Goal: Task Accomplishment & Management: Manage account settings

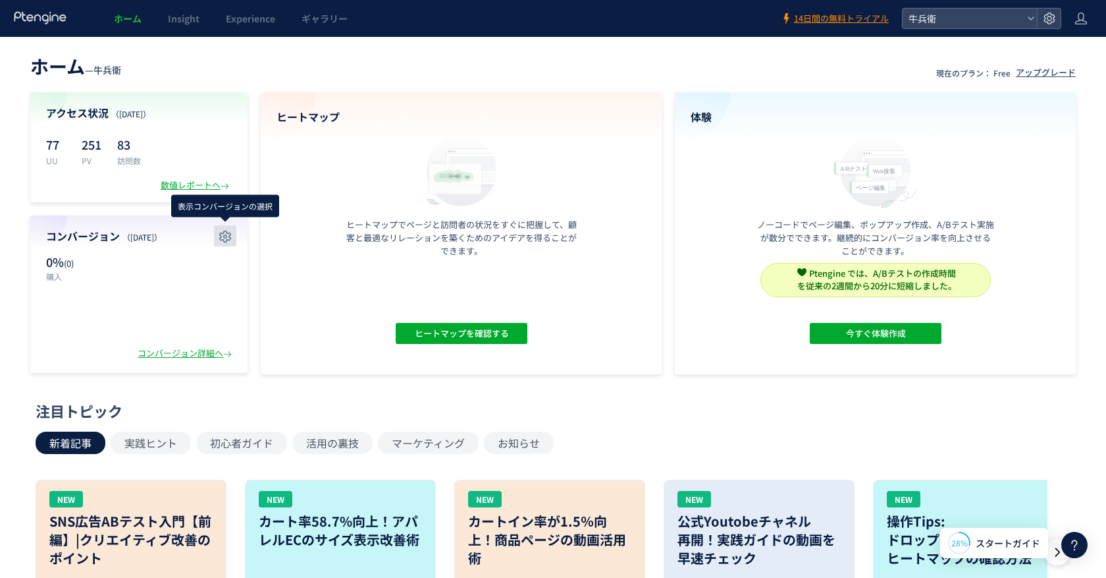
click at [220, 227] on button "button" at bounding box center [225, 235] width 22 height 21
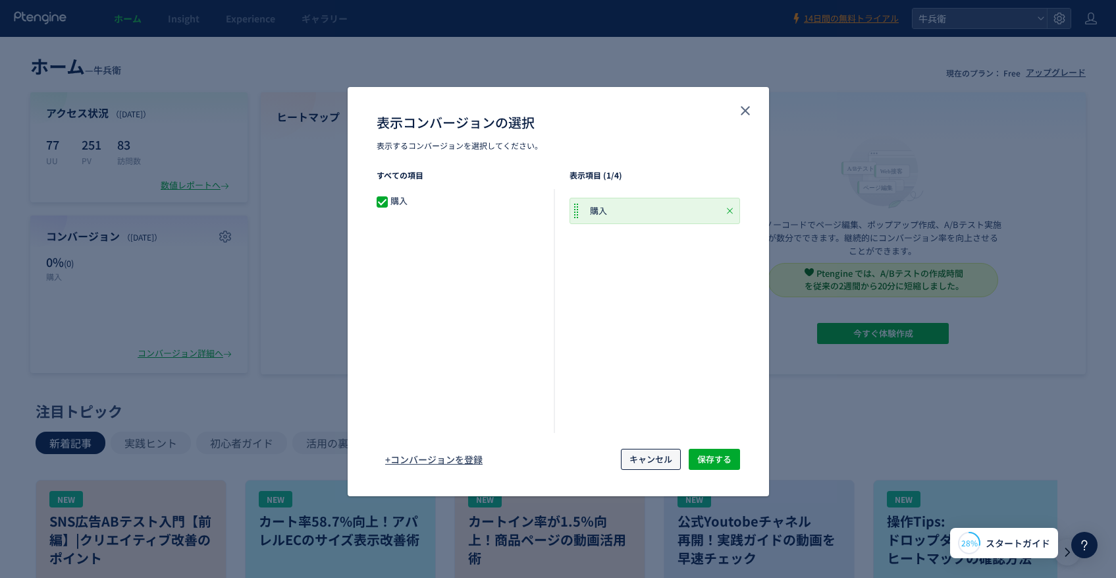
click at [640, 460] on span "キャンセル" at bounding box center [651, 459] width 43 height 21
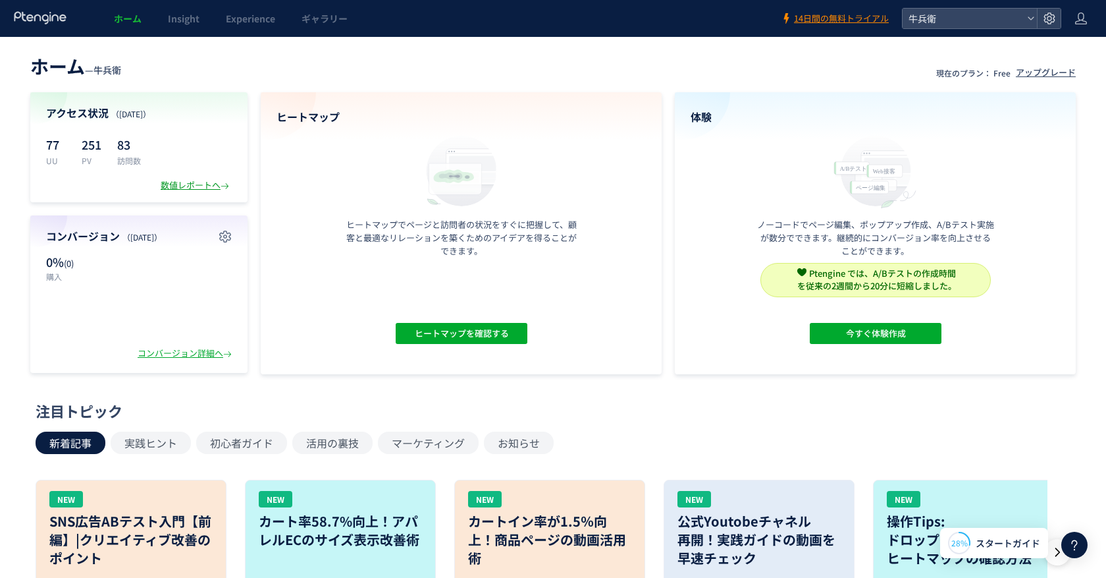
click at [203, 186] on div "数値レポートへ" at bounding box center [196, 185] width 71 height 13
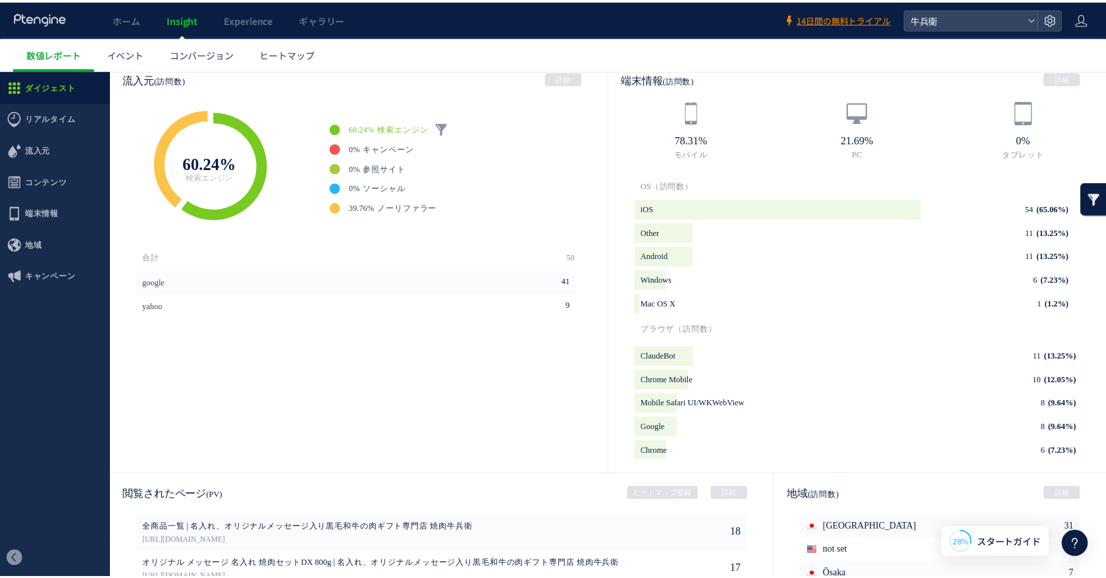
scroll to position [324, 0]
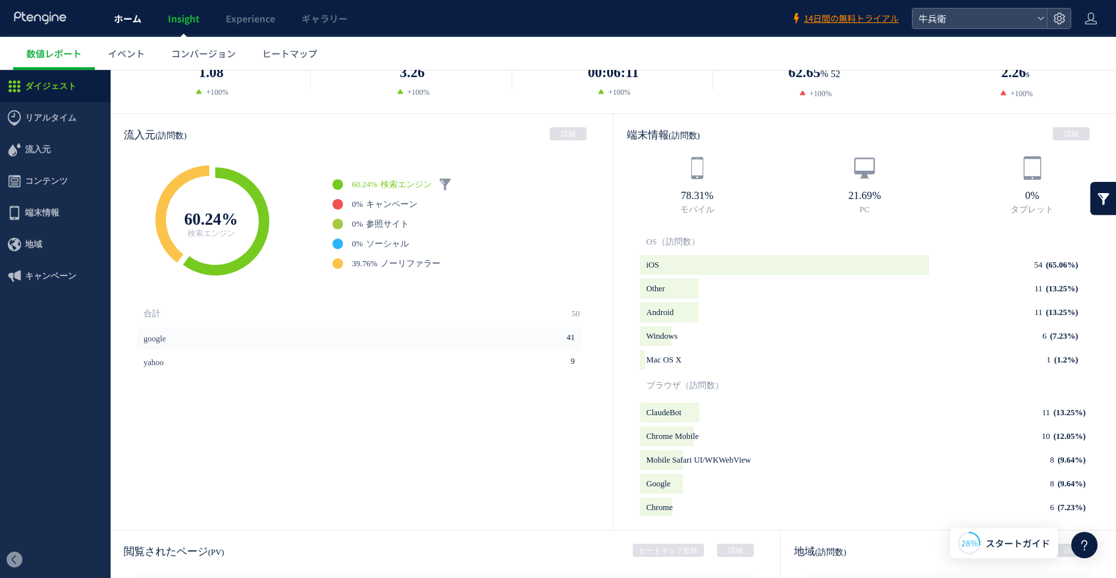
click at [140, 12] on span "ホーム" at bounding box center [128, 18] width 28 height 13
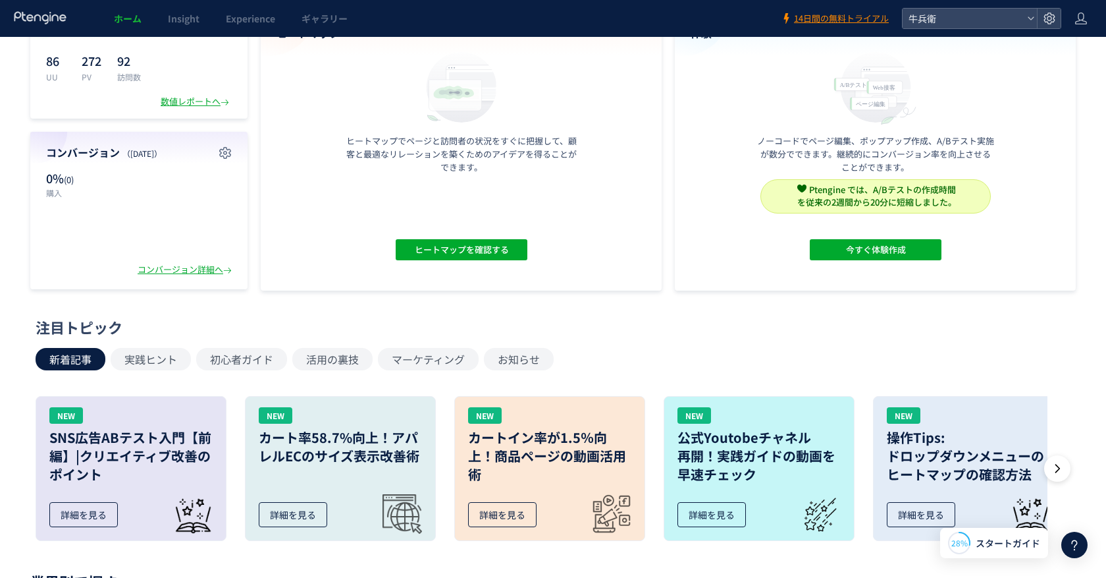
scroll to position [234, 0]
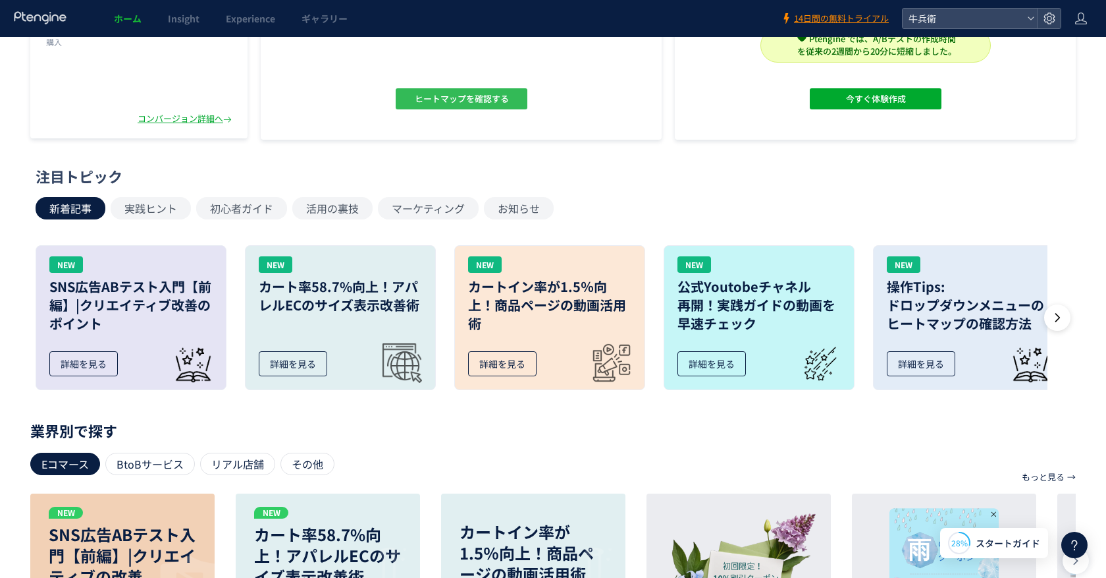
click at [495, 99] on span "ヒートマップを確認する" at bounding box center [461, 98] width 94 height 21
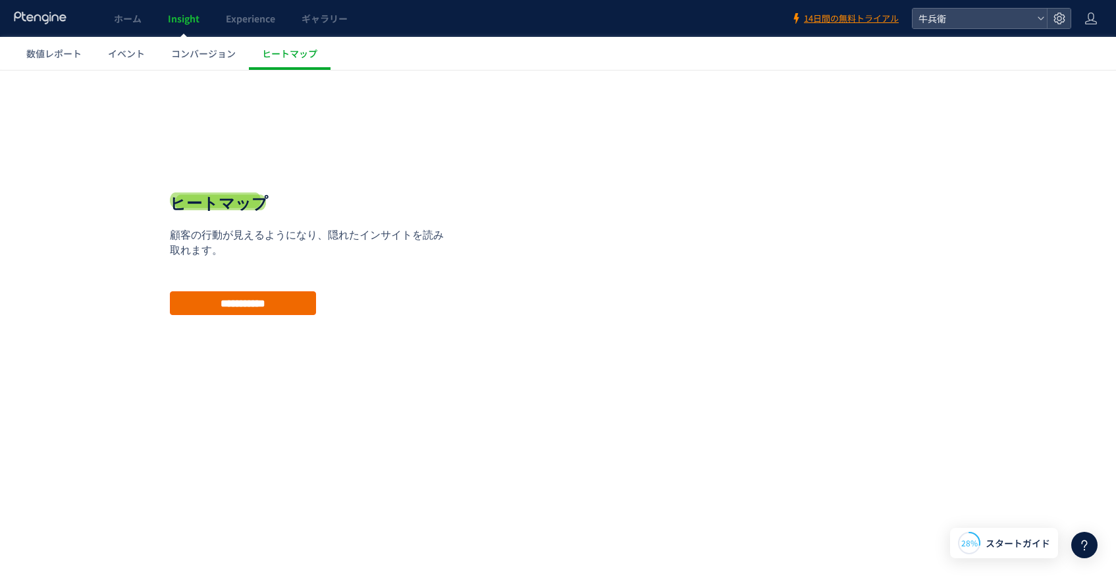
click at [258, 306] on input "**********" at bounding box center [243, 303] width 146 height 24
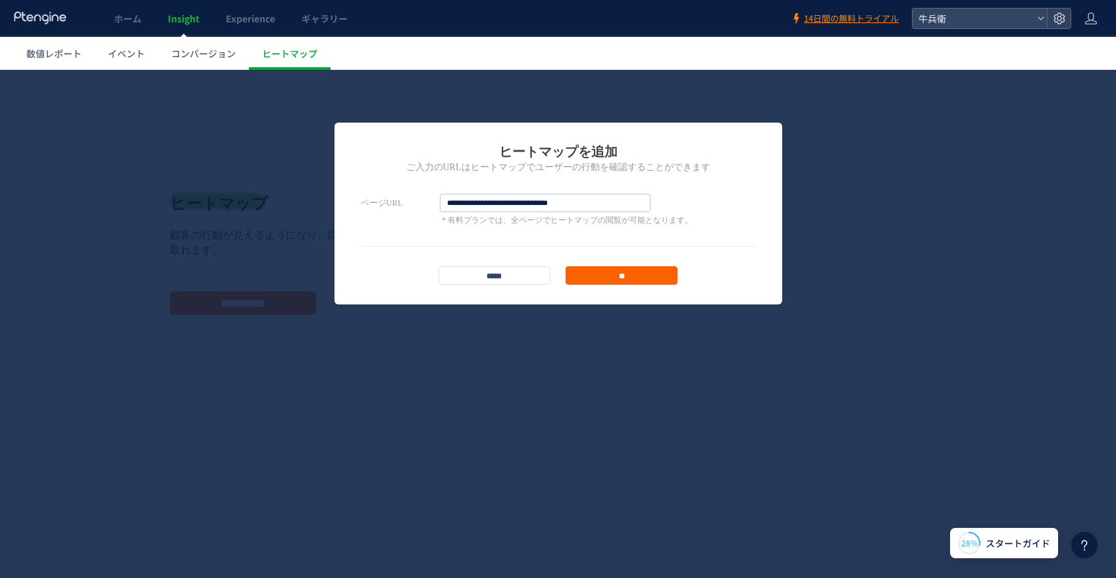
click at [594, 271] on input "**" at bounding box center [622, 275] width 112 height 18
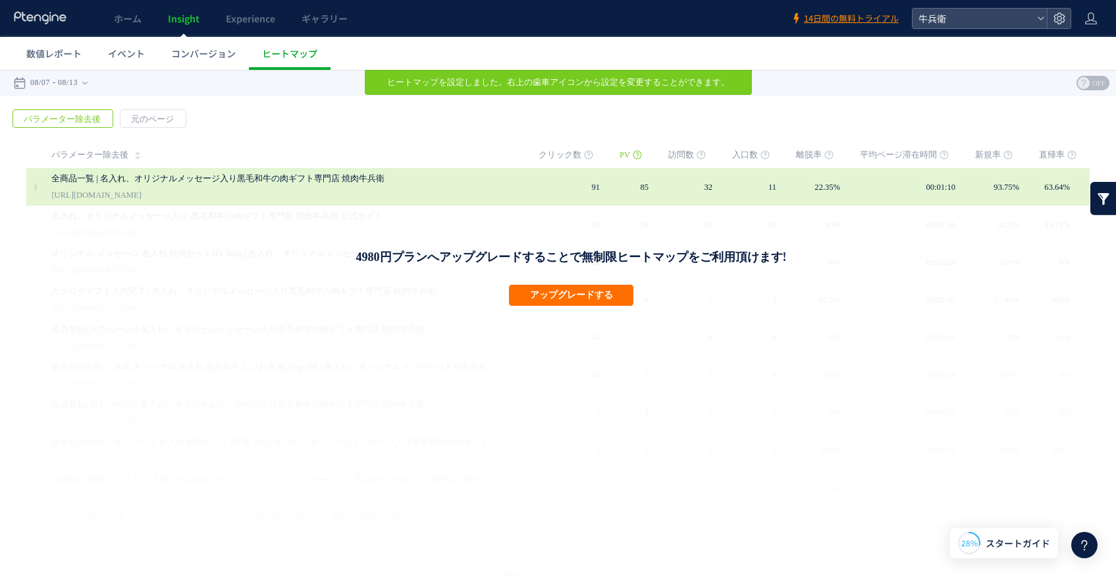
click at [385, 201] on div "全商品一覧 | 名入れ、オリジナルメッセージ入り黒毛和牛の肉ギフト専門店 焼肉牛兵衛 https://gyubee.jp/products/list" at bounding box center [285, 187] width 469 height 38
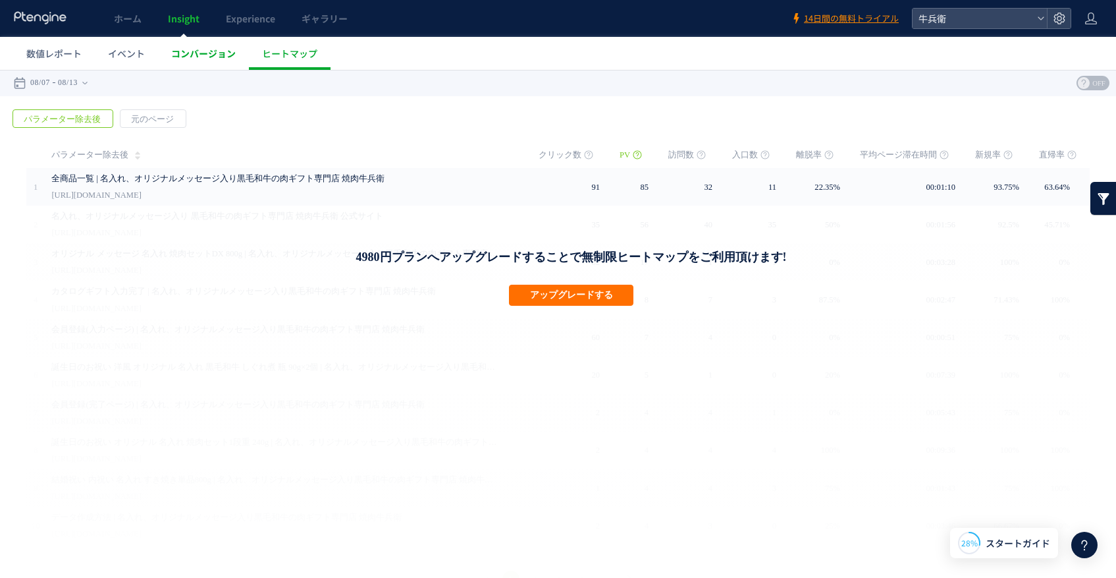
click at [166, 51] on link "コンバージョン" at bounding box center [203, 53] width 91 height 33
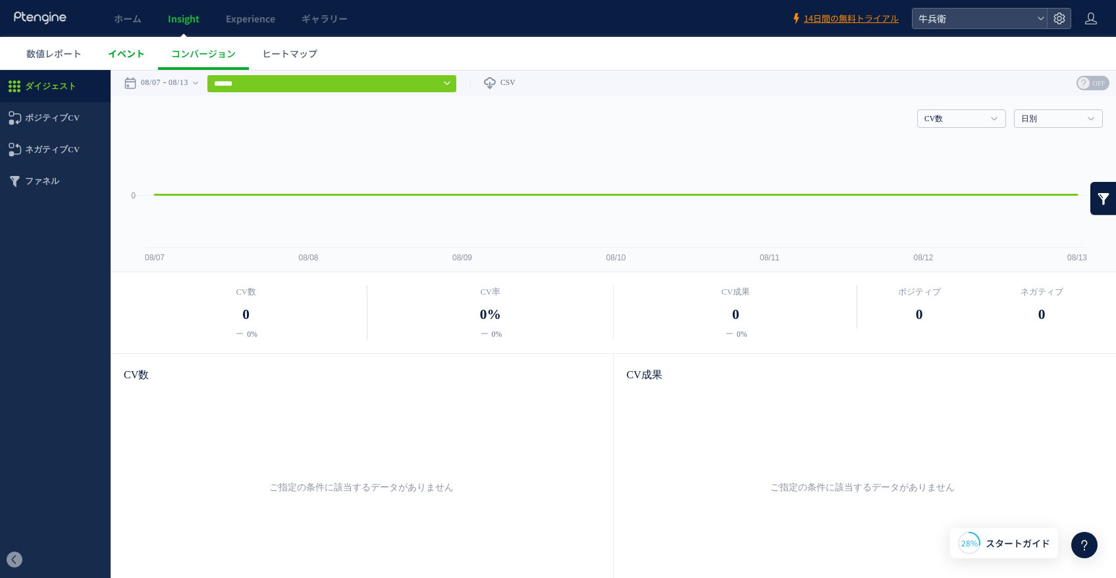
click at [134, 49] on span "イベント" at bounding box center [126, 53] width 37 height 13
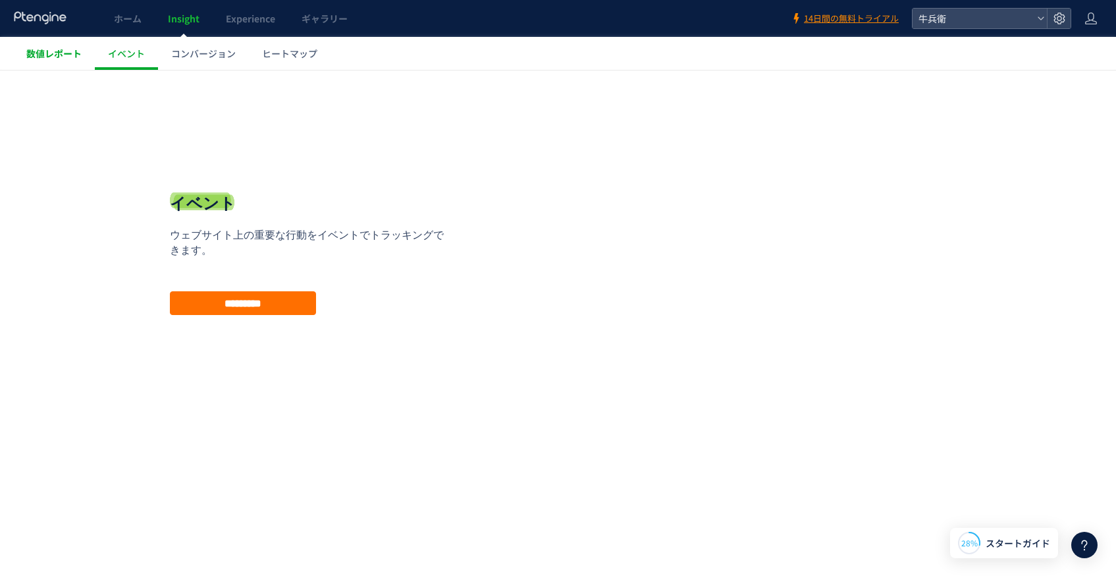
click at [59, 50] on span "数値レポート" at bounding box center [53, 53] width 55 height 13
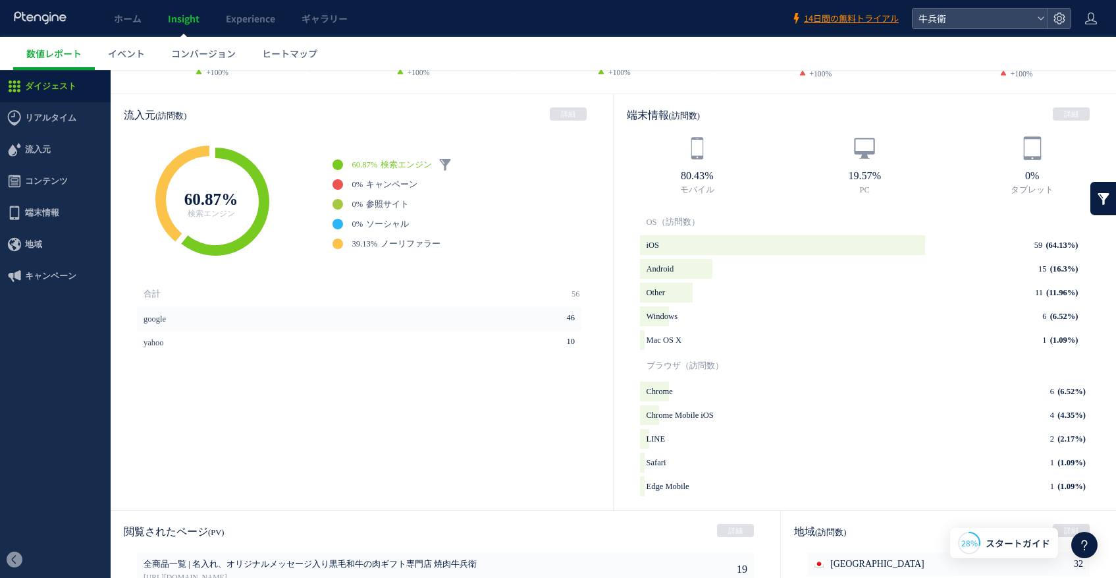
scroll to position [594, 0]
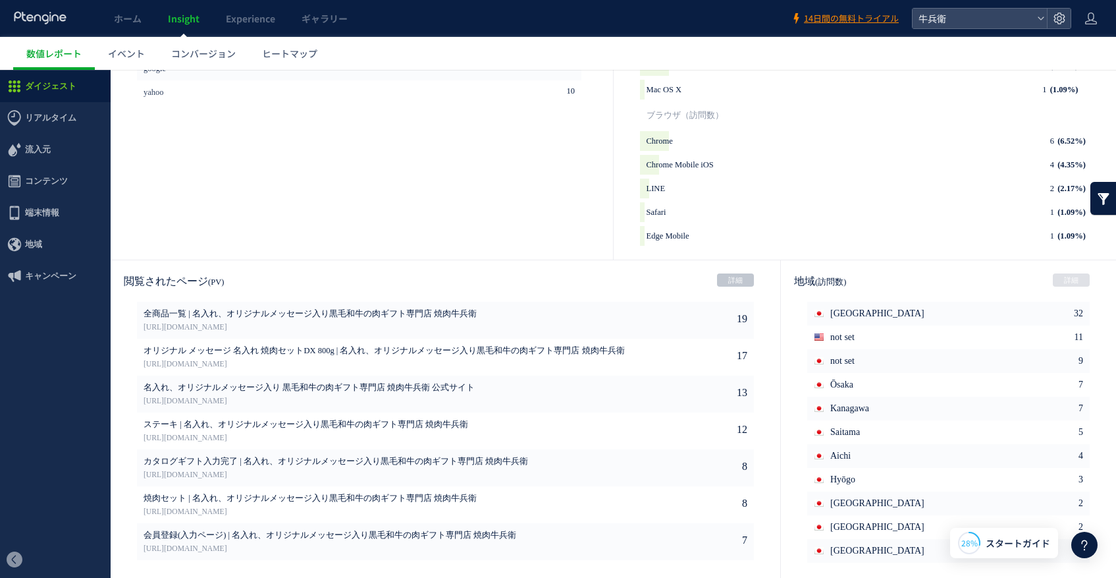
click at [736, 277] on link "詳細" at bounding box center [735, 279] width 37 height 13
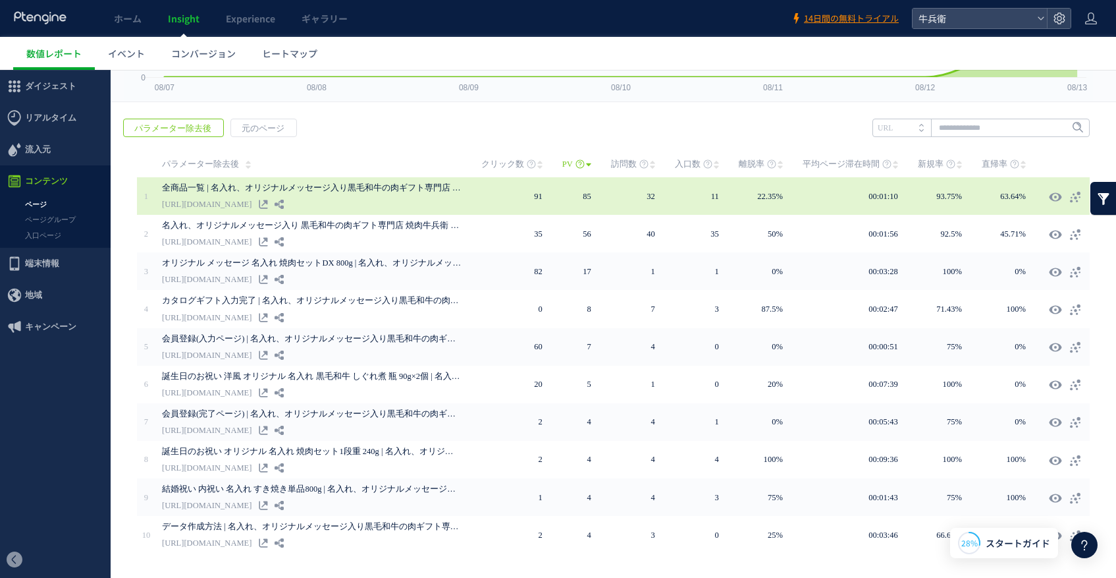
scroll to position [169, 0]
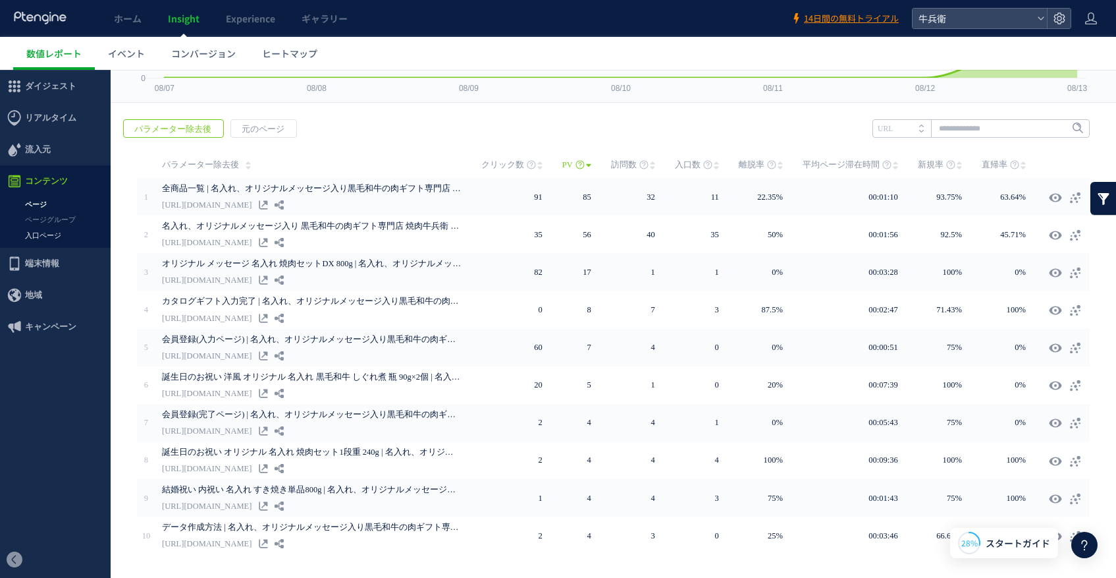
click at [46, 238] on link "入口ページ" at bounding box center [55, 235] width 111 height 15
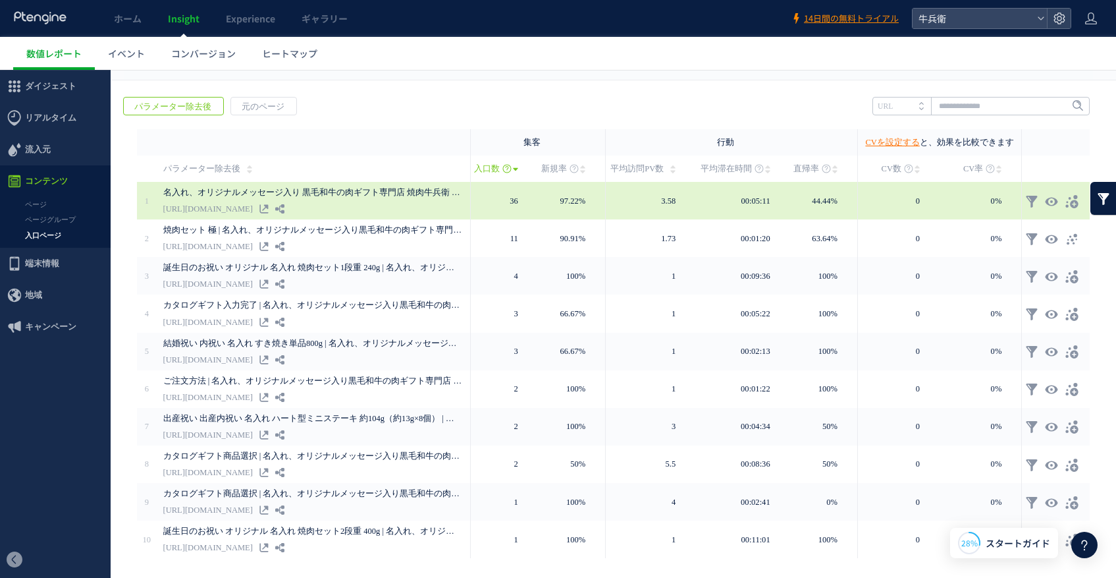
scroll to position [192, 0]
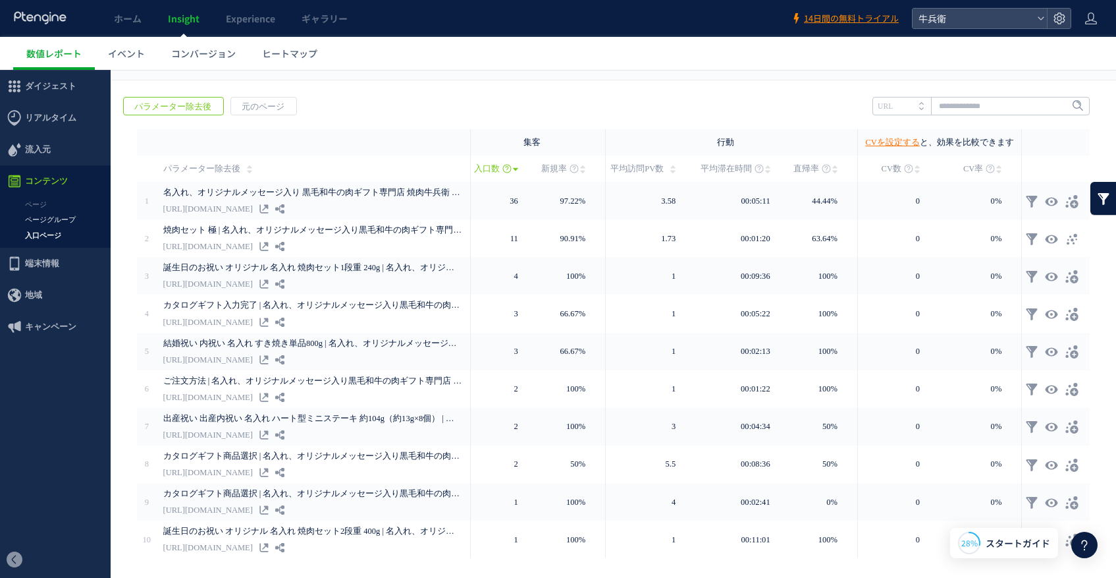
click at [74, 217] on link "ページグループ" at bounding box center [55, 219] width 111 height 15
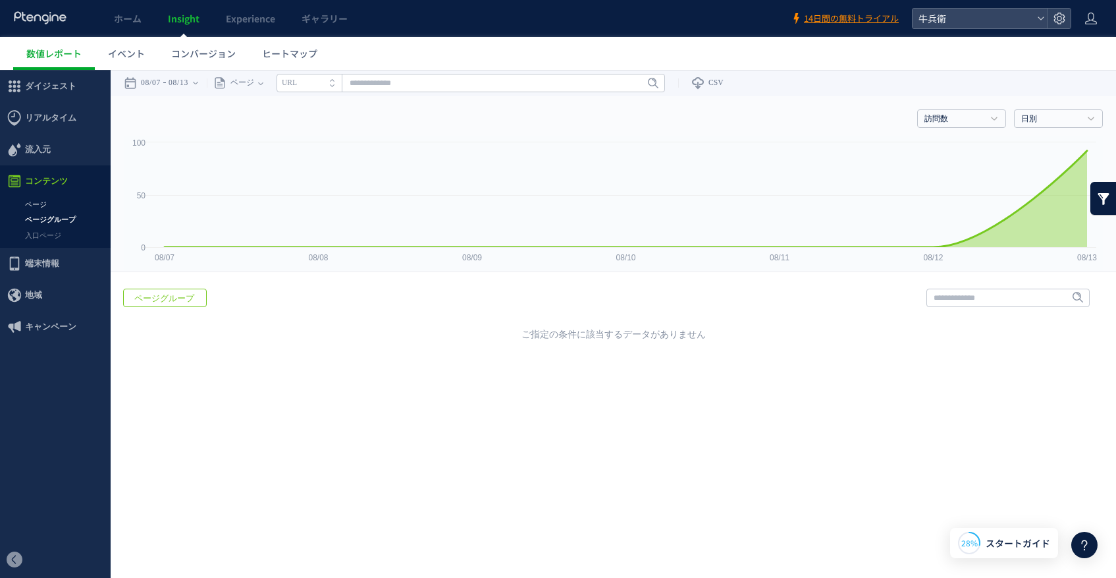
click at [41, 209] on link "ページ" at bounding box center [55, 204] width 111 height 15
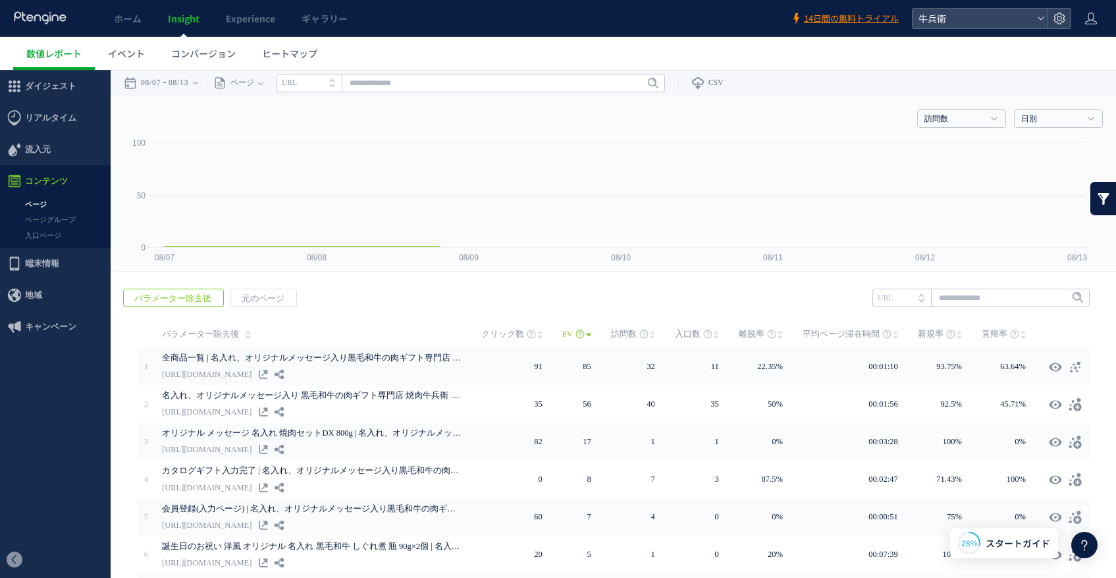
click at [50, 154] on span "流入元" at bounding box center [55, 150] width 111 height 32
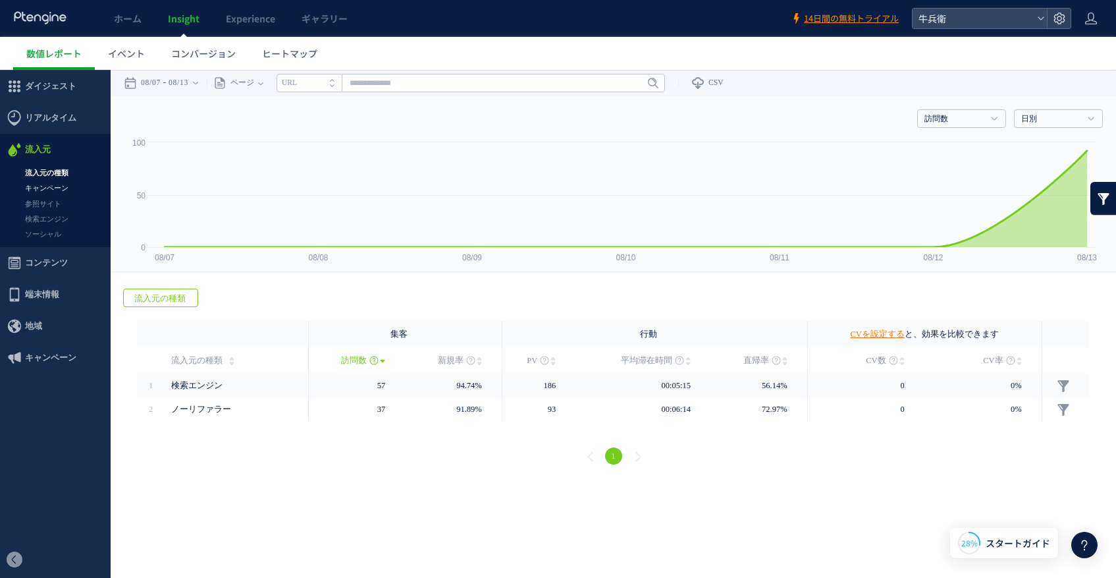
click at [56, 188] on link "キャンペーン" at bounding box center [55, 187] width 111 height 15
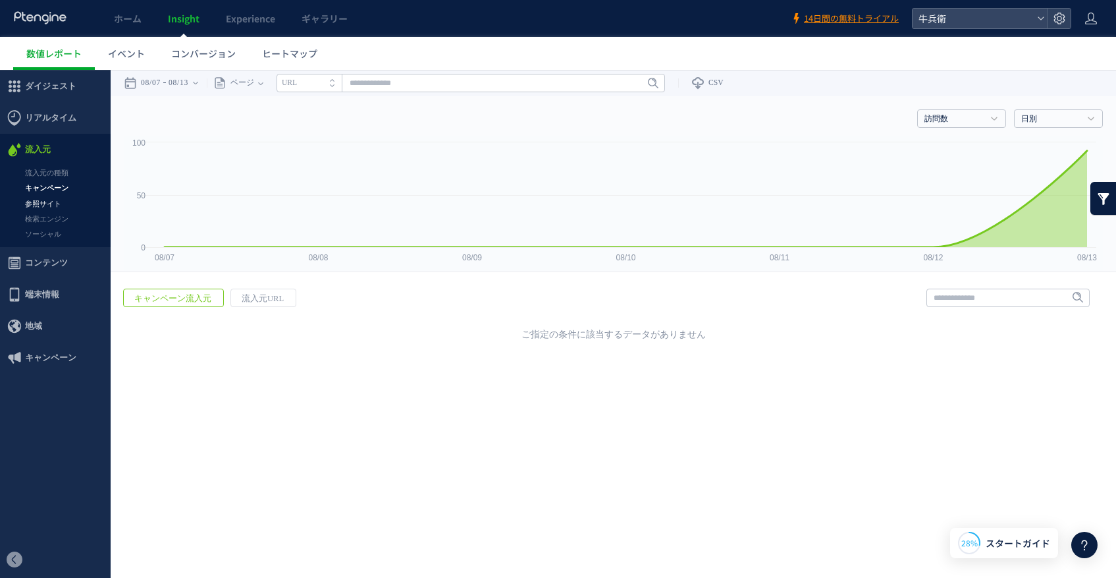
click at [60, 209] on link "参照サイト" at bounding box center [55, 203] width 111 height 15
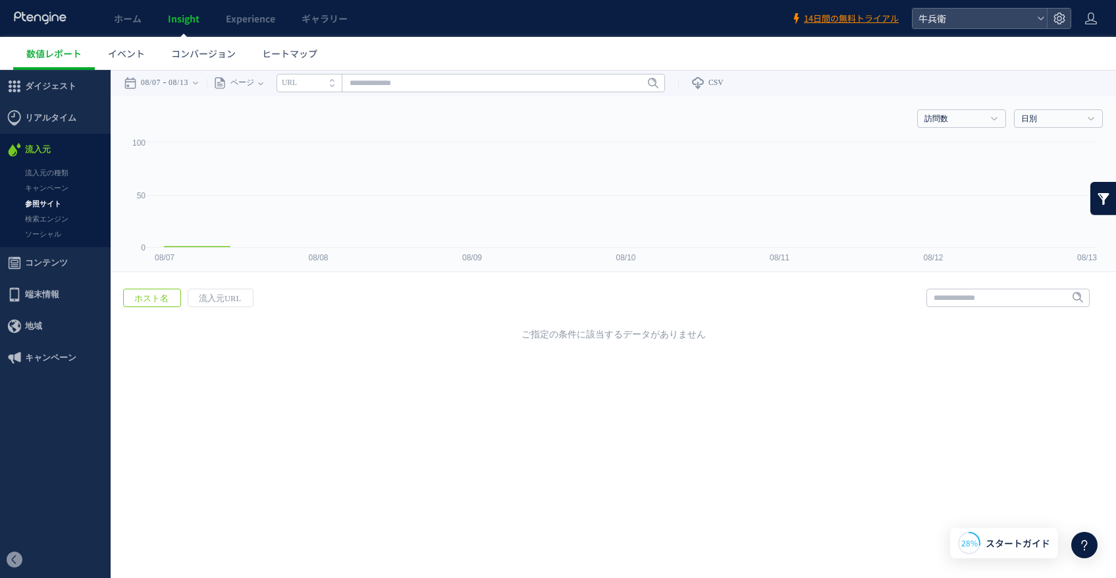
click at [58, 221] on div at bounding box center [558, 289] width 1116 height 578
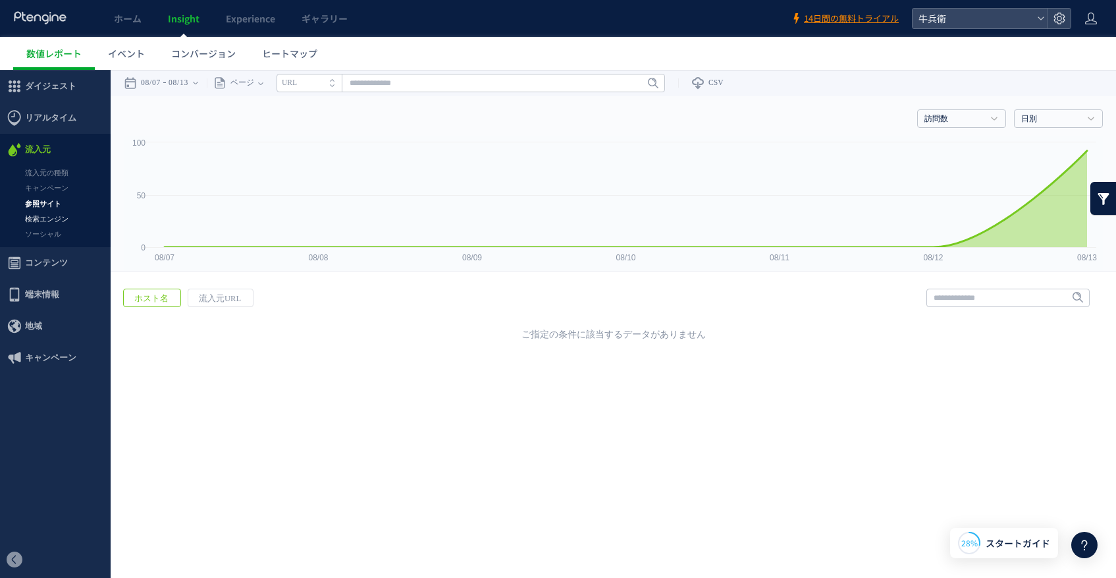
click at [54, 215] on link "検索エンジン" at bounding box center [55, 218] width 111 height 15
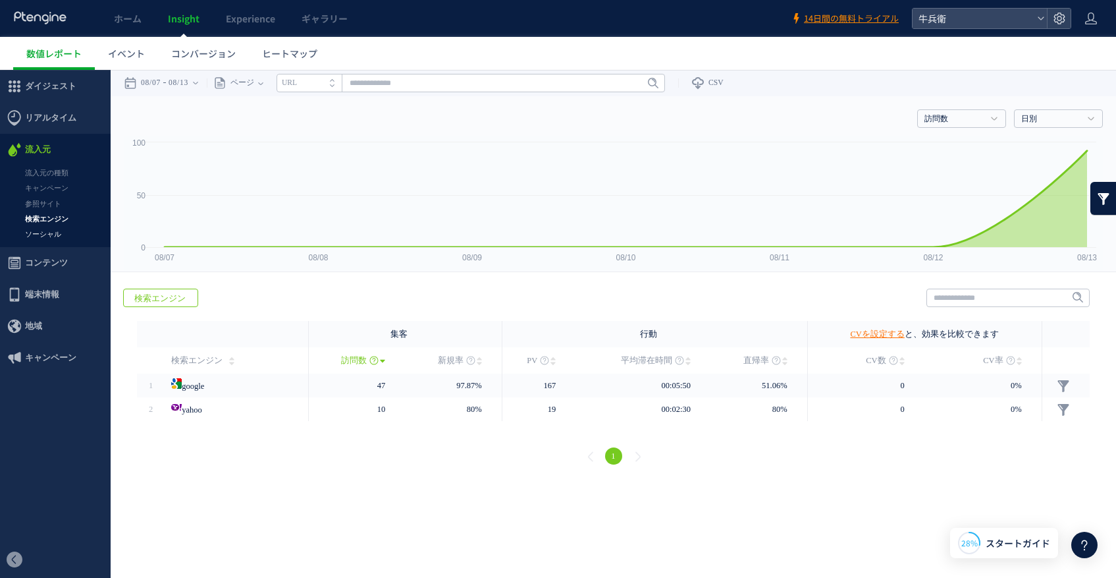
click at [48, 238] on link "ソーシャル" at bounding box center [55, 234] width 111 height 15
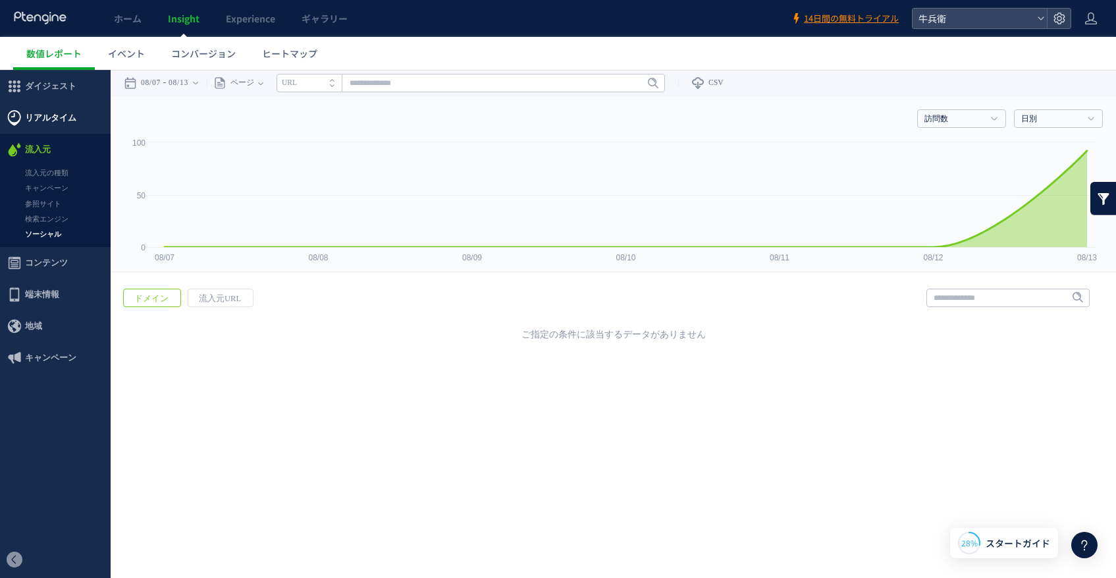
click at [57, 132] on span "リアルタイム" at bounding box center [50, 118] width 51 height 32
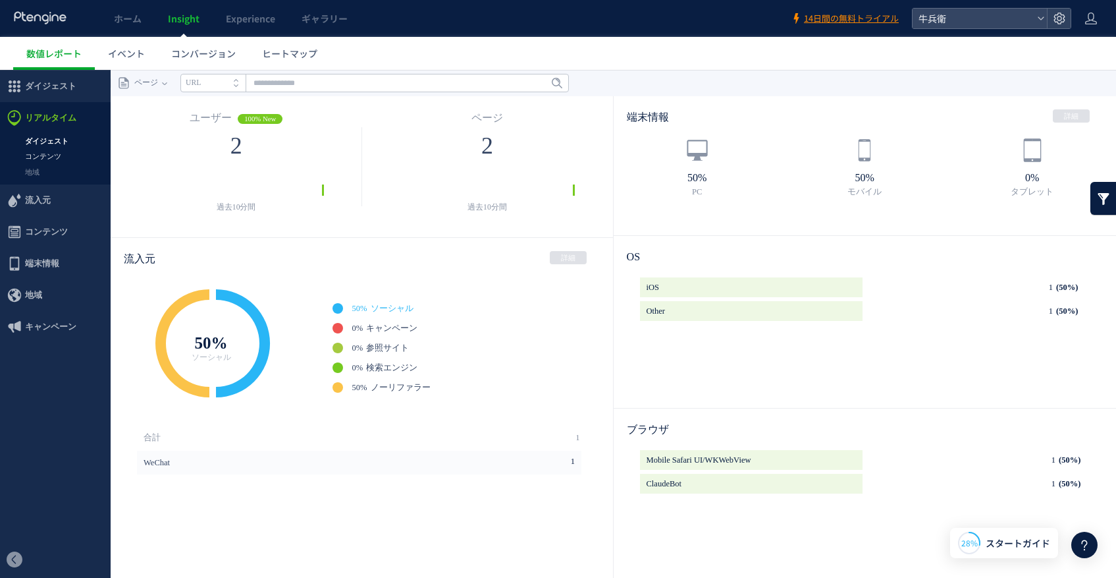
click at [60, 149] on link "コンテンツ" at bounding box center [55, 156] width 111 height 15
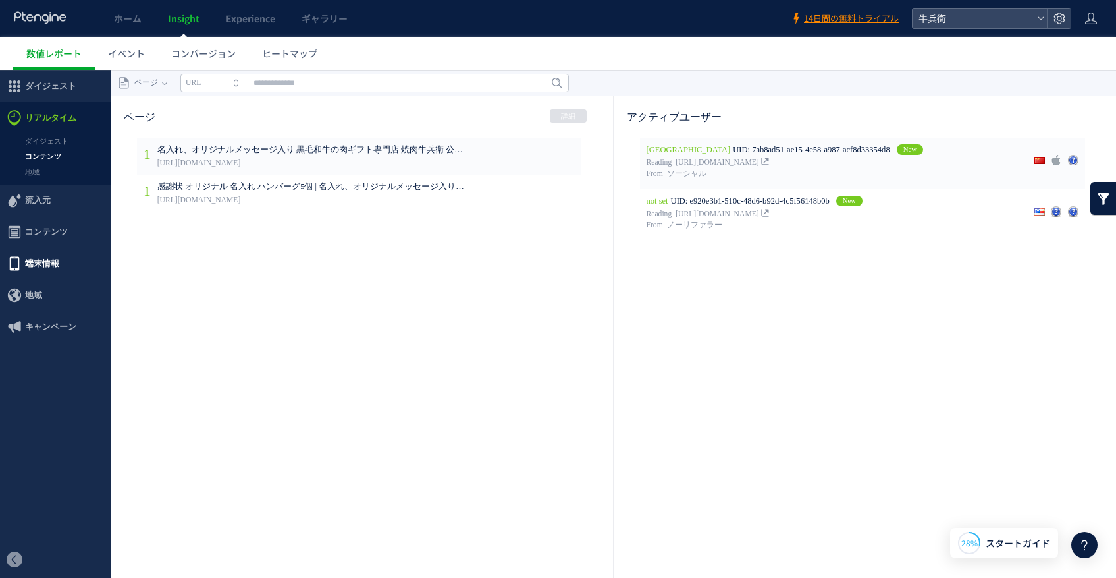
click at [52, 267] on span "端末情報" at bounding box center [42, 264] width 34 height 32
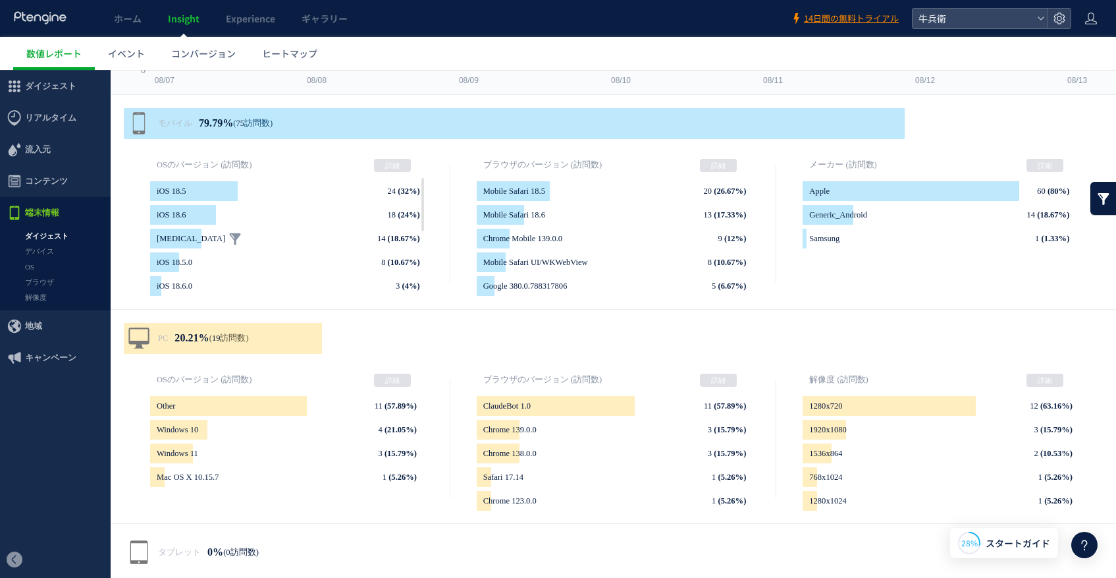
scroll to position [177, 0]
click at [41, 325] on span "地域" at bounding box center [33, 326] width 17 height 32
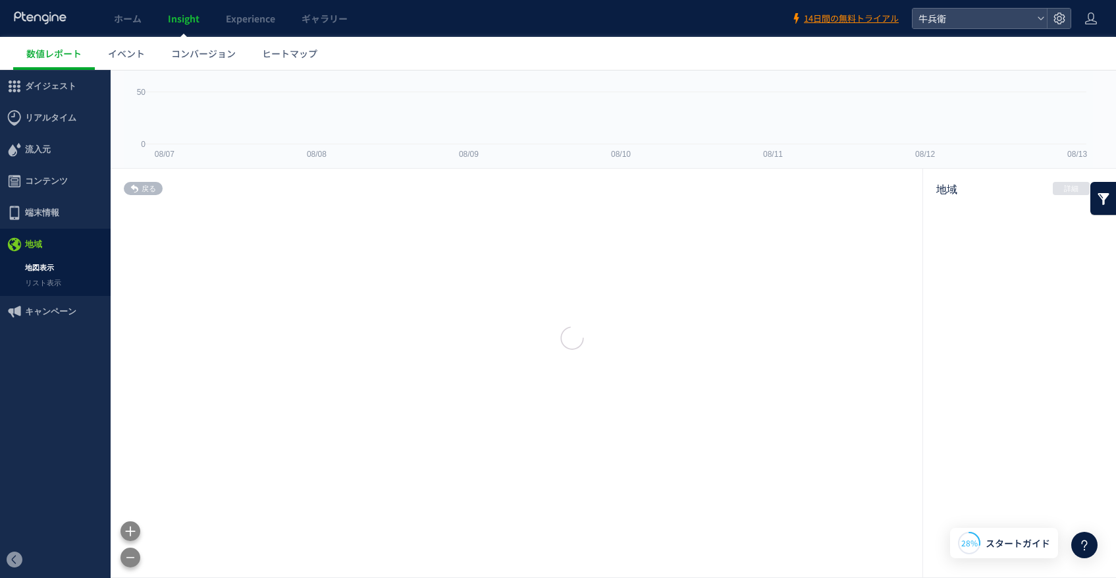
scroll to position [103, 0]
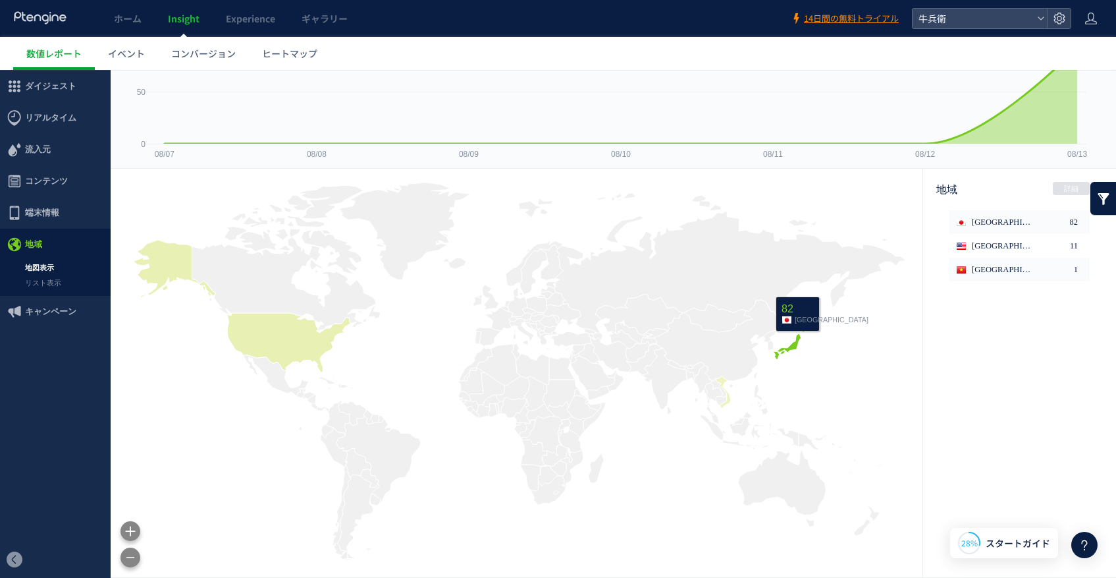
click at [798, 341] on icon at bounding box center [790, 341] width 35 height 38
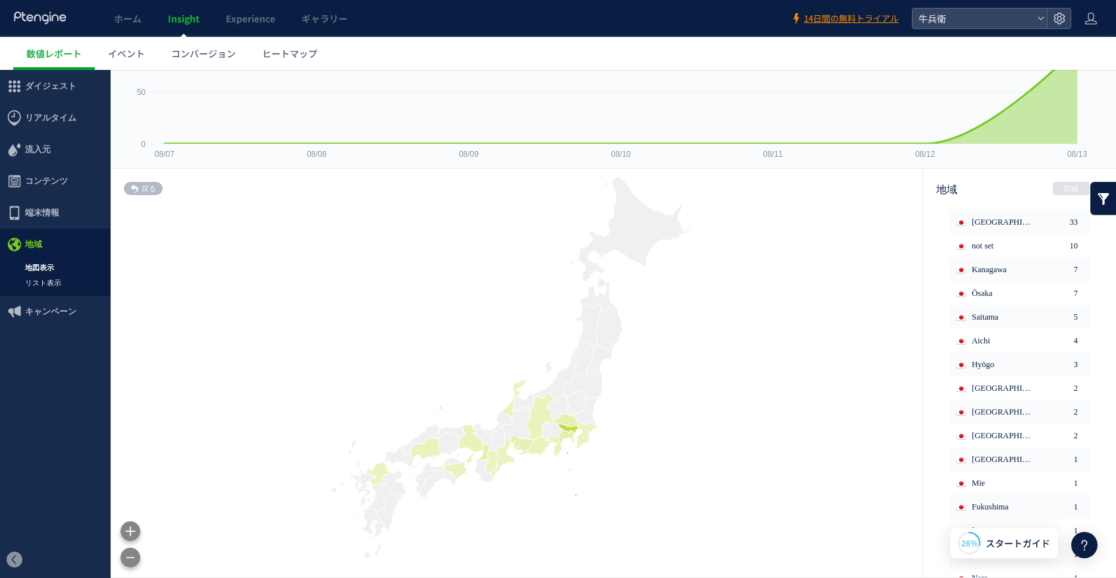
click at [82, 279] on link "リスト表示" at bounding box center [55, 282] width 111 height 15
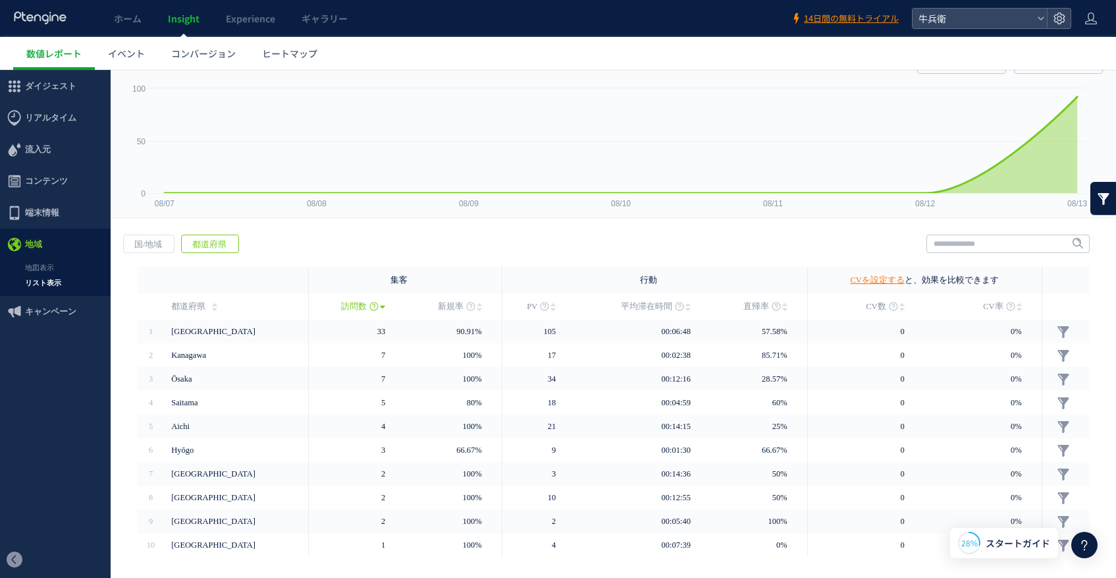
scroll to position [92, 0]
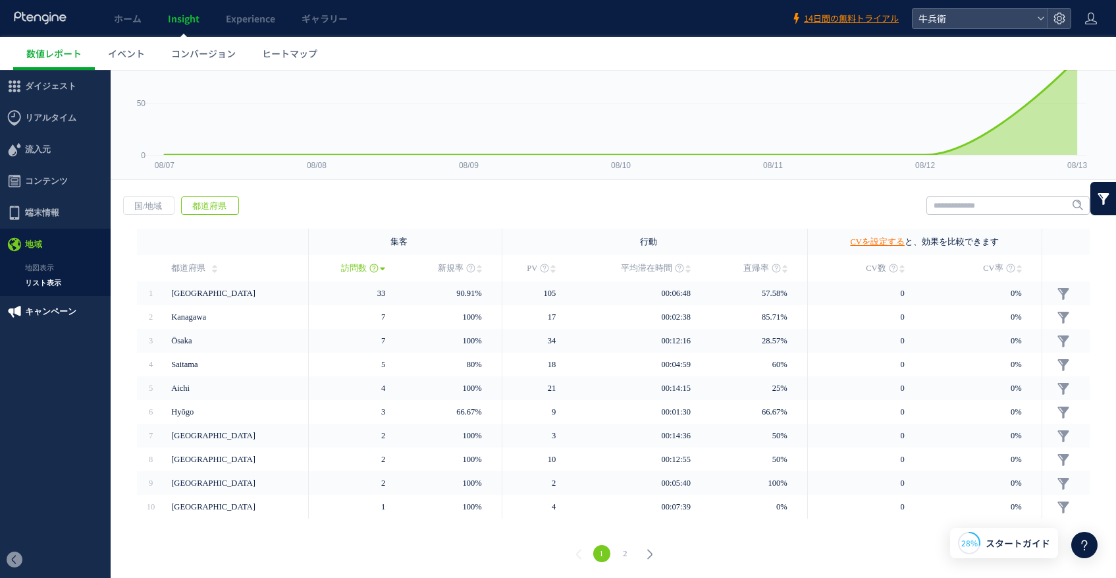
click at [25, 318] on span "キャンペーン" at bounding box center [50, 312] width 51 height 32
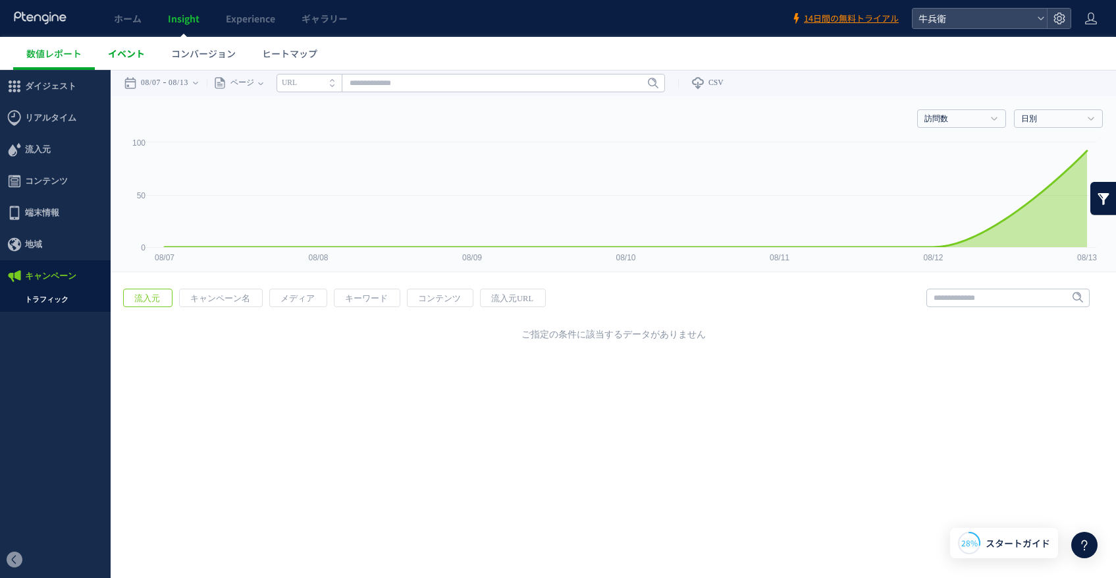
click at [131, 60] on link "イベント" at bounding box center [126, 53] width 63 height 33
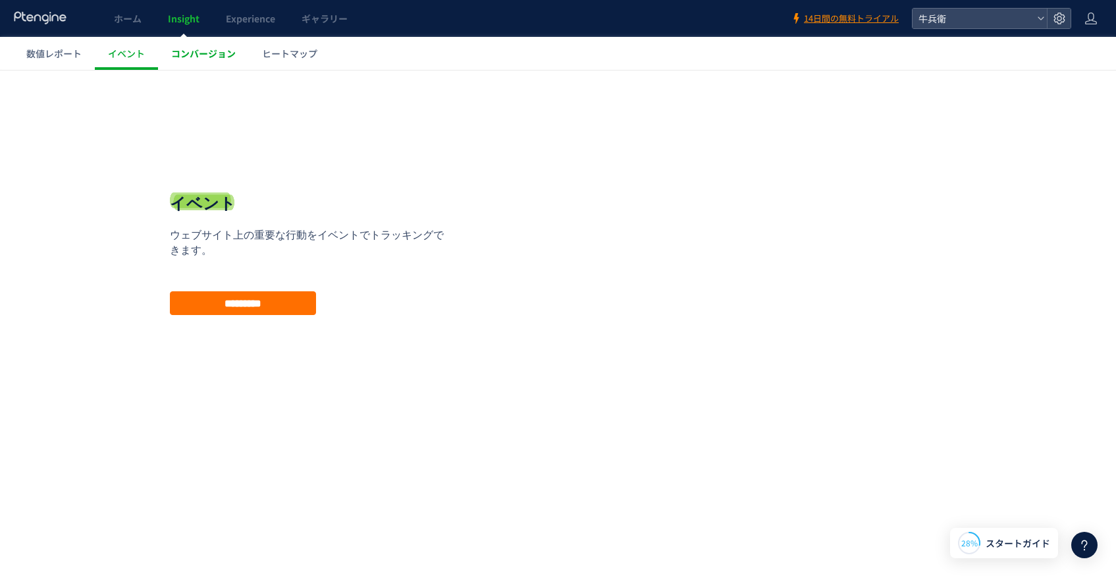
click at [204, 64] on link "コンバージョン" at bounding box center [203, 53] width 91 height 33
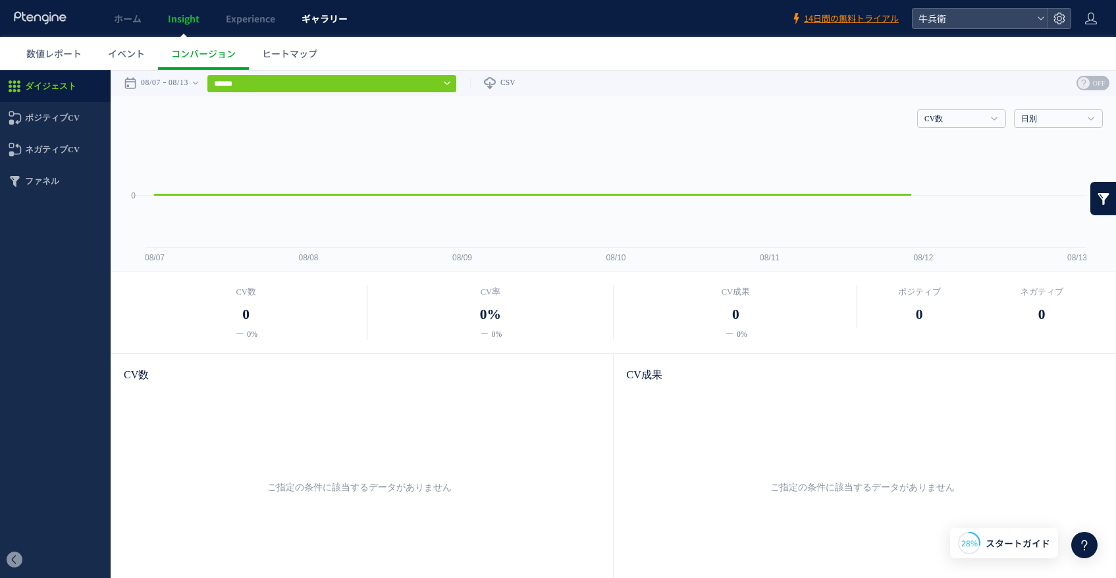
click at [317, 15] on span "ギャラリー" at bounding box center [325, 18] width 46 height 13
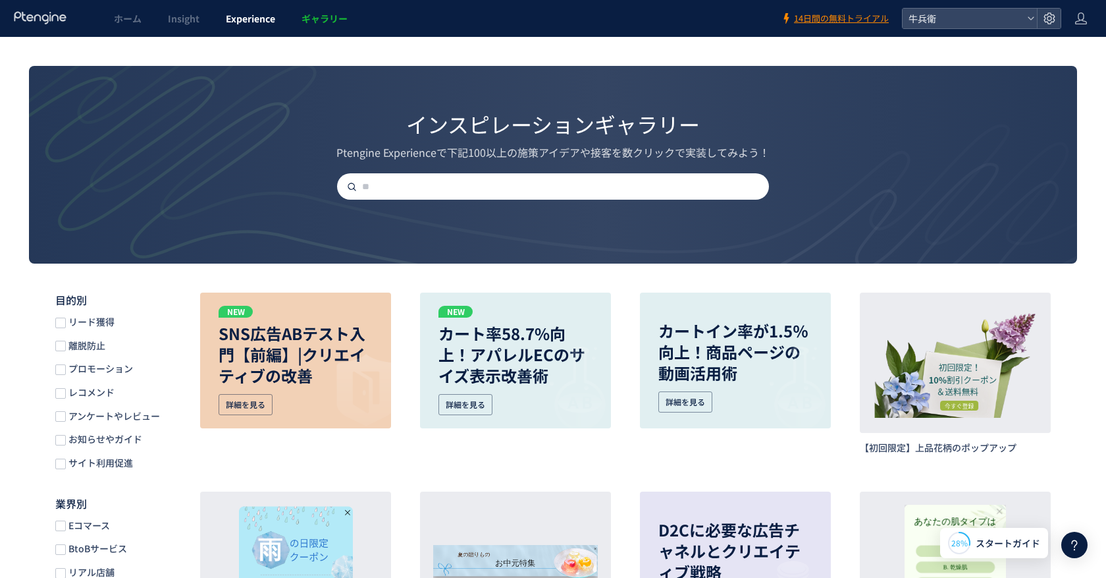
click at [287, 15] on link "Experience" at bounding box center [251, 18] width 76 height 37
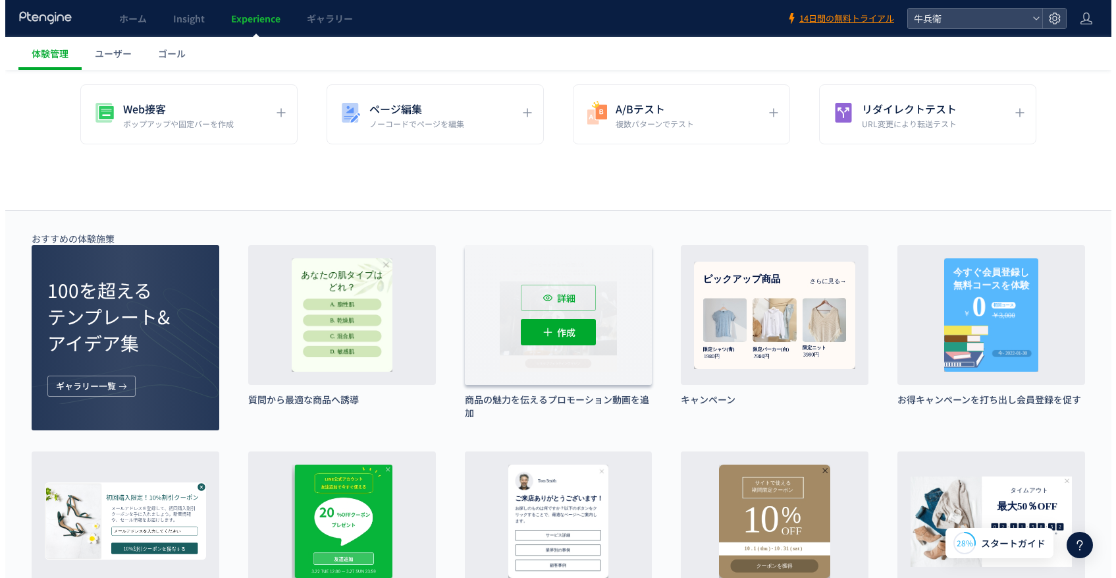
scroll to position [117, 0]
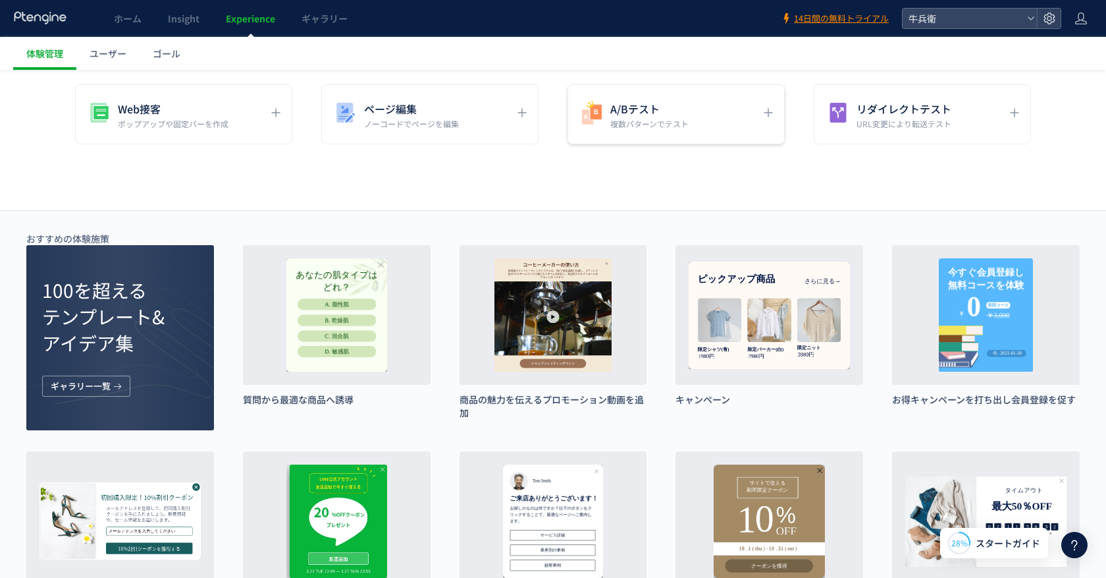
click at [691, 118] on div "A/Bテスト 複数パターンでテスト" at bounding box center [666, 114] width 175 height 30
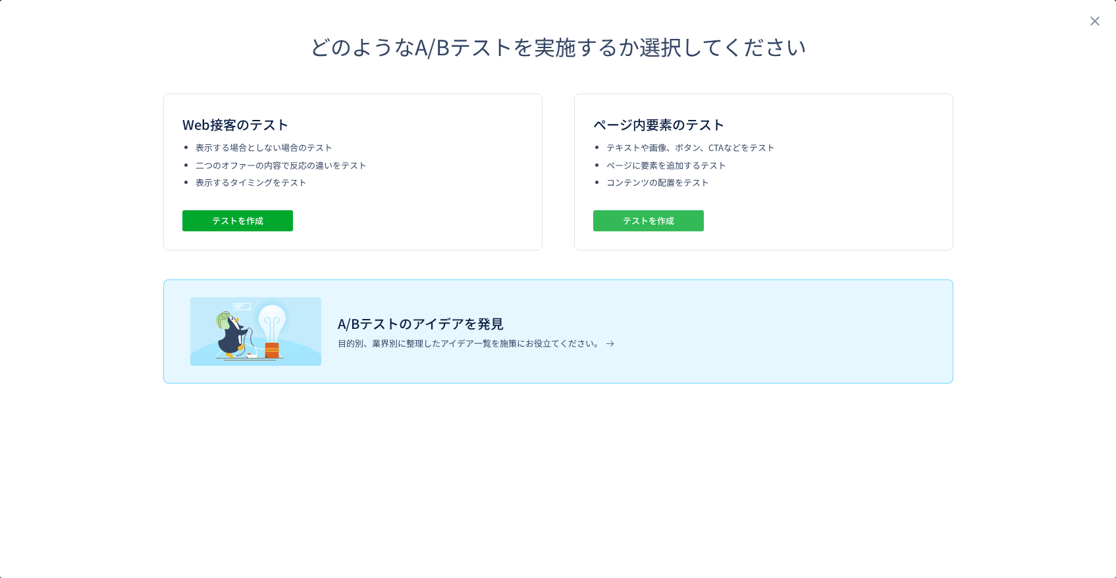
click at [634, 212] on span "テストを作成" at bounding box center [648, 220] width 51 height 21
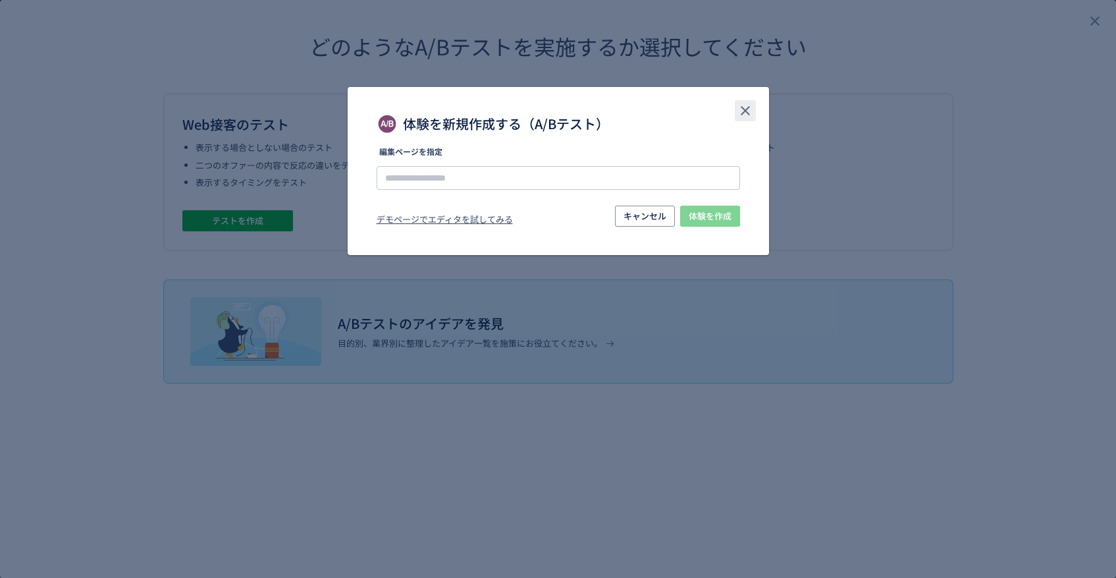
click at [755, 103] on button "close" at bounding box center [745, 110] width 21 height 21
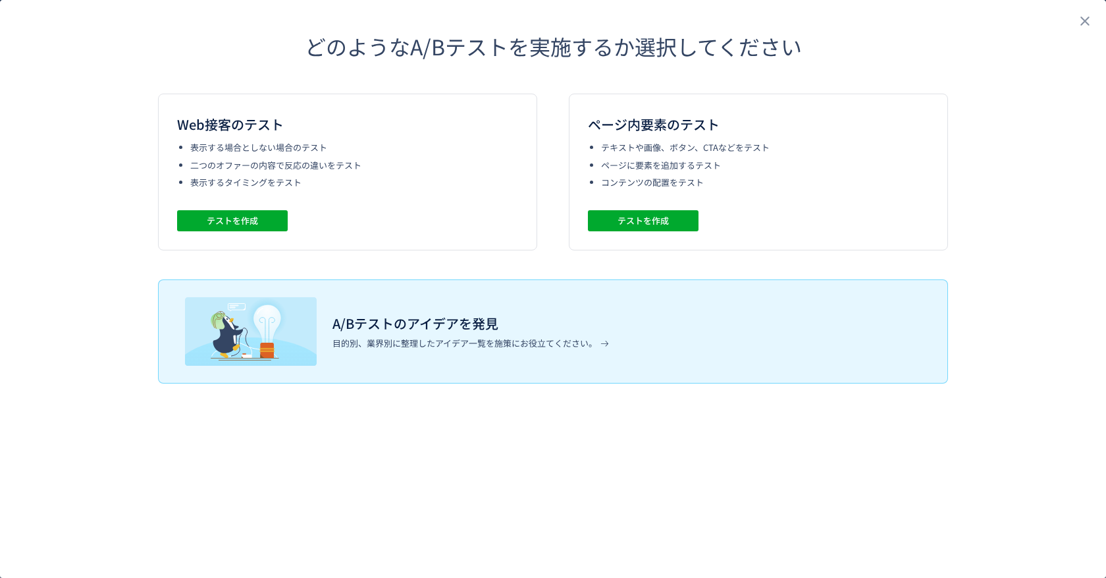
click at [569, 235] on div "Web接客のテスト 表示する場合としない場合のテスト 二つのオファーの内容で反応の違いをテスト 表示するタイミングをテスト テストを作成" at bounding box center [758, 172] width 379 height 157
click at [229, 220] on span "テストを作成" at bounding box center [232, 220] width 51 height 21
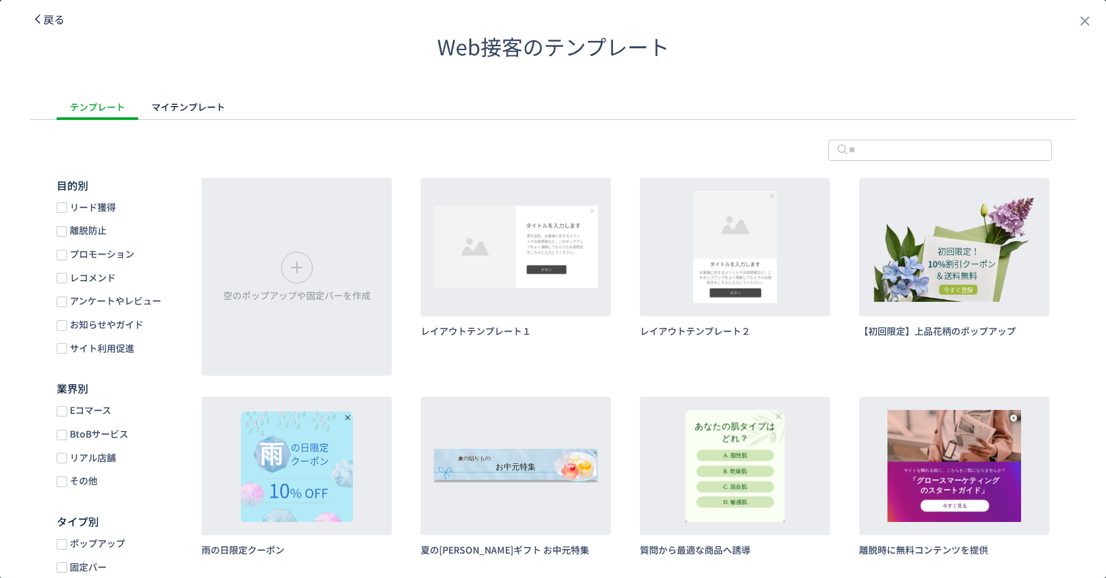
click at [0, 0] on span "戻る" at bounding box center [0, 0] width 0 height 0
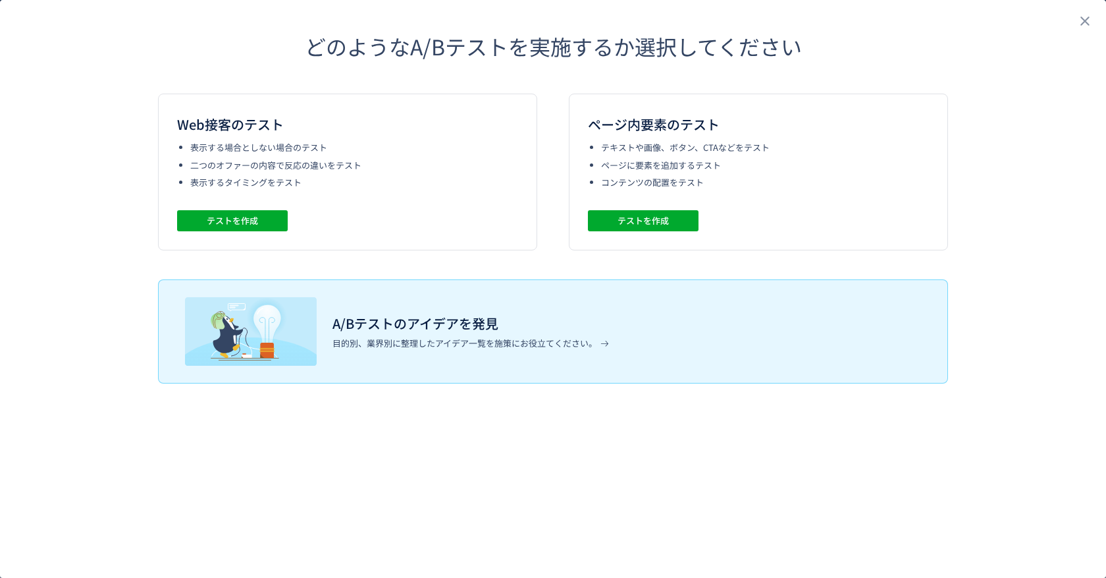
click at [569, 209] on div "Web接客のテスト 表示する場合としない場合のテスト 二つのオファーの内容で反応の違いをテスト 表示するタイミングをテスト テストを作成" at bounding box center [758, 172] width 379 height 157
click at [232, 215] on span "テストを作成" at bounding box center [232, 220] width 51 height 21
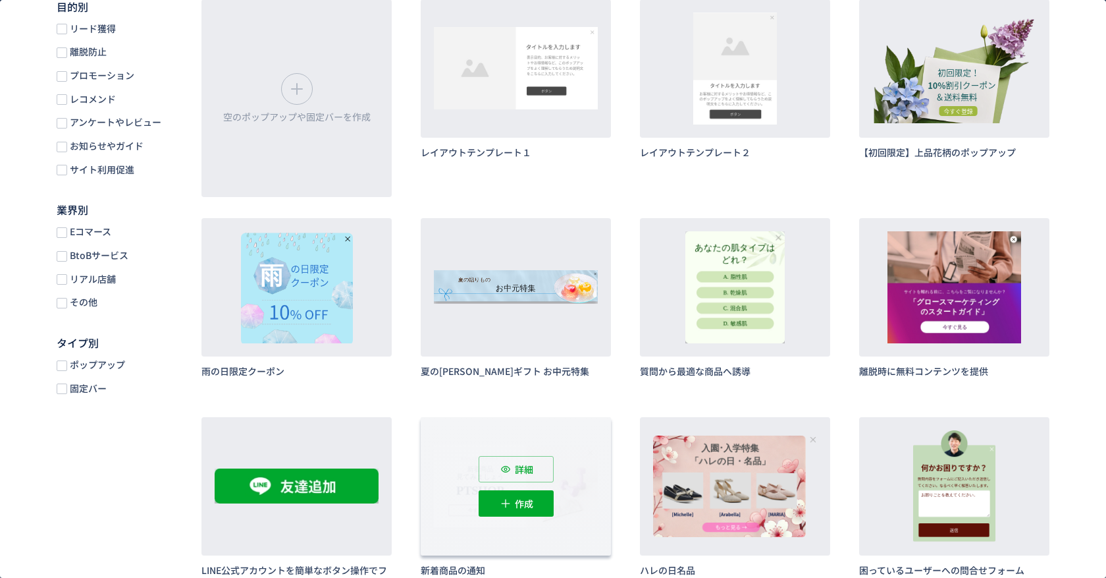
scroll to position [225, 0]
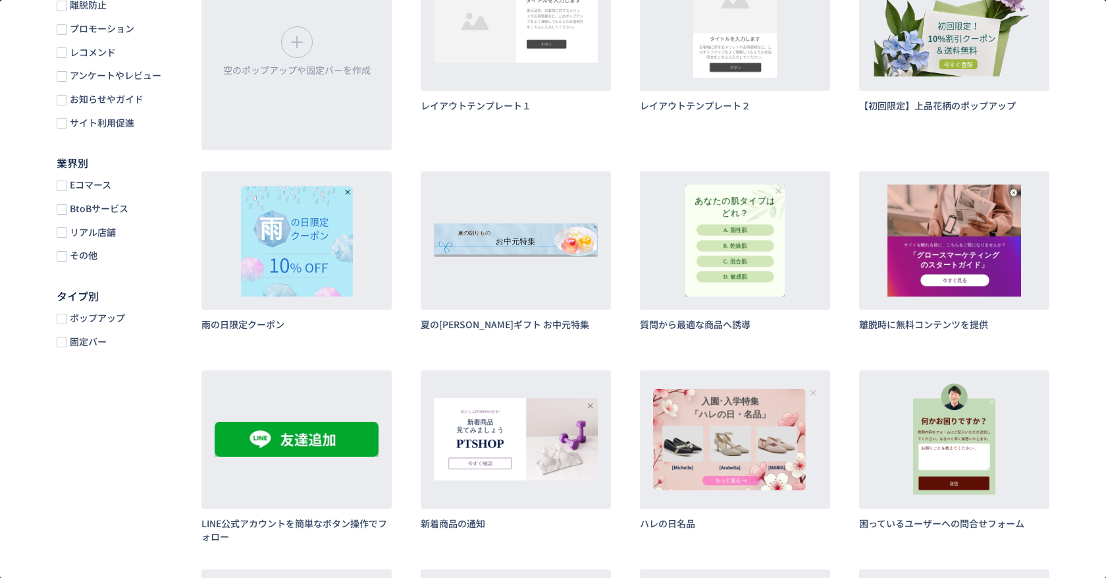
click at [95, 188] on span "Eコマース" at bounding box center [89, 184] width 44 height 13
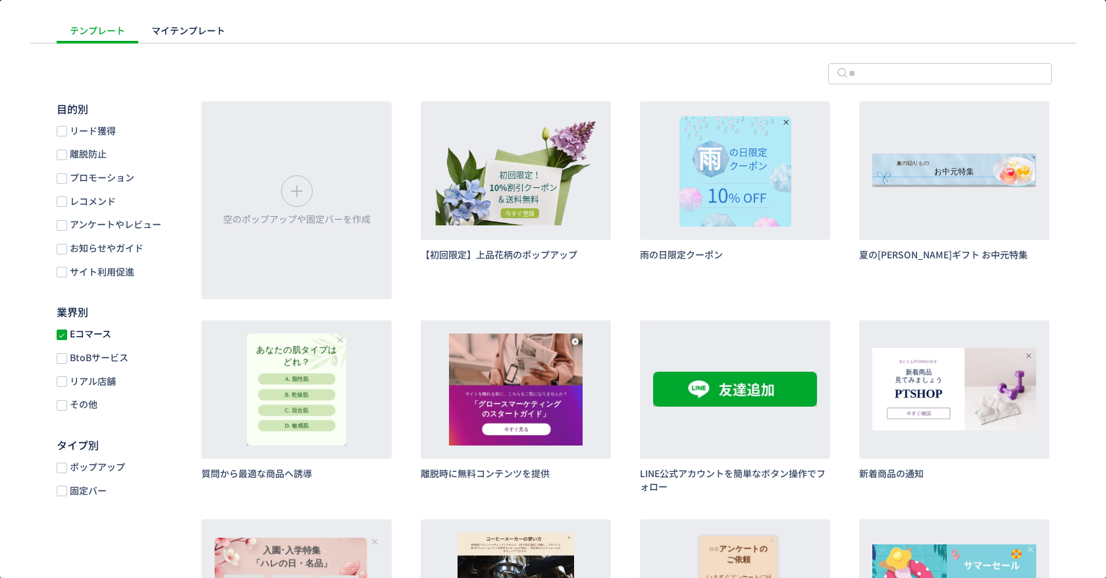
scroll to position [0, 0]
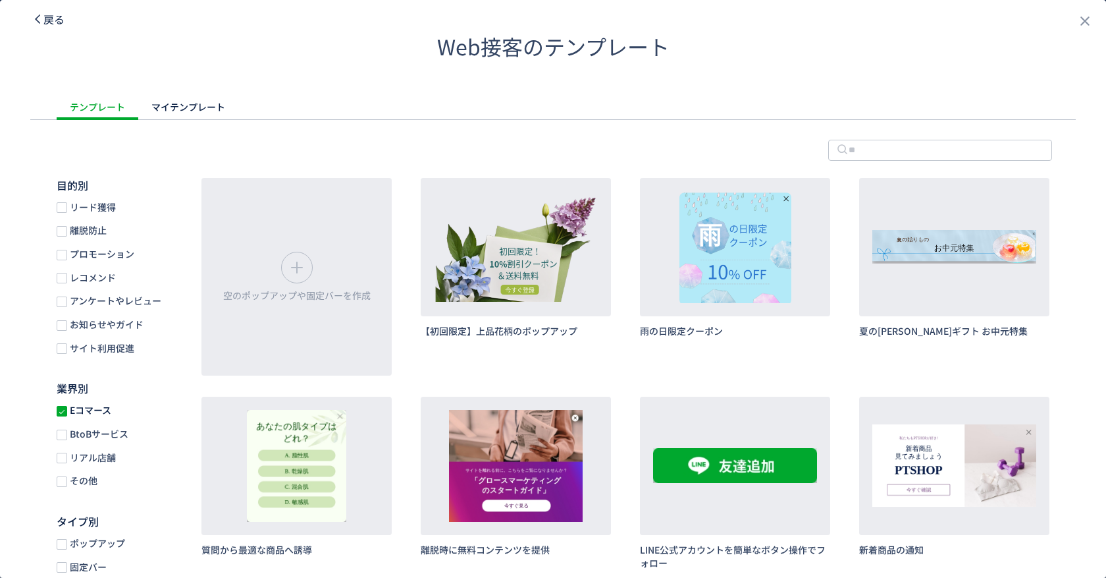
click at [51, 17] on span "戻る" at bounding box center [53, 19] width 21 height 16
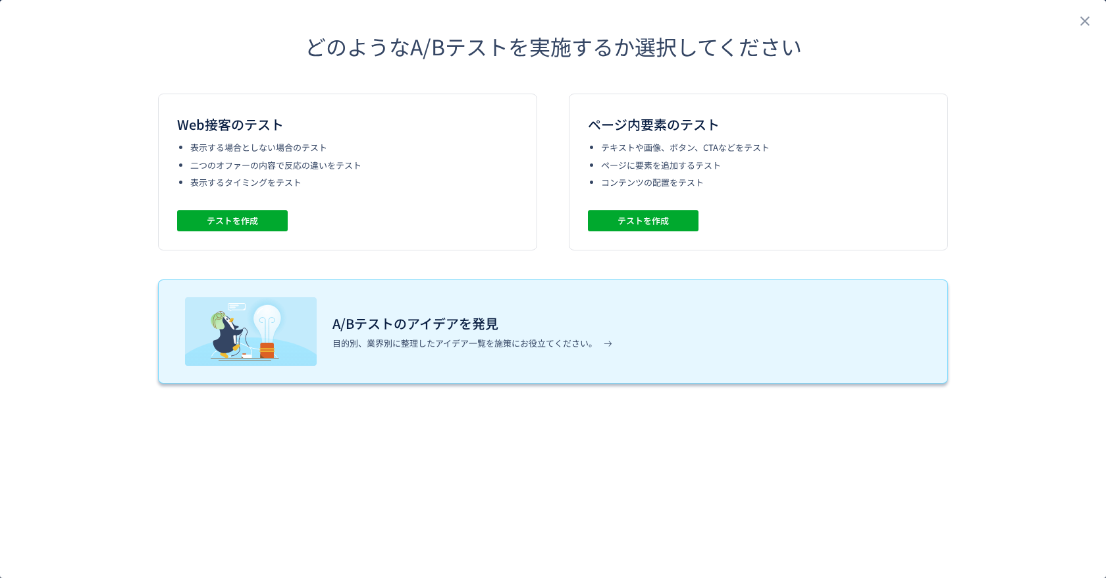
click at [691, 312] on div "A/Bテストのアイデアを発見 目的別、業界別に整理したアイデア一覧を施策にお役立てください。" at bounding box center [553, 331] width 790 height 104
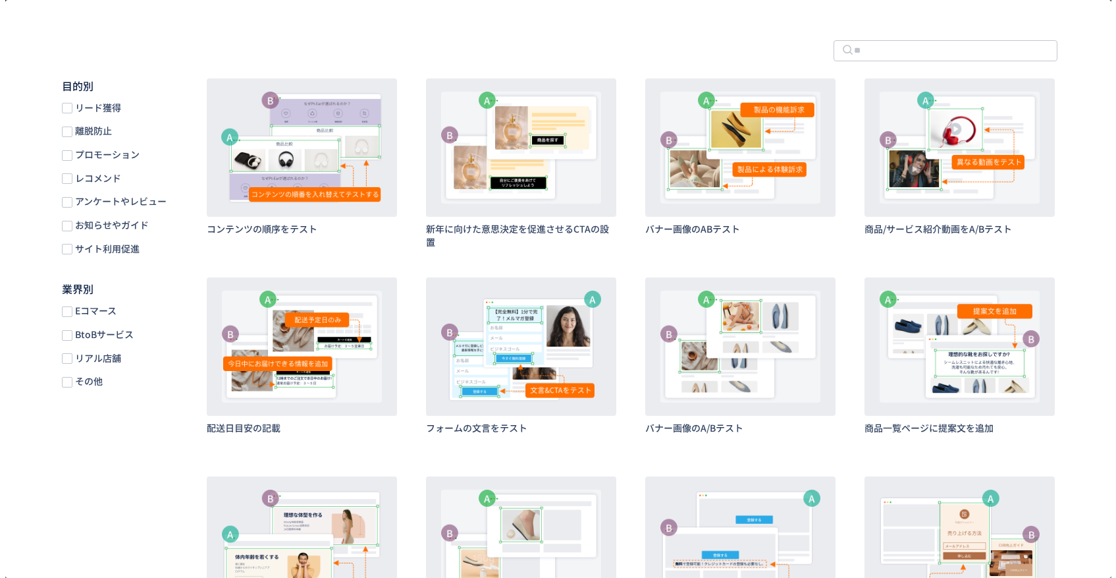
scroll to position [76, 0]
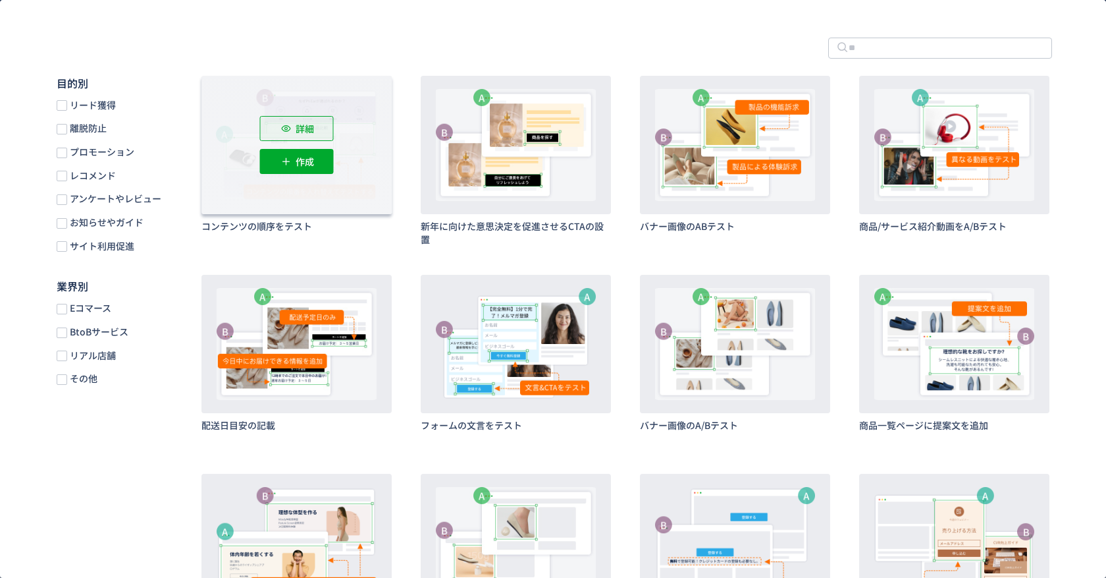
click at [297, 124] on p "詳細" at bounding box center [305, 128] width 18 height 25
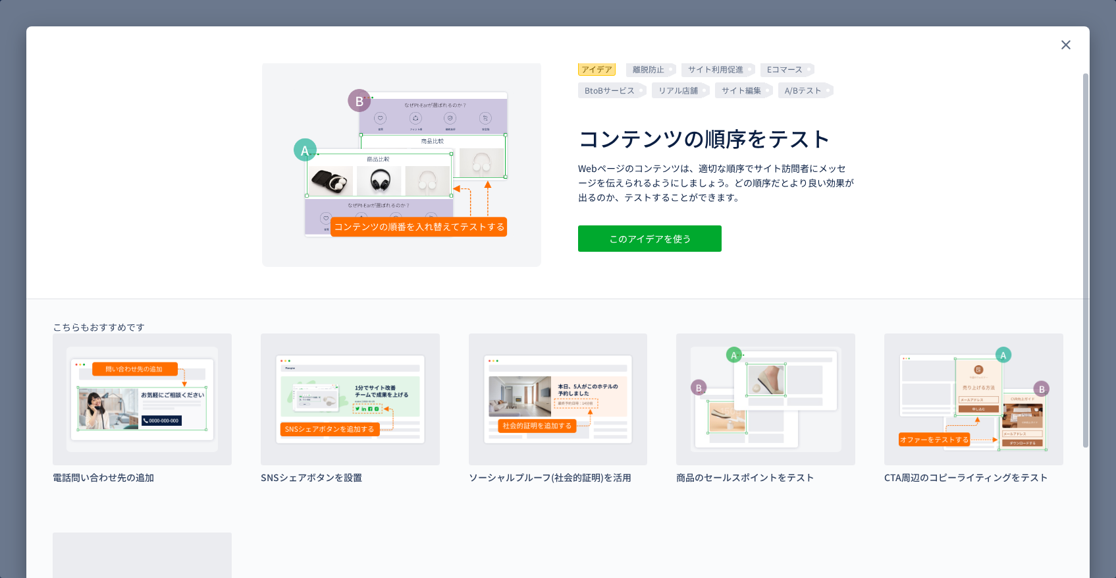
scroll to position [30, 0]
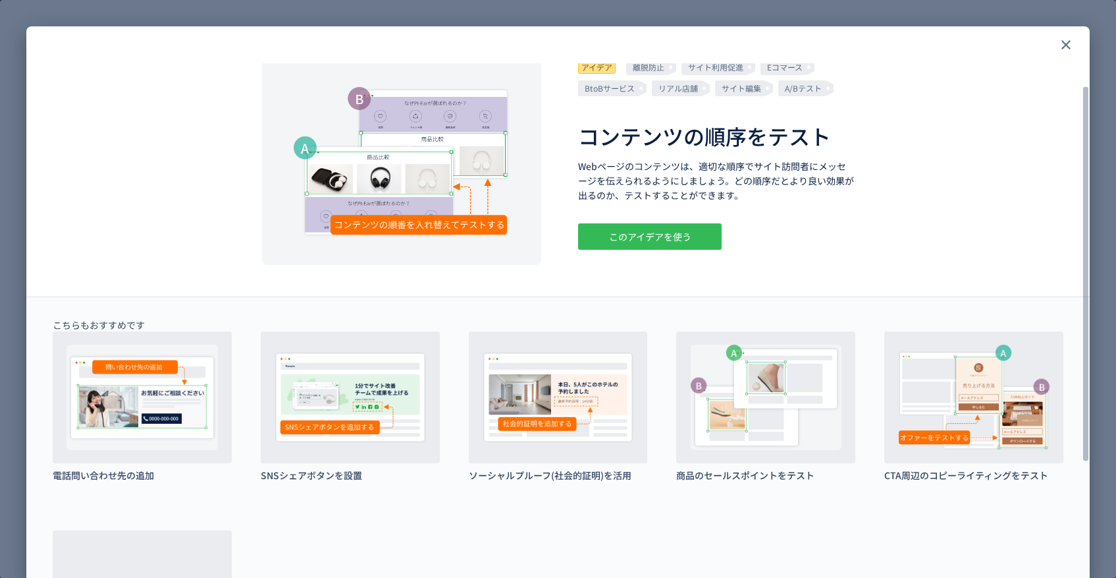
click at [688, 234] on div "このアイデアを使う" at bounding box center [650, 236] width 144 height 26
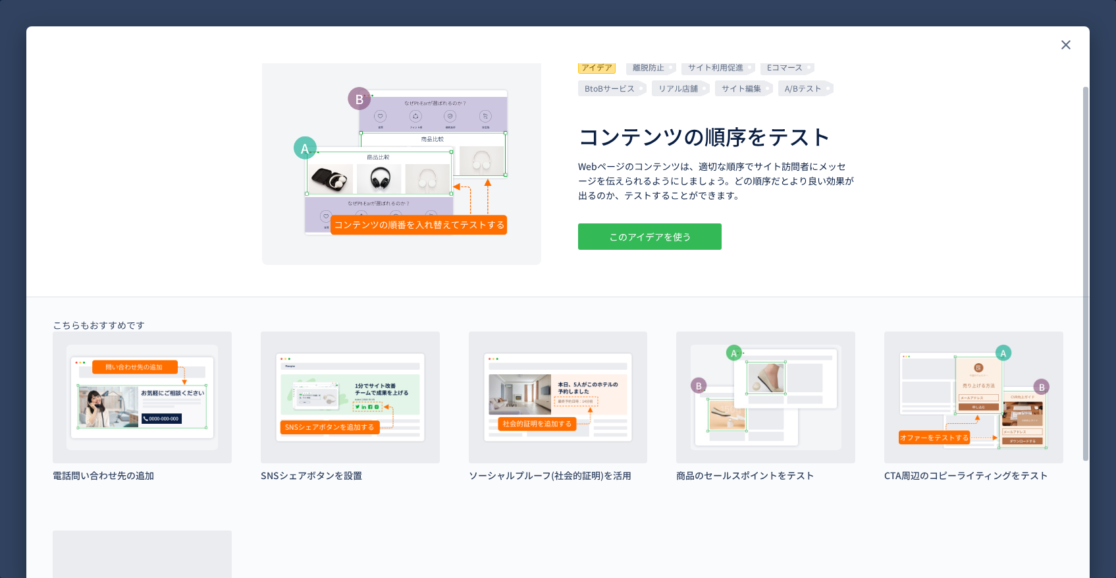
click at [682, 225] on div "このアイデアを使う" at bounding box center [650, 236] width 144 height 26
click at [665, 230] on div "このアイデアを使う" at bounding box center [650, 236] width 144 height 26
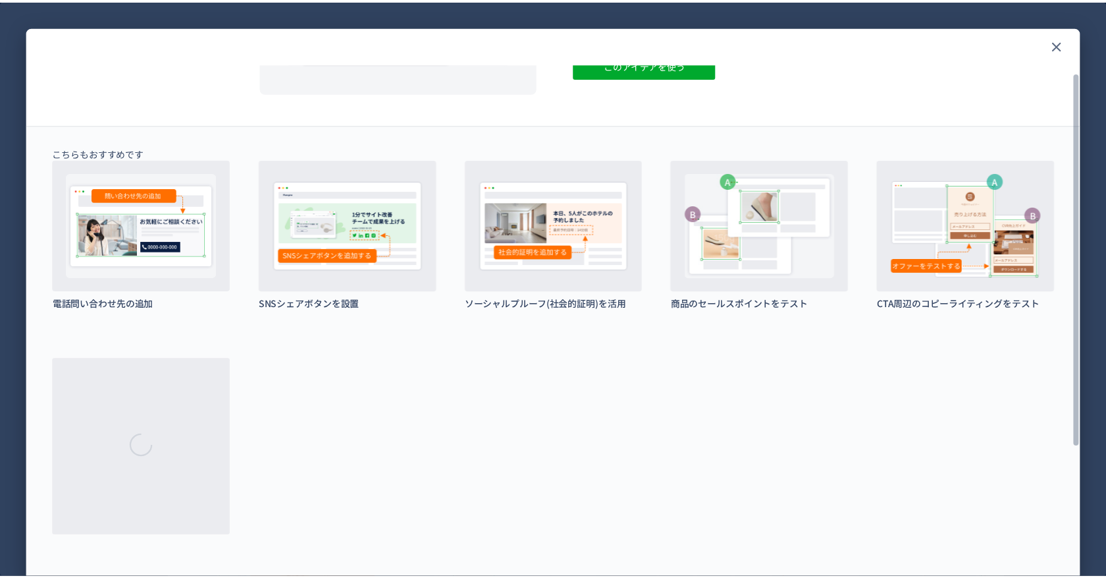
scroll to position [0, 0]
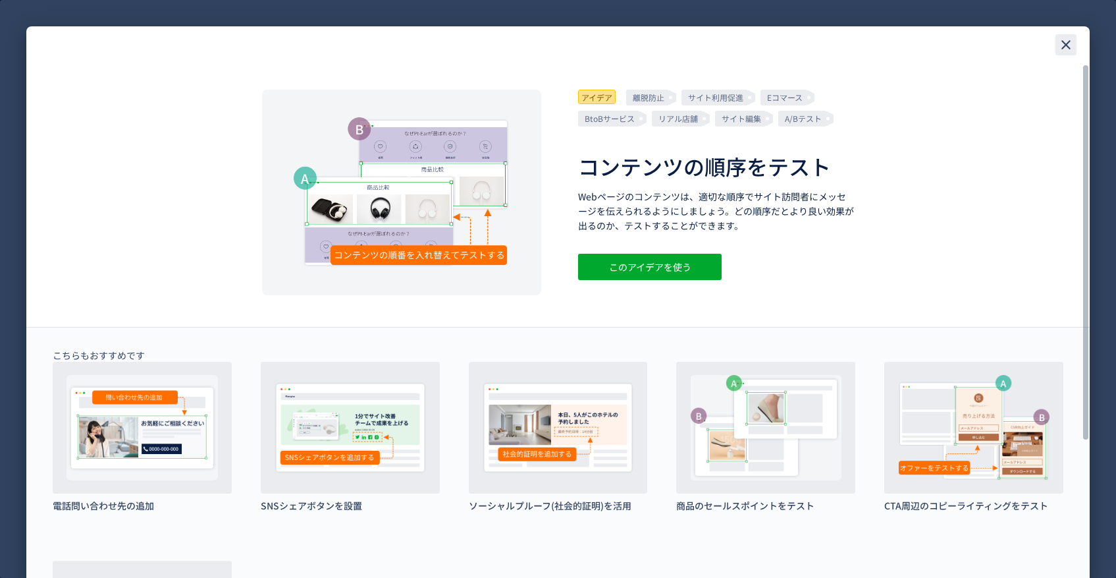
click at [1067, 42] on icon "close" at bounding box center [1066, 45] width 16 height 16
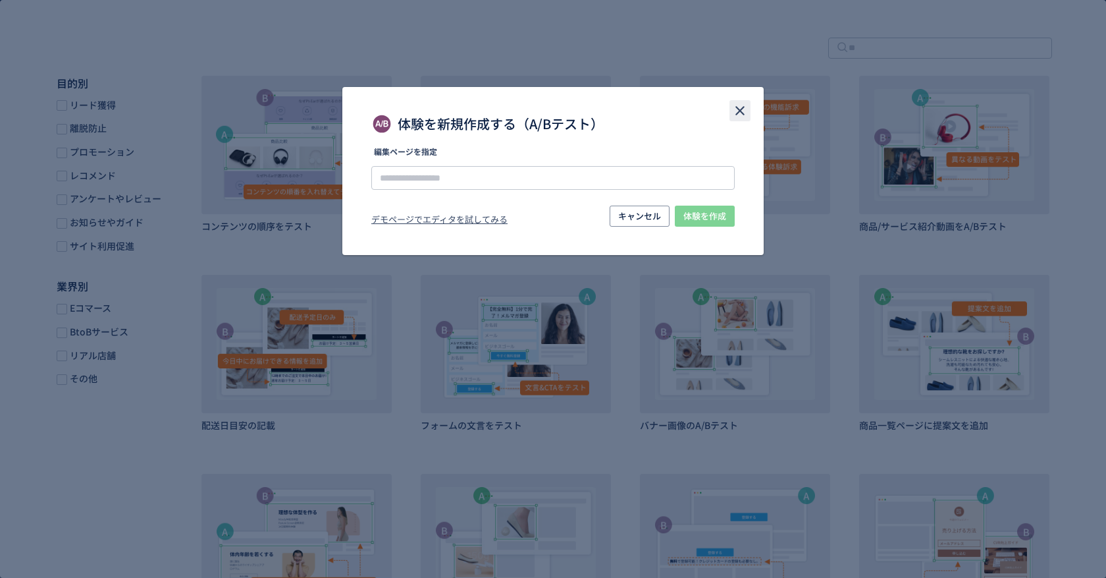
click at [739, 117] on icon "close" at bounding box center [740, 111] width 16 height 16
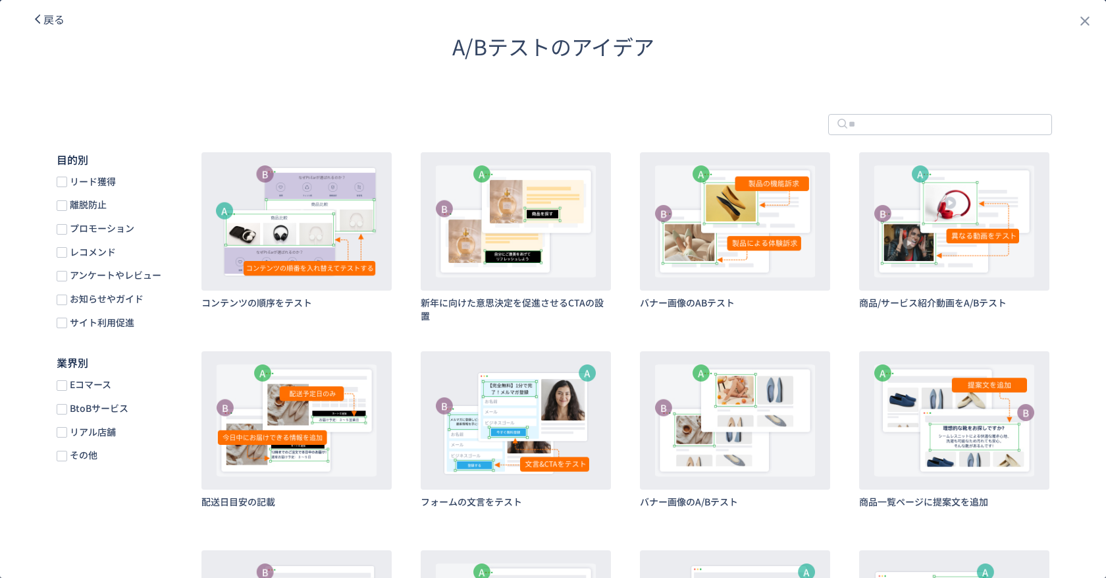
click at [57, 3] on div "戻る" at bounding box center [48, 18] width 33 height 37
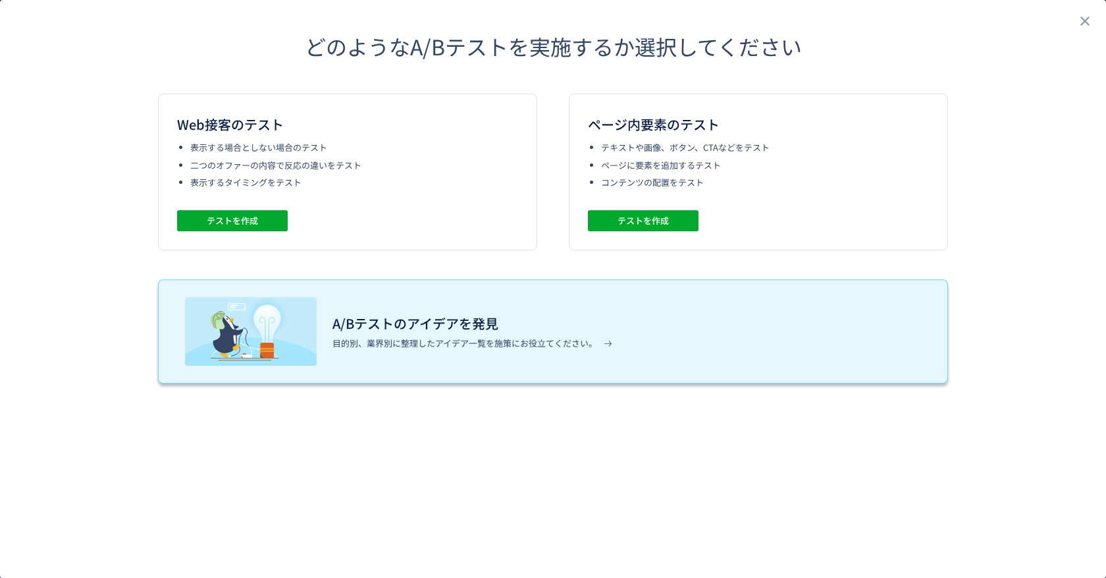
click at [525, 321] on h3 "A/Bテストのアイデアを発見" at bounding box center [473, 323] width 280 height 21
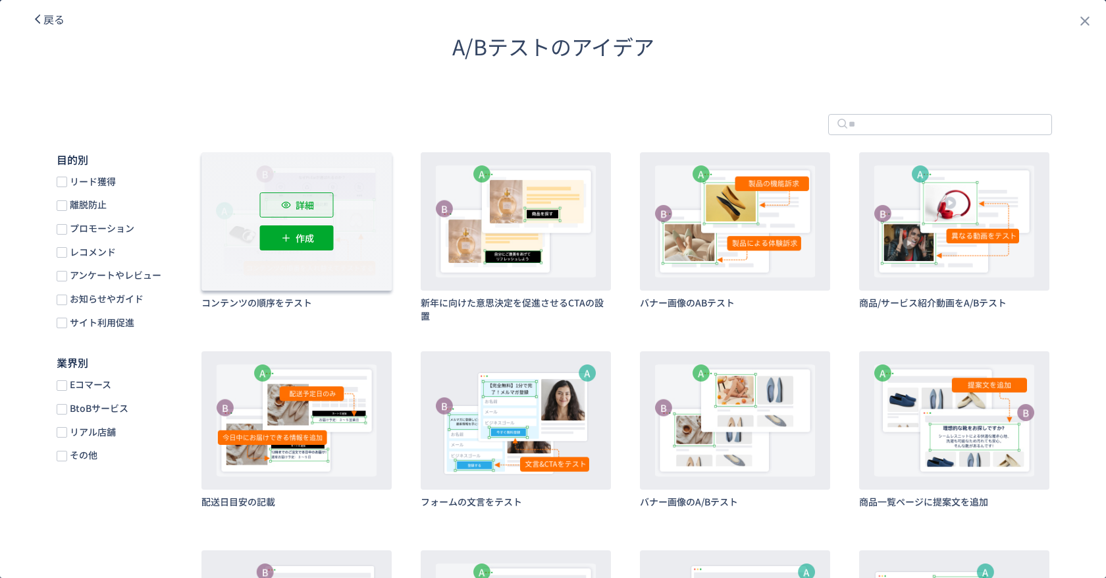
click at [280, 193] on div "詳細" at bounding box center [297, 204] width 74 height 25
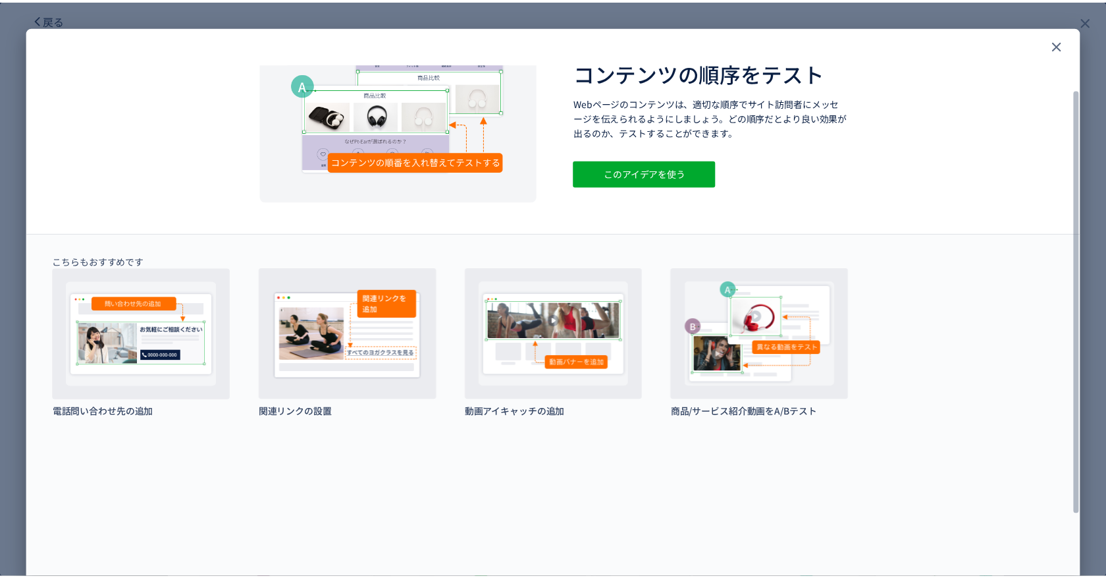
scroll to position [115, 0]
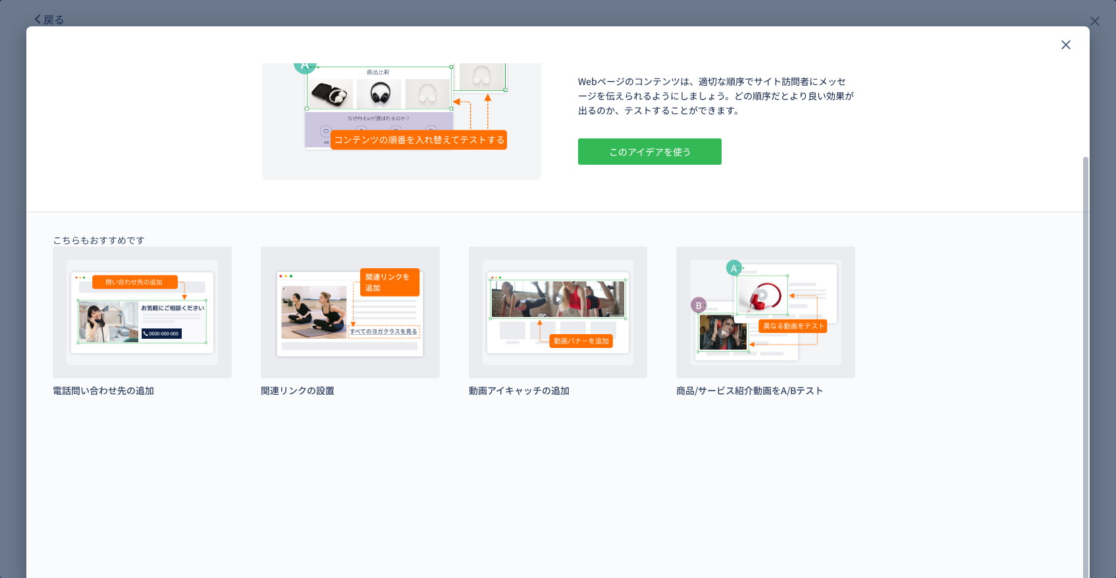
click at [641, 156] on div "このアイデアを使う" at bounding box center [650, 151] width 144 height 26
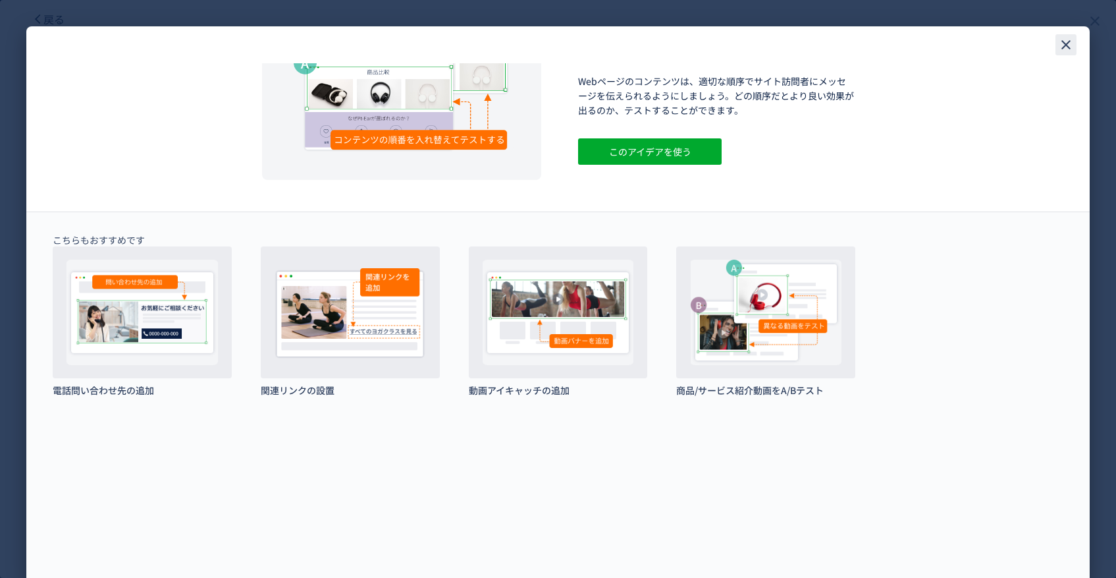
click at [1064, 41] on use "close" at bounding box center [1066, 44] width 9 height 9
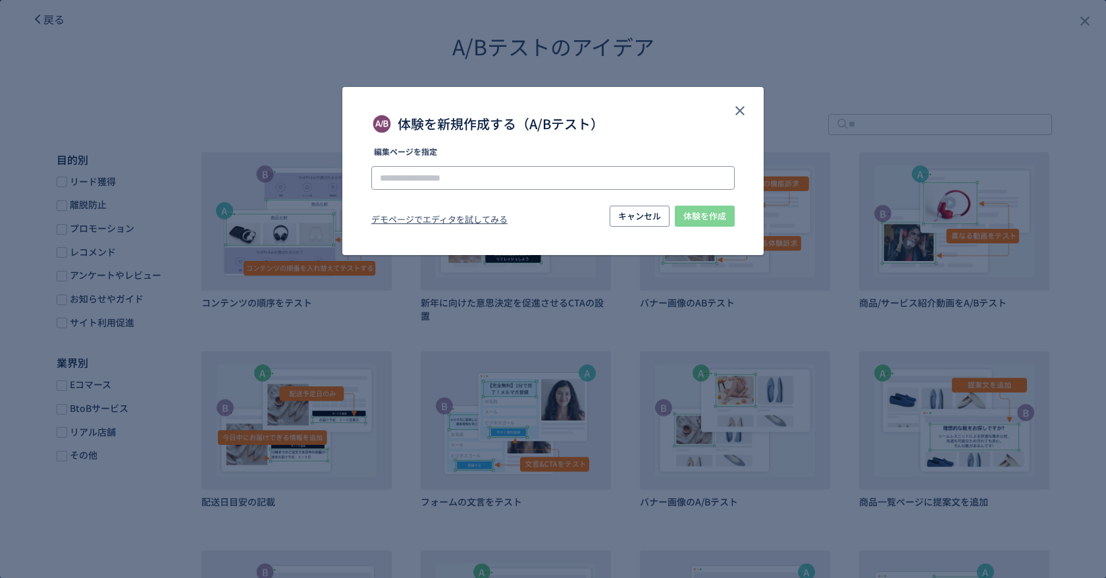
drag, startPoint x: 557, startPoint y: 190, endPoint x: 557, endPoint y: 169, distance: 21.7
click at [557, 190] on div "編集ページを指定 デモページでエディタを試してみる キャンセル 体験を作成" at bounding box center [553, 189] width 364 height 82
click at [557, 167] on input "体験を新規作成する（A/Bテスト）" at bounding box center [553, 178] width 364 height 24
paste input "**********"
type input "**********"
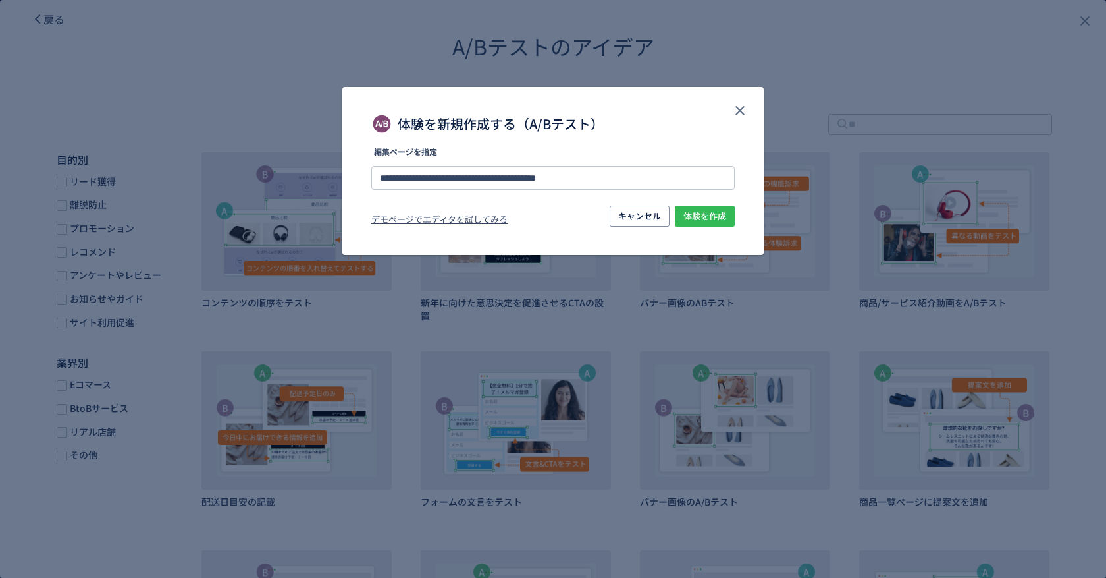
click at [709, 211] on span "体験を作成" at bounding box center [705, 215] width 43 height 21
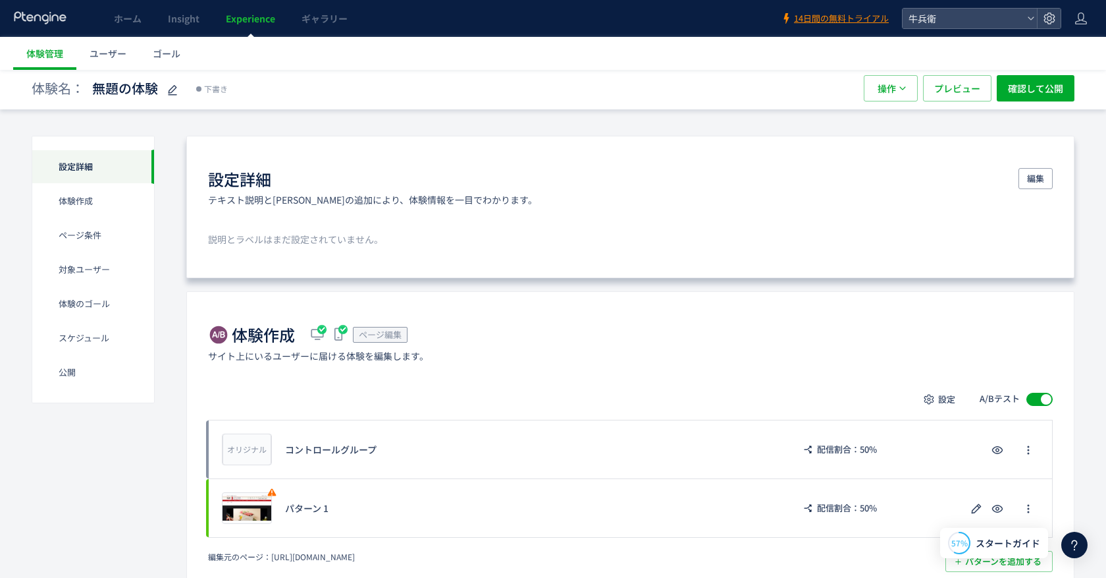
scroll to position [144, 0]
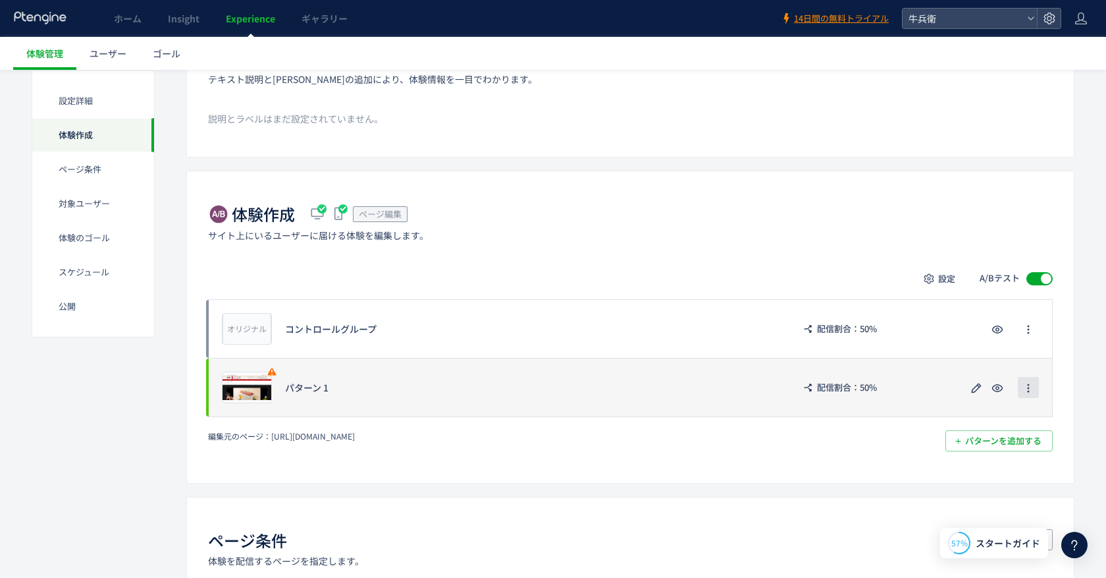
click at [1021, 385] on button "button" at bounding box center [1028, 387] width 21 height 21
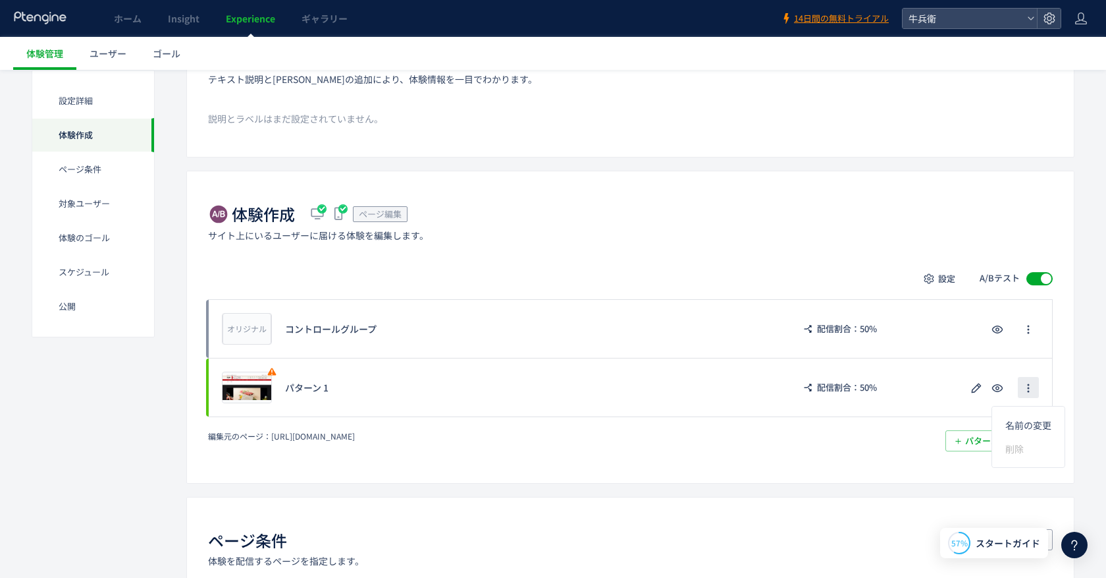
scroll to position [205, 0]
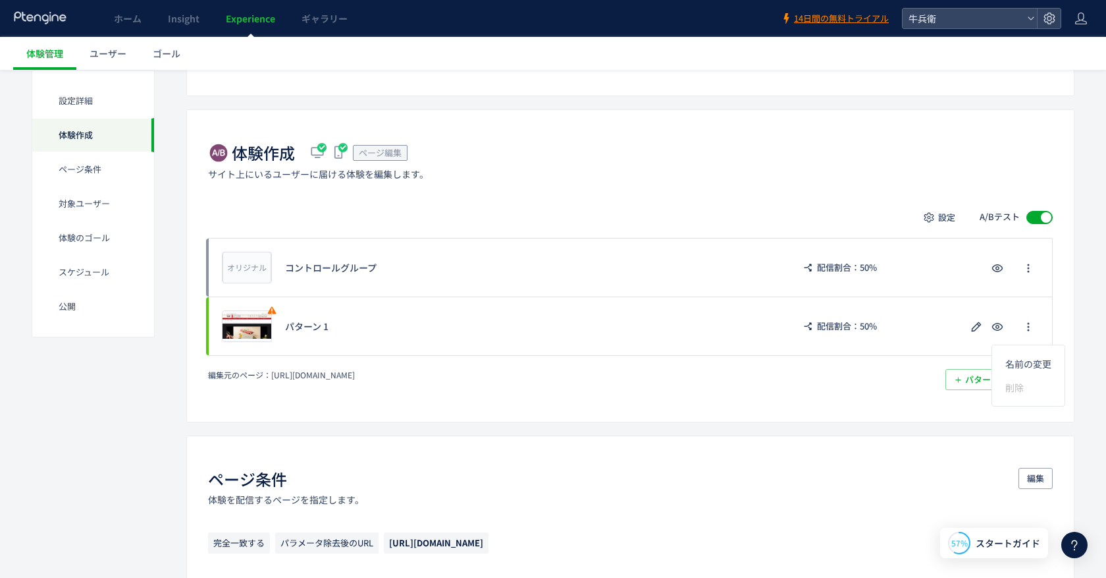
click at [531, 184] on div "体験作成 ページ編集 サイト上にいるユーザーに届ける体験を編集します。 設定 A/Bテスト オリジナル プレビュー コントロールグループ 配信割合：50% プ…" at bounding box center [630, 265] width 888 height 312
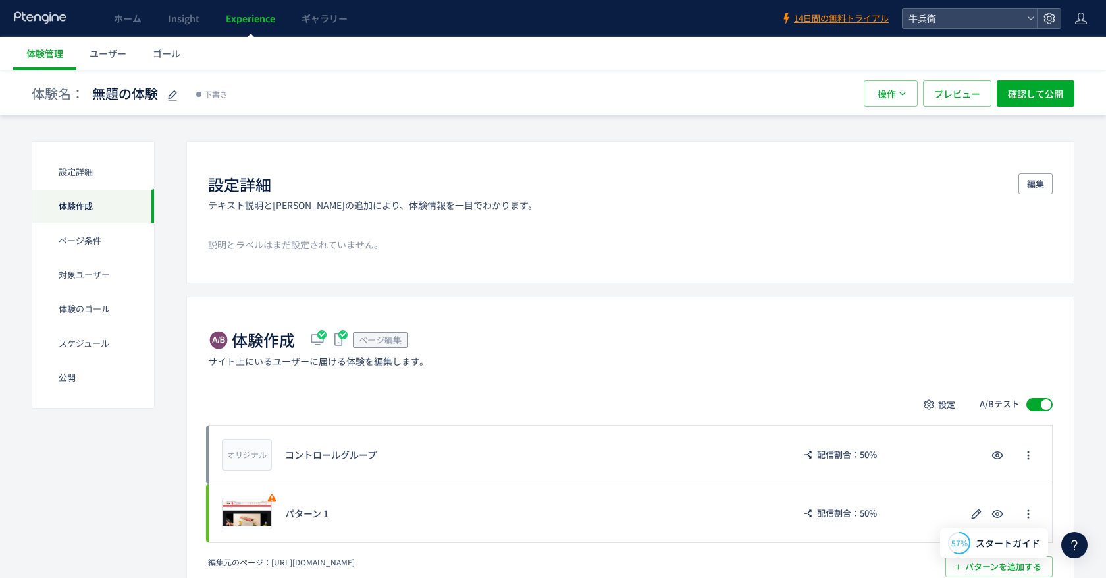
scroll to position [0, 0]
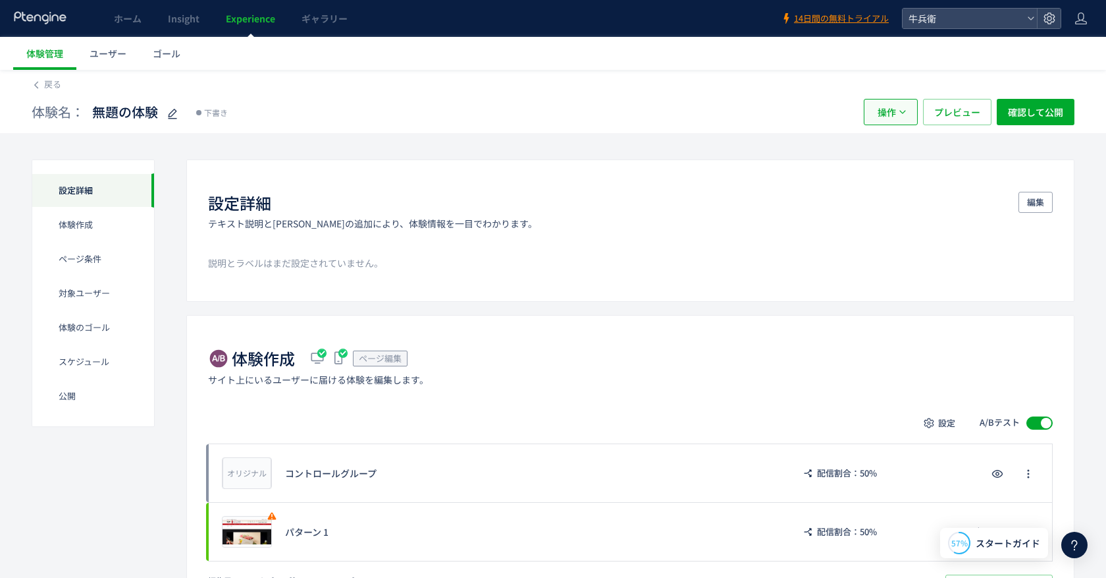
click at [894, 118] on span "操作" at bounding box center [887, 112] width 18 height 26
click at [890, 174] on li "削除" at bounding box center [891, 176] width 45 height 24
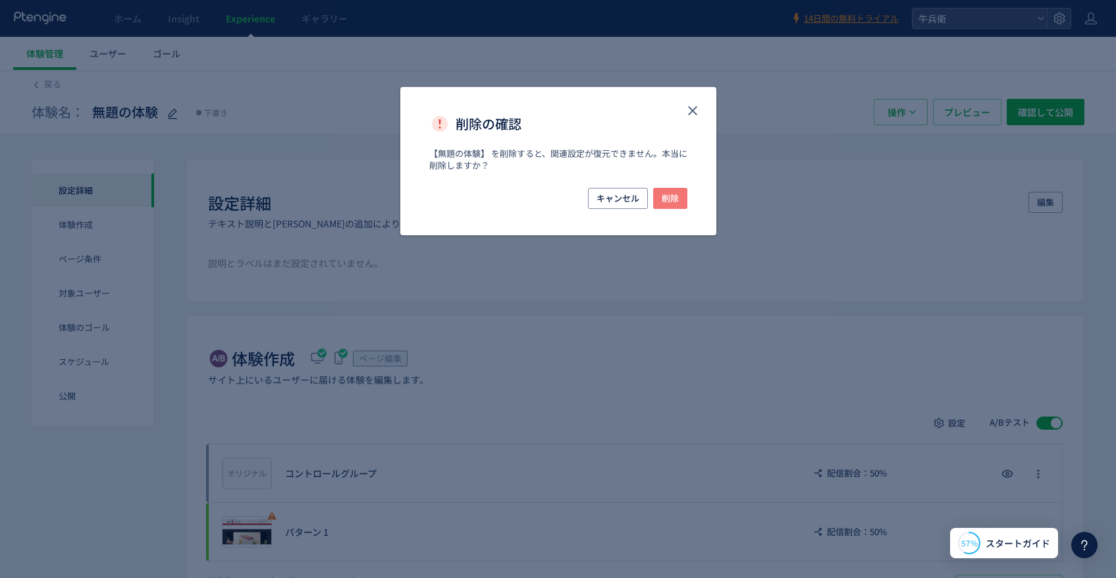
click at [676, 190] on span "削除" at bounding box center [670, 198] width 17 height 21
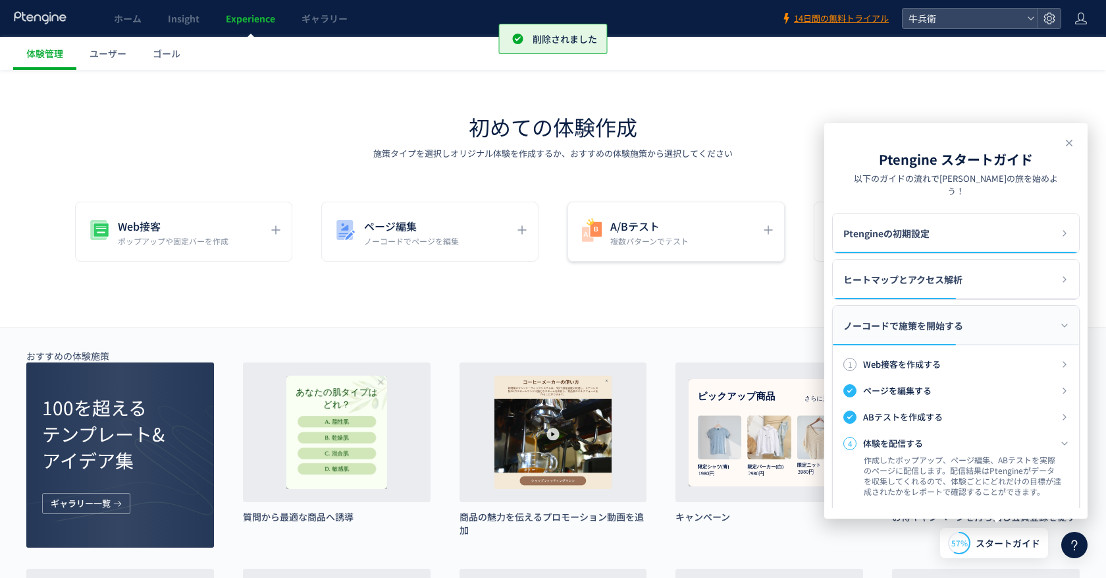
scroll to position [190, 0]
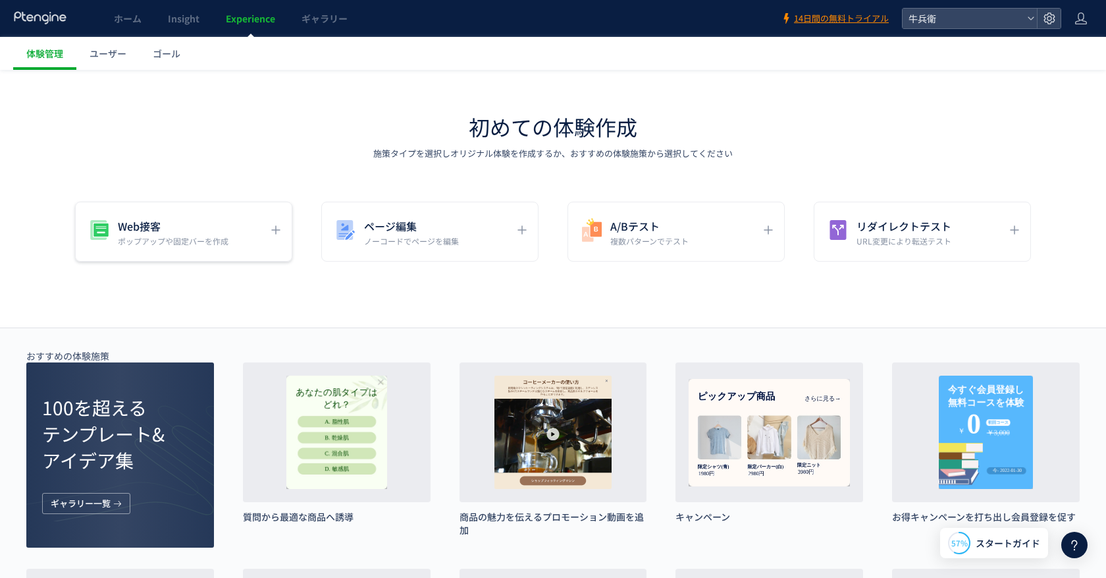
click at [321, 212] on div "Web接客 ポップアップや固定バーを作成" at bounding box center [429, 232] width 217 height 60
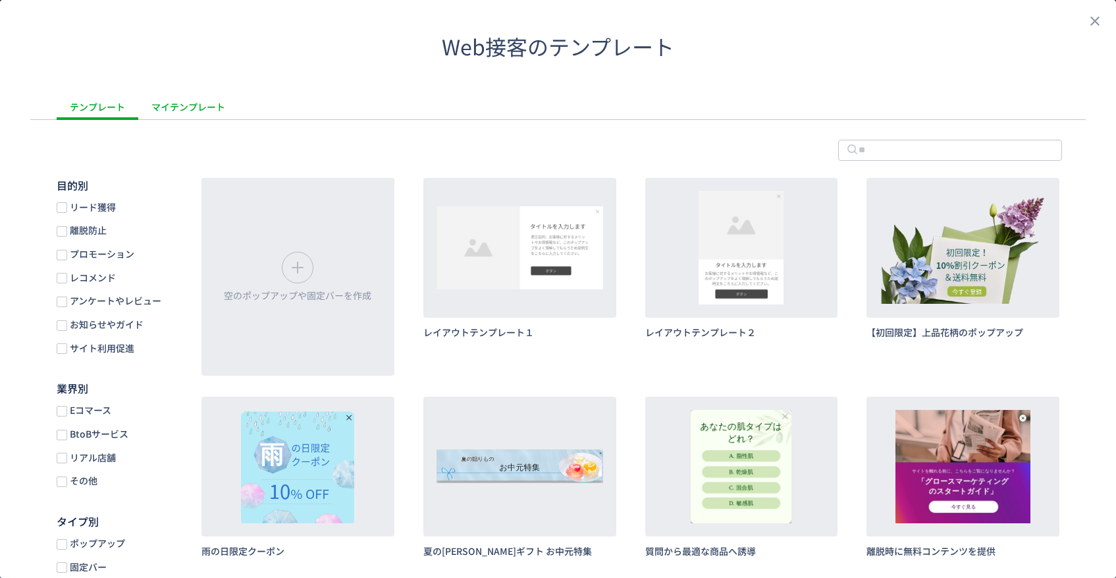
click at [0, 0] on div "マイテンプレート" at bounding box center [0, 0] width 0 height 0
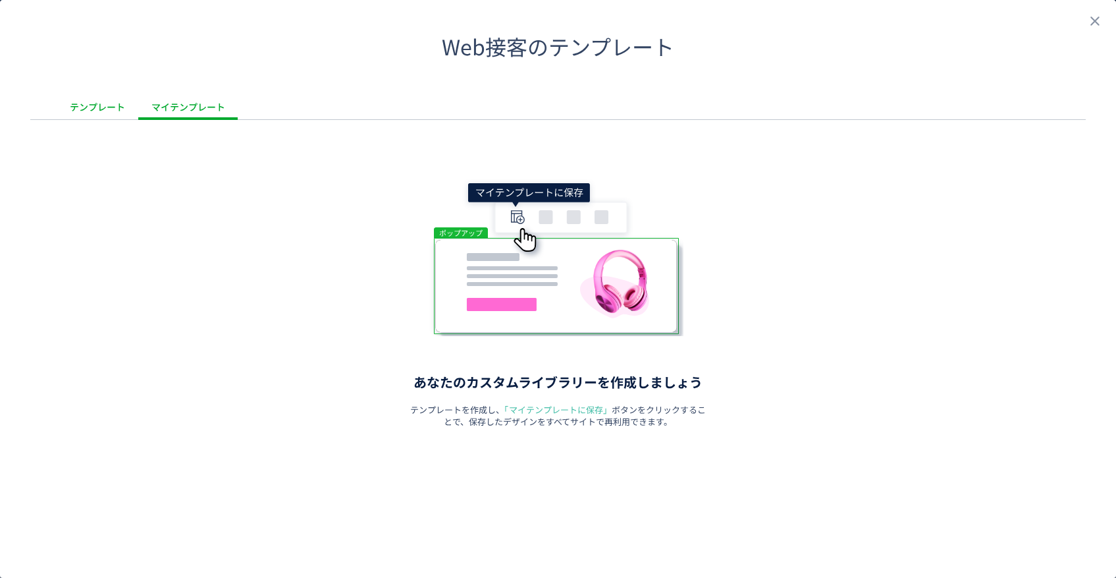
drag, startPoint x: 86, startPoint y: 111, endPoint x: 104, endPoint y: 113, distance: 17.8
click at [87, 113] on div "テンプレート" at bounding box center [98, 107] width 82 height 26
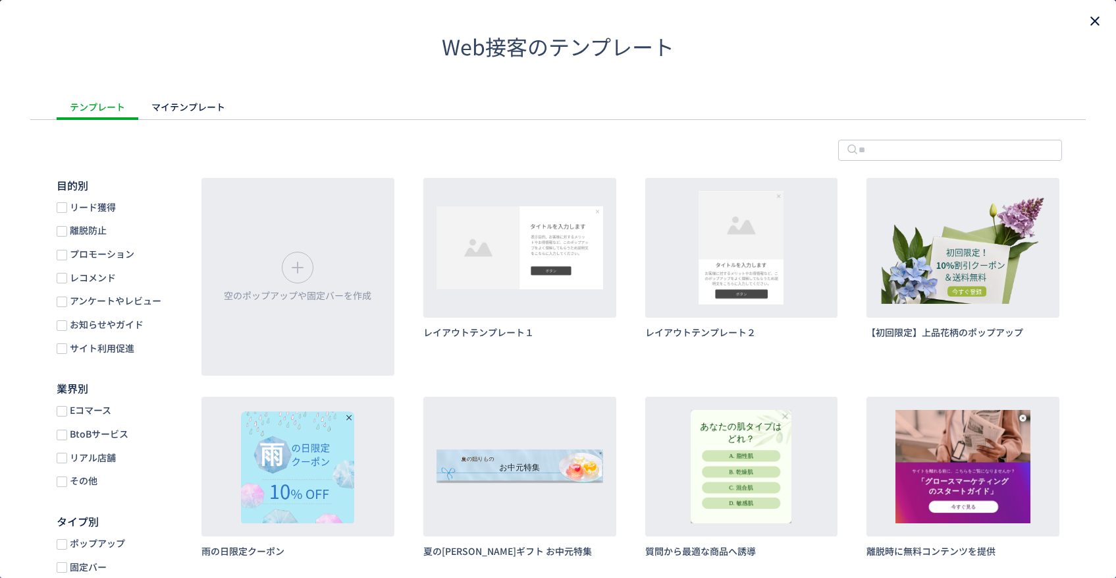
click at [1087, 23] on icon "close" at bounding box center [1095, 21] width 16 height 16
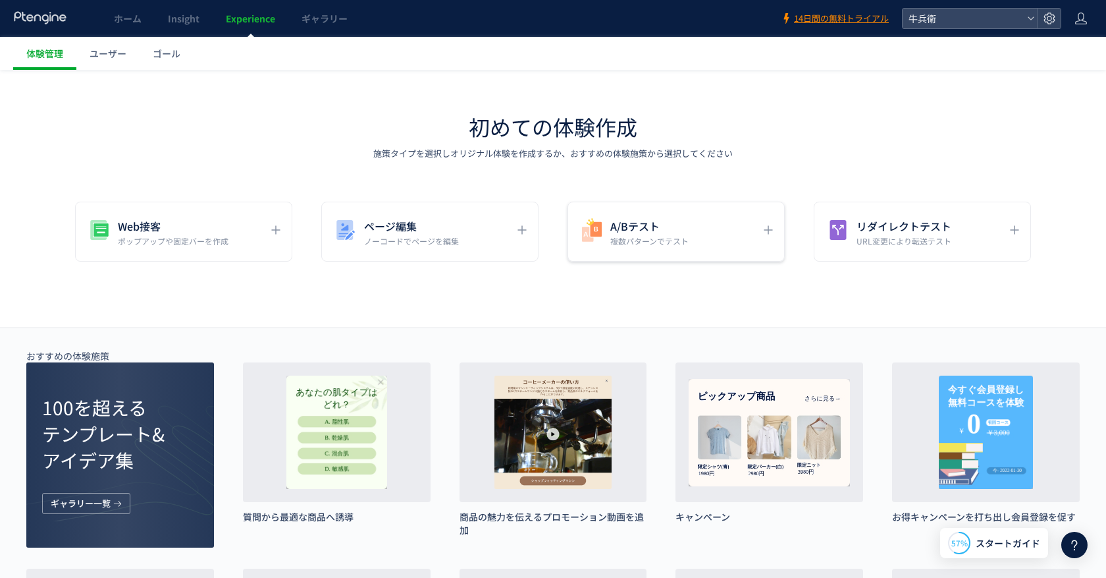
click at [614, 230] on h5 "A/Bテスト" at bounding box center [650, 226] width 78 height 18
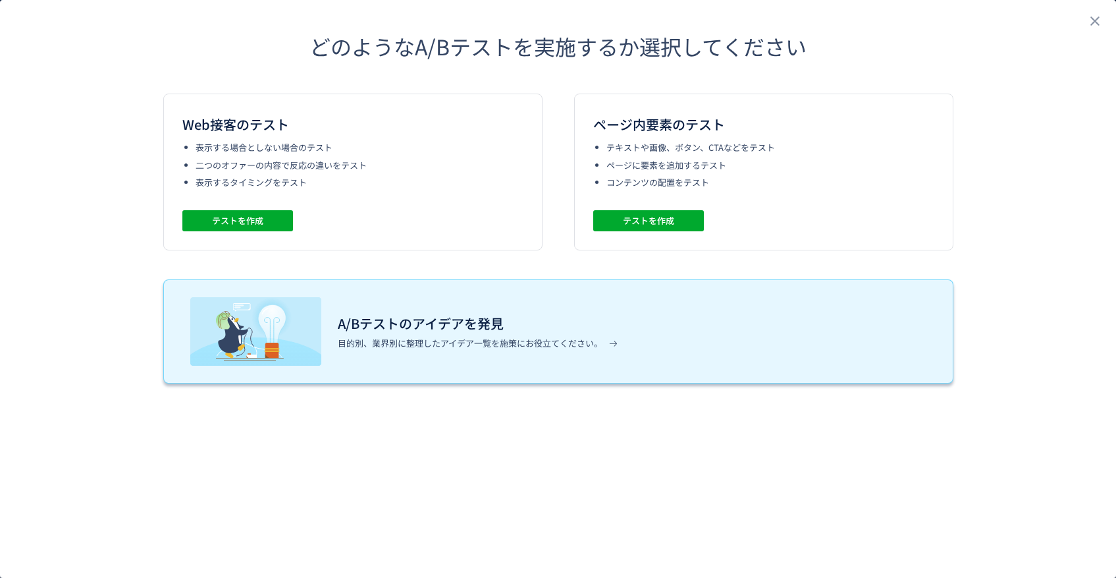
click at [438, 314] on h3 "A/Bテストのアイデアを発見" at bounding box center [478, 323] width 280 height 21
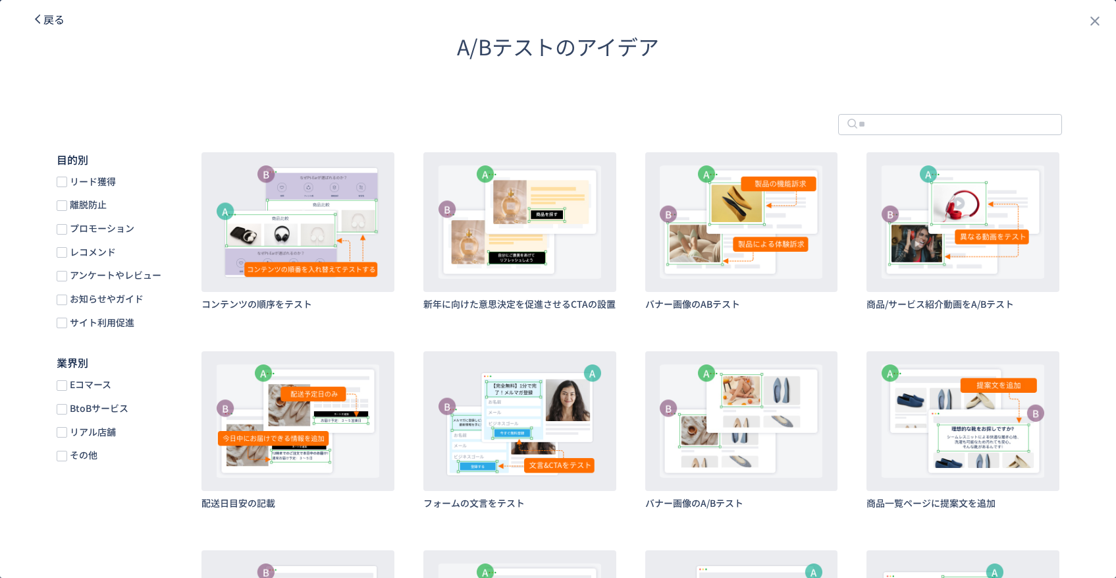
click at [61, 13] on span "戻る" at bounding box center [53, 19] width 21 height 16
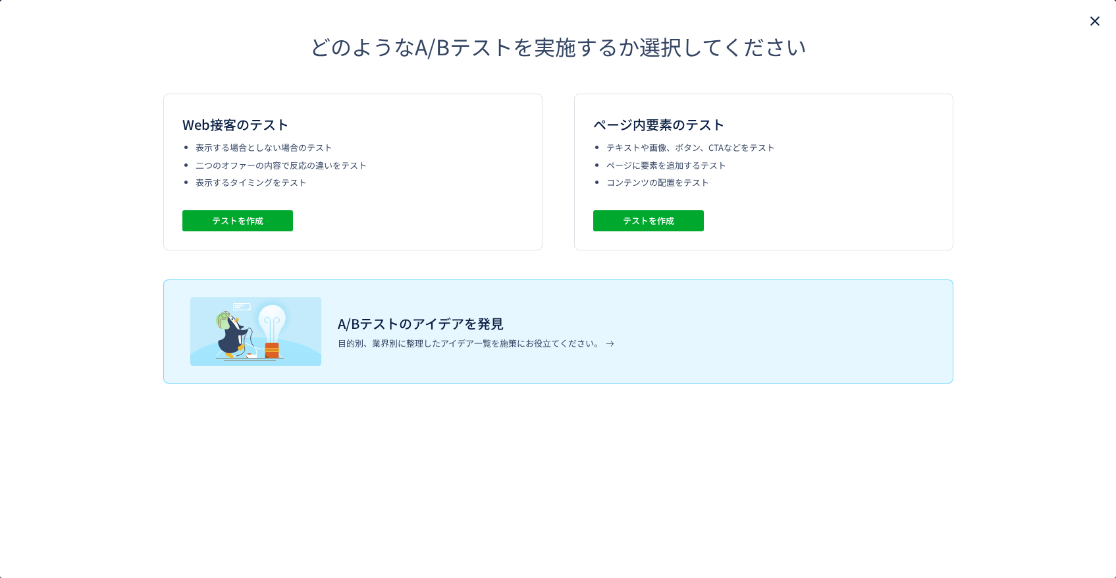
click at [1096, 21] on use "close" at bounding box center [1095, 20] width 9 height 9
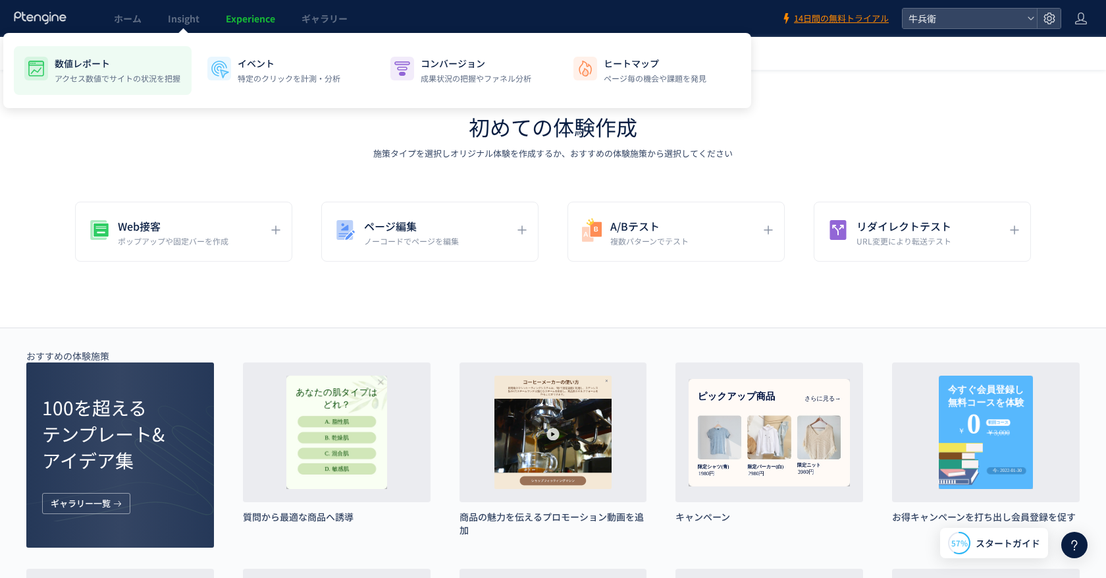
click at [86, 60] on p "数値レポート" at bounding box center [118, 63] width 126 height 13
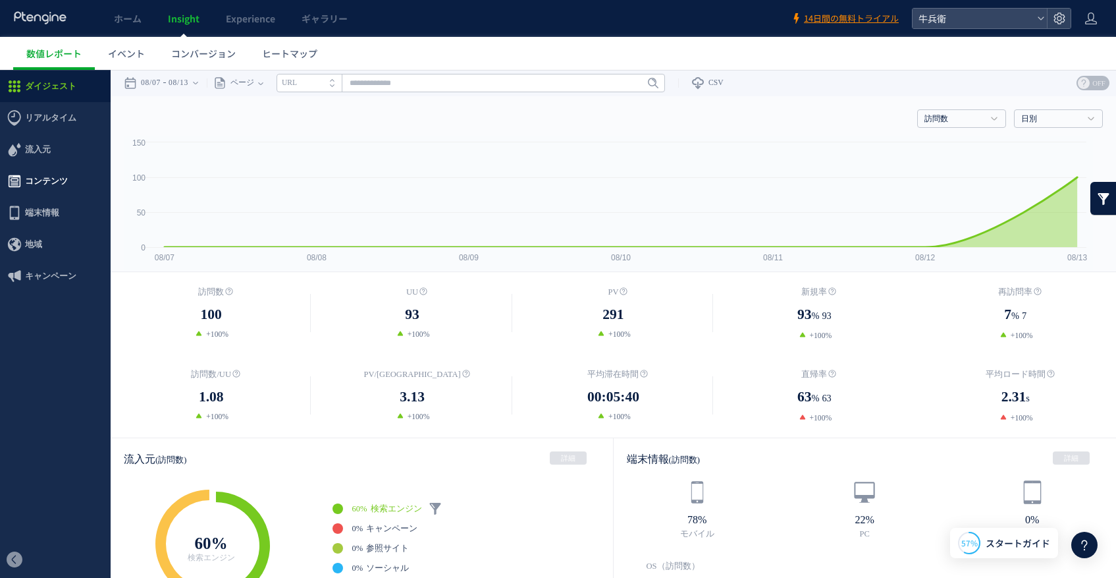
click at [49, 175] on span "コンテンツ" at bounding box center [46, 181] width 43 height 32
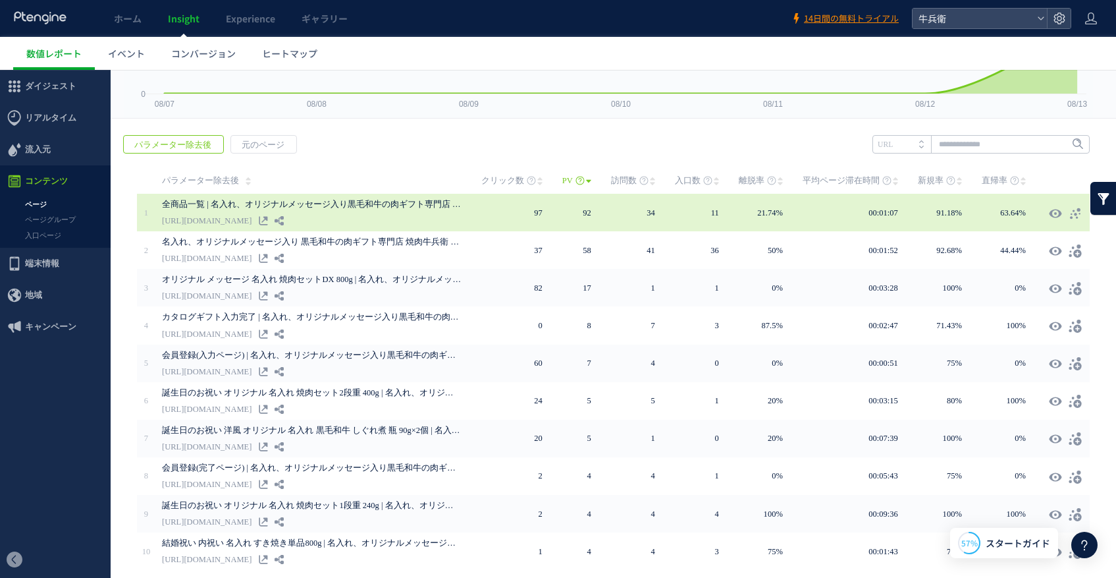
scroll to position [178, 0]
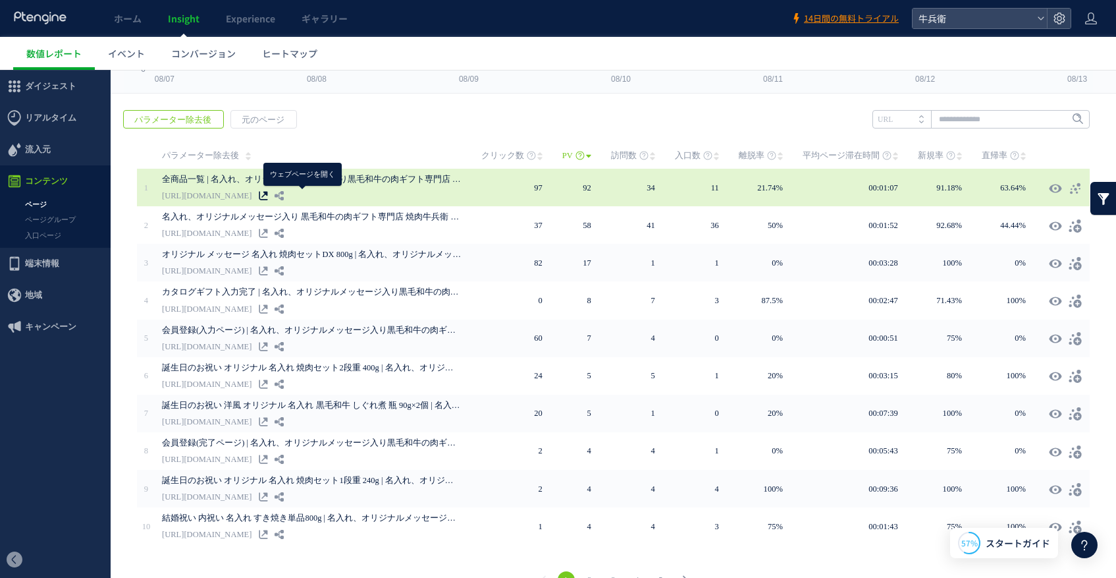
click at [268, 193] on icon at bounding box center [263, 195] width 9 height 9
click at [292, 195] on div "全商品一覧 | 名入れ、オリジナルメッセージ入り黒毛和牛の肉ギフト専門店 焼肉牛兵衛 https://gyubee.jp/products/list" at bounding box center [321, 188] width 319 height 38
click at [268, 194] on icon at bounding box center [263, 195] width 9 height 9
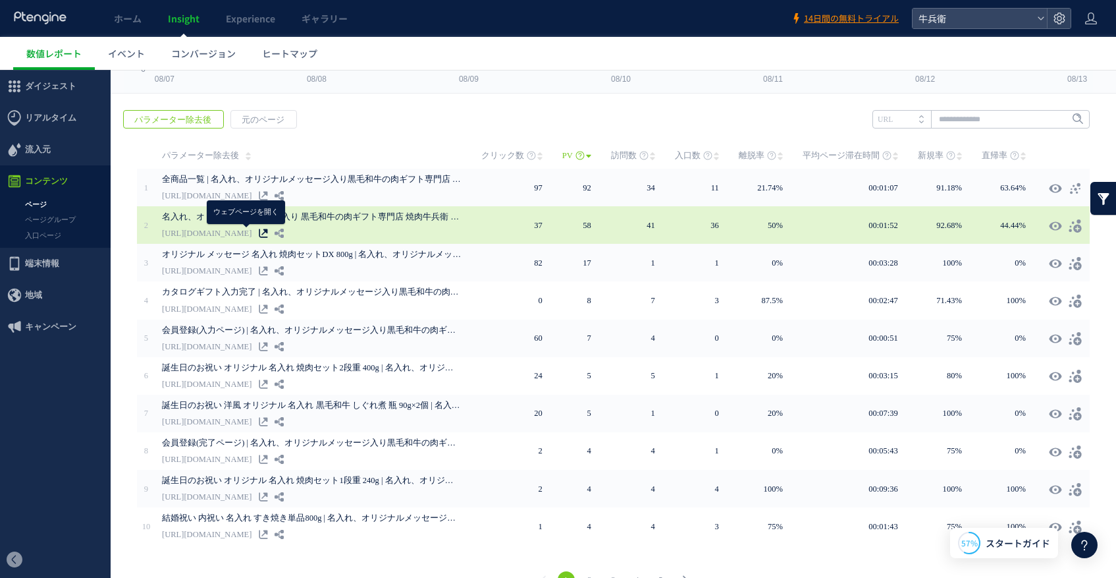
click at [259, 231] on use at bounding box center [263, 233] width 9 height 9
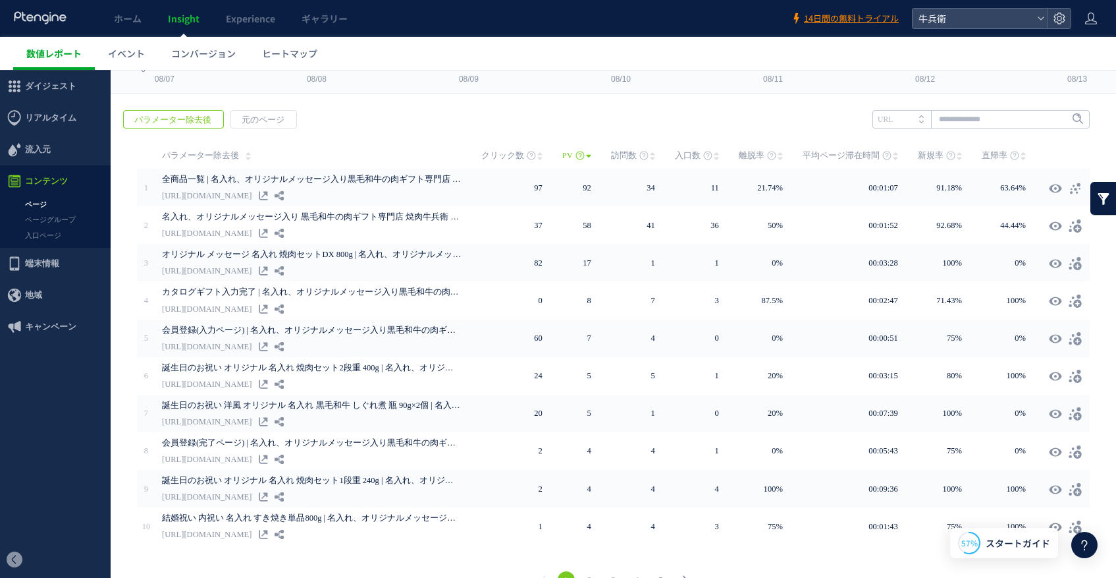
click at [46, 66] on link "数値レポート" at bounding box center [54, 53] width 82 height 33
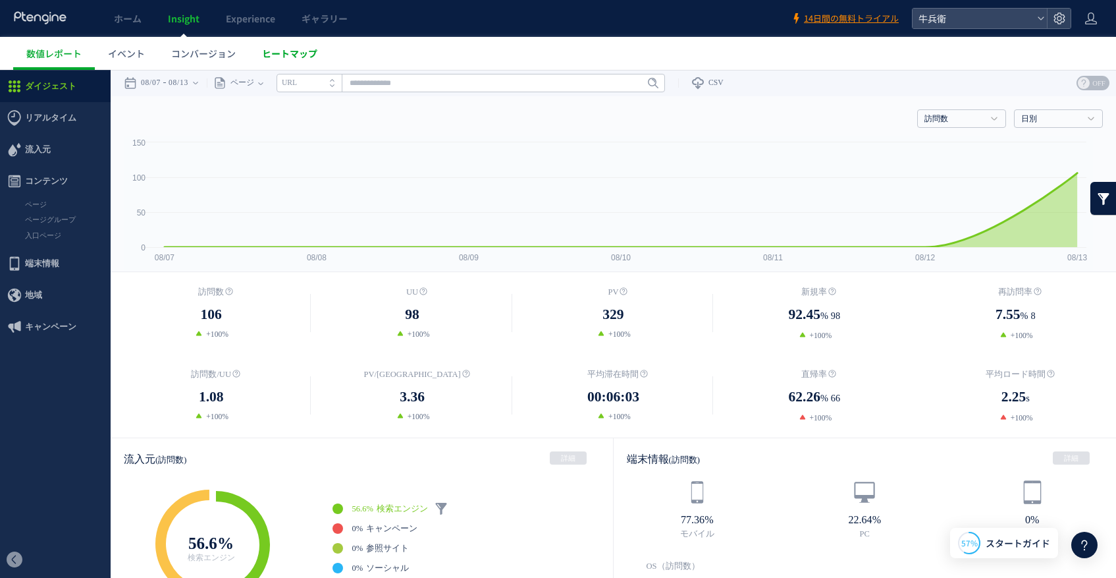
click at [279, 57] on span "ヒートマップ" at bounding box center [289, 53] width 55 height 13
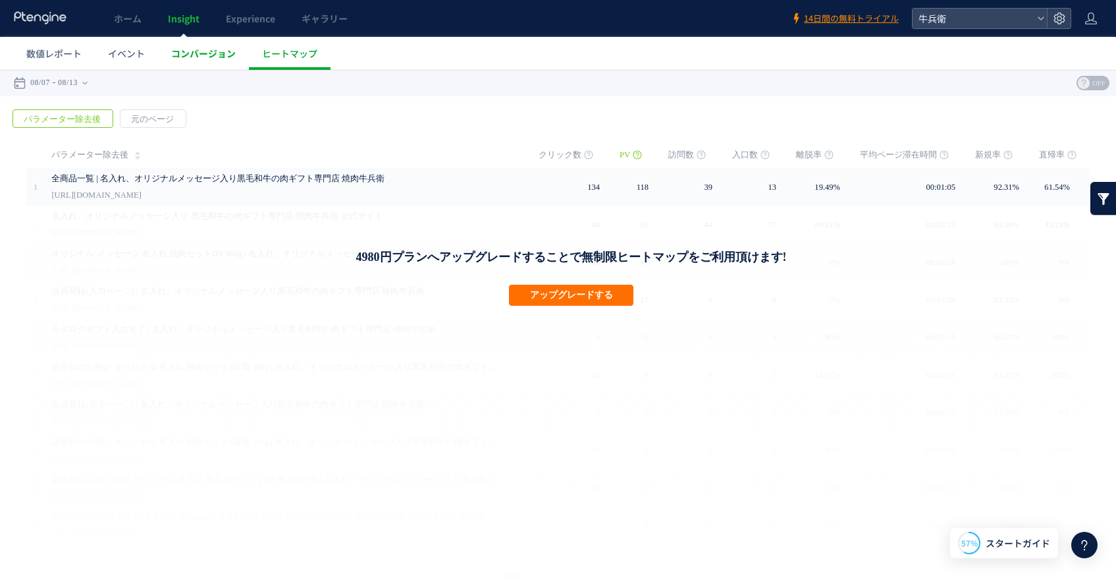
click at [223, 60] on link "コンバージョン" at bounding box center [203, 53] width 91 height 33
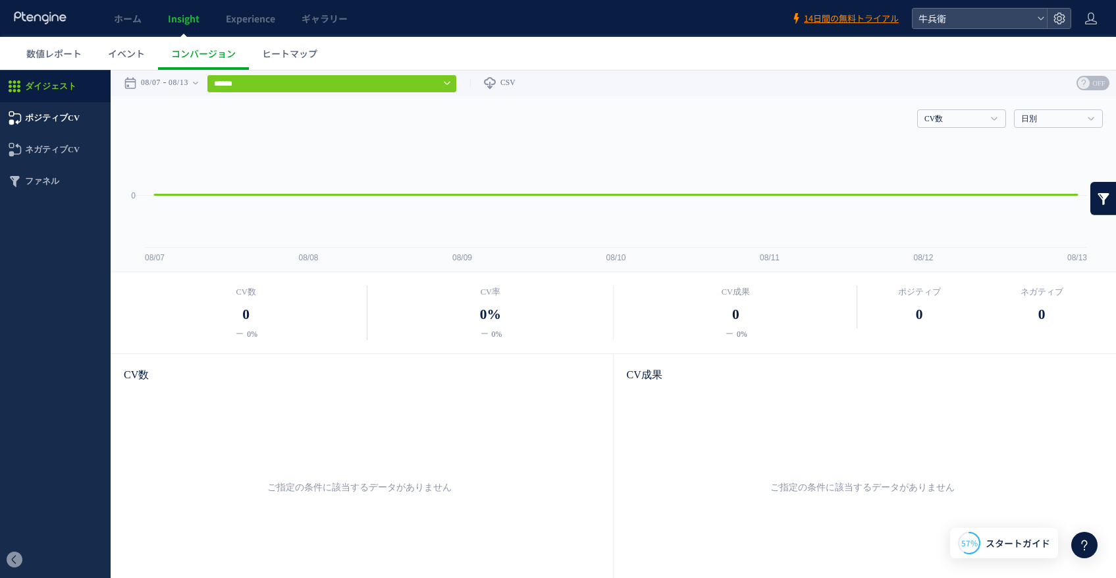
click at [59, 126] on span "ポジティブCV" at bounding box center [52, 118] width 55 height 32
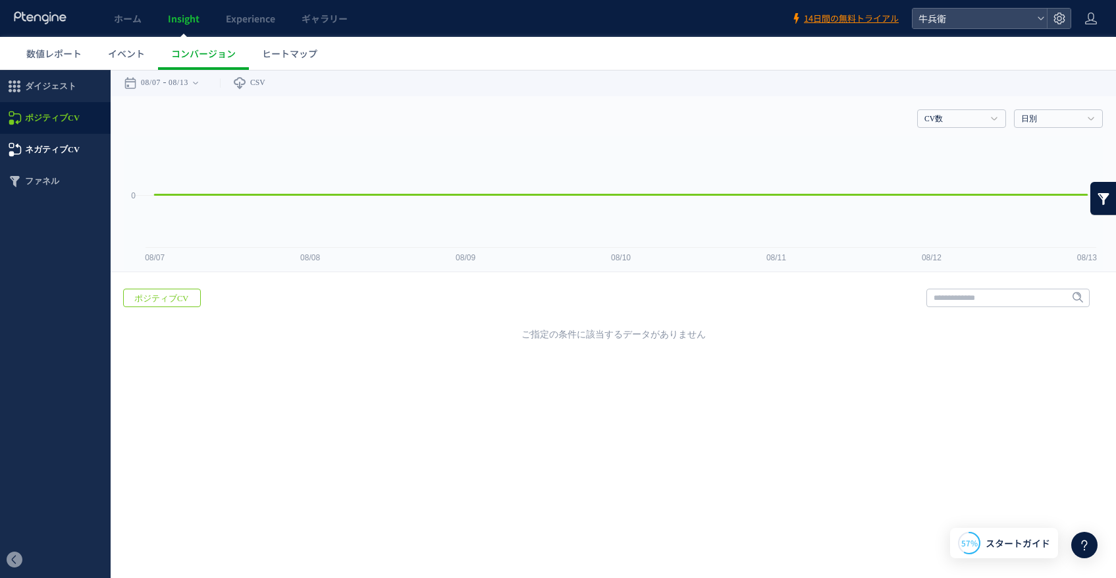
click at [59, 153] on span "ネガティブCV" at bounding box center [52, 150] width 55 height 32
click at [59, 183] on span "ファネル" at bounding box center [55, 181] width 111 height 32
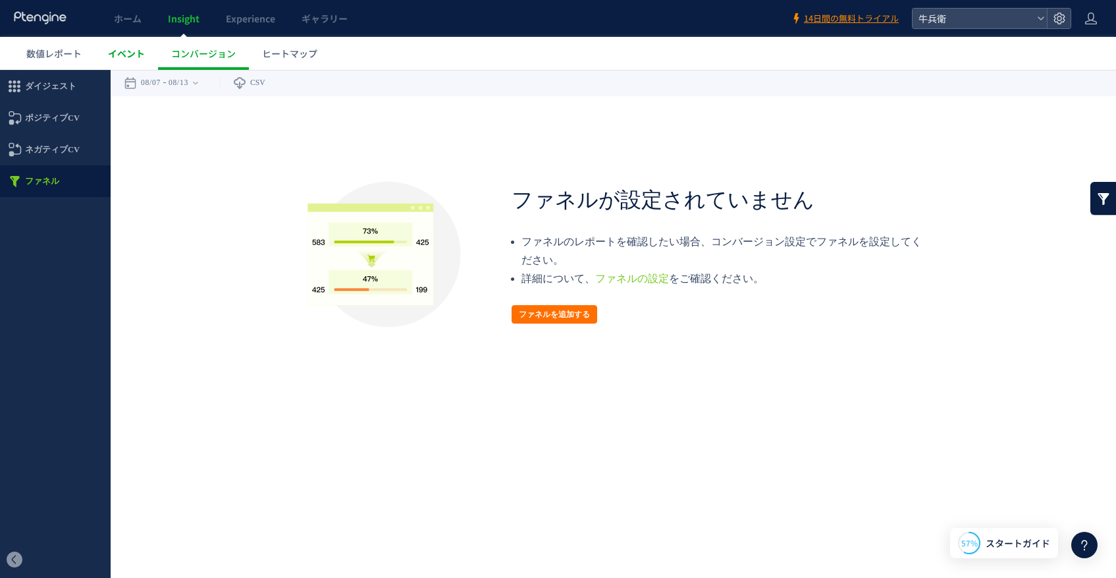
click at [125, 43] on link "イベント" at bounding box center [126, 53] width 63 height 33
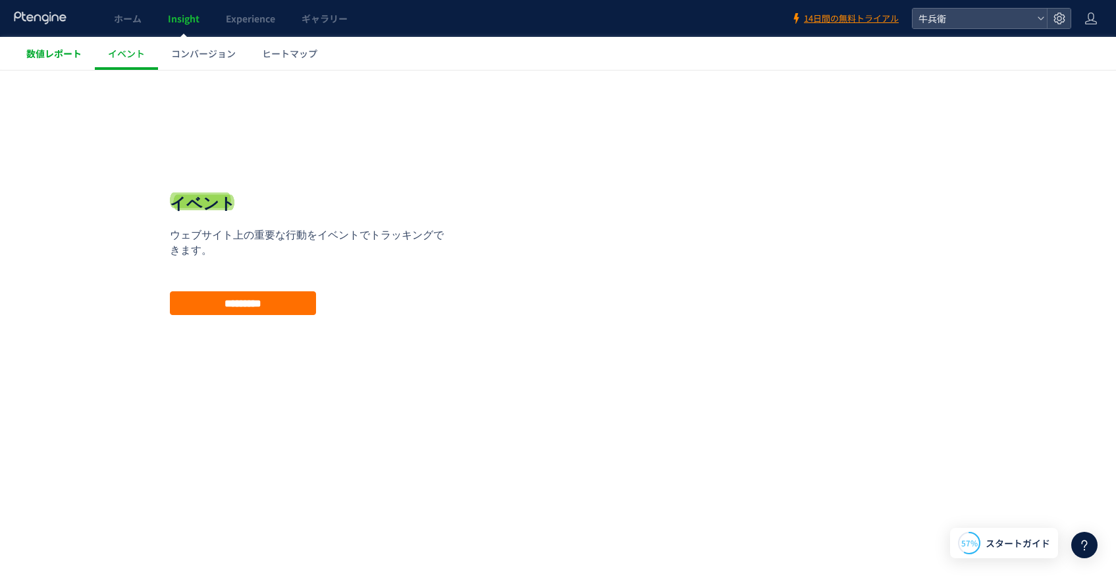
click at [62, 66] on link "数値レポート" at bounding box center [54, 53] width 82 height 33
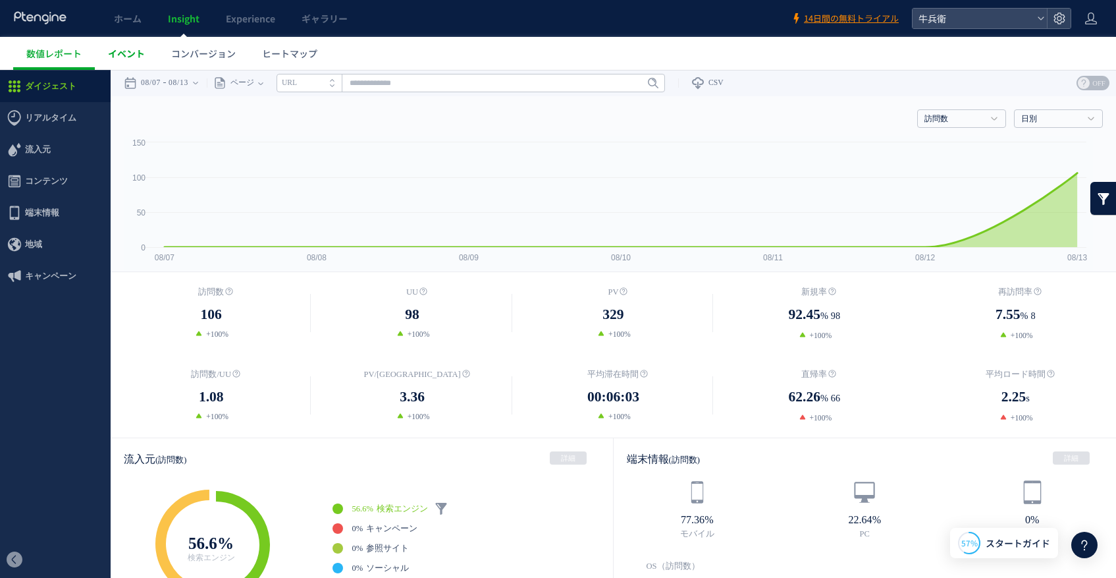
click at [117, 55] on span "イベント" at bounding box center [126, 53] width 37 height 13
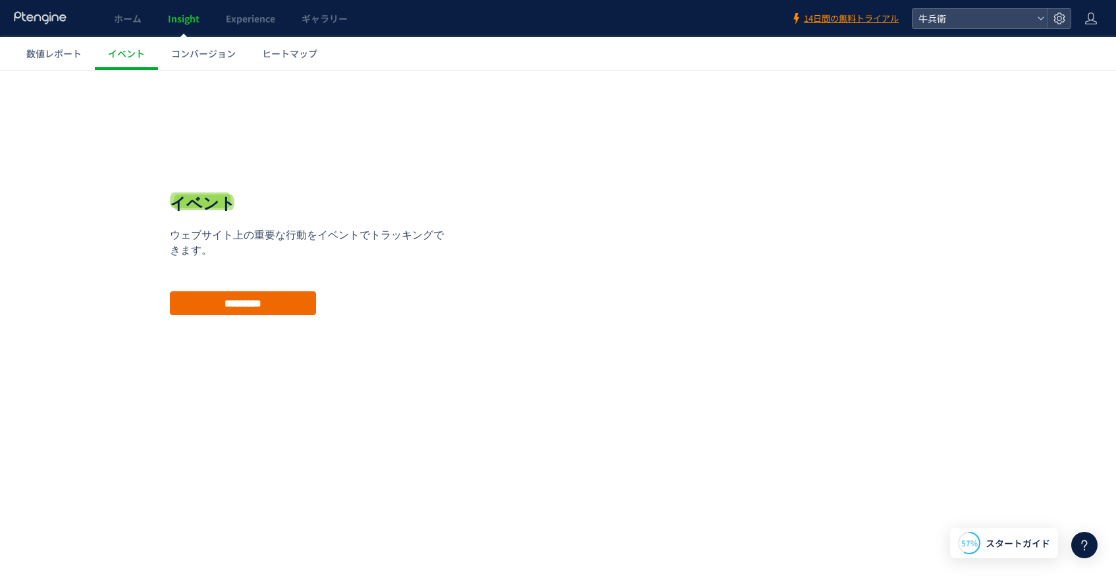
click at [292, 289] on div "イベント ウェブサイト上の重要な行動をイベントでトラッキングできます。プランをアップグレードしてからご利用ください。 ウェブサイト上の重要な行動をイベントでト…" at bounding box center [311, 253] width 283 height 123
click at [292, 300] on input "*********" at bounding box center [243, 303] width 146 height 24
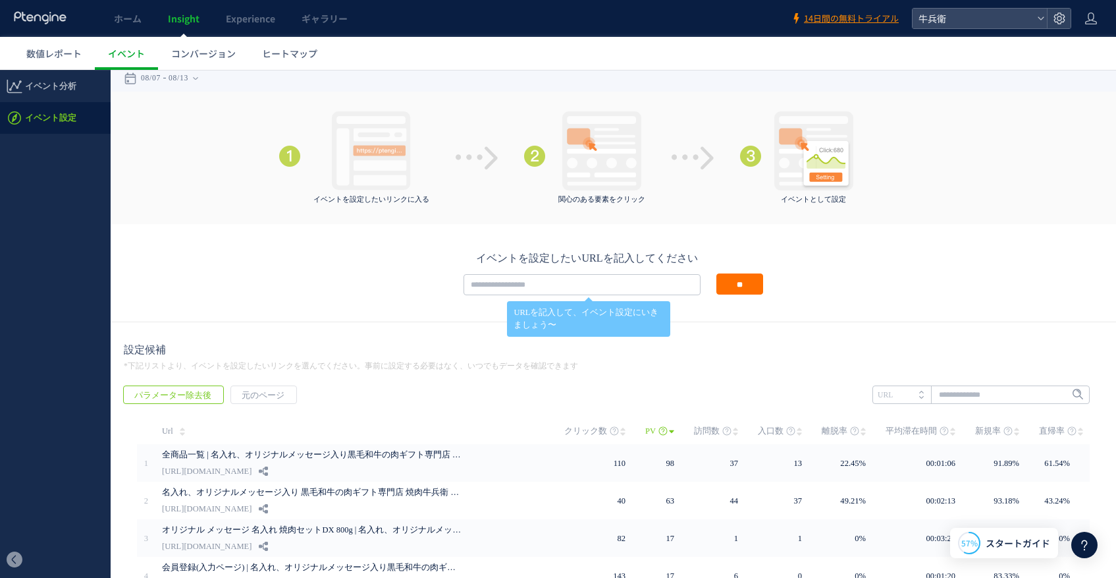
scroll to position [159, 0]
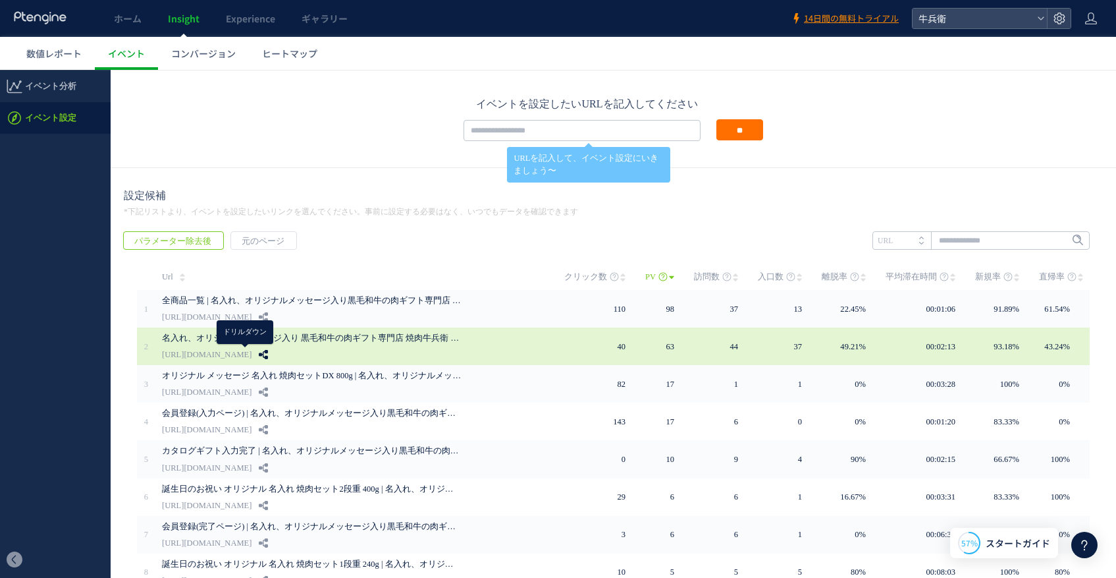
click at [259, 351] on icon at bounding box center [263, 354] width 9 height 9
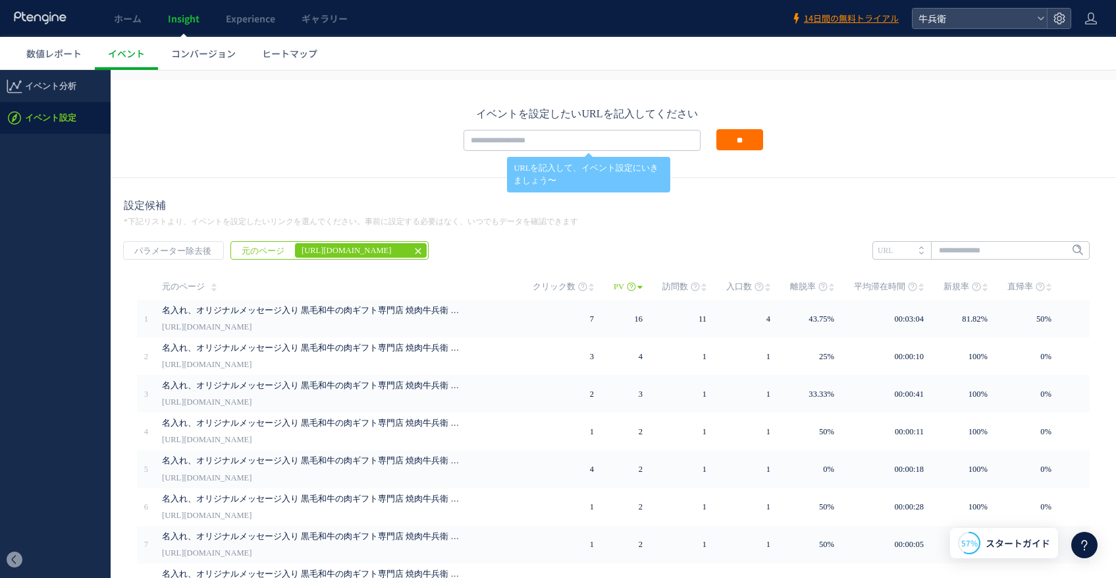
scroll to position [84, 0]
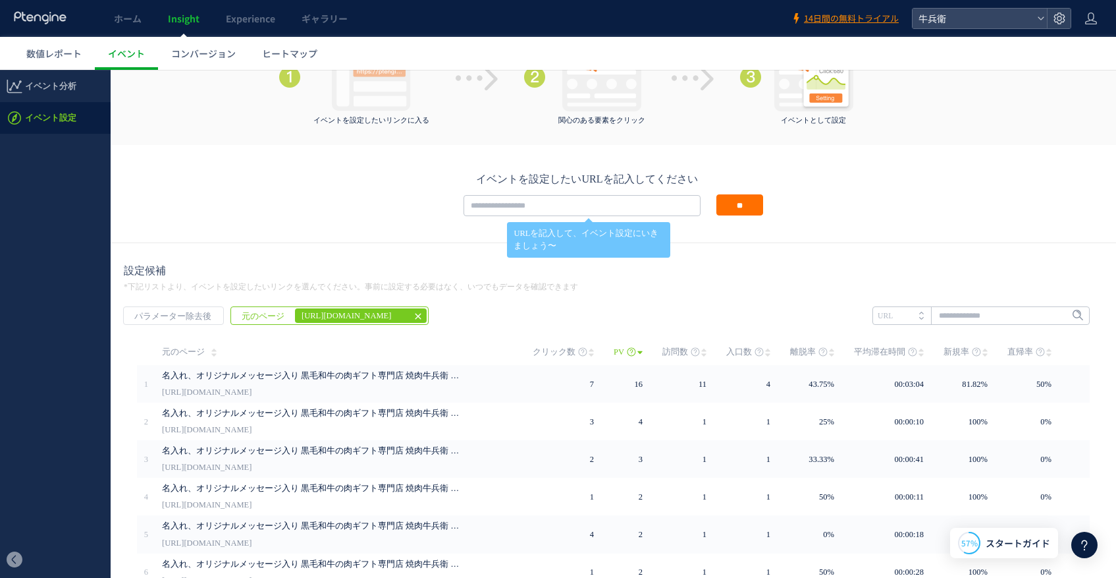
click at [371, 316] on em "[URL][DOMAIN_NAME]" at bounding box center [351, 315] width 112 height 15
click at [415, 313] on use at bounding box center [418, 316] width 6 height 6
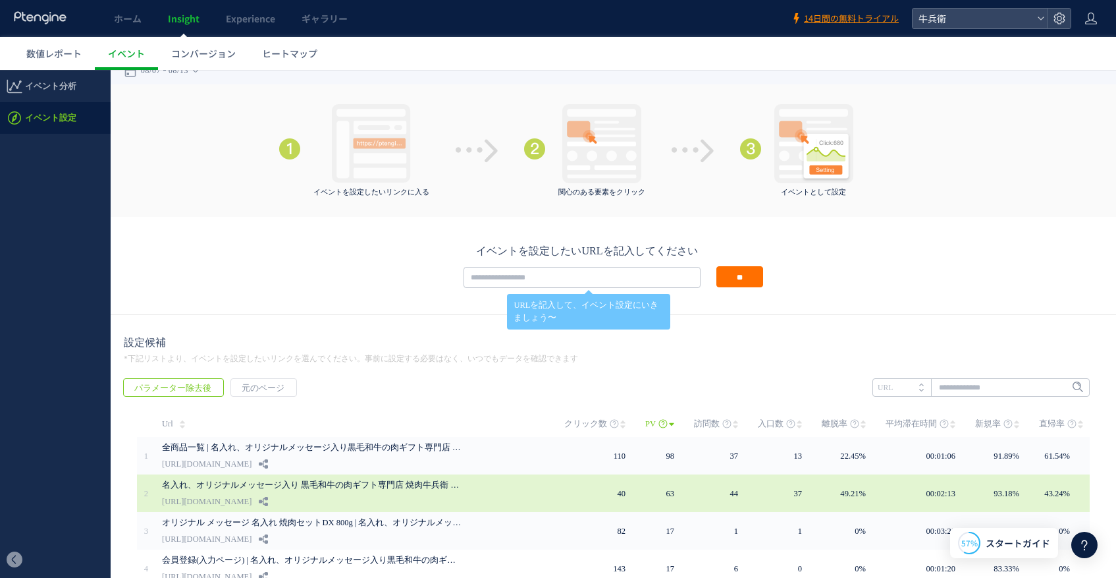
scroll to position [13, 0]
click at [207, 490] on div "名入れ、オリジナルメッセージ入り 黒毛和牛の肉ギフト専門店 焼肉牛兵衛 公式サイト https://gyubee.jp" at bounding box center [363, 492] width 402 height 38
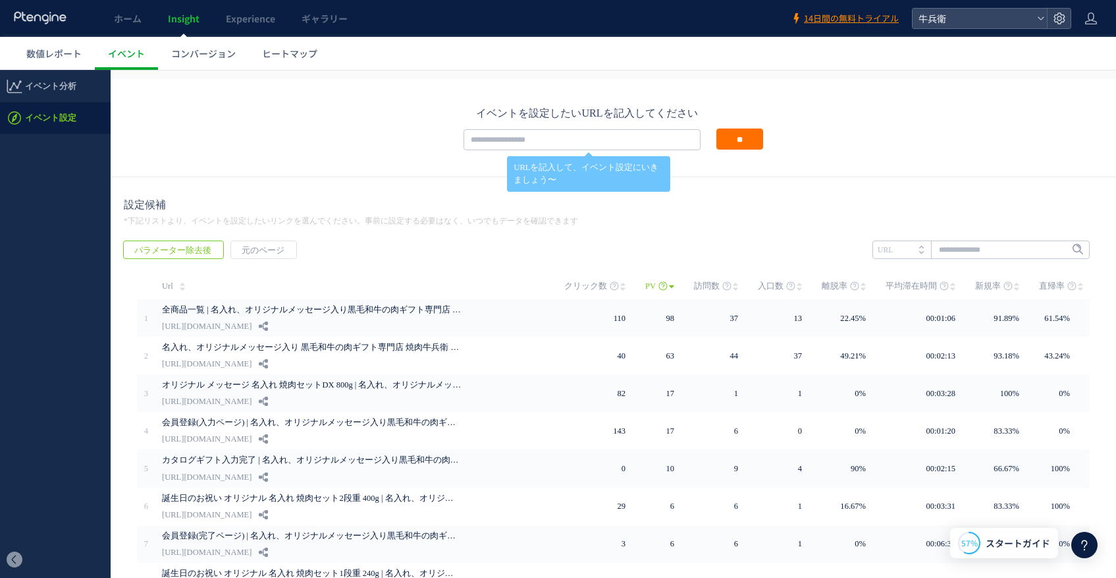
scroll to position [149, 0]
click at [649, 169] on p "URLを記入して、イベント設定にいきましょう〜" at bounding box center [589, 174] width 150 height 25
click at [608, 144] on input "text" at bounding box center [582, 140] width 237 height 21
paste input "**********"
type input "**********"
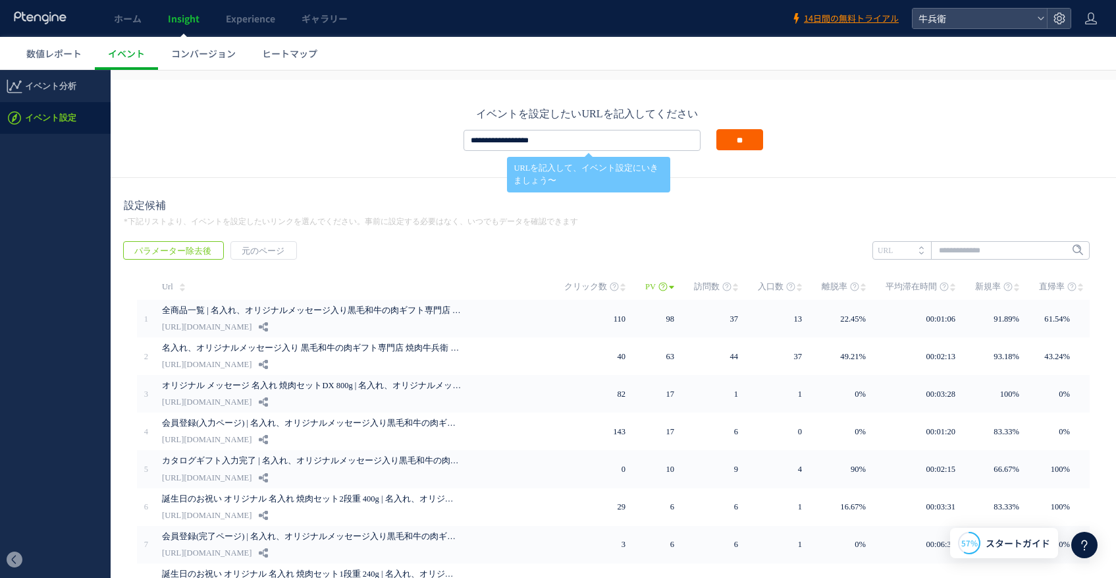
click at [748, 146] on input "**" at bounding box center [740, 139] width 47 height 21
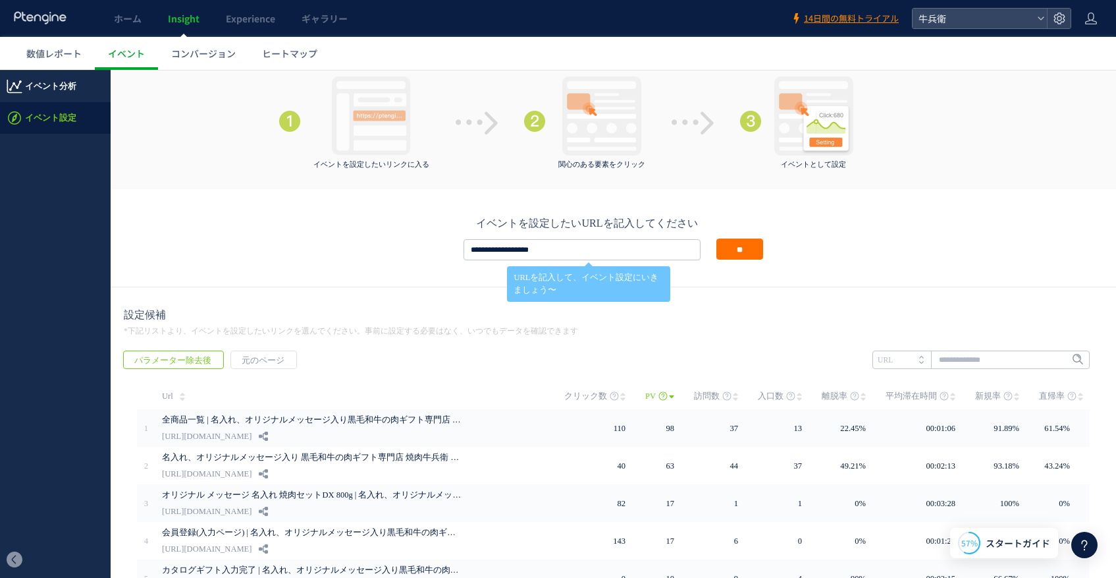
scroll to position [0, 0]
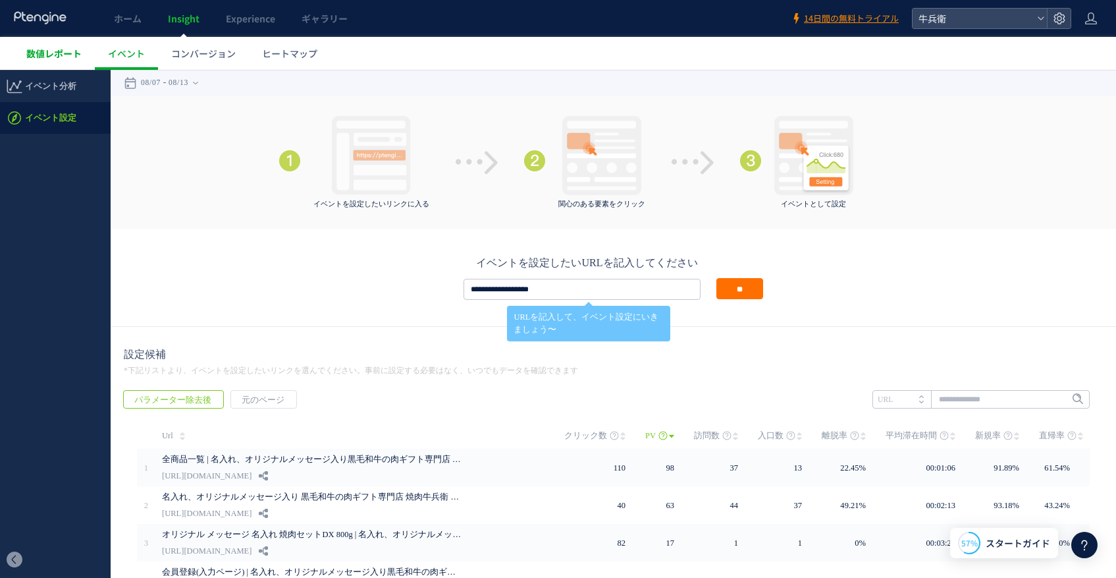
click at [53, 57] on span "数値レポート" at bounding box center [53, 53] width 55 height 13
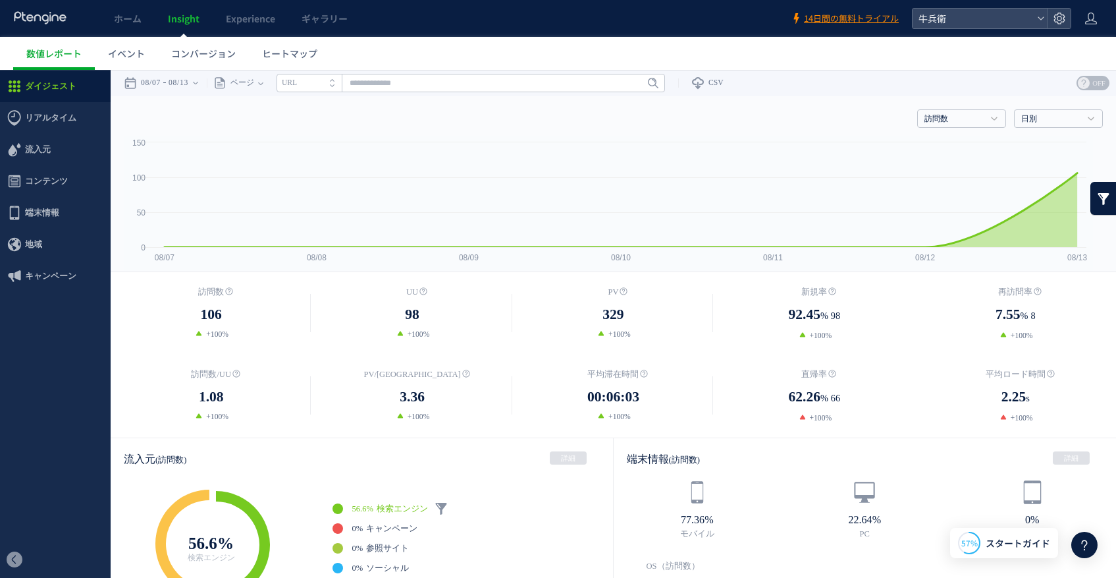
click at [1078, 81] on use at bounding box center [1084, 83] width 12 height 12
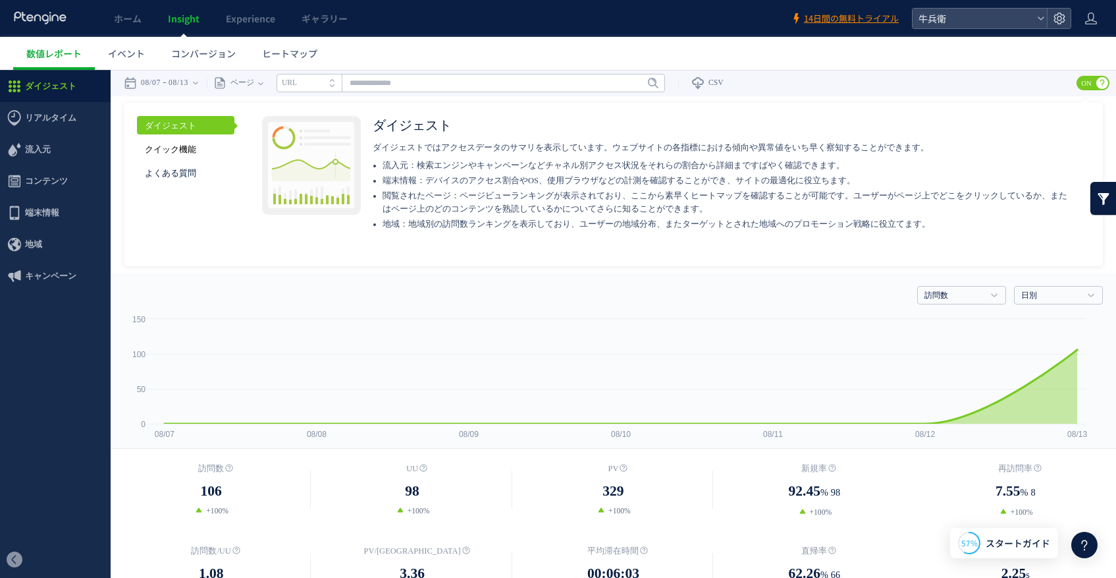
click at [201, 146] on link "クイック機能" at bounding box center [185, 149] width 97 height 18
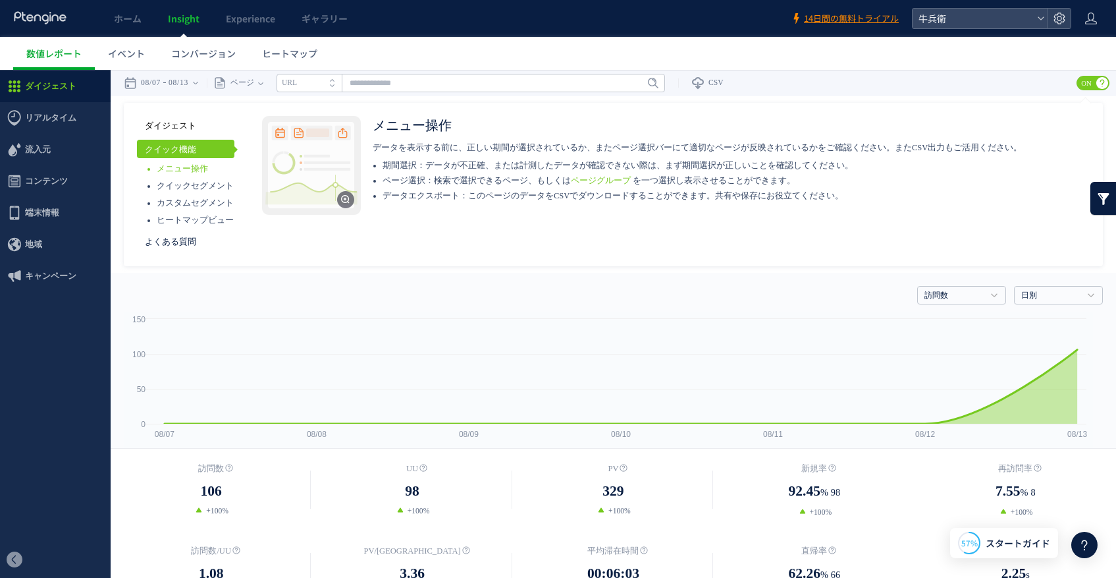
click at [186, 122] on link "ダイジェスト" at bounding box center [185, 125] width 97 height 18
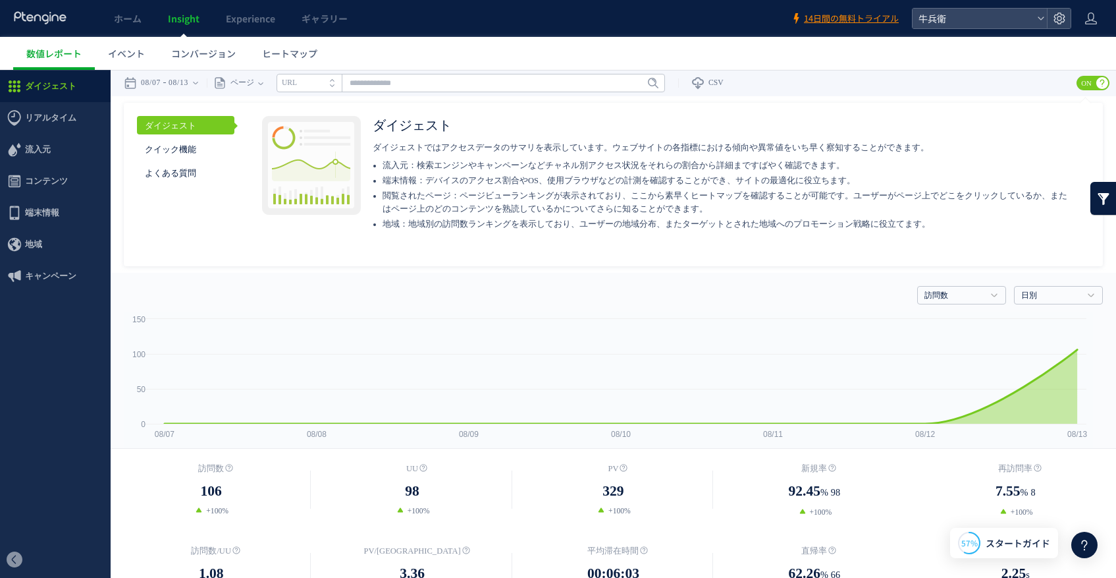
click at [1097, 84] on use at bounding box center [1103, 83] width 12 height 12
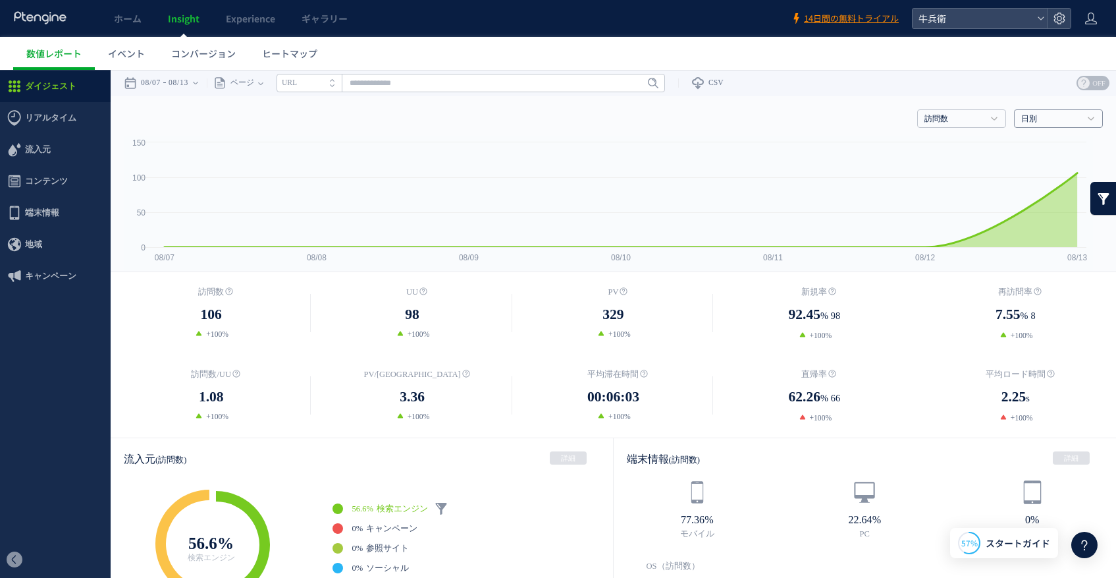
click at [1033, 117] on link "日別" at bounding box center [1052, 119] width 60 height 12
click at [55, 184] on span "コンテンツ" at bounding box center [46, 181] width 43 height 32
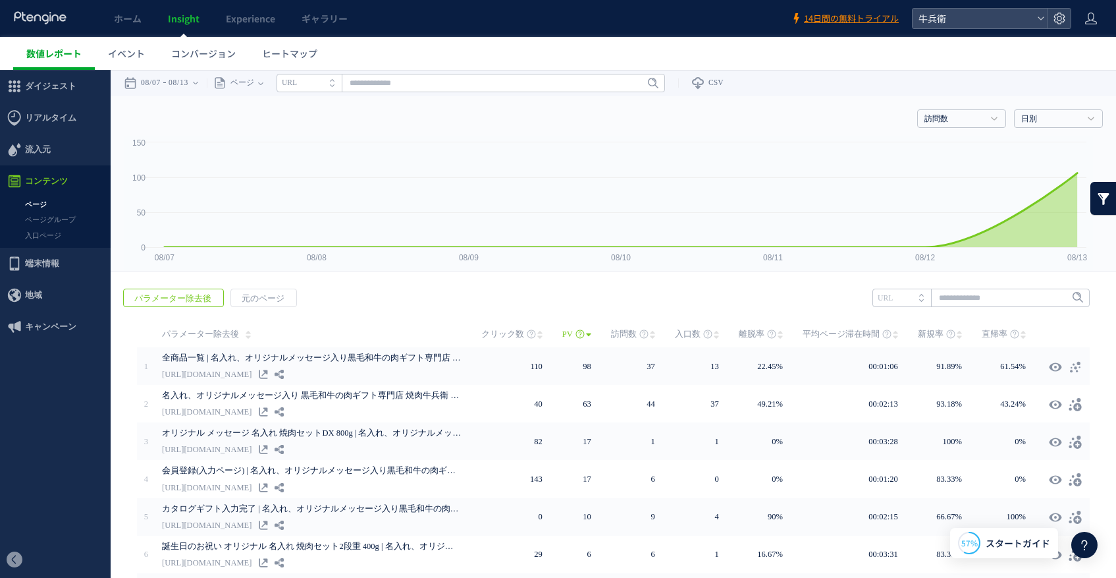
click at [44, 50] on span "数値レポート" at bounding box center [53, 53] width 55 height 13
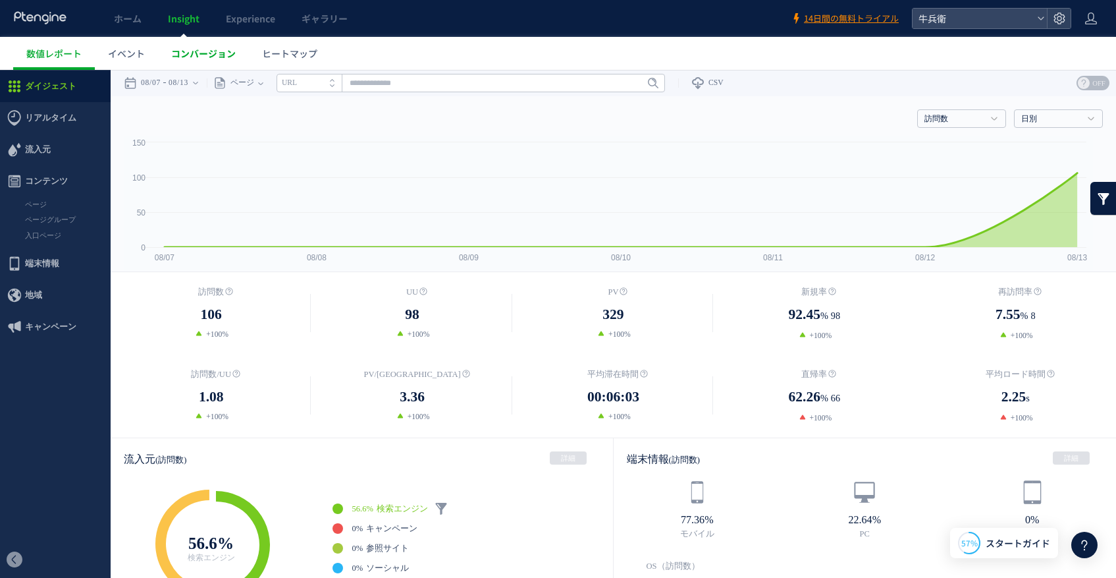
click at [229, 45] on link "コンバージョン" at bounding box center [203, 53] width 91 height 33
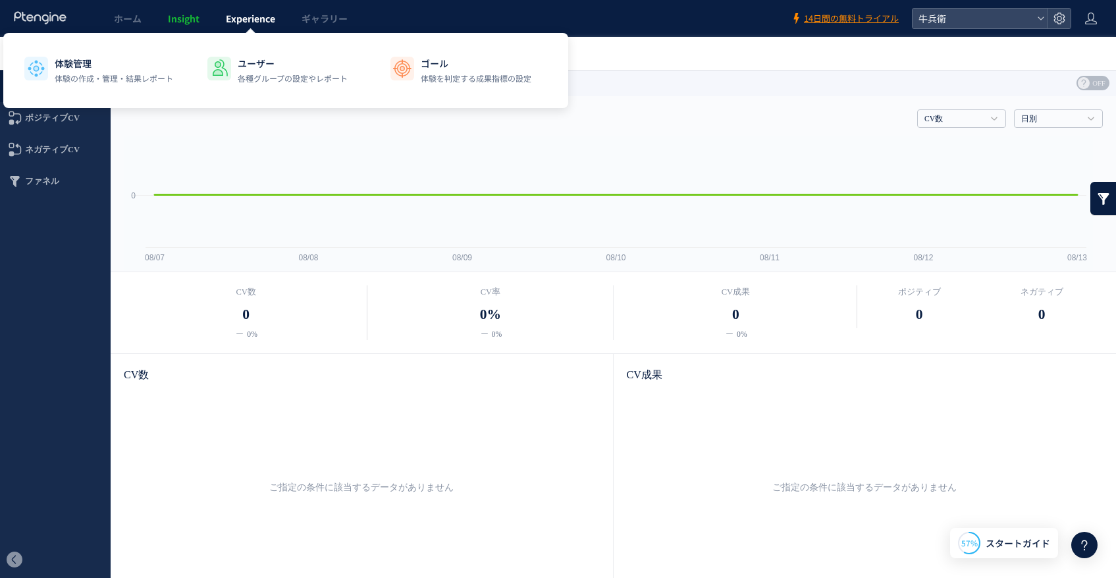
click at [243, 16] on span "Experience" at bounding box center [250, 18] width 49 height 13
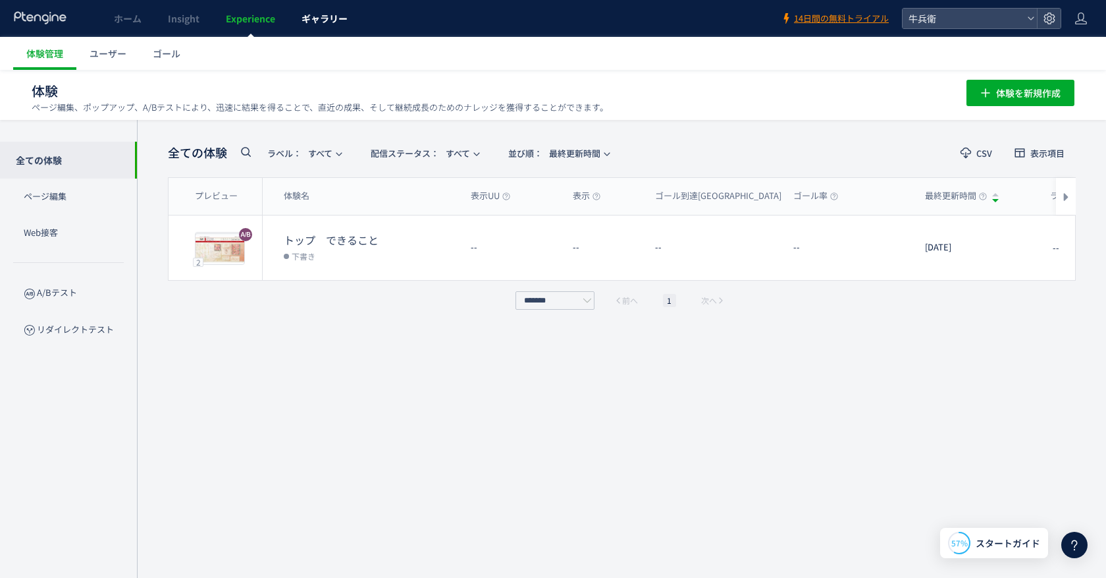
click at [322, 18] on span "ギャラリー" at bounding box center [325, 18] width 46 height 13
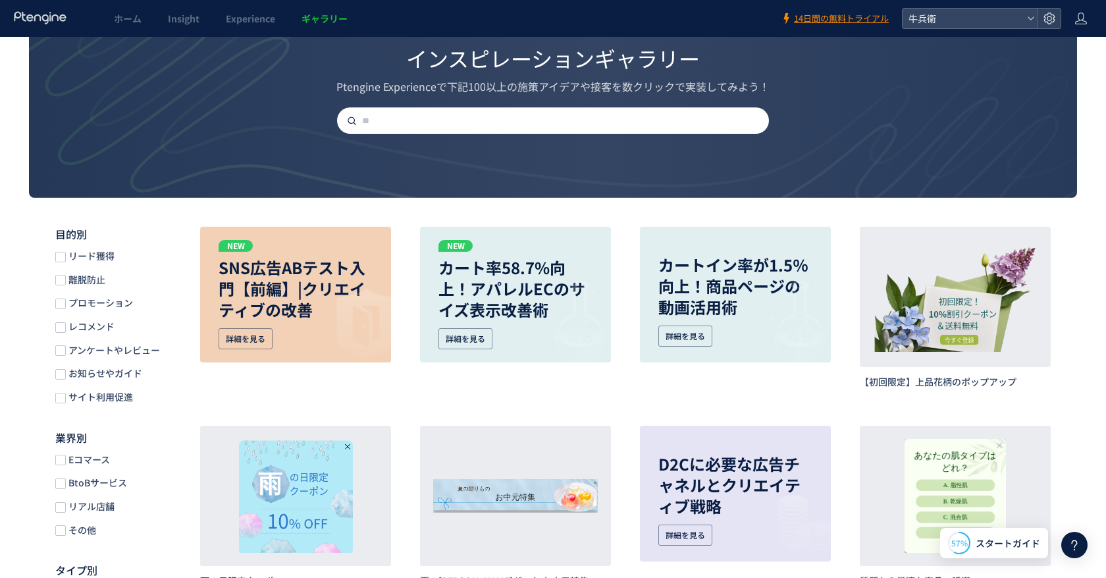
scroll to position [88, 0]
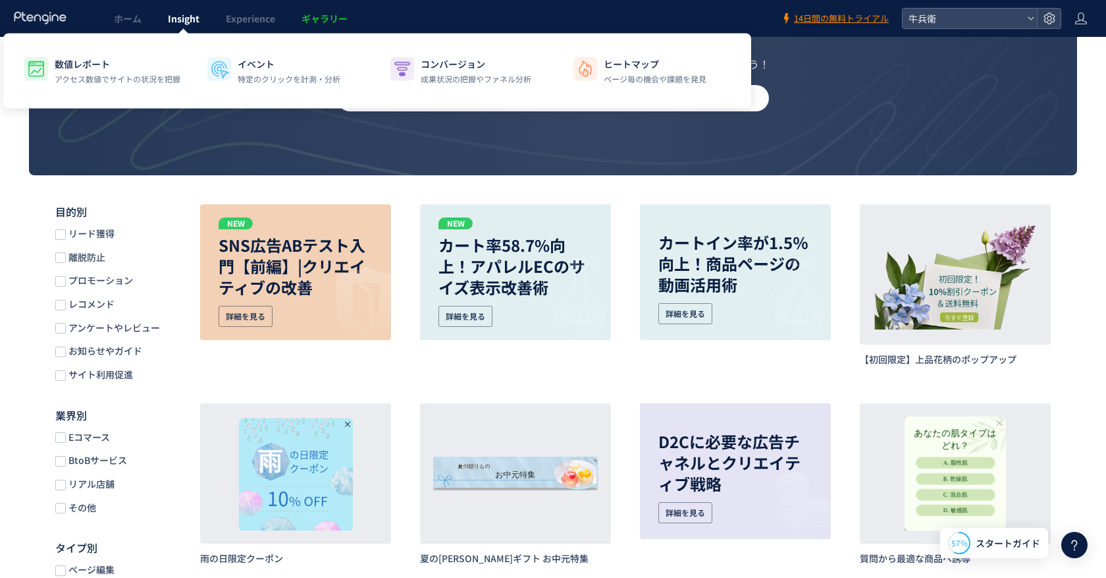
click at [182, 16] on span "Insight" at bounding box center [184, 18] width 32 height 13
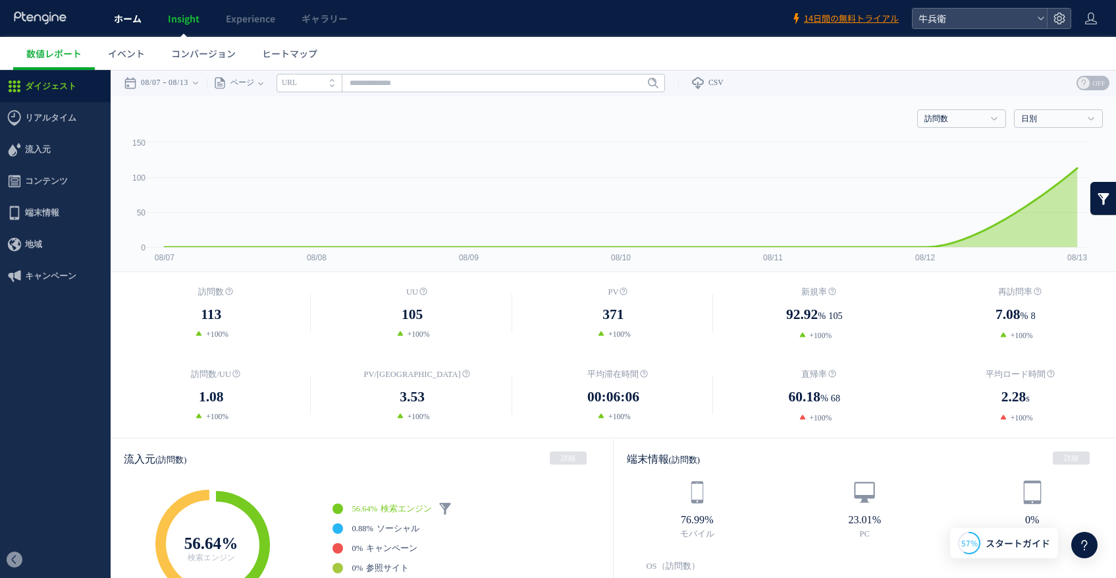
click at [111, 20] on link "ホーム" at bounding box center [128, 18] width 54 height 37
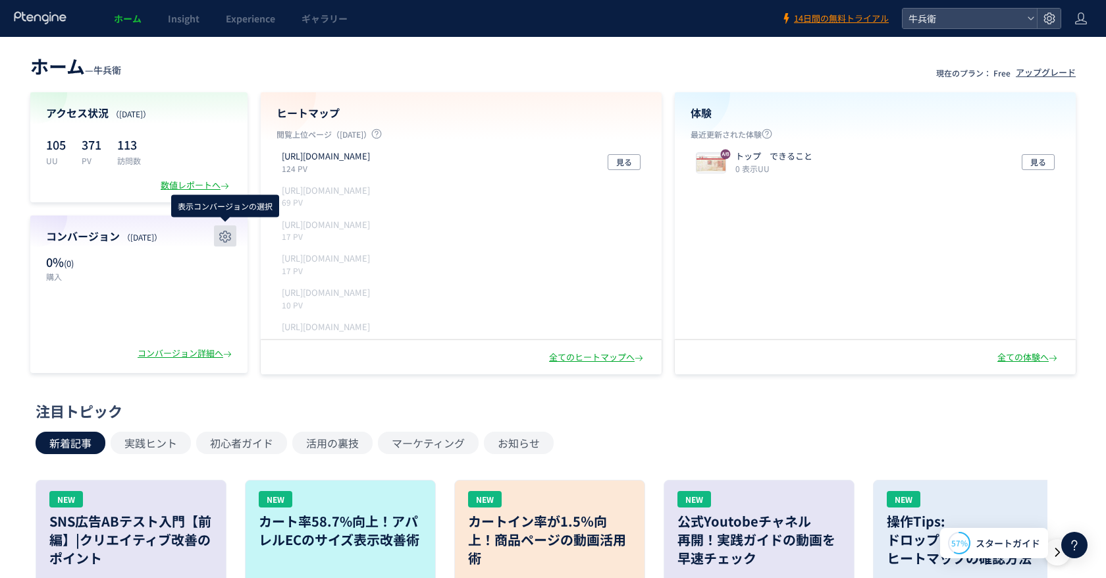
click at [218, 231] on icon "button" at bounding box center [225, 237] width 16 height 16
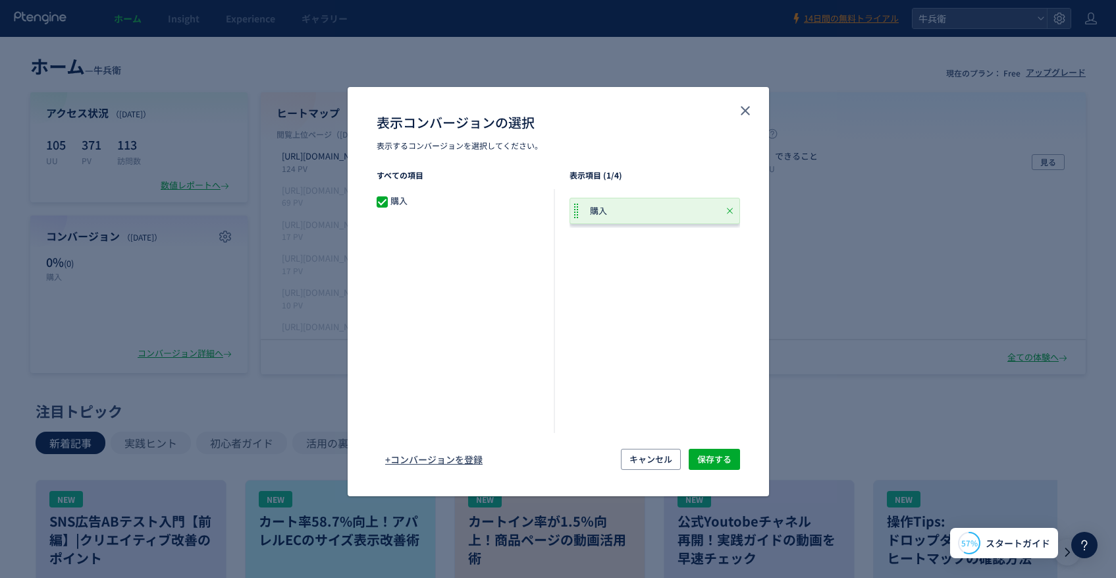
click at [608, 210] on span "購入" at bounding box center [606, 211] width 32 height 13
click at [743, 104] on icon "close" at bounding box center [746, 111] width 16 height 16
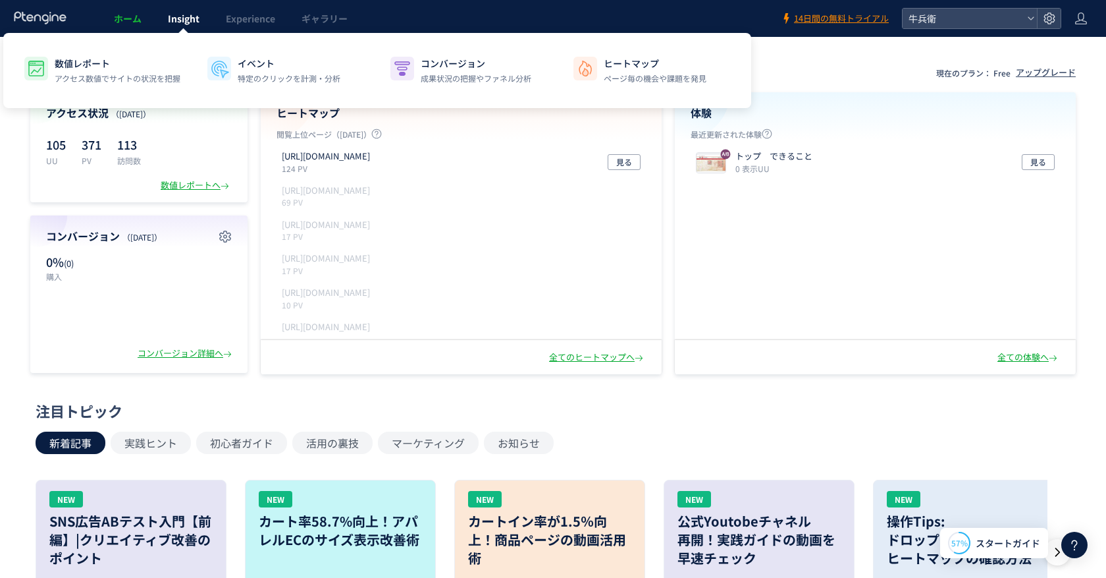
click at [167, 13] on link "Insight" at bounding box center [184, 18] width 58 height 37
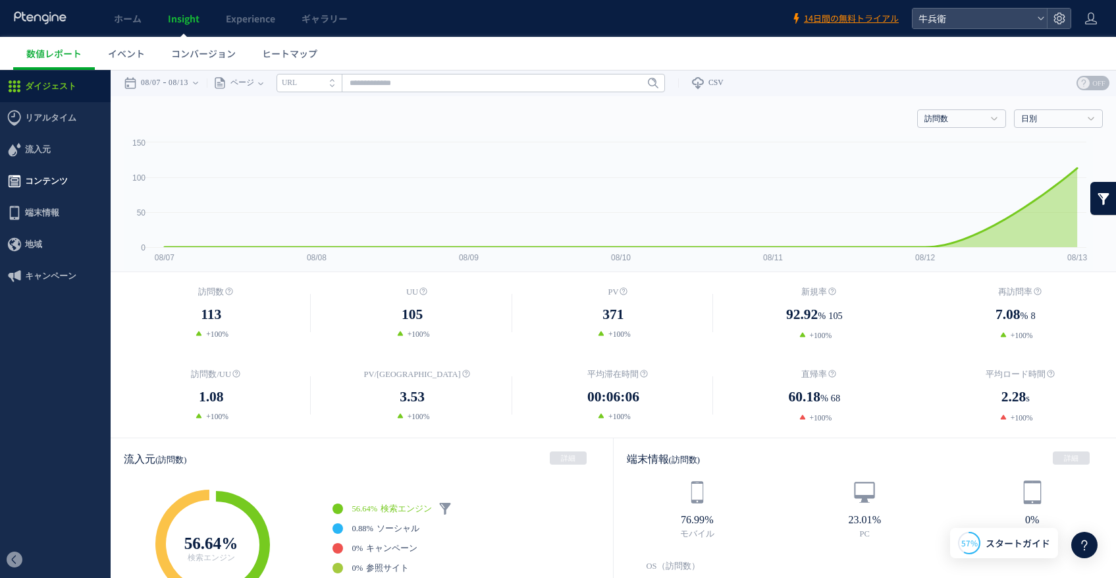
click at [24, 177] on span "コンテンツ" at bounding box center [55, 181] width 111 height 32
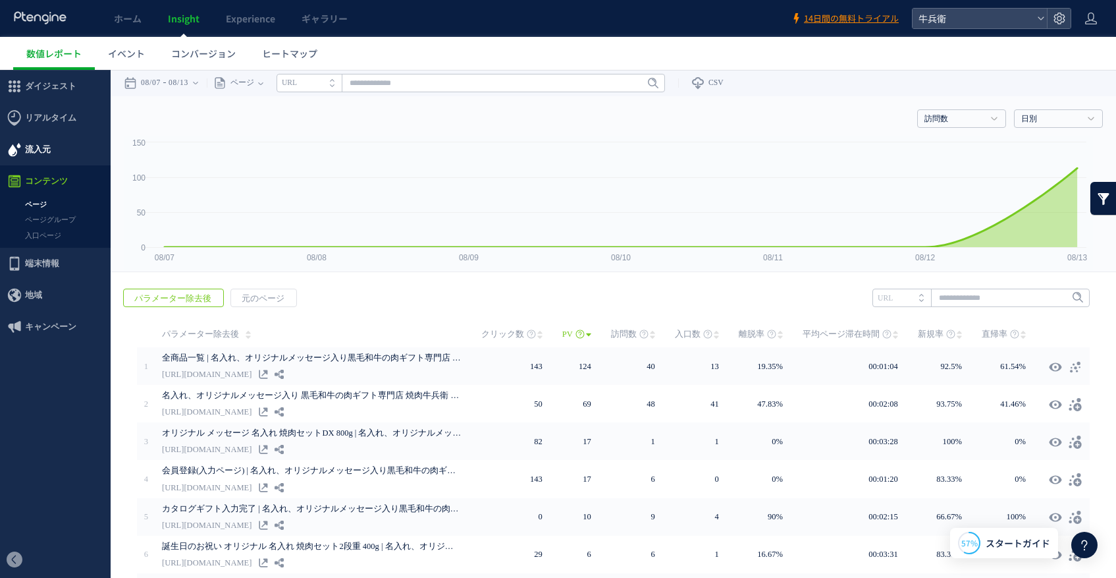
click at [40, 147] on span "流入元" at bounding box center [38, 150] width 26 height 32
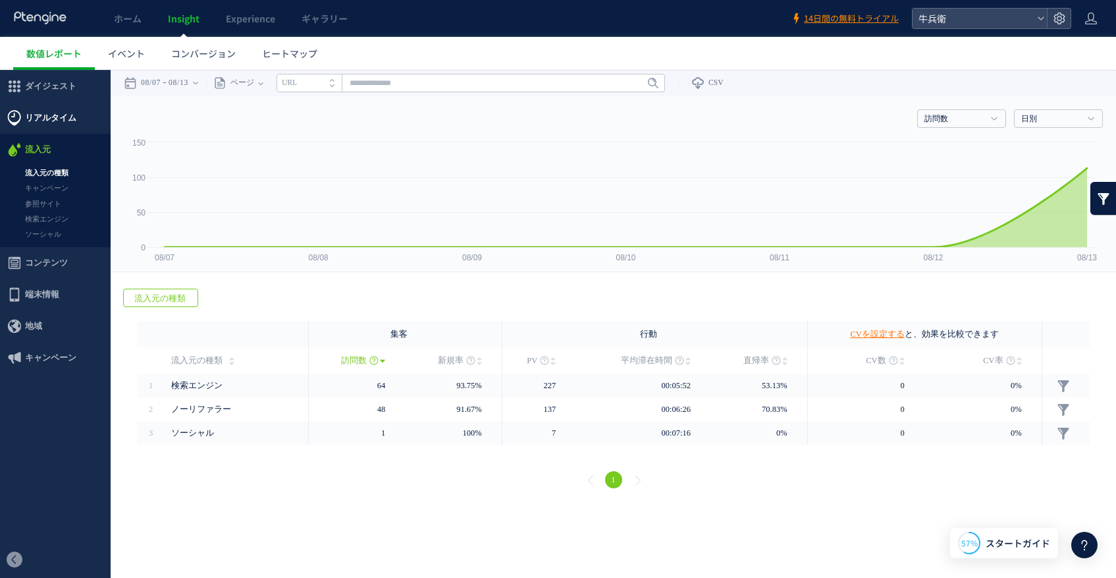
click at [42, 125] on span "リアルタイム" at bounding box center [50, 118] width 51 height 32
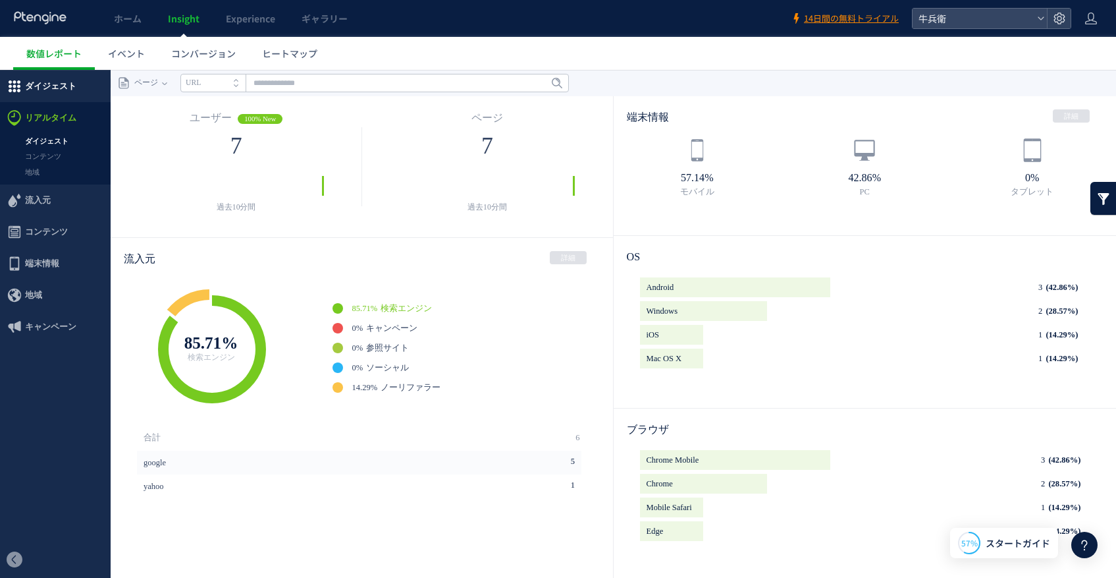
click at [60, 91] on span "ダイジェスト" at bounding box center [50, 86] width 51 height 32
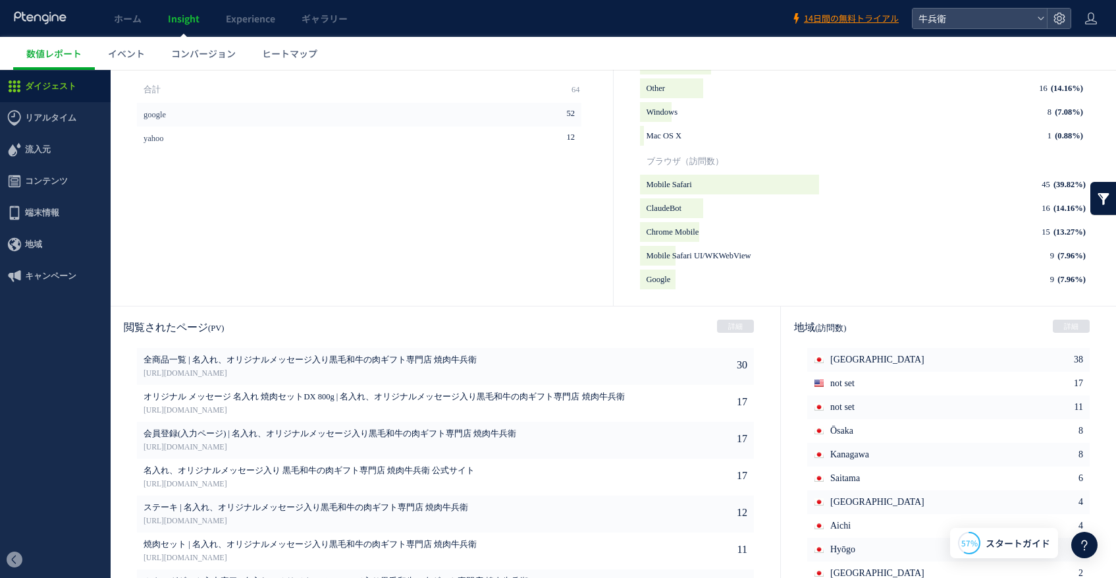
scroll to position [594, 0]
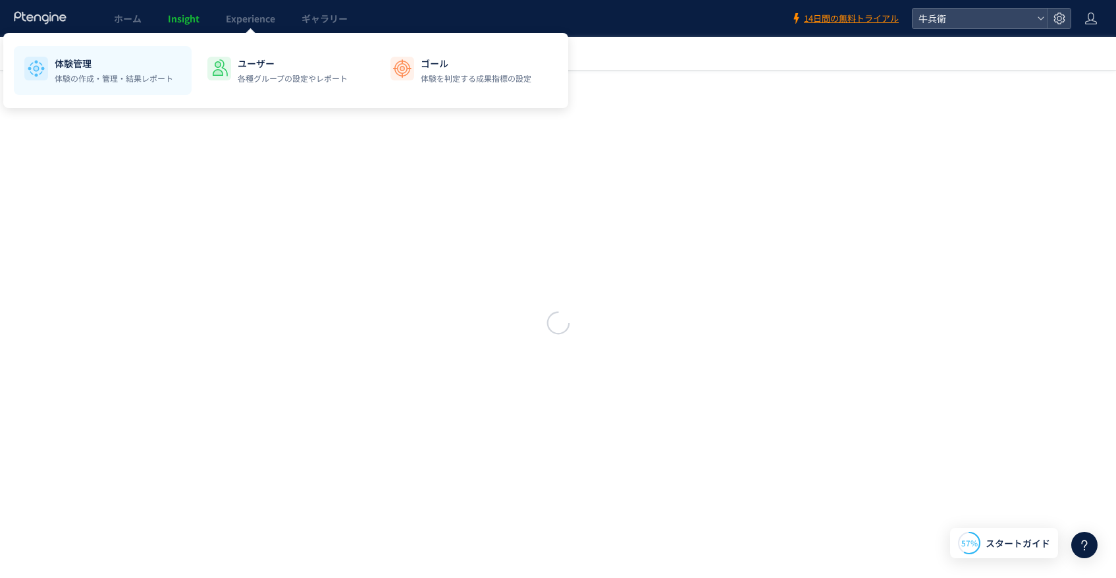
click at [126, 67] on p "体験管理" at bounding box center [114, 63] width 119 height 13
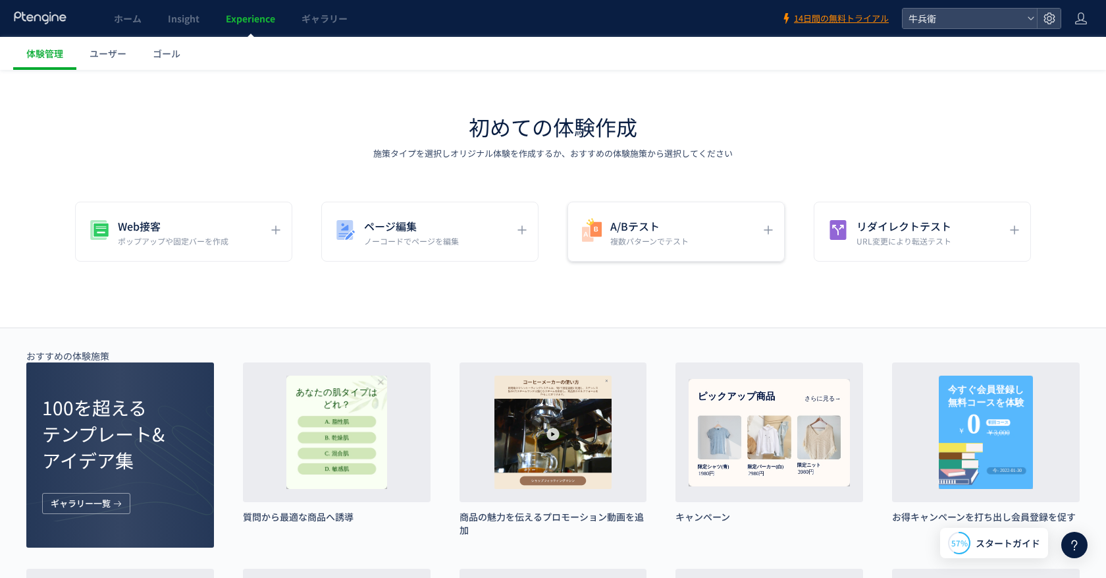
click at [814, 216] on div "A/Bテスト 複数パターンでテスト" at bounding box center [922, 232] width 217 height 60
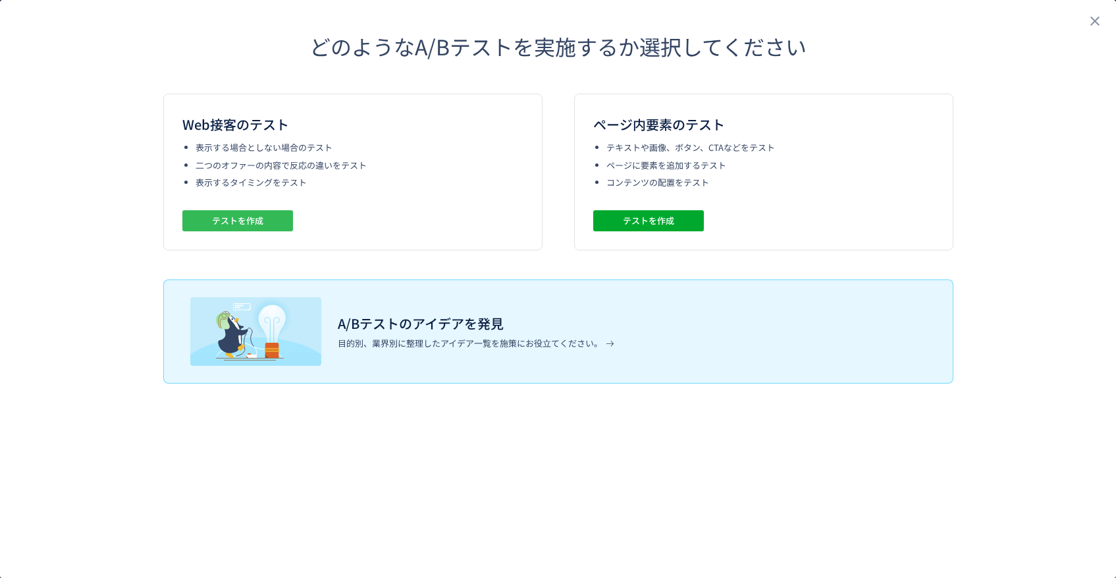
click at [259, 224] on span "テストを作成" at bounding box center [237, 220] width 51 height 21
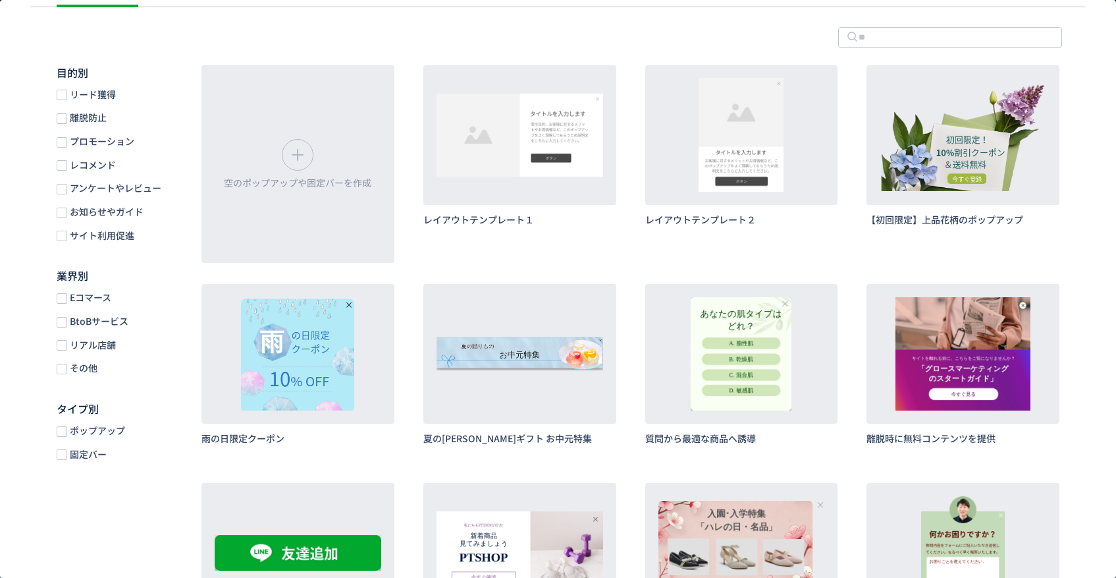
scroll to position [117, 0]
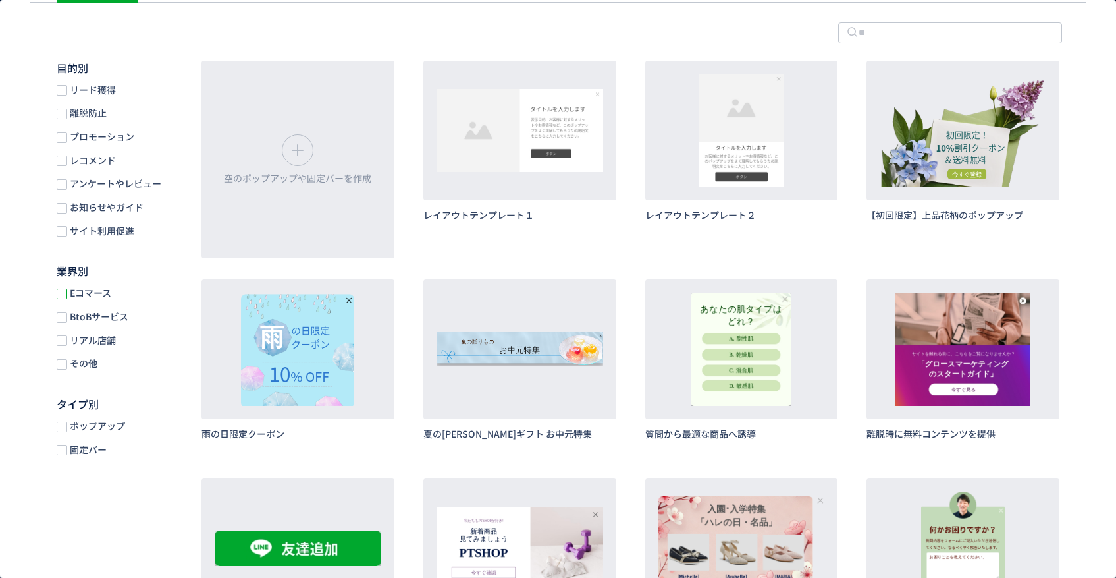
click at [59, 293] on span "dialog" at bounding box center [62, 293] width 11 height 11
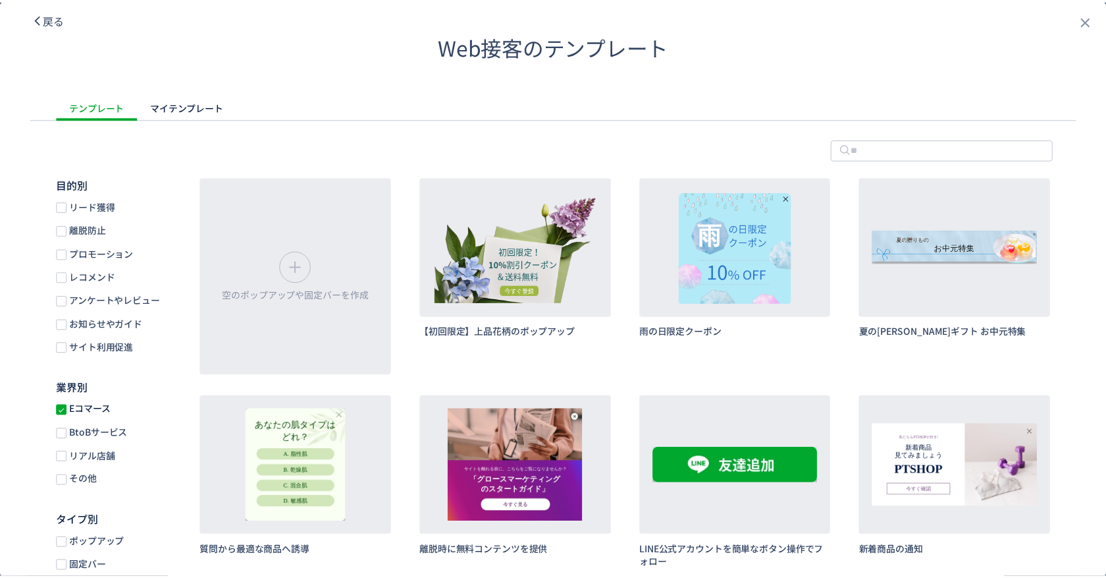
scroll to position [0, 0]
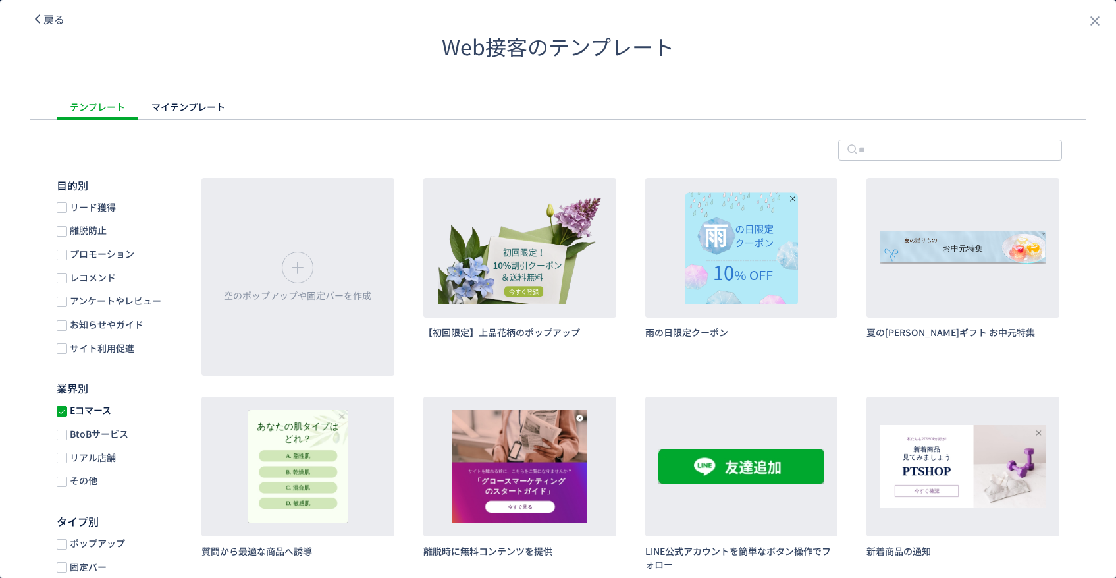
click at [40, 18] on icon "dialog" at bounding box center [38, 19] width 12 height 12
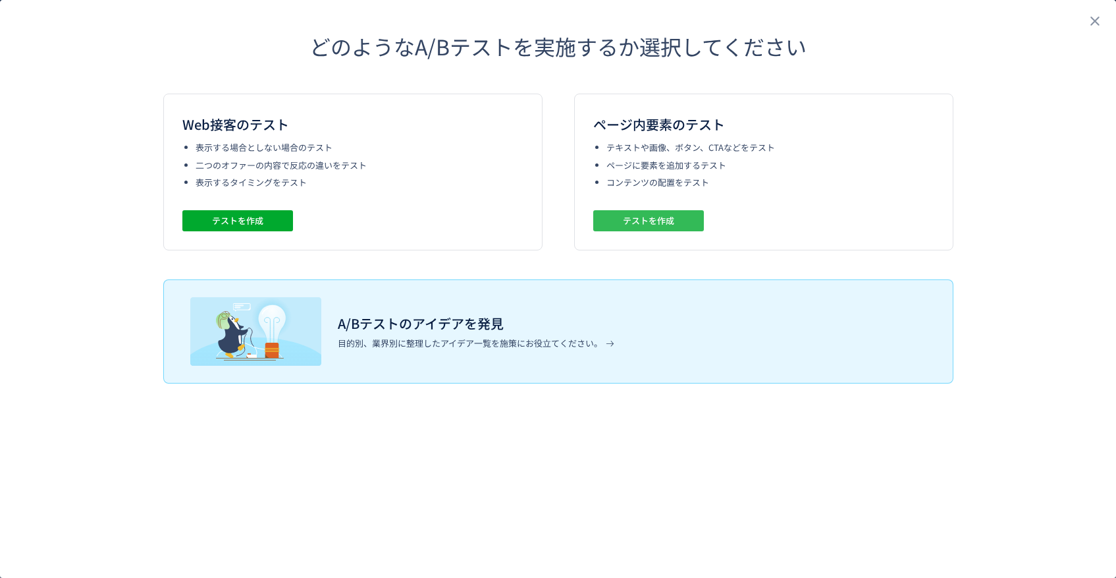
click at [664, 228] on span "テストを作成" at bounding box center [648, 220] width 51 height 21
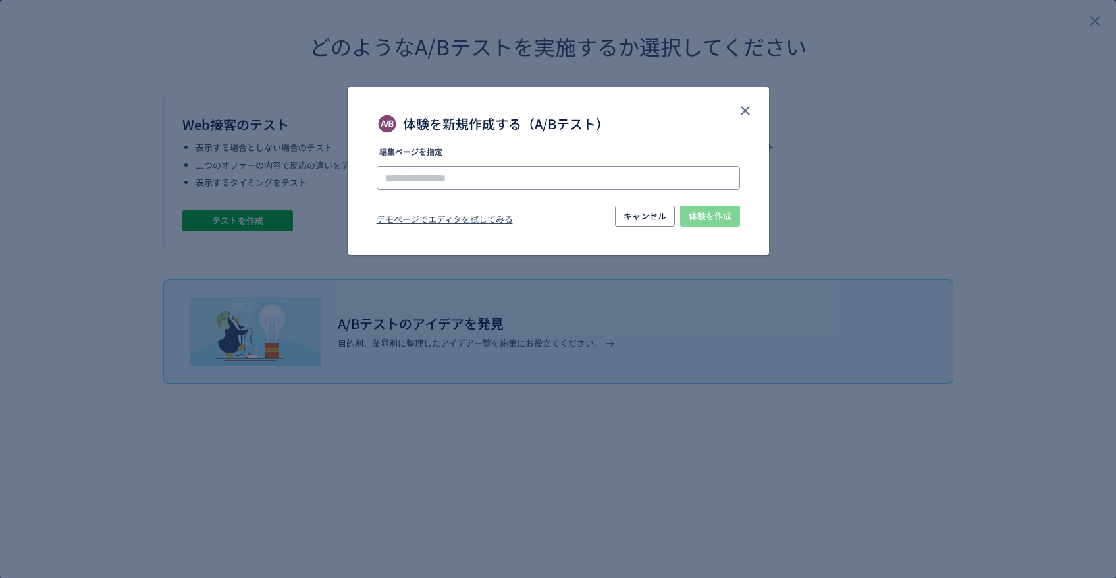
click at [695, 177] on input "体験を新規作成する（A/Bテスト）" at bounding box center [559, 178] width 364 height 24
paste input "**********"
type input "**********"
click at [0, 0] on li "[URL][DOMAIN_NAME]" at bounding box center [0, 0] width 0 height 0
click at [726, 218] on span "体験を作成" at bounding box center [710, 215] width 43 height 21
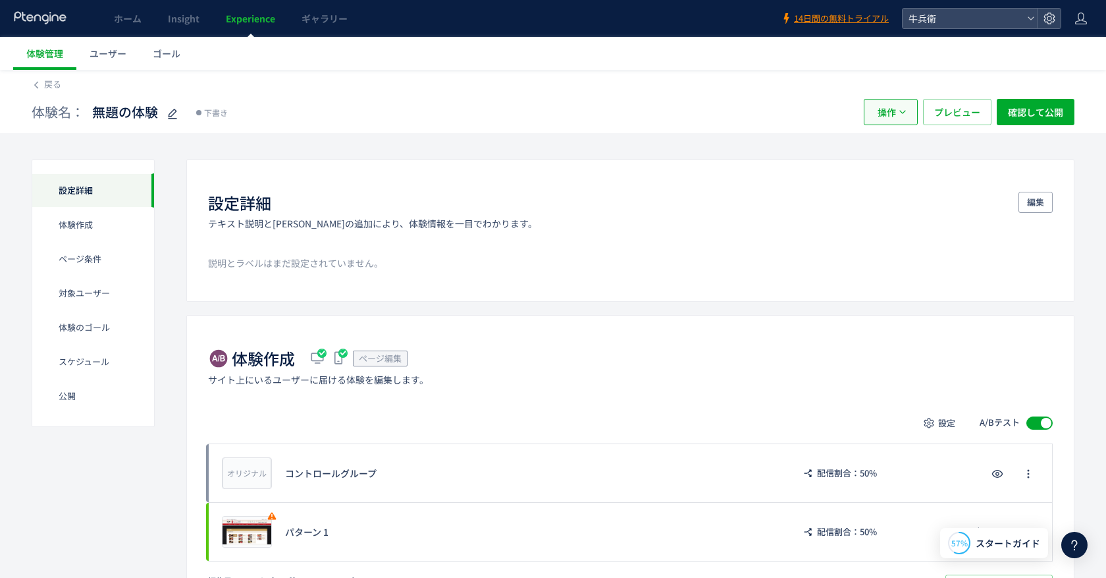
click at [888, 116] on span "操作" at bounding box center [887, 112] width 18 height 26
click at [0, 0] on li "削除" at bounding box center [0, 0] width 0 height 0
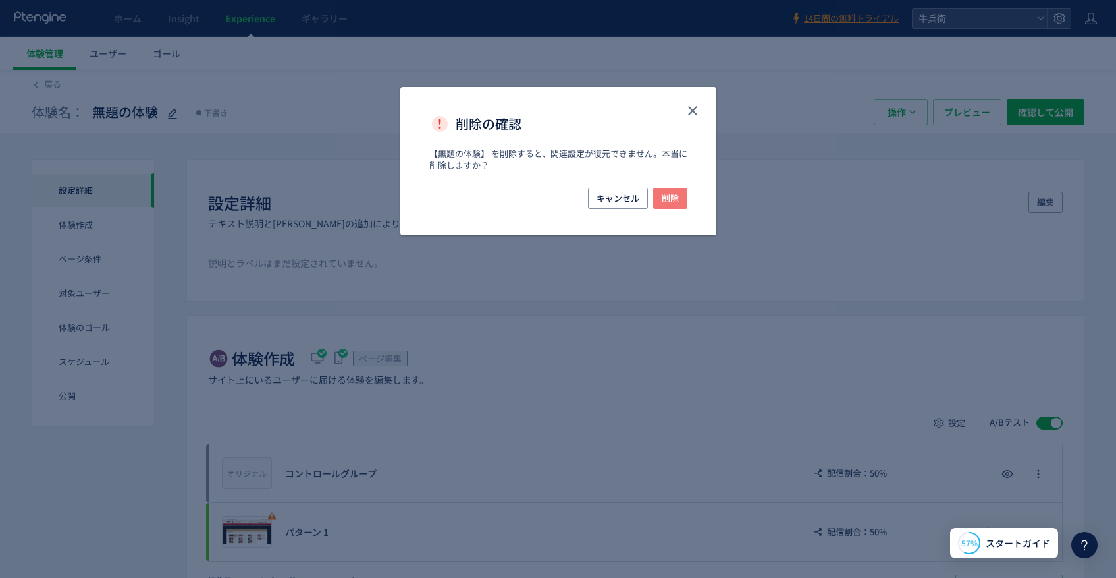
click at [675, 202] on span "削除" at bounding box center [670, 198] width 17 height 21
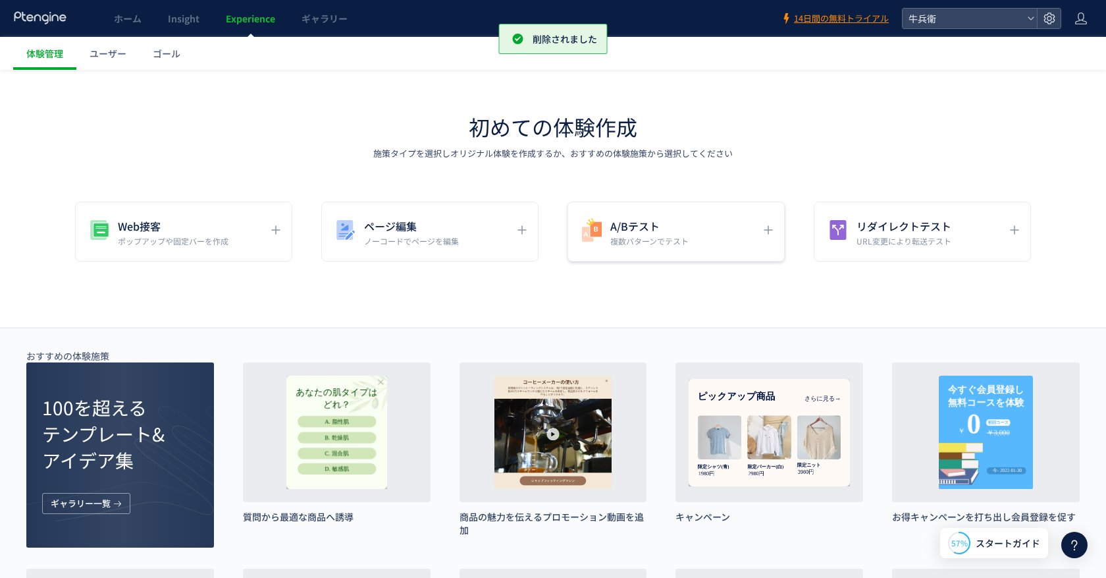
click at [668, 223] on h5 "A/Bテスト" at bounding box center [650, 226] width 78 height 18
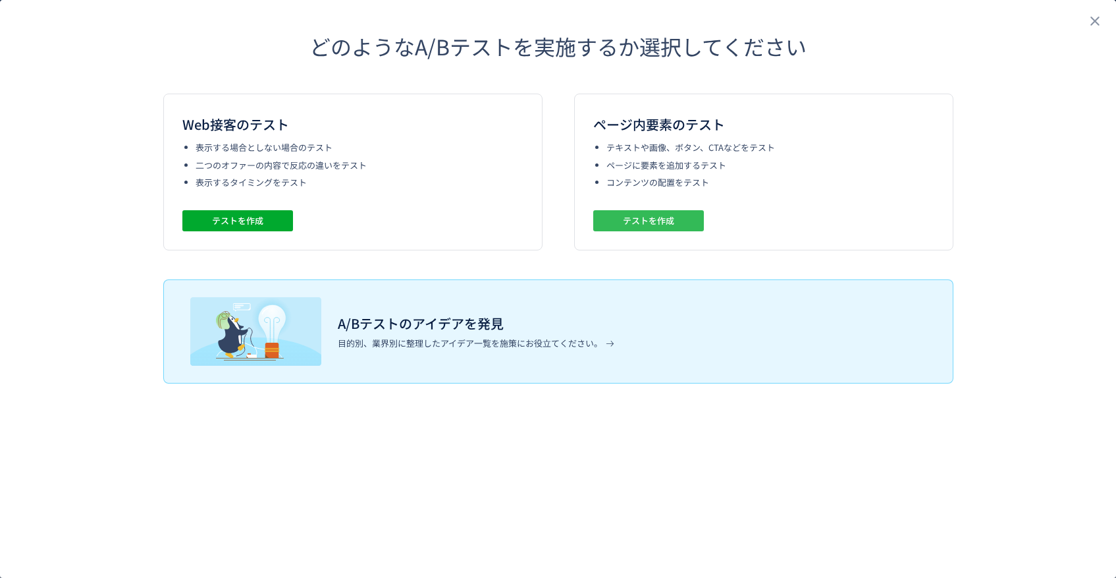
click at [649, 217] on span "テストを作成" at bounding box center [648, 220] width 51 height 21
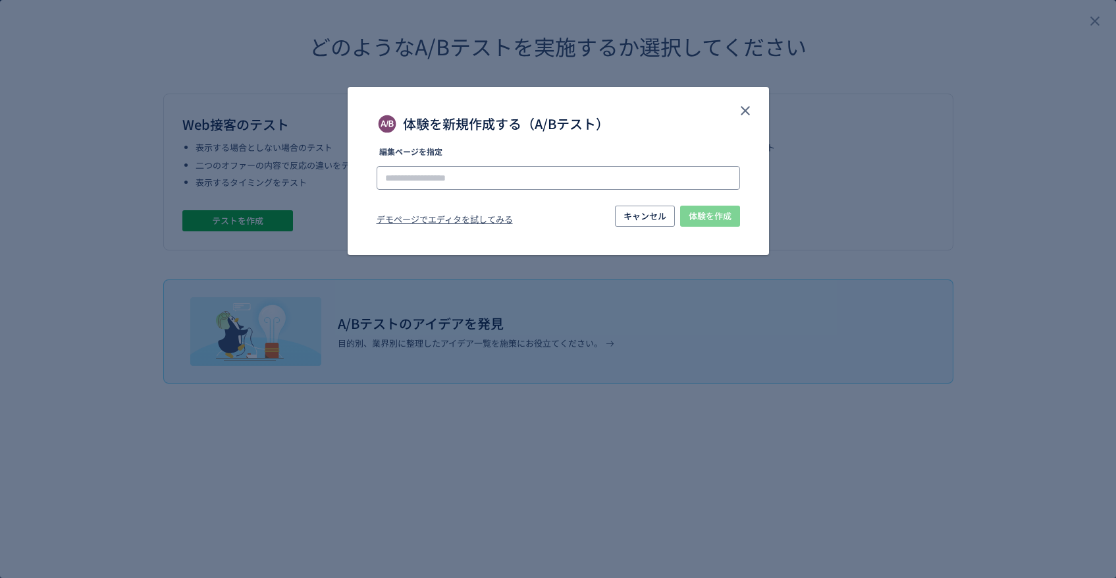
click at [605, 176] on input "体験を新規作成する（A/Bテスト）" at bounding box center [559, 178] width 364 height 24
paste input "**********"
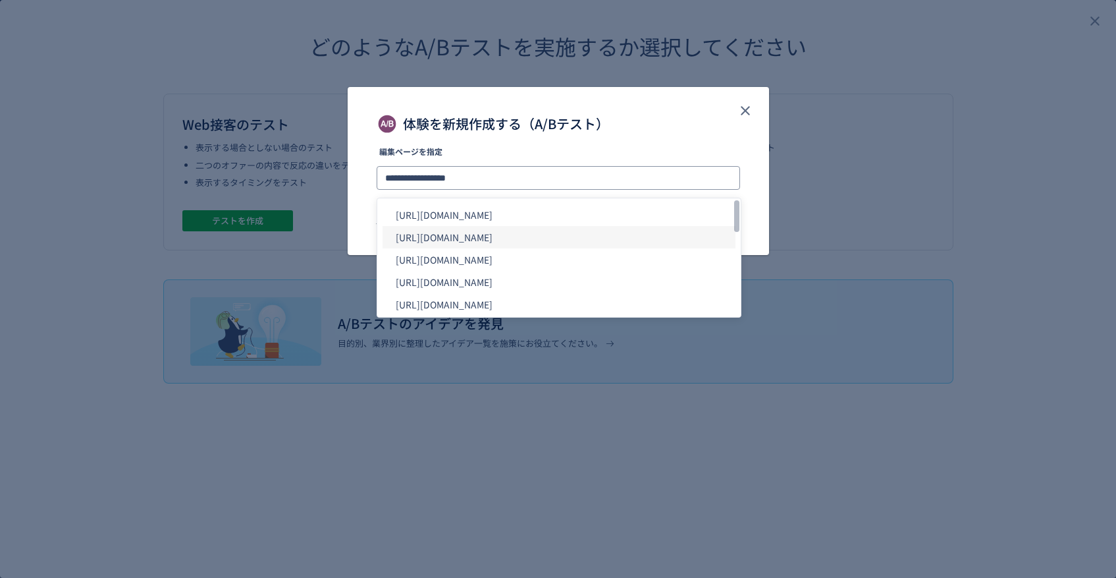
type input "**********"
click at [666, 231] on li "https://gyubee.jp/" at bounding box center [559, 237] width 353 height 22
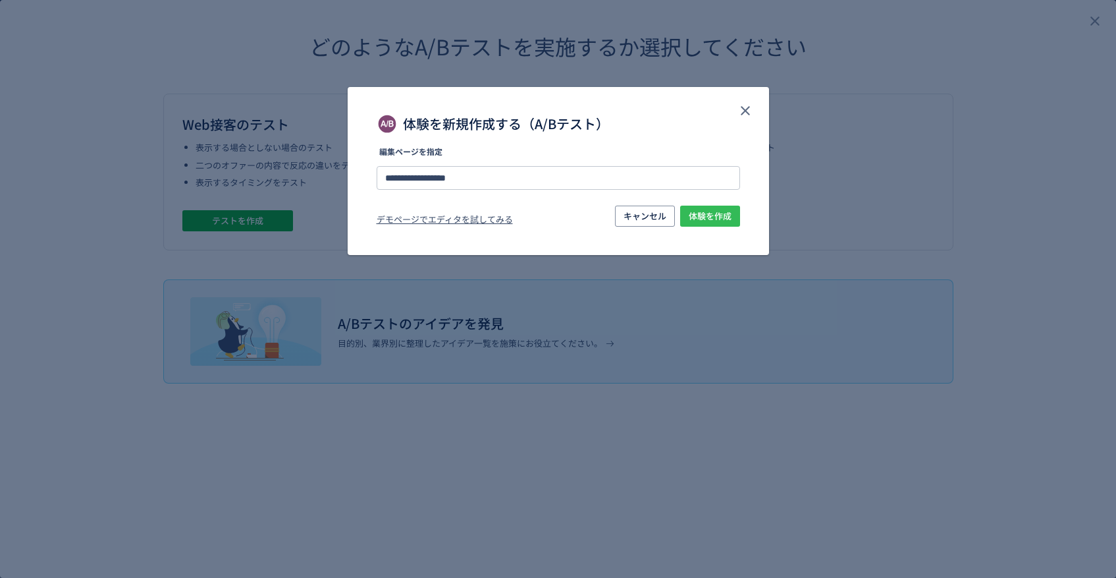
click at [719, 210] on span "体験を作成" at bounding box center [710, 215] width 43 height 21
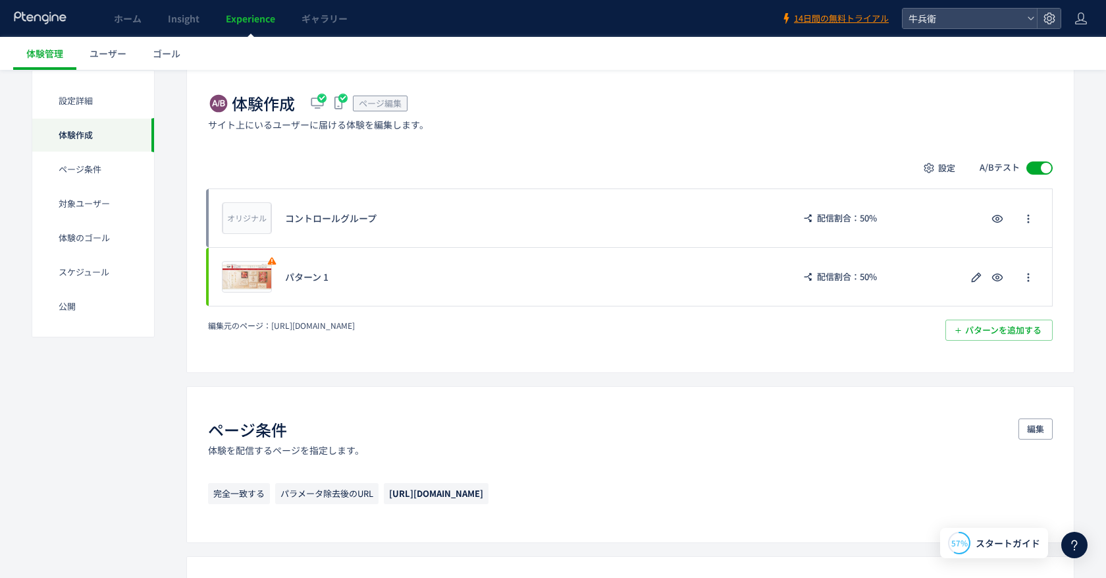
scroll to position [254, 0]
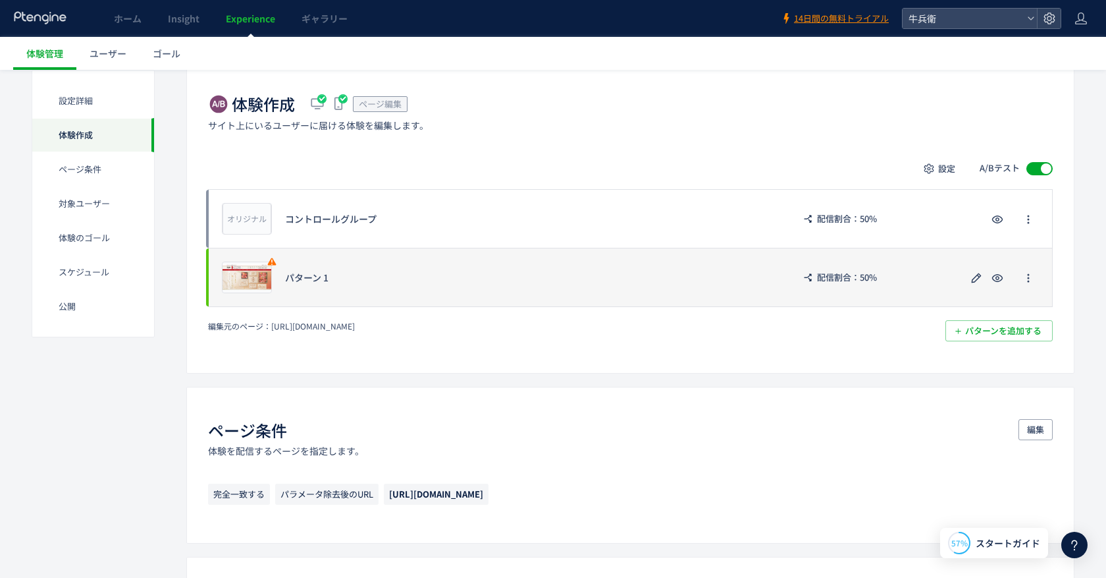
click at [590, 268] on div "プレビュー パターン 1 配信割合：50%" at bounding box center [630, 277] width 845 height 59
click at [971, 277] on icon "button" at bounding box center [977, 278] width 16 height 16
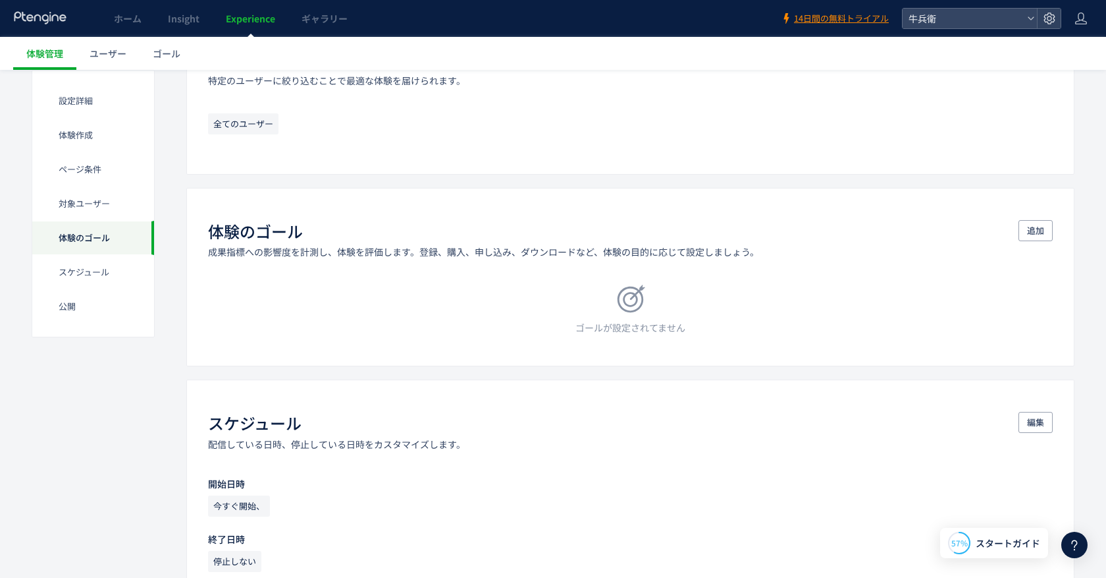
scroll to position [913, 0]
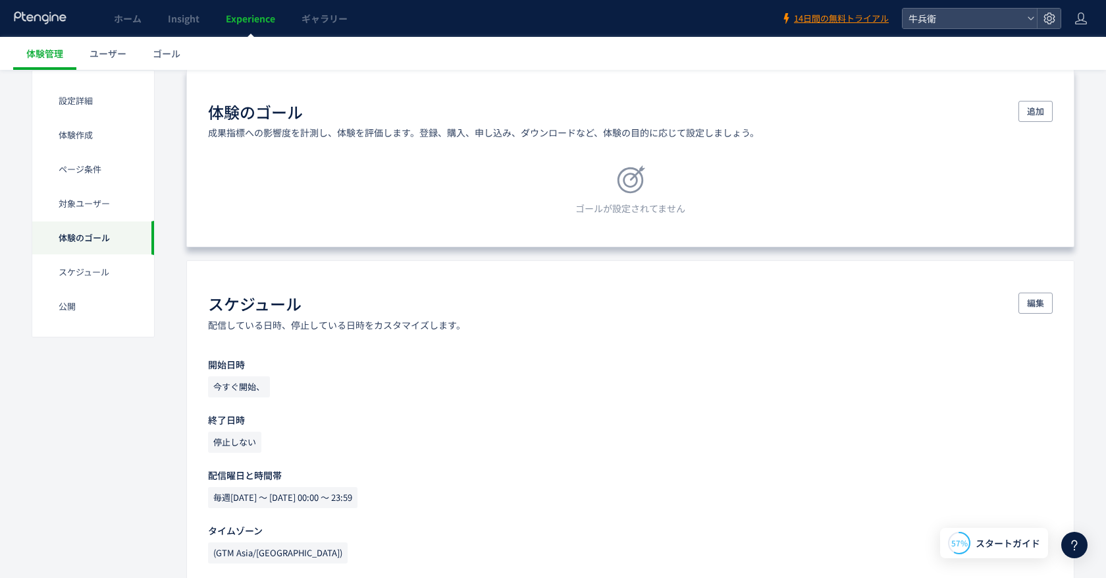
click at [689, 193] on div "ゴールが設定されてません" at bounding box center [630, 189] width 845 height 49
click at [1041, 108] on span "追加" at bounding box center [1035, 111] width 17 height 21
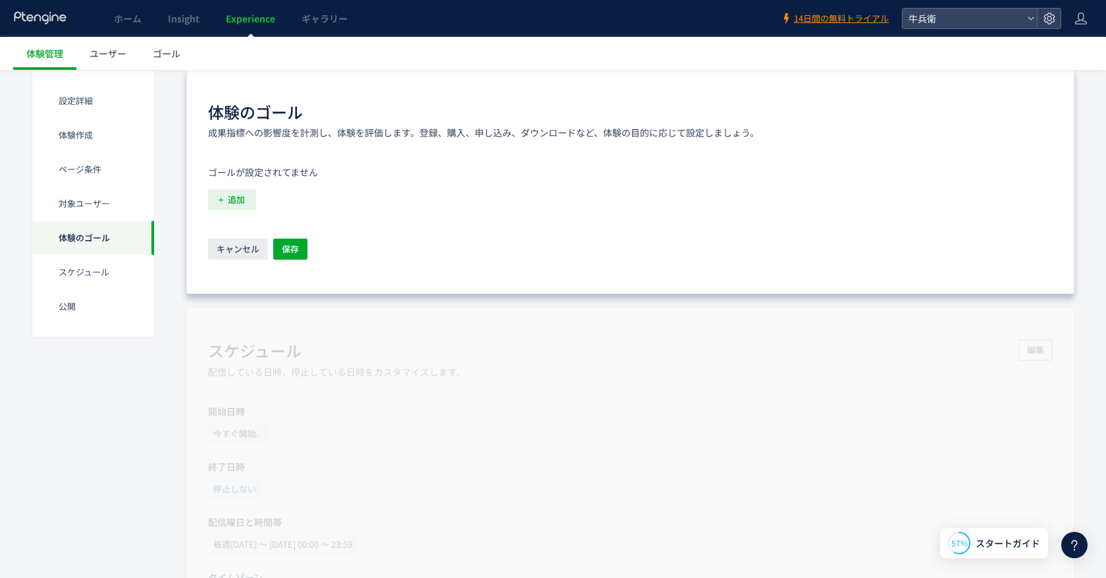
click at [234, 205] on span "追加" at bounding box center [236, 199] width 17 height 21
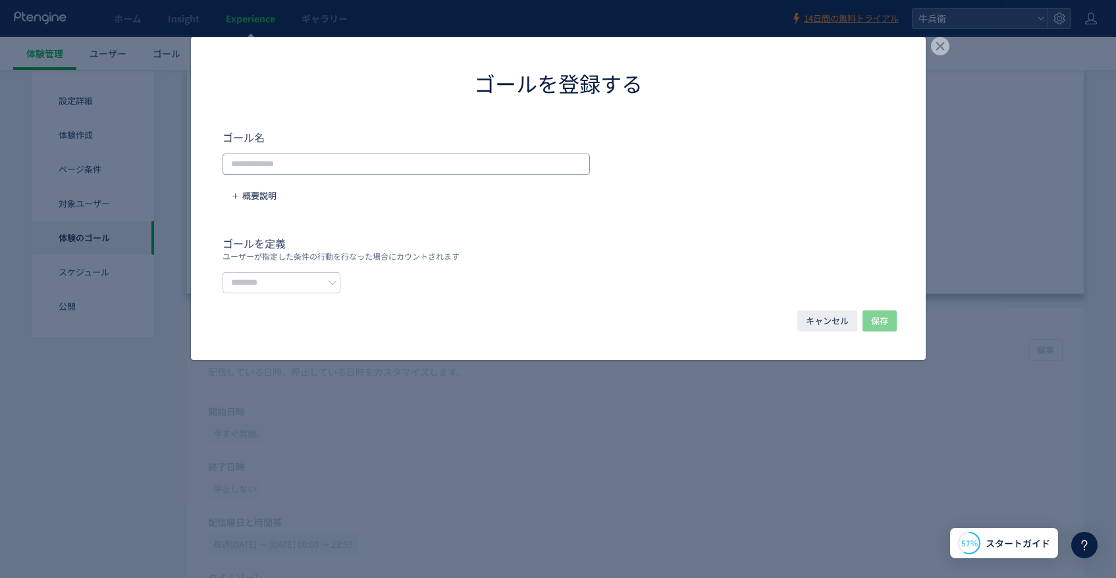
click at [324, 156] on input "dialog" at bounding box center [407, 163] width 368 height 21
click at [267, 194] on span "概要説明" at bounding box center [259, 195] width 34 height 21
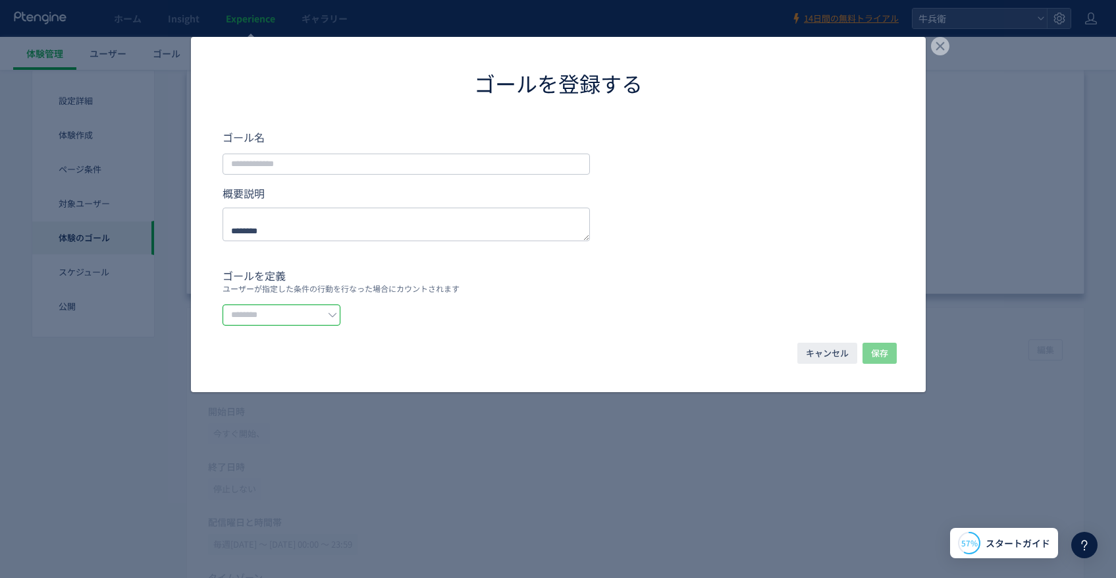
click at [283, 320] on input "dialog" at bounding box center [282, 314] width 118 height 21
click at [0, 0] on span "イベントを選択する" at bounding box center [0, 0] width 0 height 0
type input "*********"
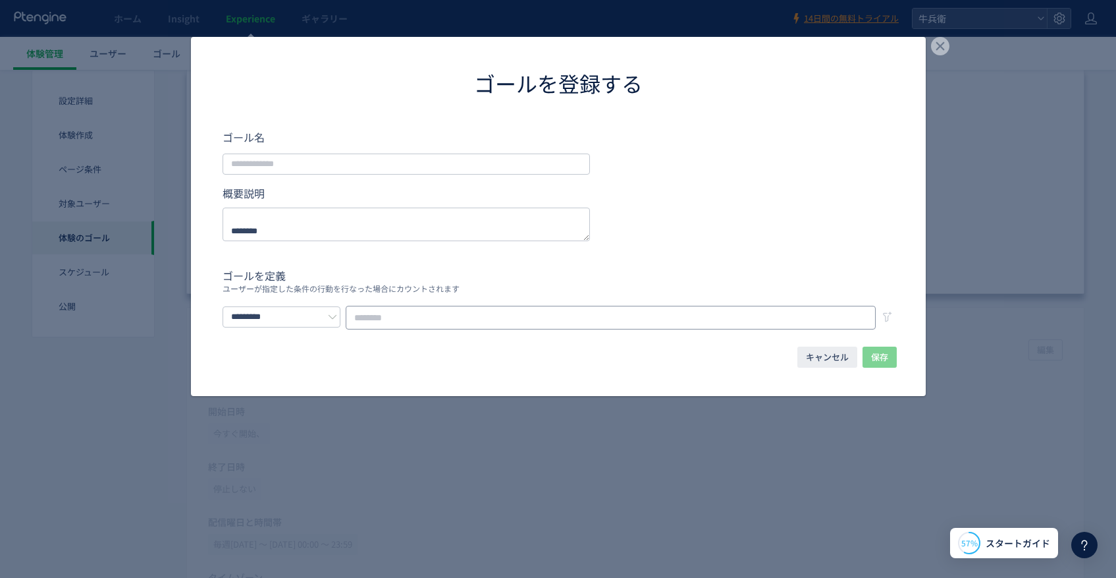
click at [443, 317] on input "dialog" at bounding box center [611, 318] width 530 height 24
click at [832, 361] on span "キャンセル" at bounding box center [827, 356] width 43 height 21
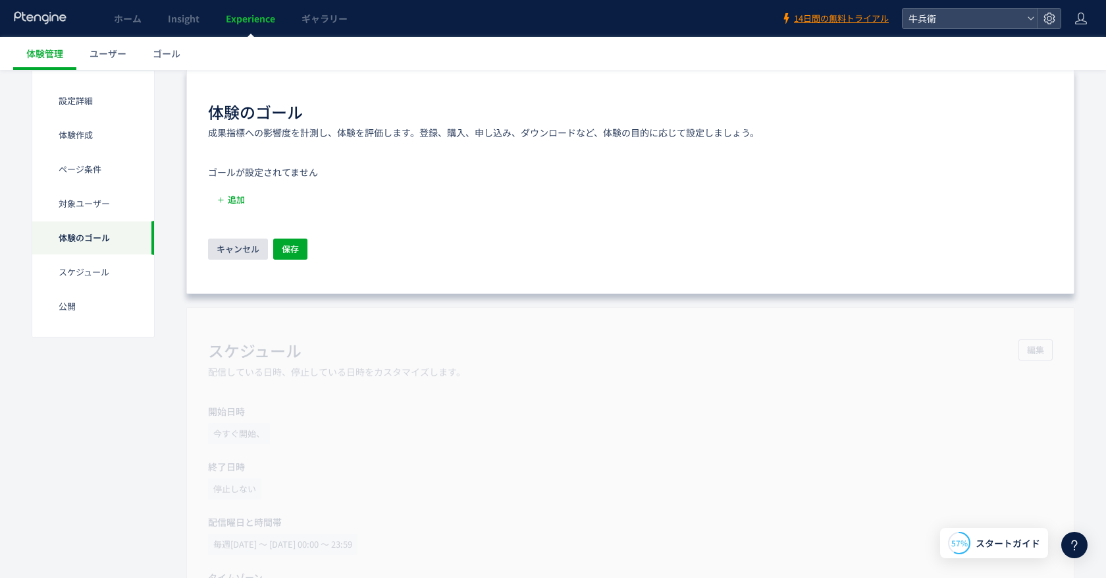
click at [236, 256] on span "キャンセル" at bounding box center [238, 248] width 43 height 21
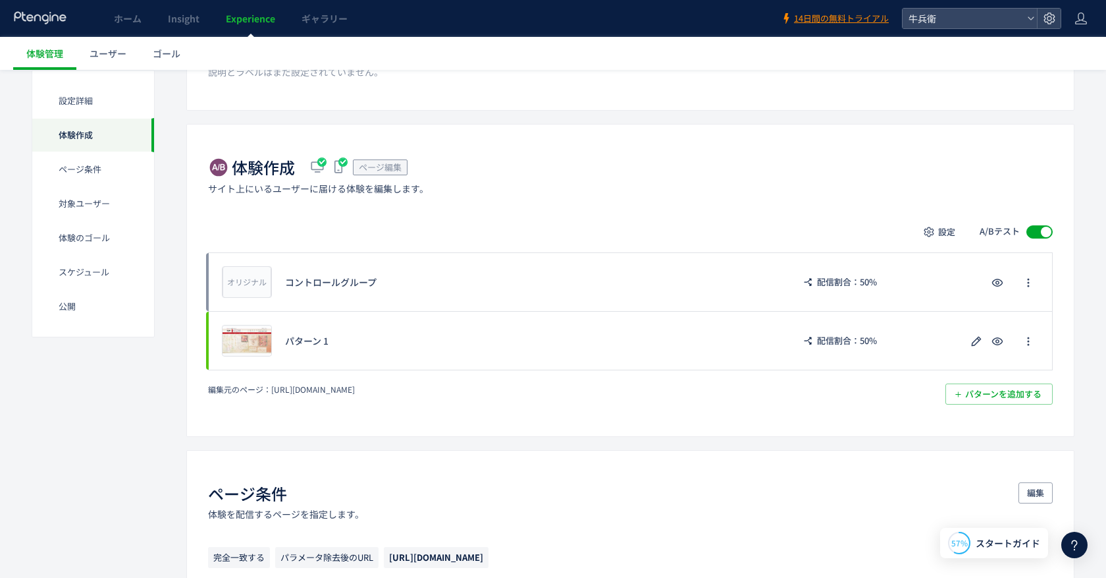
scroll to position [0, 0]
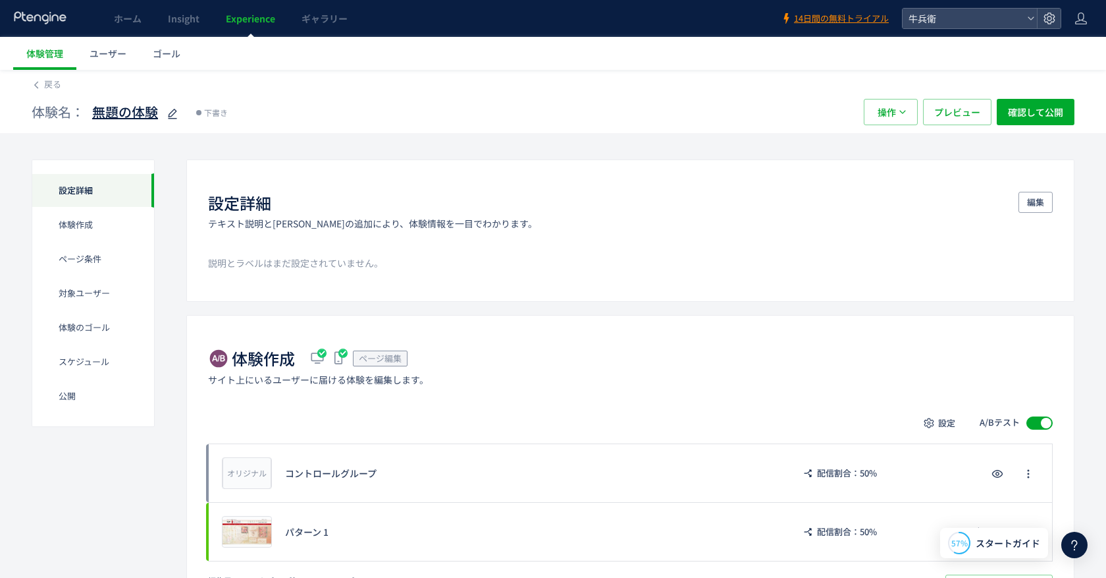
click at [174, 115] on icon at bounding box center [173, 114] width 16 height 16
type input "*********"
click at [524, 104] on div "体験名： ********* 下書き" at bounding box center [441, 112] width 819 height 26
click at [40, 81] on icon at bounding box center [36, 84] width 9 height 9
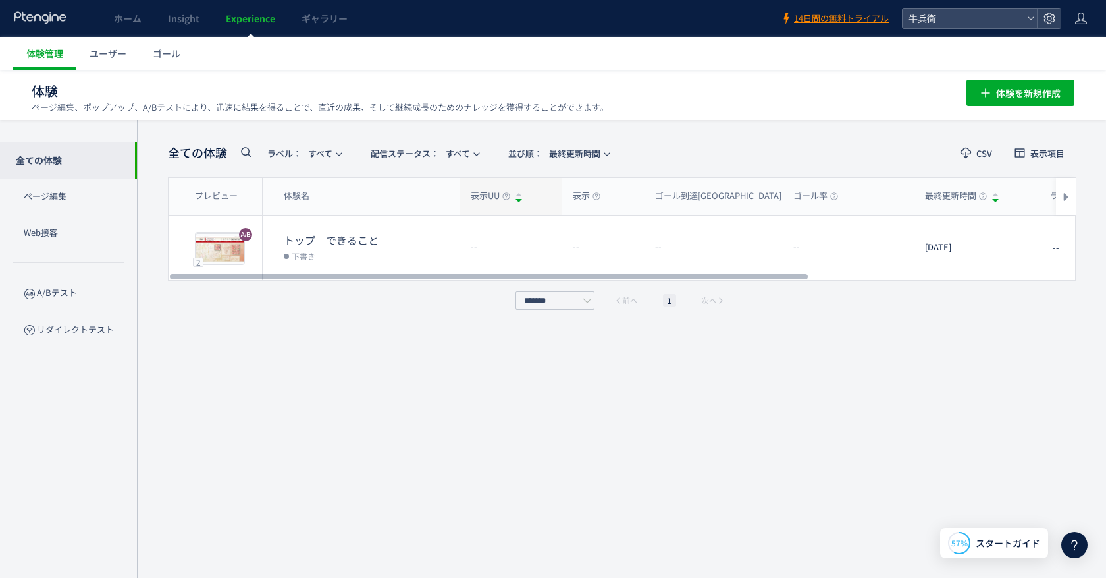
scroll to position [1, 0]
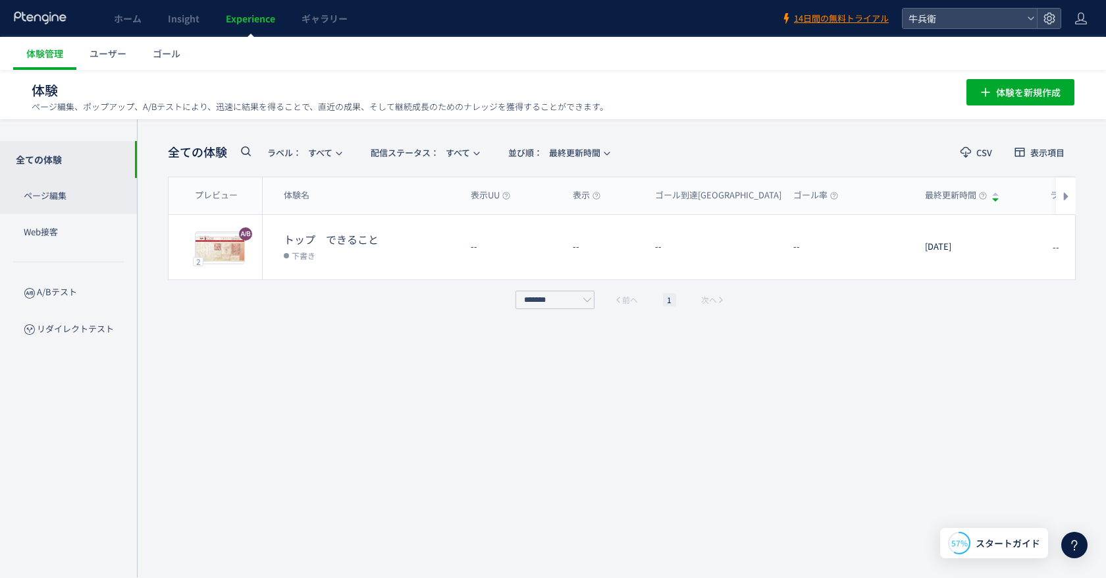
click at [74, 198] on p "ページ編集" at bounding box center [68, 196] width 137 height 36
click at [68, 239] on p "Web接客" at bounding box center [68, 233] width 137 height 36
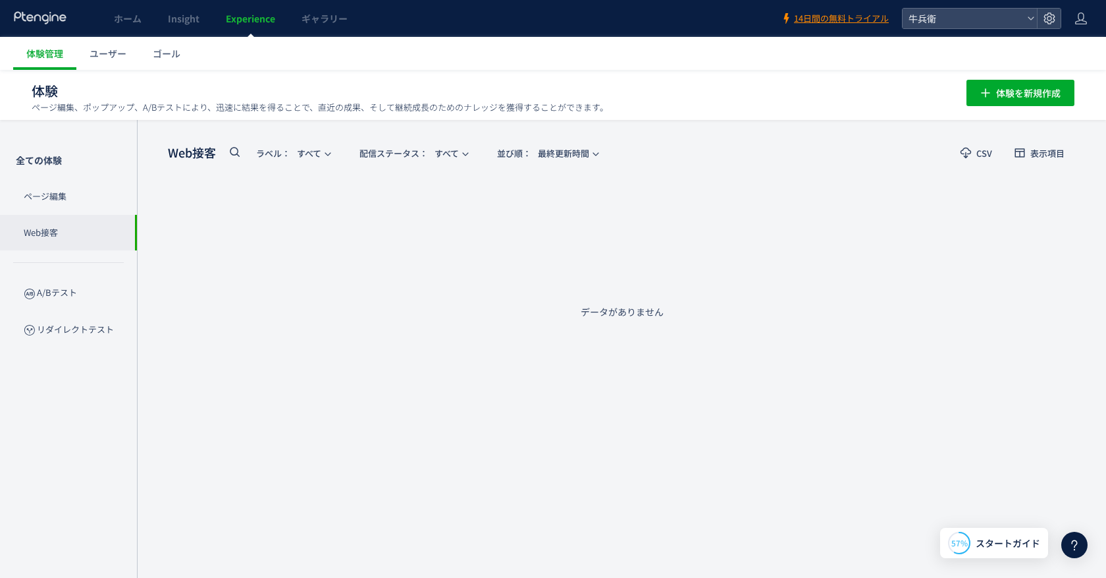
click at [77, 312] on div "A/Bテスト" at bounding box center [68, 330] width 137 height 36
click at [74, 290] on p "A/Bテスト" at bounding box center [68, 293] width 137 height 36
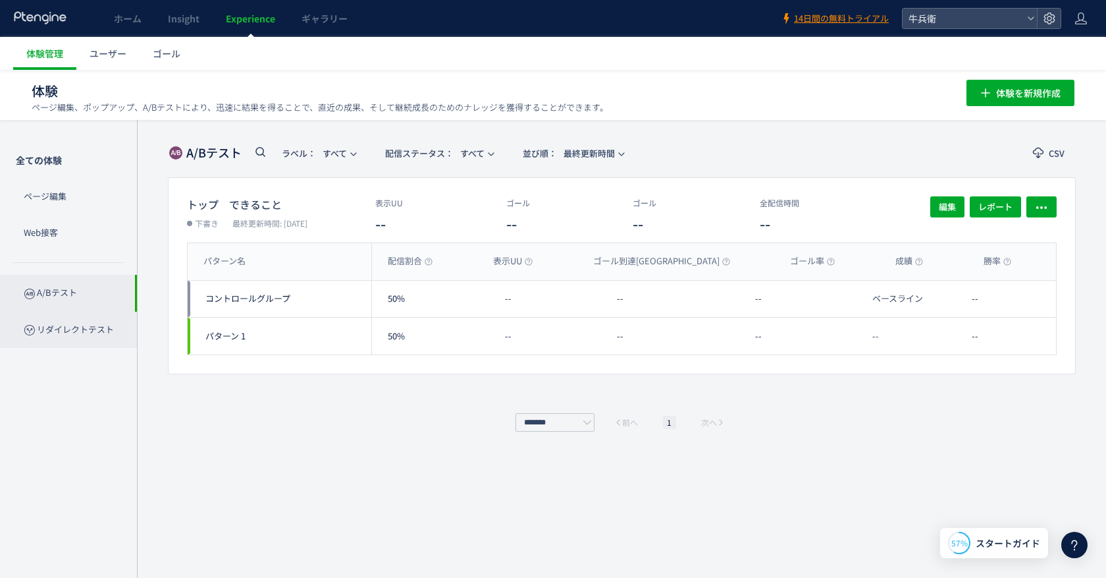
click at [77, 328] on p "リダイレクトテスト" at bounding box center [68, 330] width 137 height 36
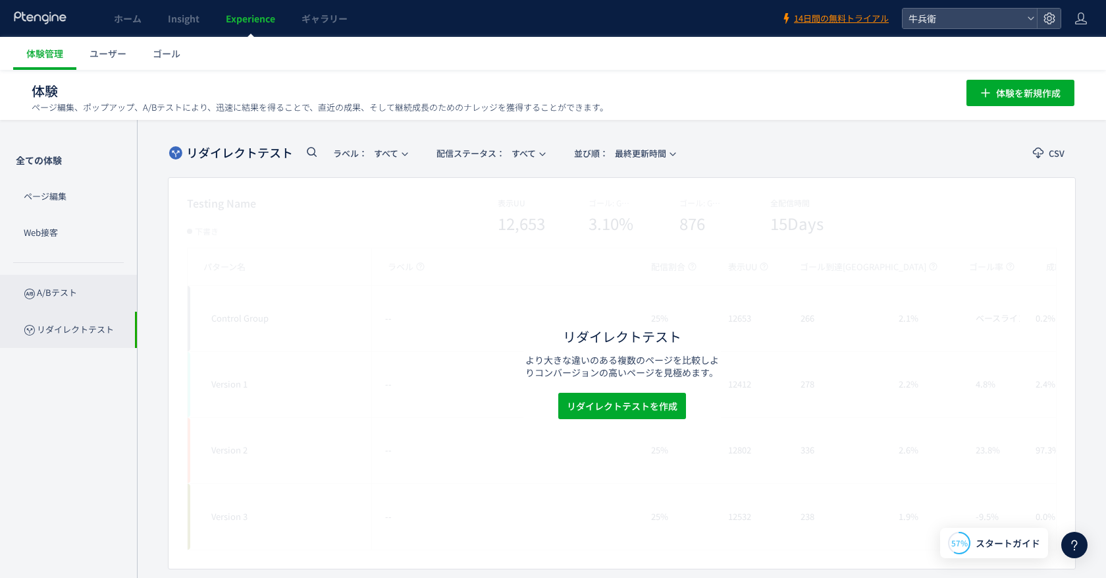
click at [74, 306] on p "A/Bテスト" at bounding box center [68, 293] width 137 height 36
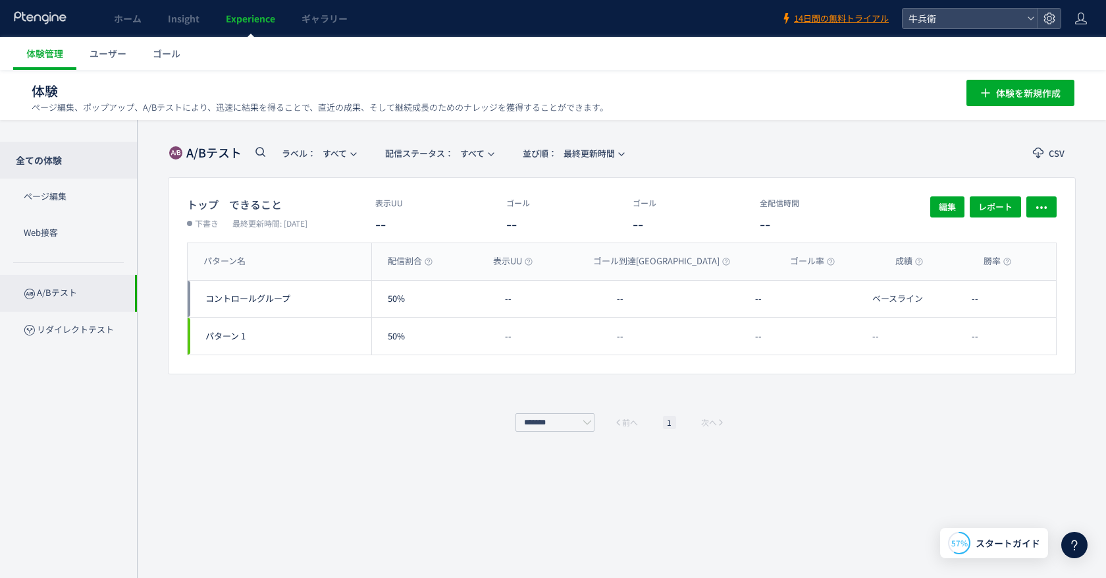
click at [101, 159] on p "全ての体験" at bounding box center [68, 160] width 137 height 37
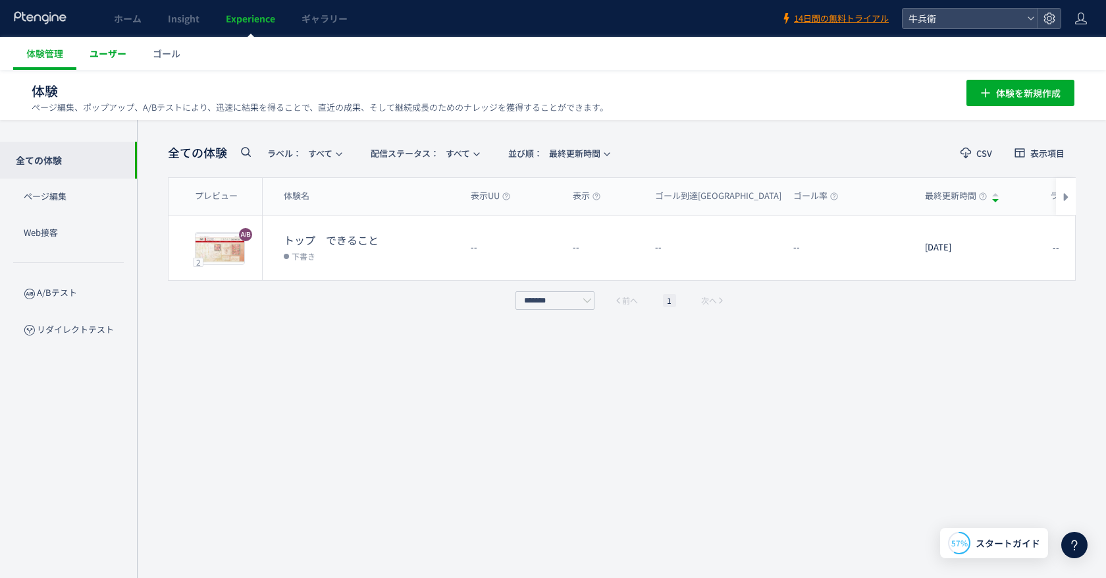
click at [113, 51] on span "ユーザー" at bounding box center [108, 53] width 37 height 13
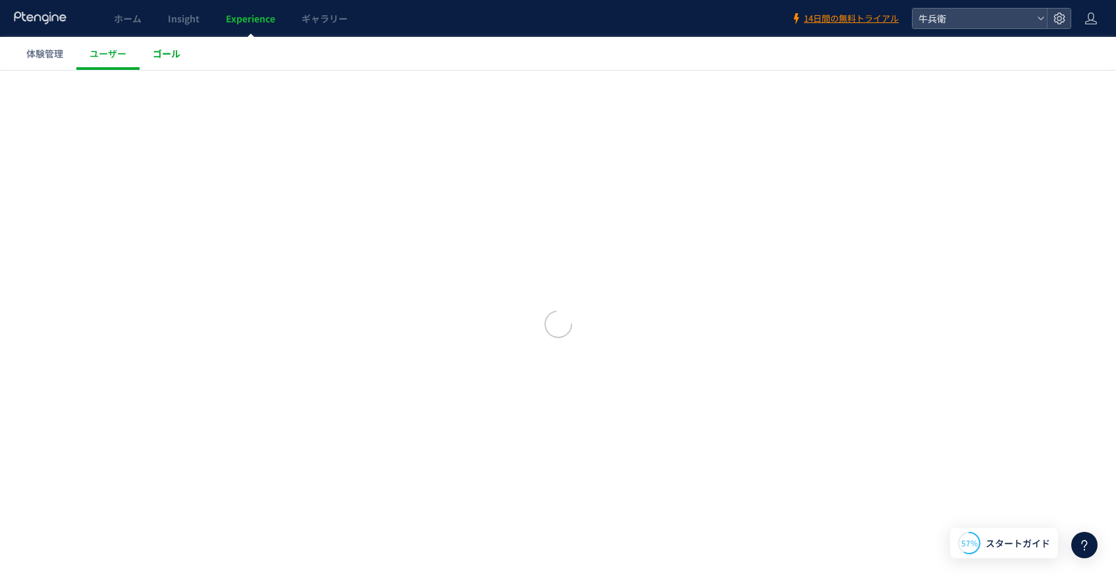
click at [158, 57] on body "ホーム Insight Experience ギャラリー 14日間の無料トライアル 牛兵衛 体験管理 ユーザー ゴール スキップ タグ設置を他の人に任せる 製…" at bounding box center [558, 289] width 1116 height 578
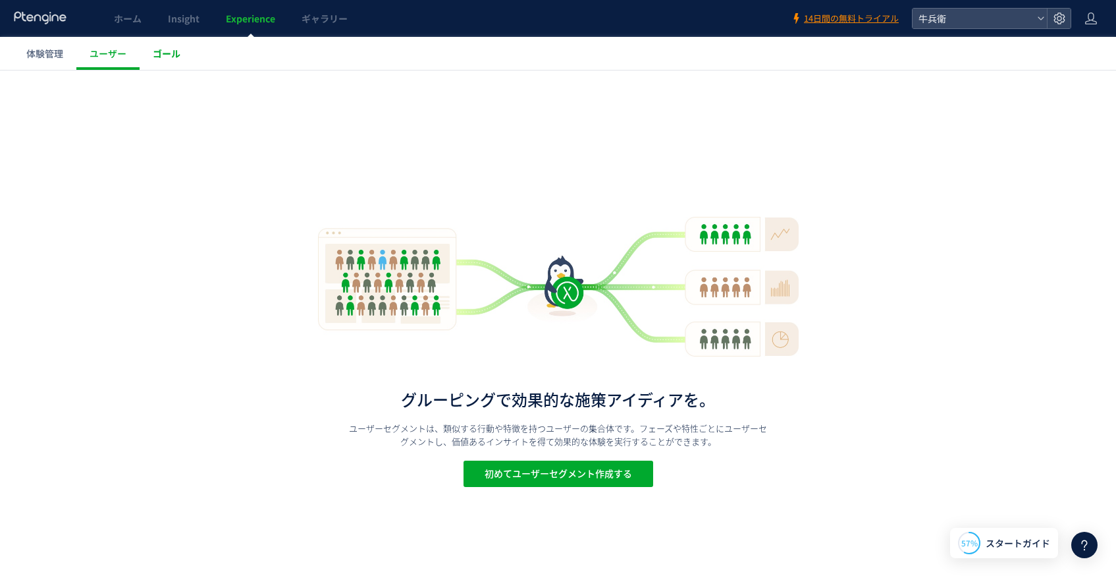
click at [161, 57] on span "ゴール" at bounding box center [167, 53] width 28 height 13
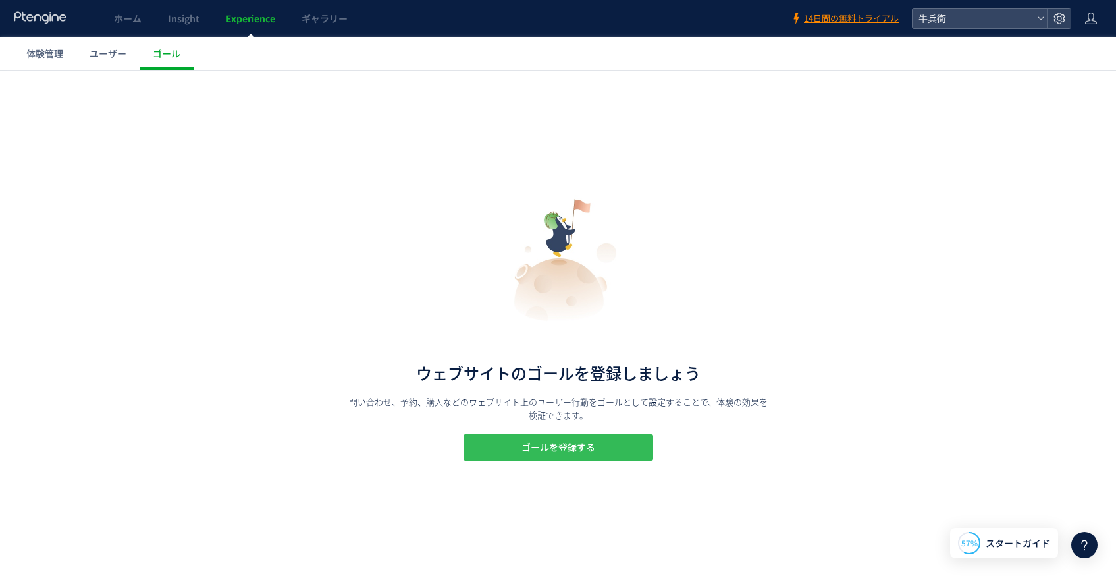
click at [570, 458] on span "ゴールを登録する" at bounding box center [559, 447] width 74 height 26
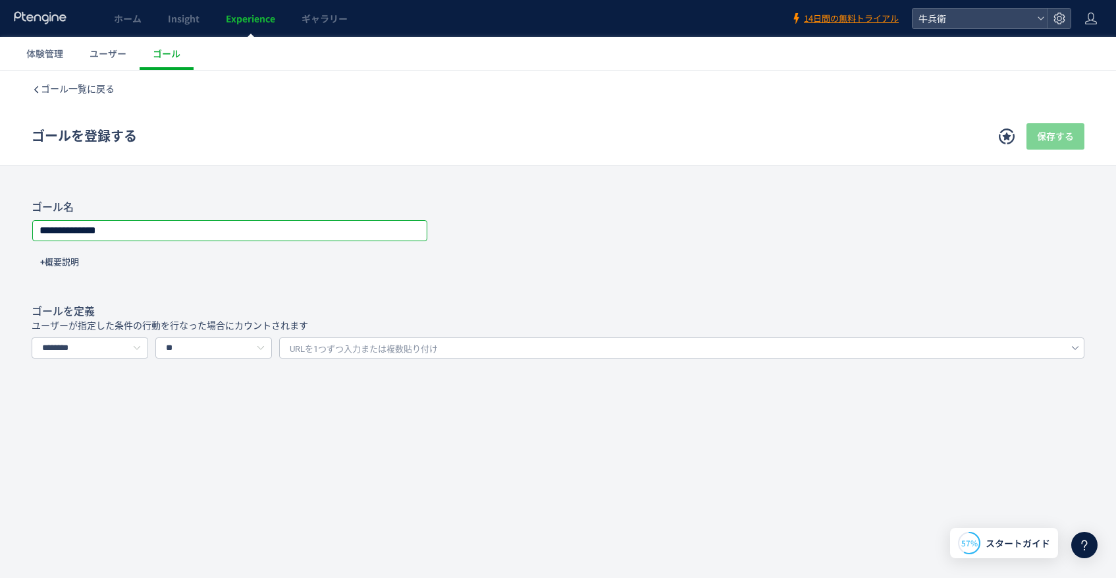
click at [204, 234] on input "**********" at bounding box center [230, 230] width 394 height 18
click at [116, 344] on input "********" at bounding box center [90, 347] width 117 height 21
click at [113, 402] on span "イベントを選択する" at bounding box center [86, 404] width 83 height 11
type input "*********"
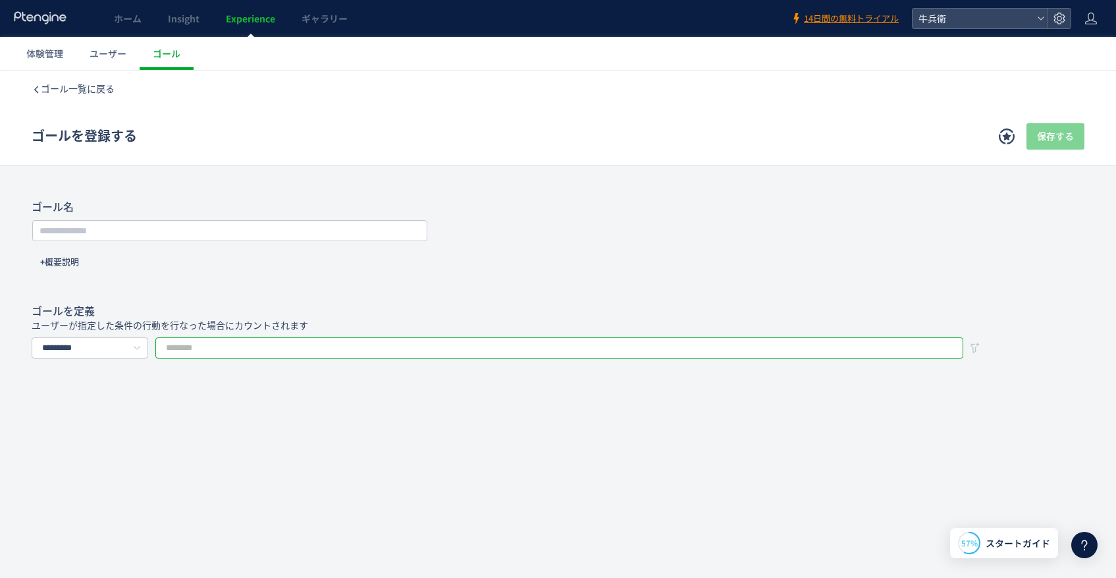
click at [210, 358] on input "text" at bounding box center [559, 347] width 808 height 21
click at [263, 347] on input "text" at bounding box center [559, 347] width 808 height 21
type input "****"
click at [954, 346] on icon at bounding box center [952, 347] width 16 height 21
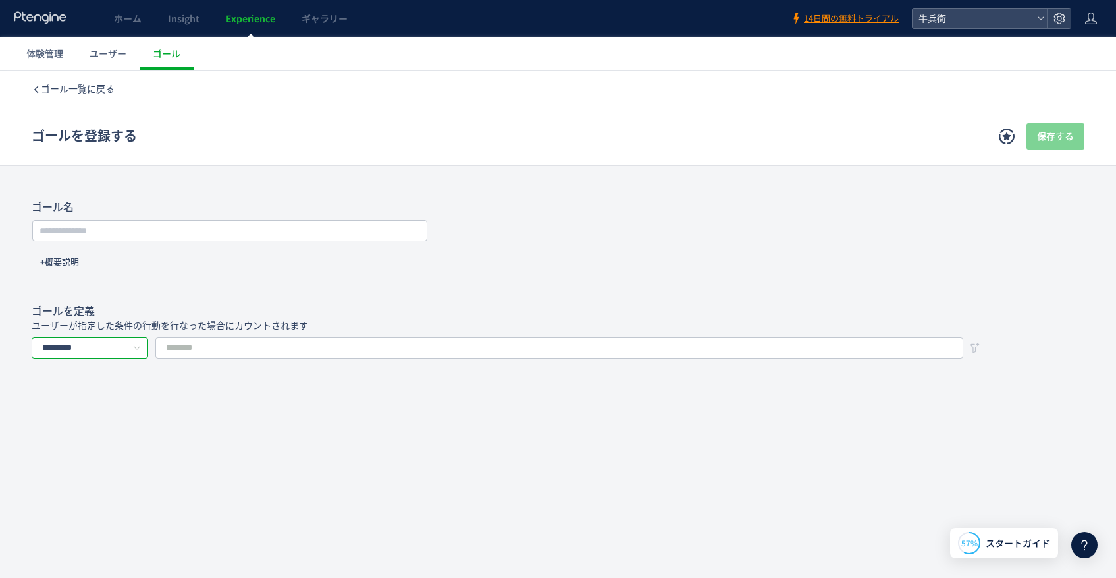
click at [124, 344] on input "*********" at bounding box center [90, 347] width 117 height 21
click at [119, 410] on li "イベントを選択する" at bounding box center [95, 404] width 127 height 22
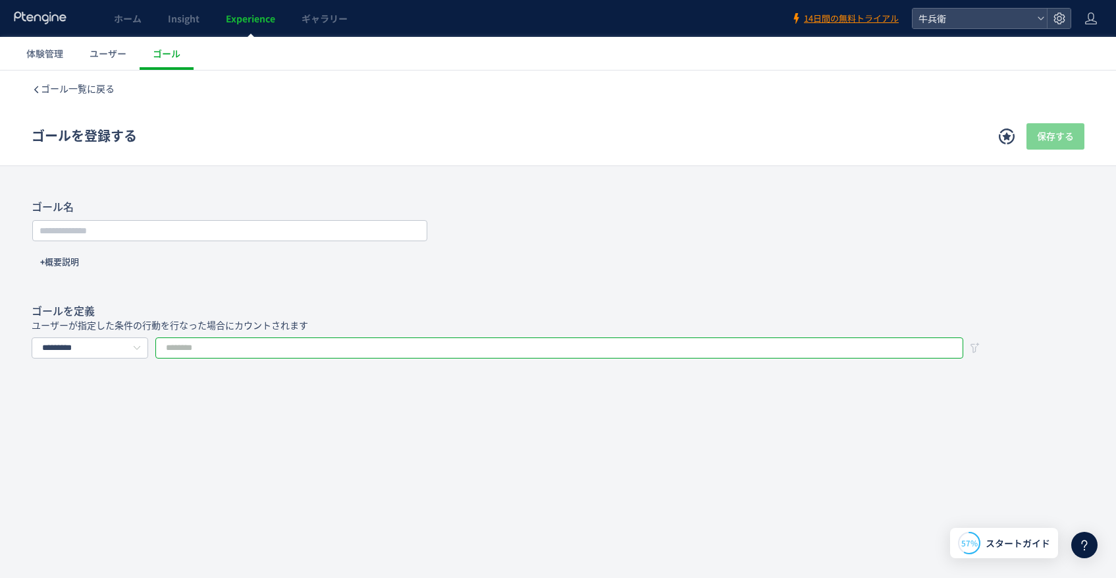
click at [210, 350] on input "text" at bounding box center [559, 347] width 808 height 21
type input "*****"
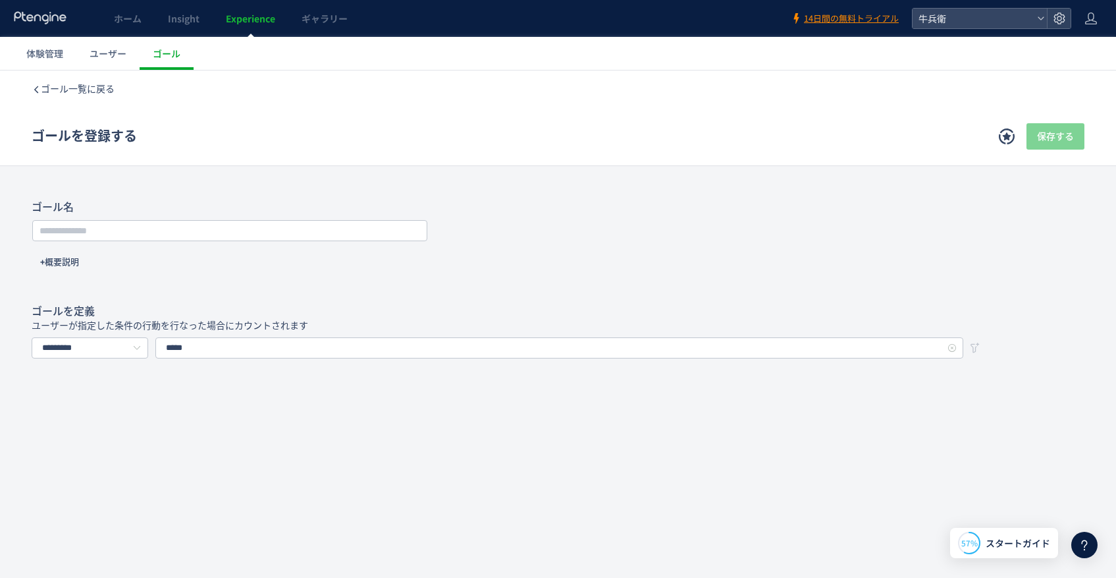
click at [418, 428] on div "ゴール一覧に戻る ゴールを登録する 保存する ゴール登録とは？ ウェブサイト上のゴール地点を定義します。例えば、会員登録、購入、問い合わせといったゴールを設定…" at bounding box center [558, 311] width 1116 height 483
click at [1004, 138] on use at bounding box center [1007, 136] width 16 height 16
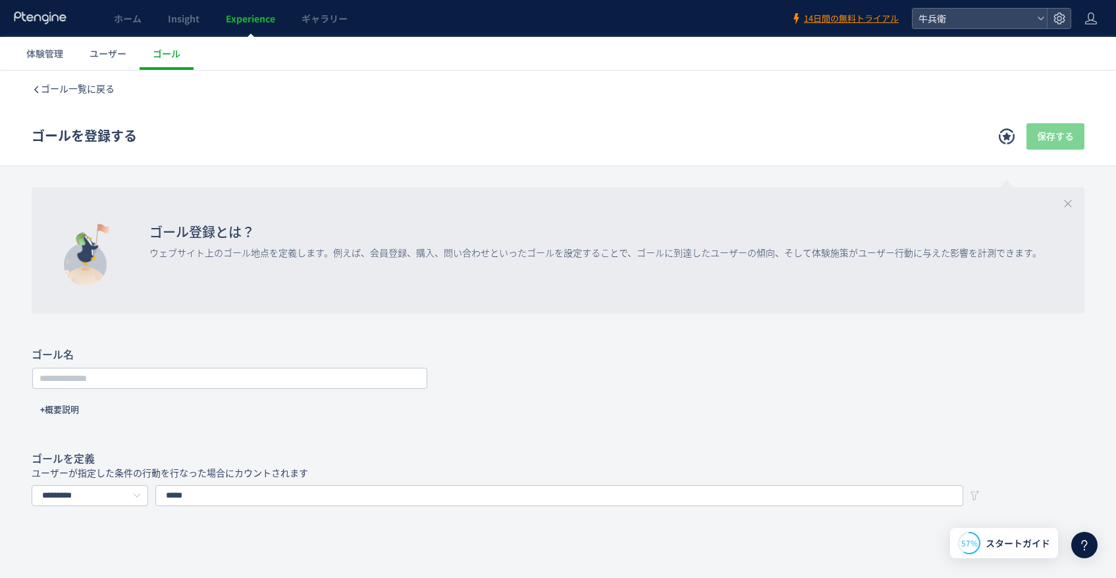
click at [1003, 134] on icon at bounding box center [1007, 136] width 16 height 16
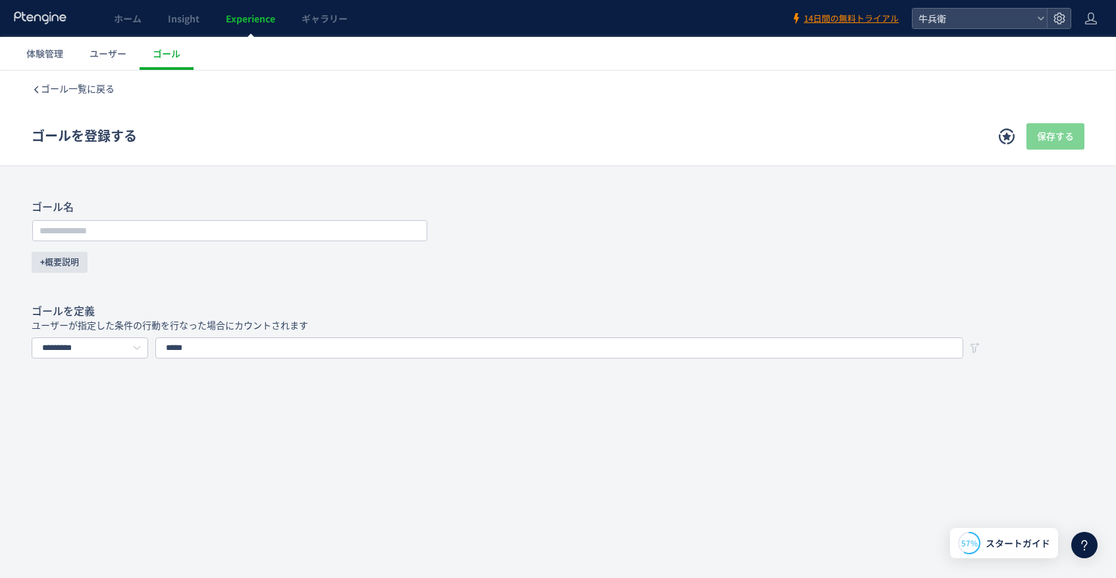
click at [72, 263] on span "+概要説明" at bounding box center [59, 262] width 39 height 21
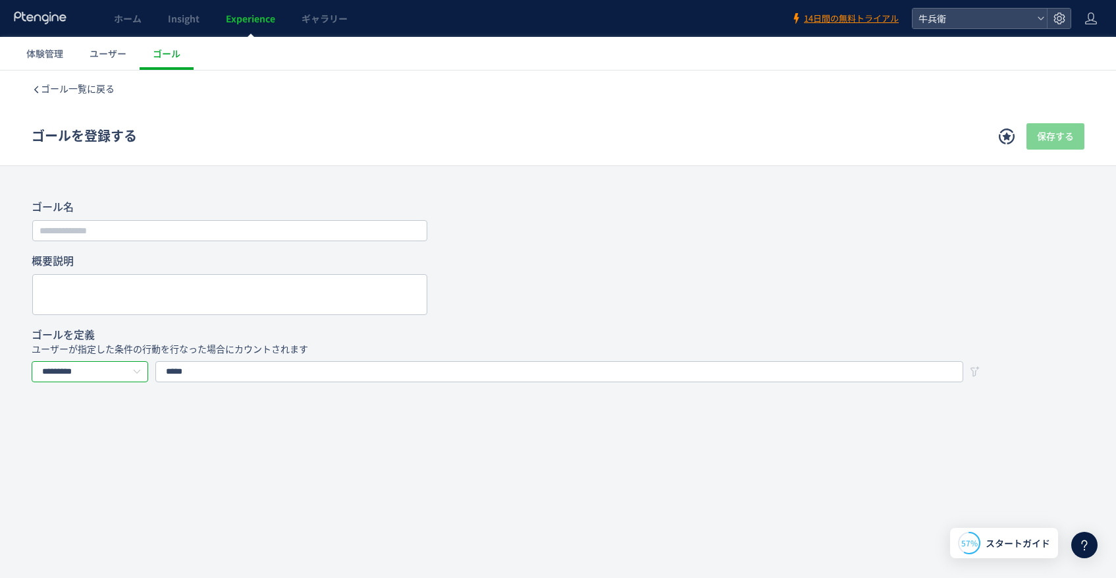
click at [117, 366] on input "*********" at bounding box center [90, 371] width 117 height 21
click at [121, 402] on li "URLで指定する" at bounding box center [95, 406] width 127 height 22
type input "********"
click at [508, 374] on div "URLを1つずつ入力または複数貼り付け" at bounding box center [681, 371] width 805 height 21
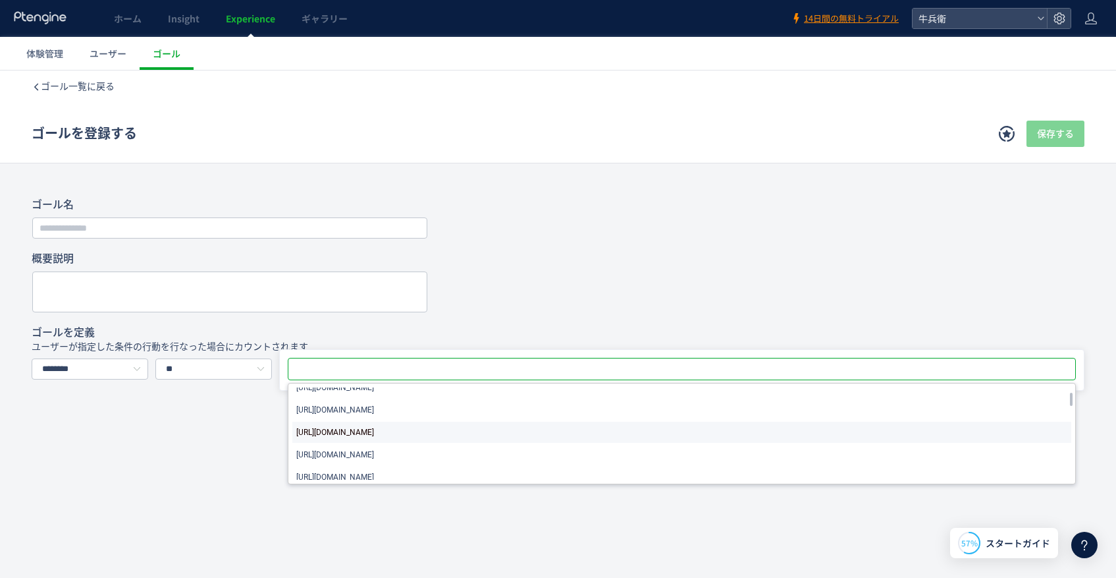
scroll to position [142, 0]
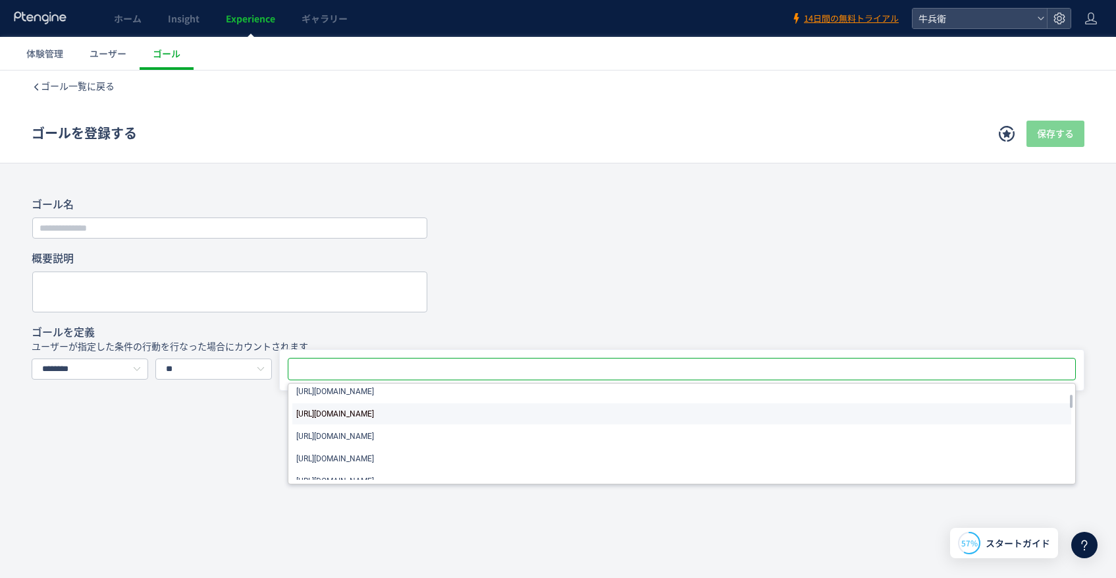
click at [578, 419] on li "https://gyubee.jp/entry/complete" at bounding box center [681, 413] width 779 height 21
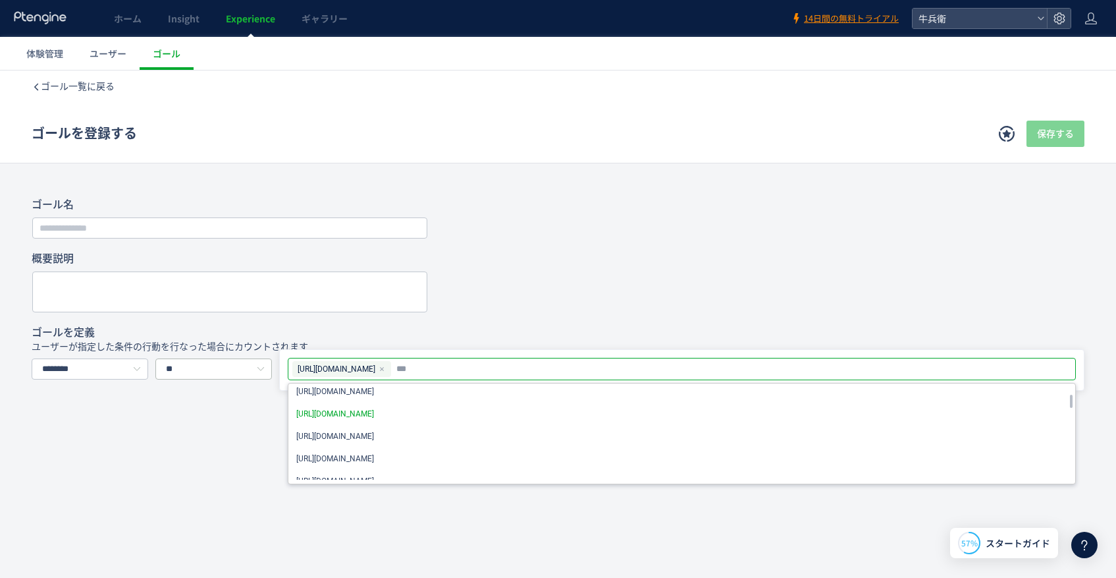
drag, startPoint x: 414, startPoint y: 368, endPoint x: 270, endPoint y: 368, distance: 143.6
click at [270, 368] on div "******** ** 含む 前方一致する 後方一致する 完全一致する https://gyubee.jp/entry/complete https://gy…" at bounding box center [558, 389] width 1053 height 63
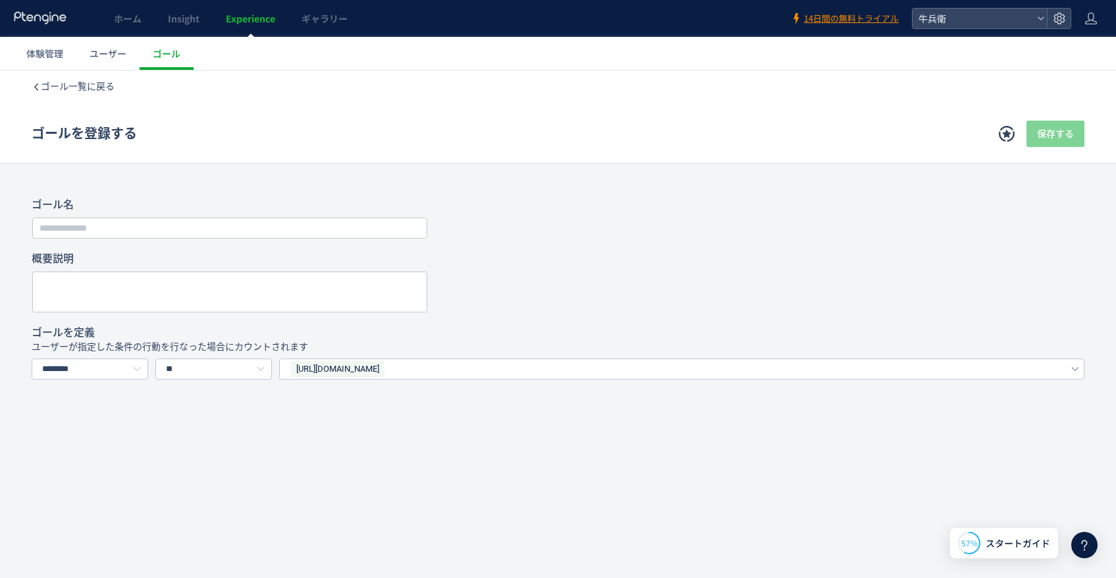
scroll to position [0, 0]
click at [599, 171] on div "ゴール一覧に戻る ゴールを登録する 保存する ゴール登録とは？ ウェブサイト上のゴール地点を定義します。例えば、会員登録、購入、問い合わせといったゴールを設定…" at bounding box center [558, 318] width 1116 height 496
click at [592, 294] on div at bounding box center [558, 294] width 1053 height 41
click at [138, 231] on input "text" at bounding box center [230, 230] width 394 height 18
type input "**"
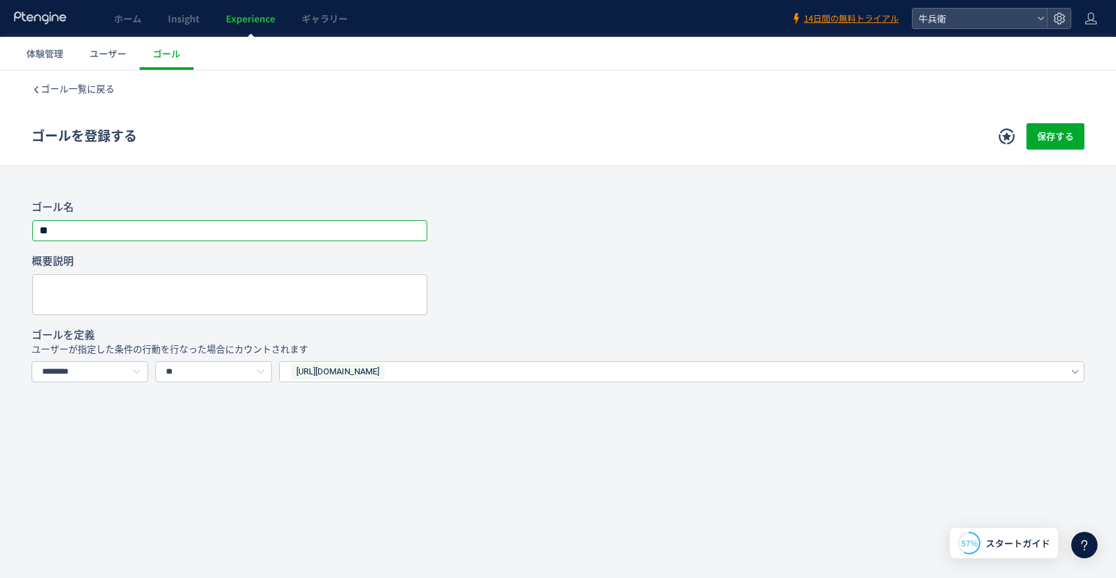
click at [838, 201] on h4 "ゴール名" at bounding box center [558, 207] width 1053 height 14
click at [1049, 138] on span "保存する" at bounding box center [1055, 136] width 37 height 26
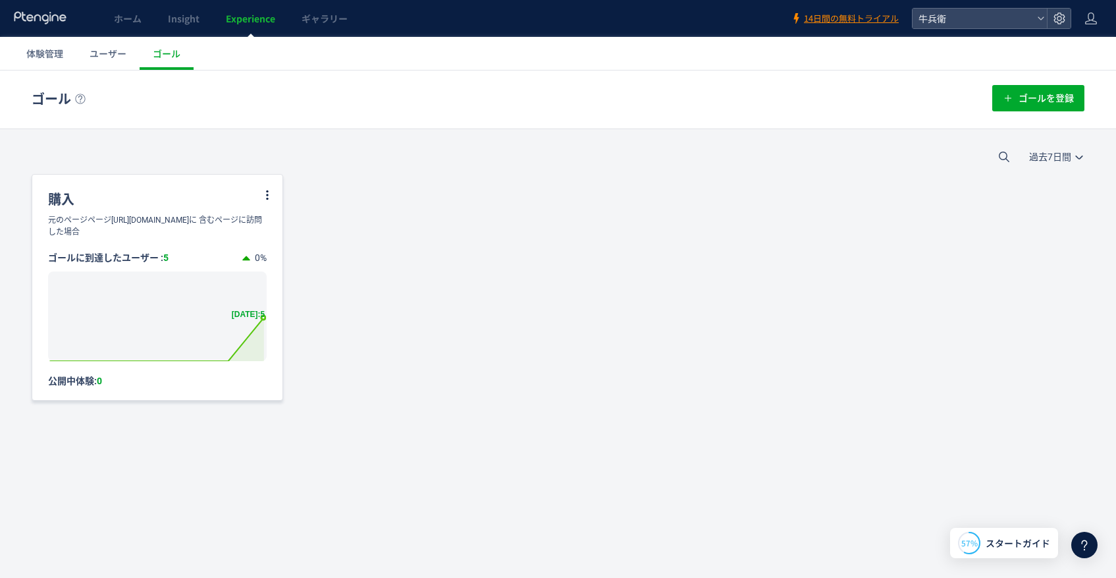
click at [260, 317] on icon at bounding box center [156, 338] width 227 height 43
click at [102, 47] on span "ユーザー" at bounding box center [108, 53] width 37 height 13
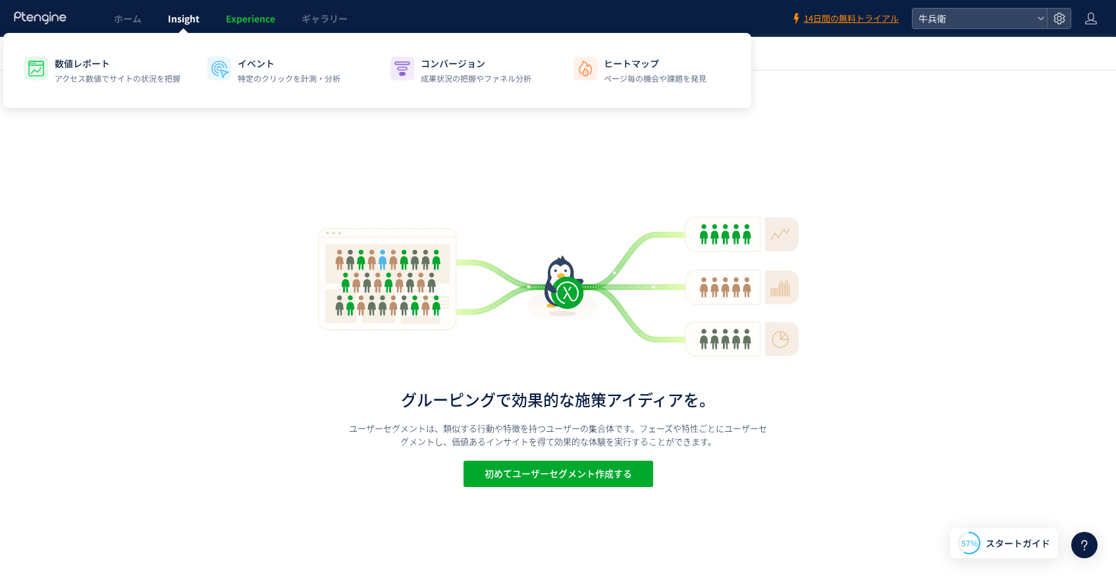
click at [176, 25] on link "Insight" at bounding box center [184, 18] width 58 height 37
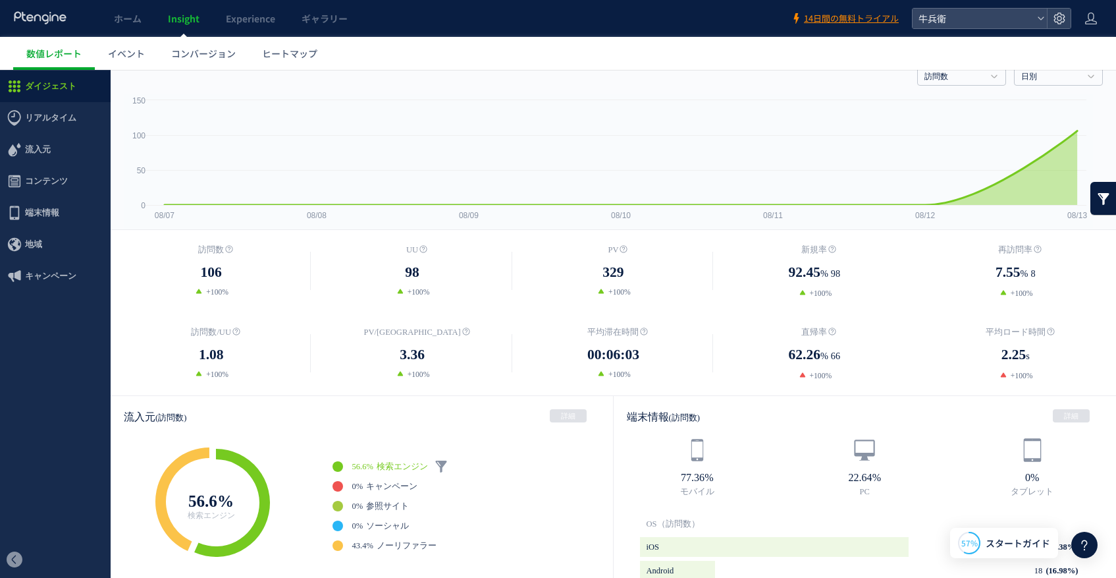
scroll to position [42, 0]
click at [68, 213] on span "端末情報" at bounding box center [55, 213] width 111 height 32
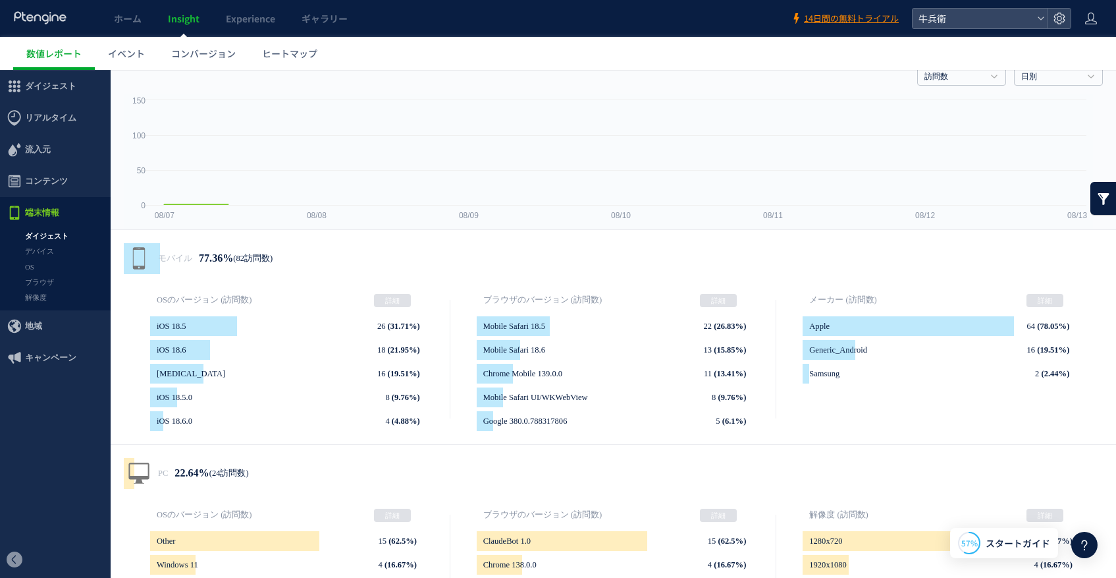
click at [60, 189] on div at bounding box center [558, 289] width 1116 height 578
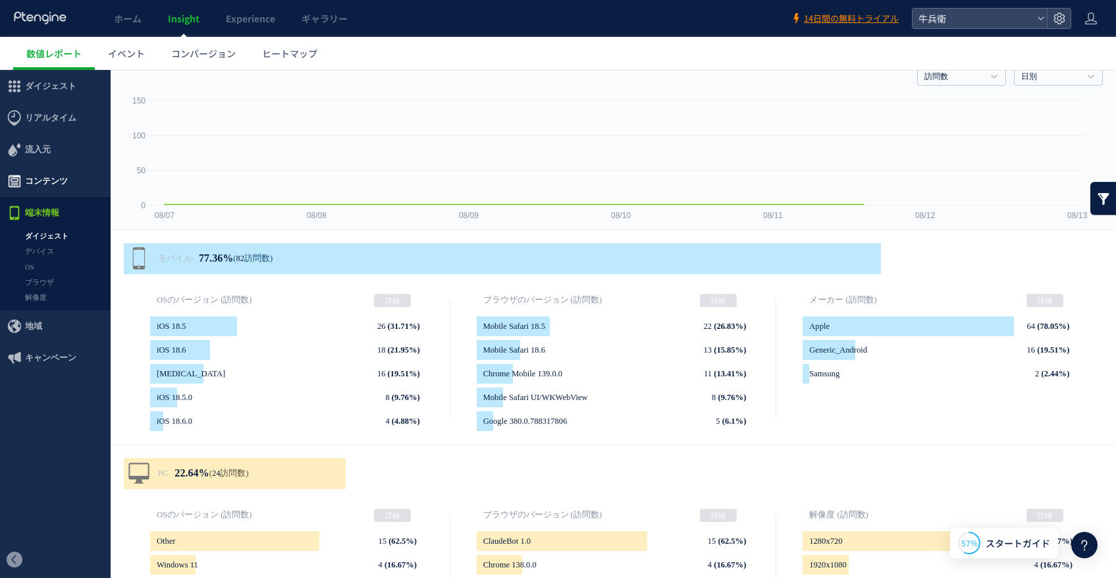
click at [61, 186] on span "コンテンツ" at bounding box center [46, 181] width 43 height 32
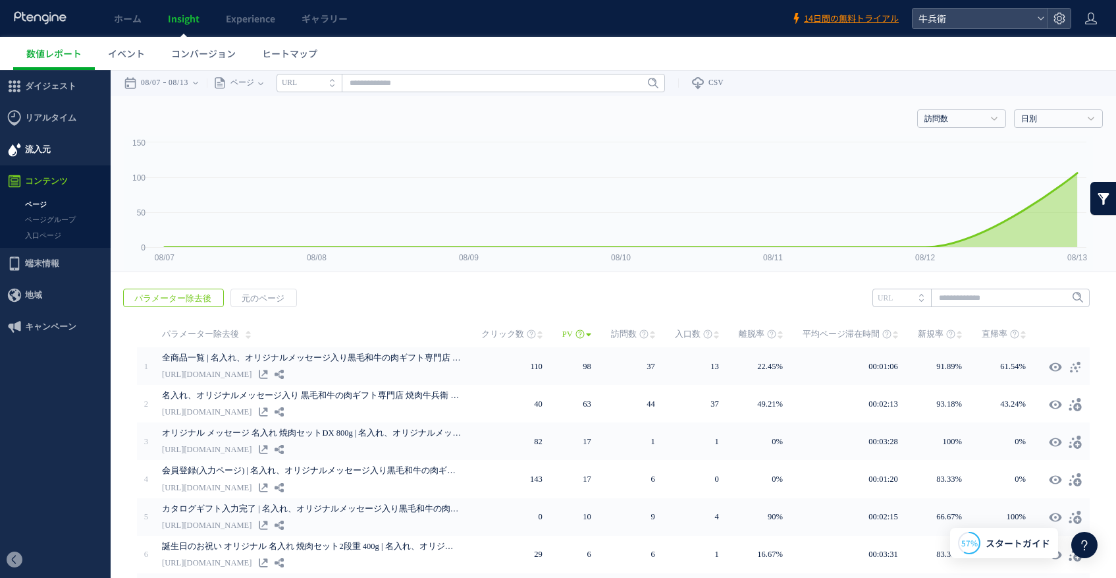
click at [55, 151] on span "流入元" at bounding box center [55, 150] width 111 height 32
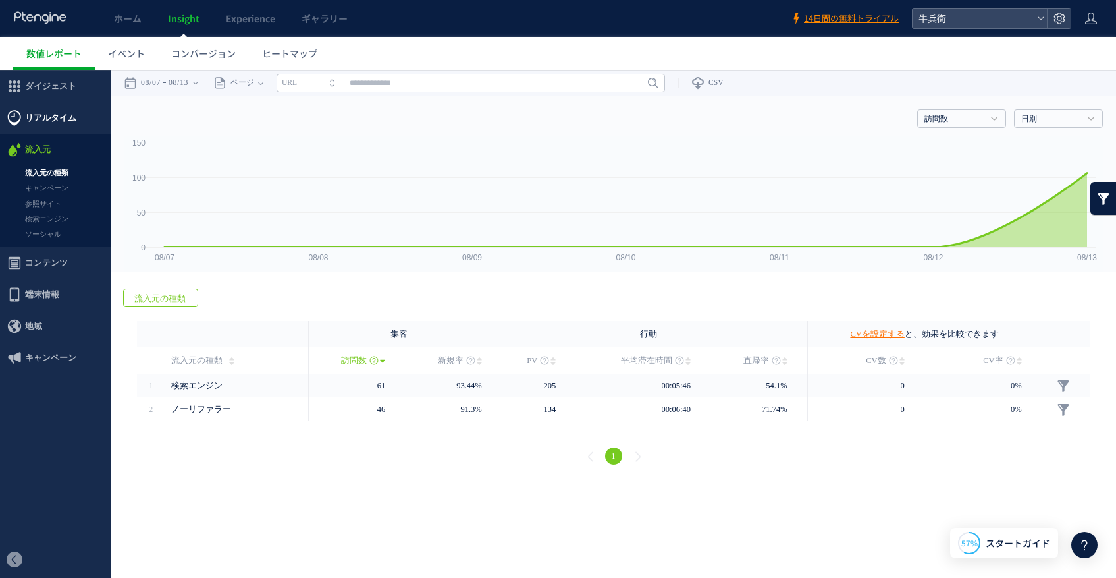
click at [57, 126] on span "リアルタイム" at bounding box center [50, 118] width 51 height 32
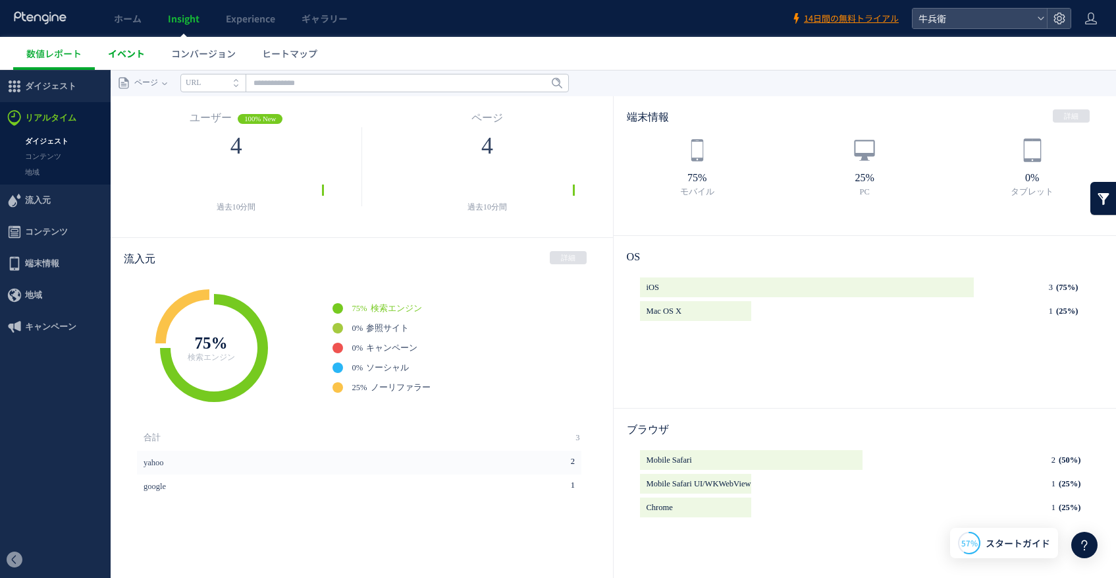
click at [119, 61] on link "イベント" at bounding box center [126, 53] width 63 height 33
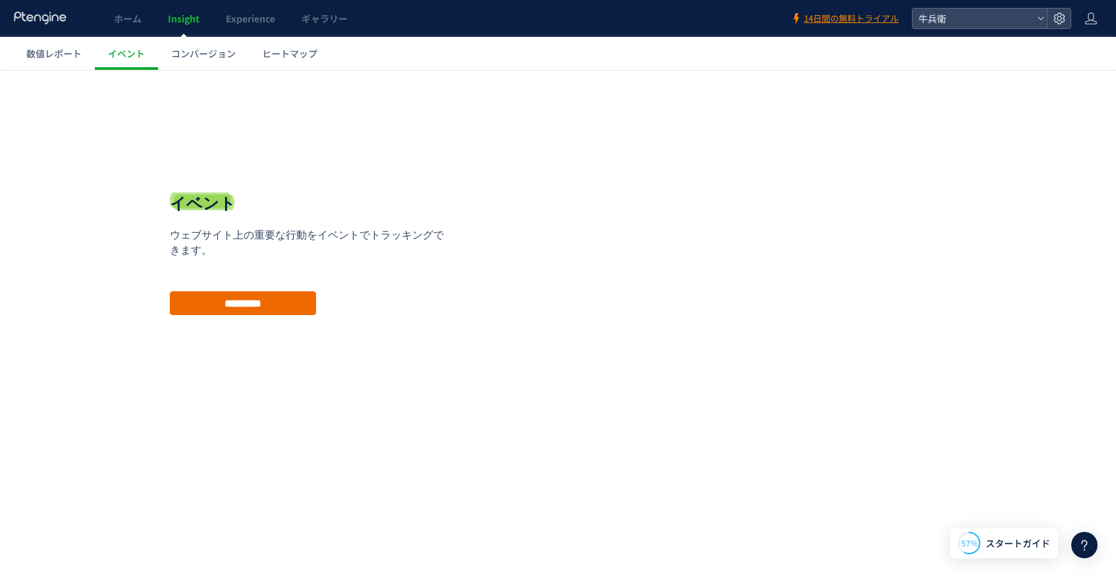
click at [269, 308] on input "*********" at bounding box center [243, 303] width 146 height 24
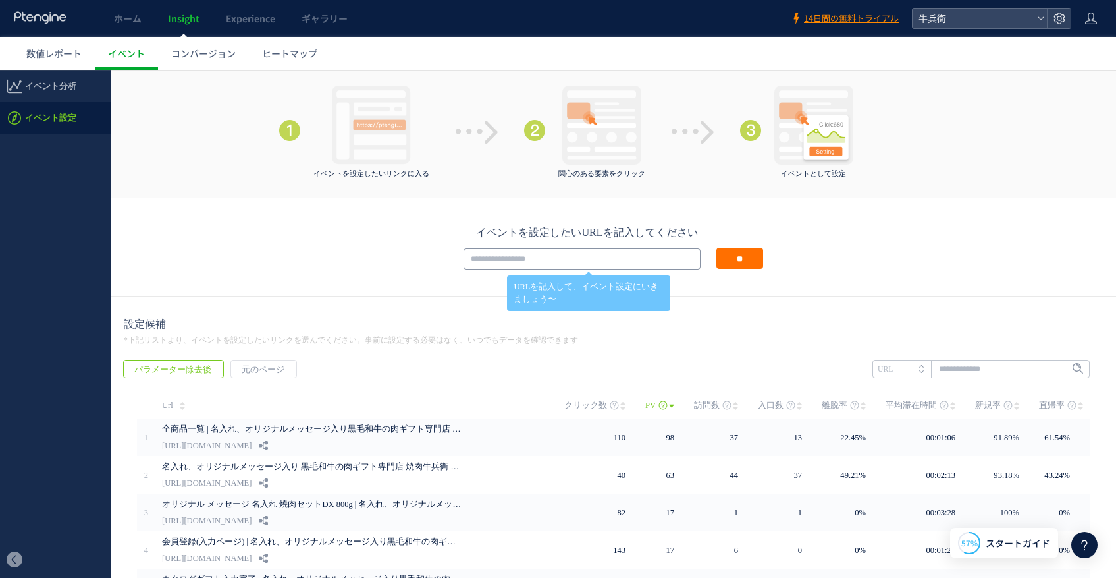
scroll to position [36, 0]
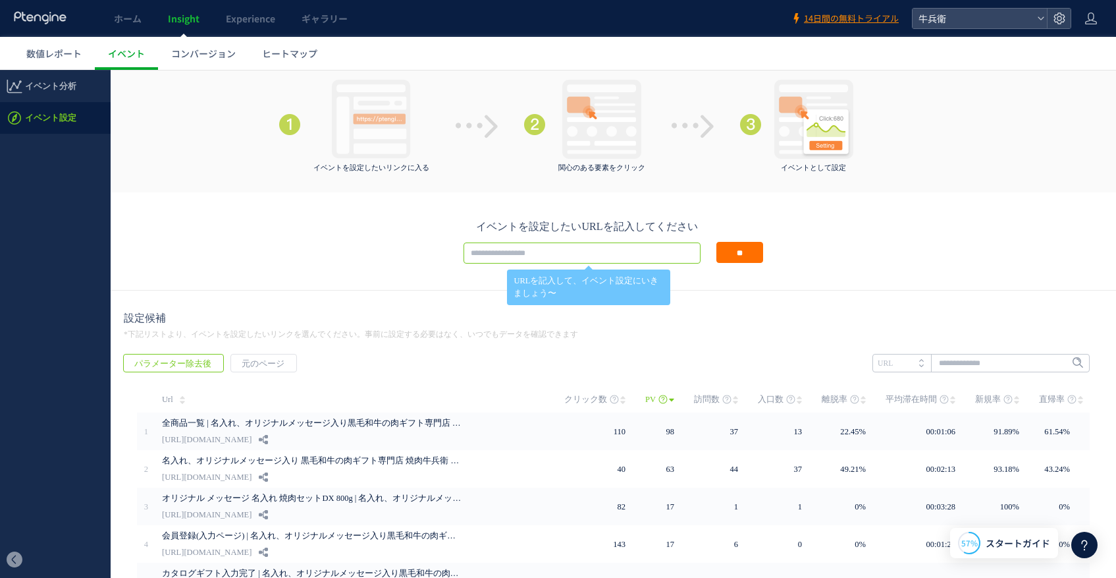
click at [537, 251] on input "text" at bounding box center [582, 252] width 237 height 21
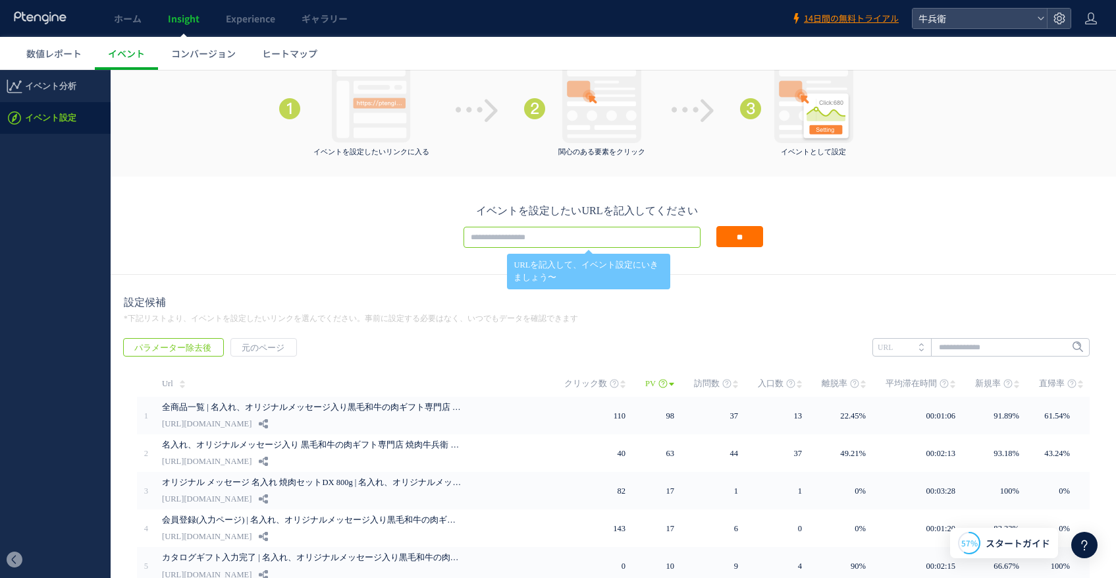
scroll to position [0, 0]
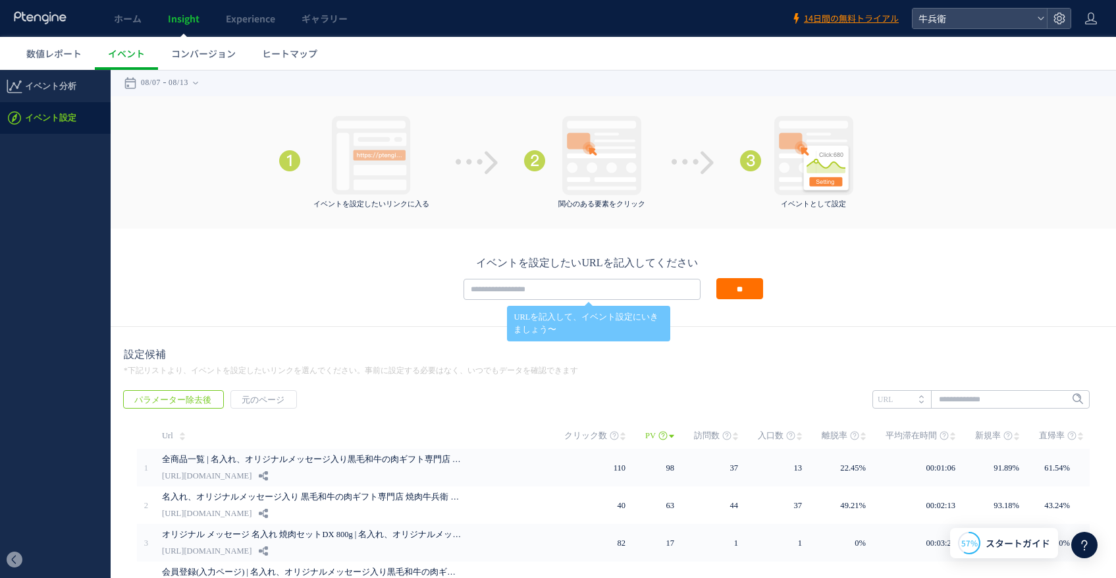
click at [61, 72] on span "イベント分析" at bounding box center [50, 86] width 51 height 32
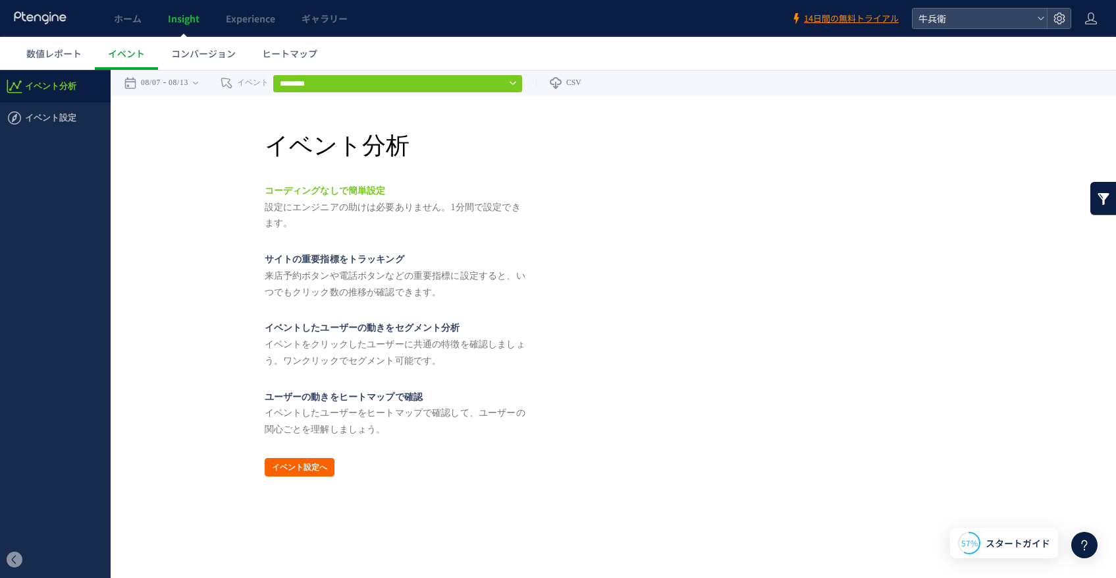
click at [301, 462] on button "イベント設定へ" at bounding box center [300, 467] width 70 height 18
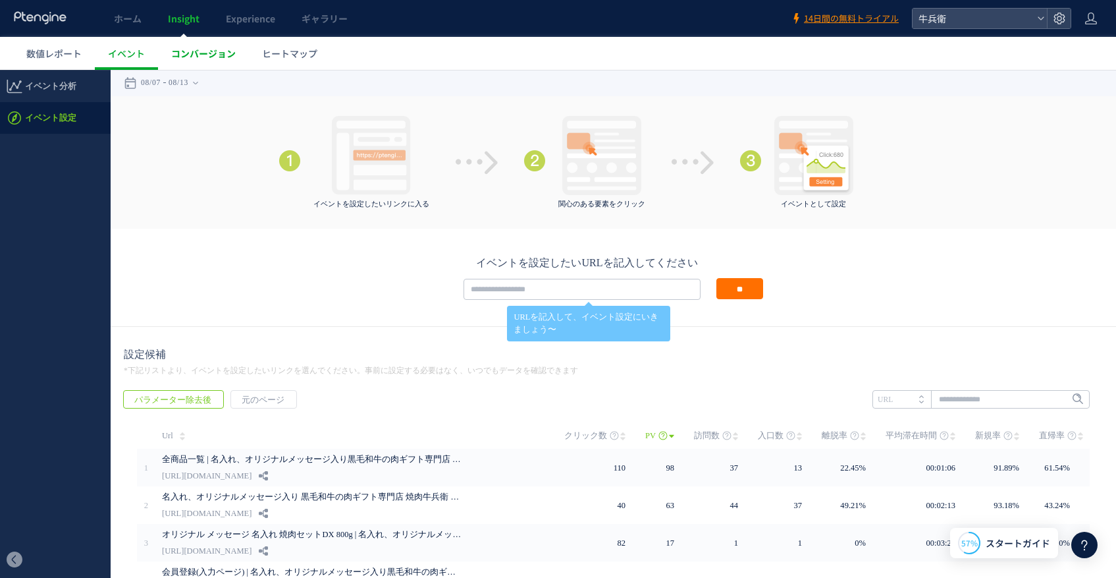
click at [186, 49] on span "コンバージョン" at bounding box center [203, 53] width 65 height 13
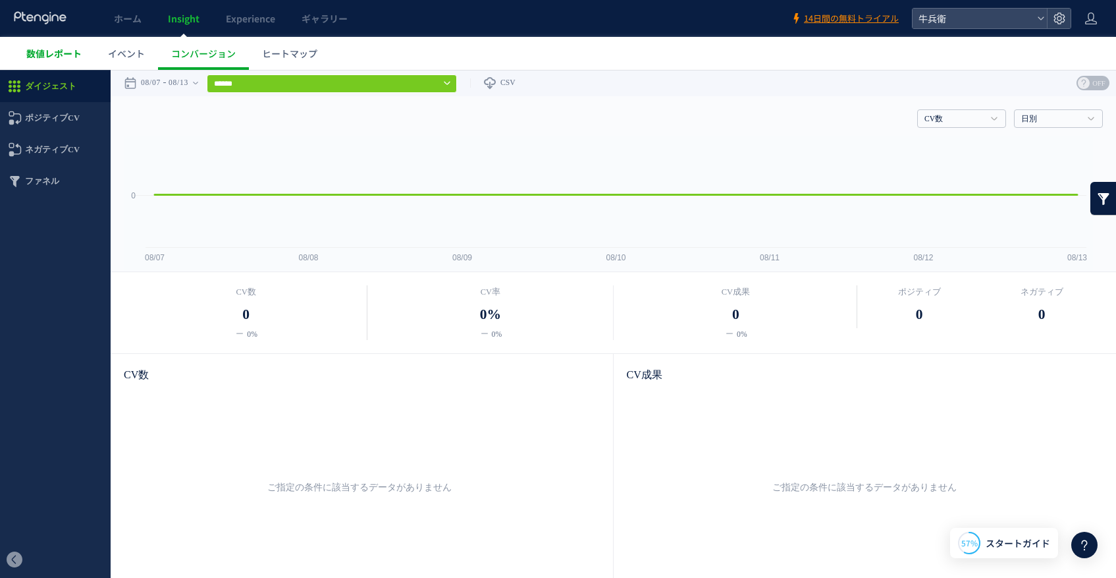
click at [58, 49] on span "数値レポート" at bounding box center [53, 53] width 55 height 13
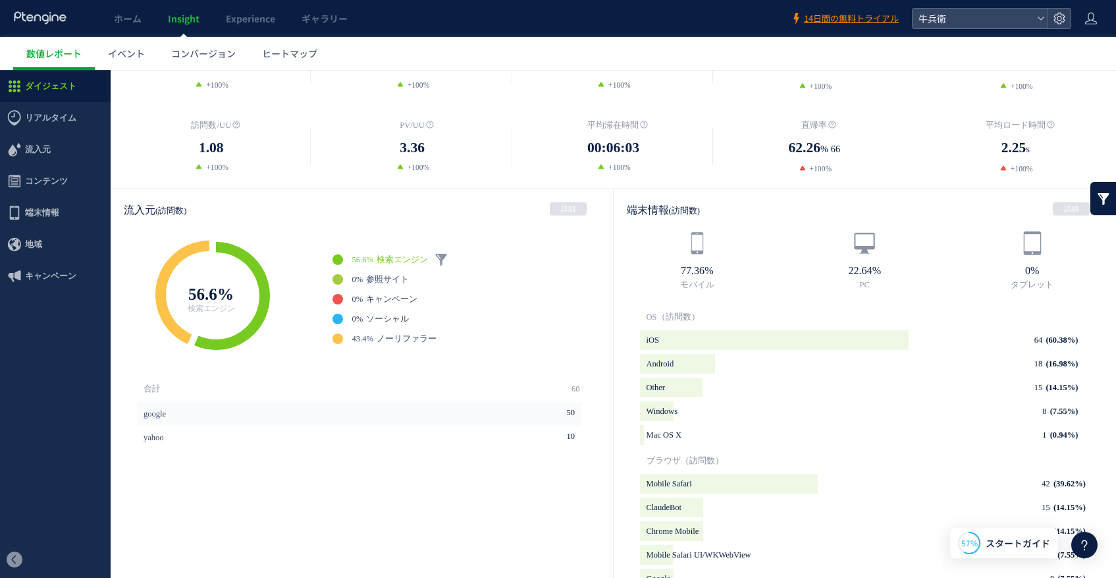
scroll to position [246, 0]
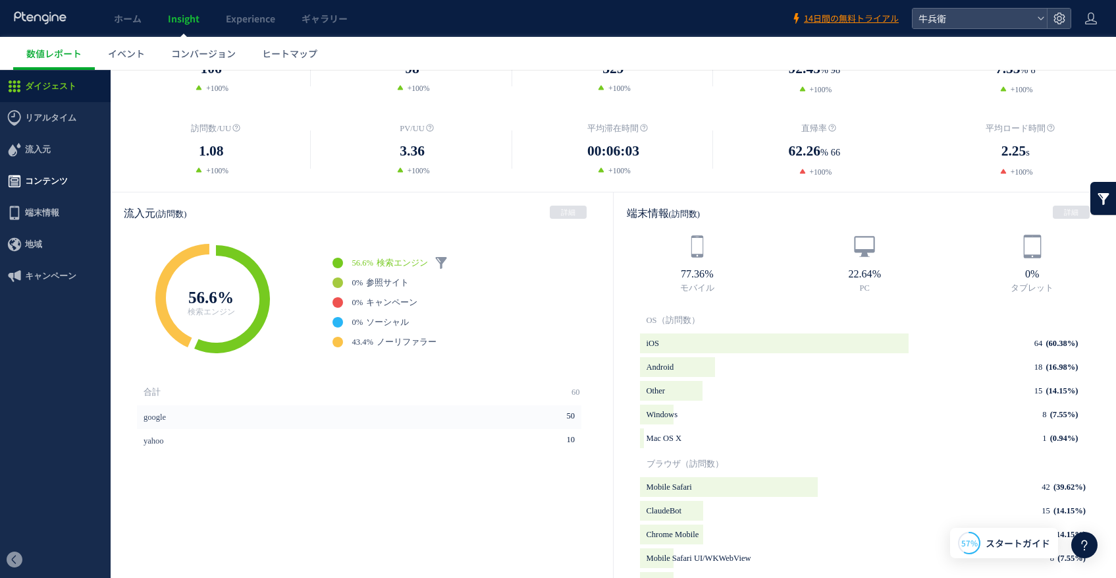
click at [78, 169] on span "コンテンツ" at bounding box center [55, 181] width 111 height 32
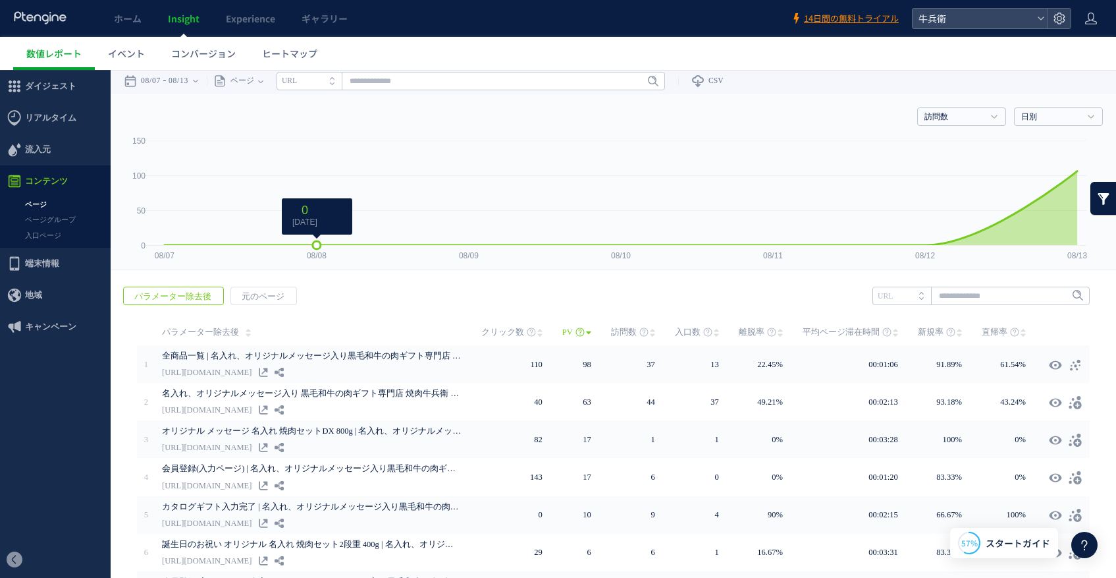
scroll to position [3, 0]
click at [59, 256] on span "端末情報" at bounding box center [55, 264] width 111 height 32
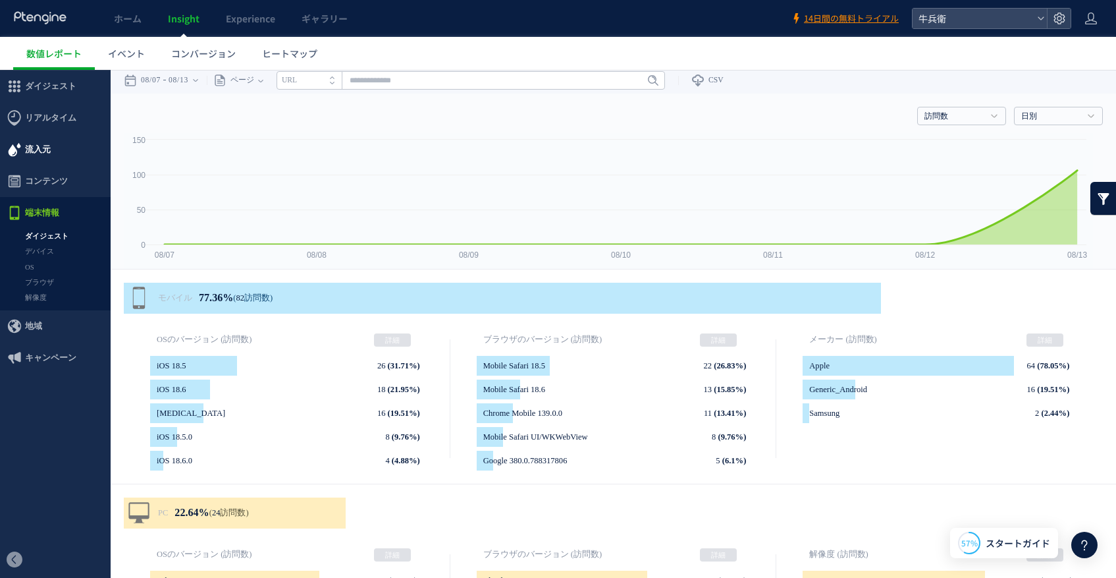
click at [56, 152] on span "流入元" at bounding box center [55, 150] width 111 height 32
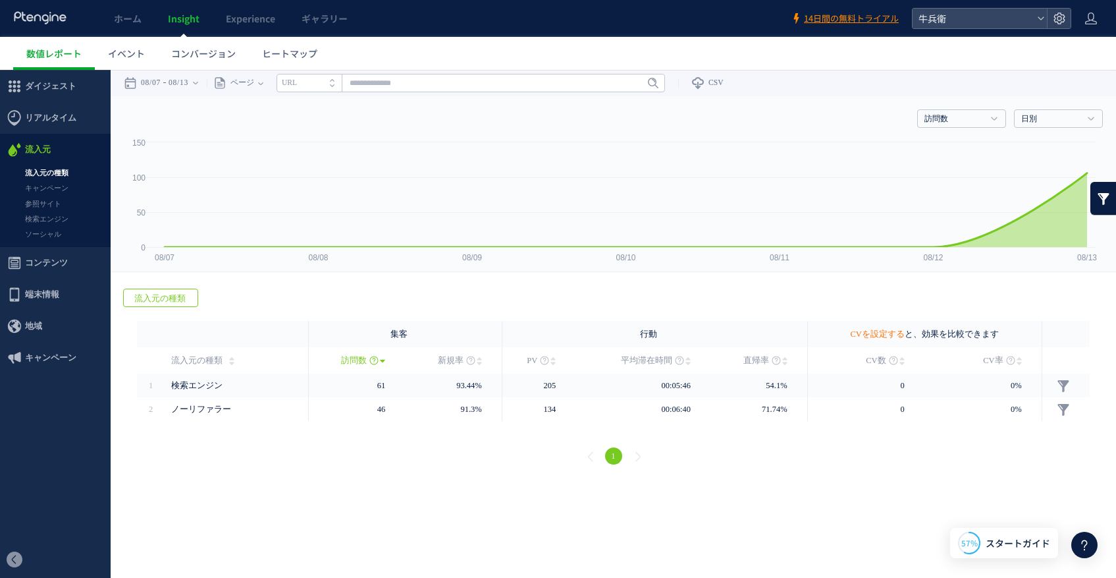
click at [861, 336] on link "CVを設定する" at bounding box center [877, 333] width 54 height 9
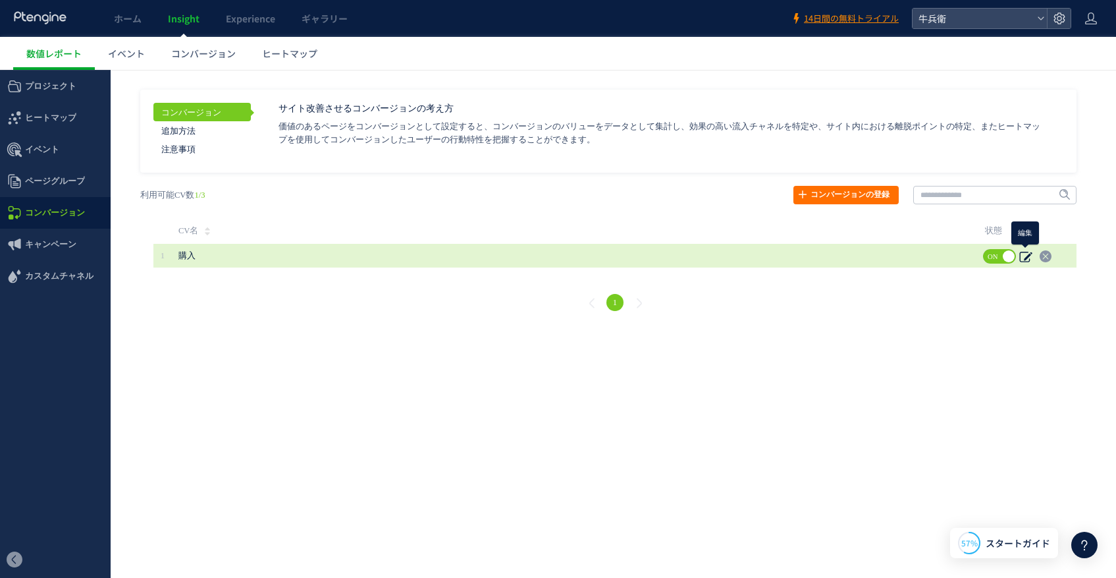
click at [1025, 259] on use at bounding box center [1026, 257] width 13 height 11
type input "**"
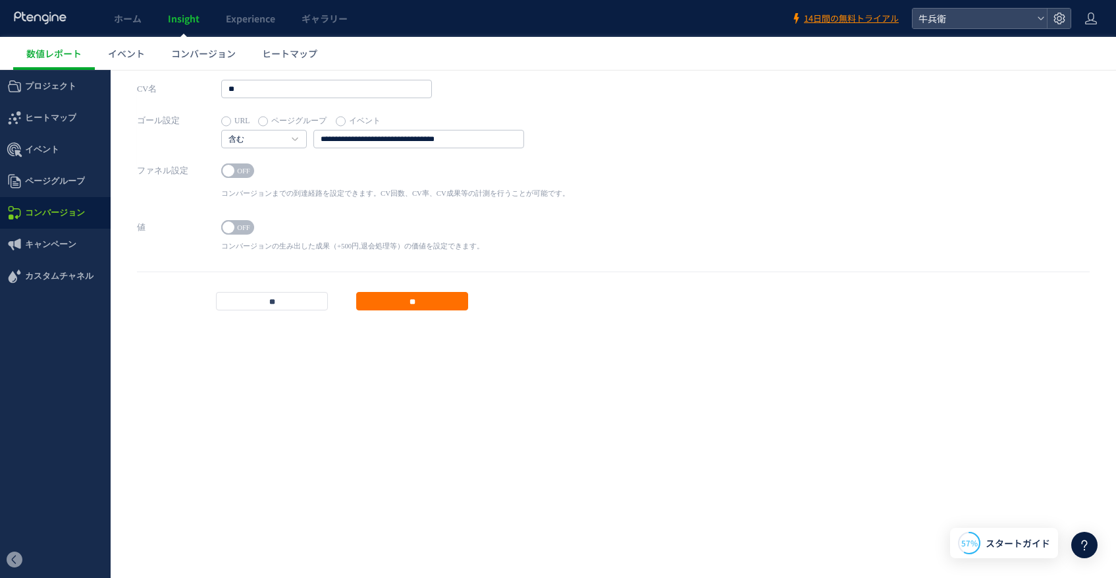
click at [234, 172] on span "OFF" at bounding box center [244, 170] width 20 height 14
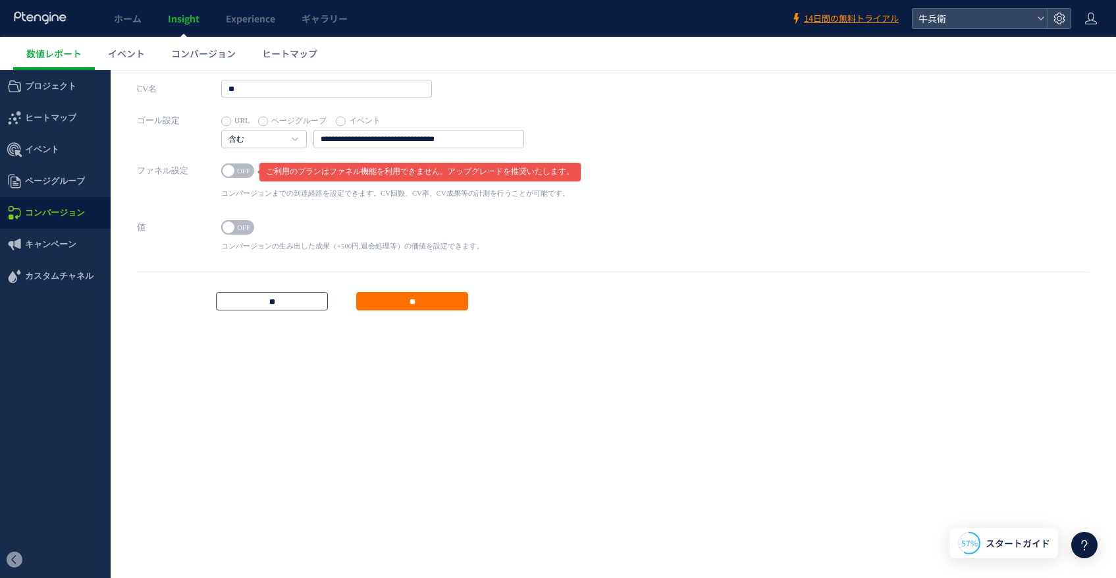
click at [248, 302] on input "**" at bounding box center [272, 301] width 112 height 18
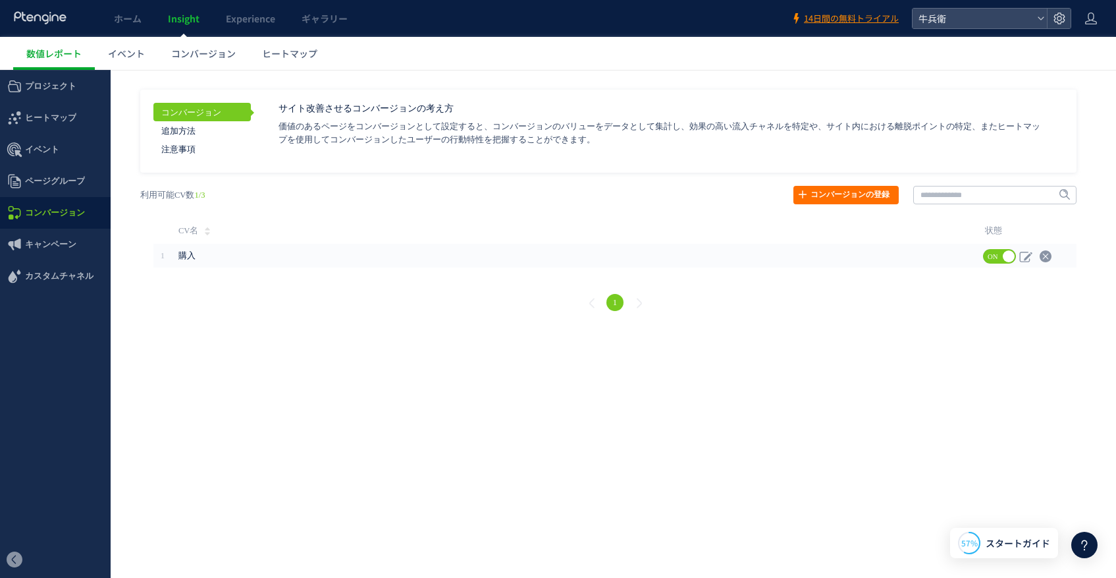
click at [62, 12] on icon at bounding box center [40, 17] width 55 height 13
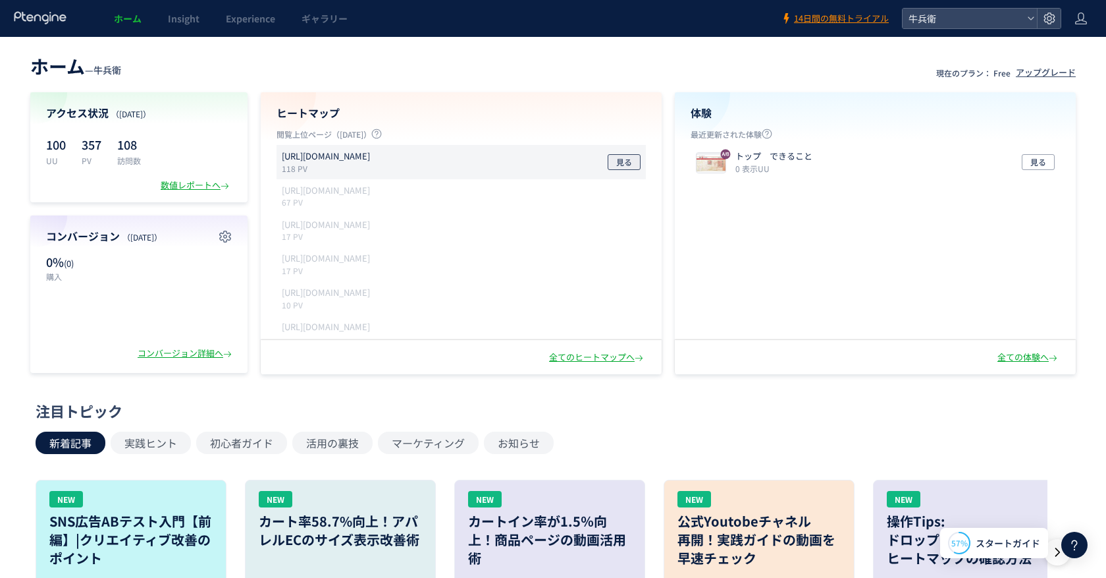
click at [614, 161] on button "見る" at bounding box center [624, 162] width 33 height 16
click at [188, 187] on div "数値レポートへ" at bounding box center [196, 185] width 71 height 13
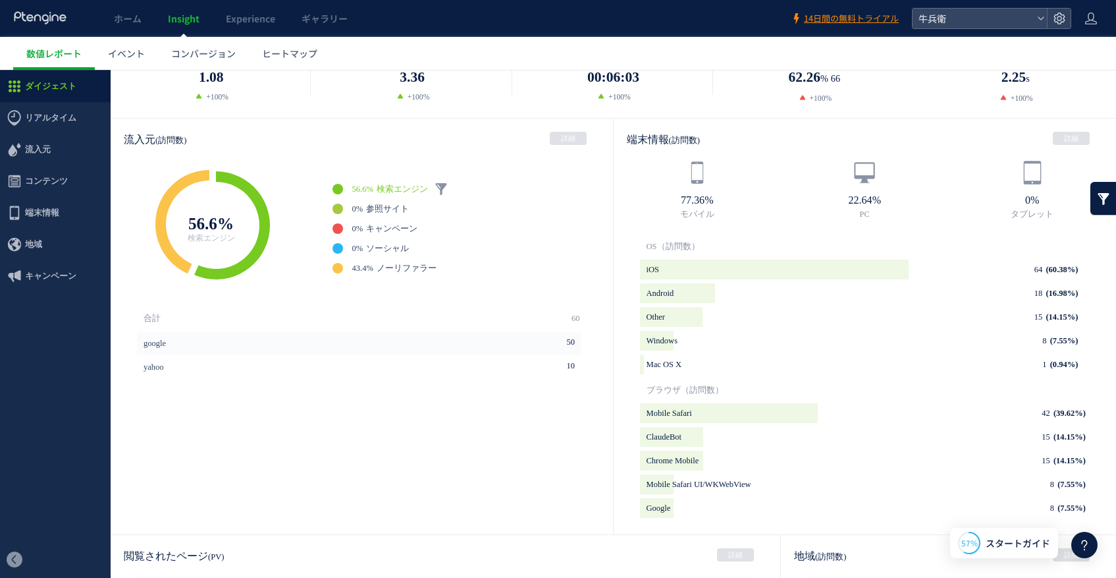
scroll to position [350, 0]
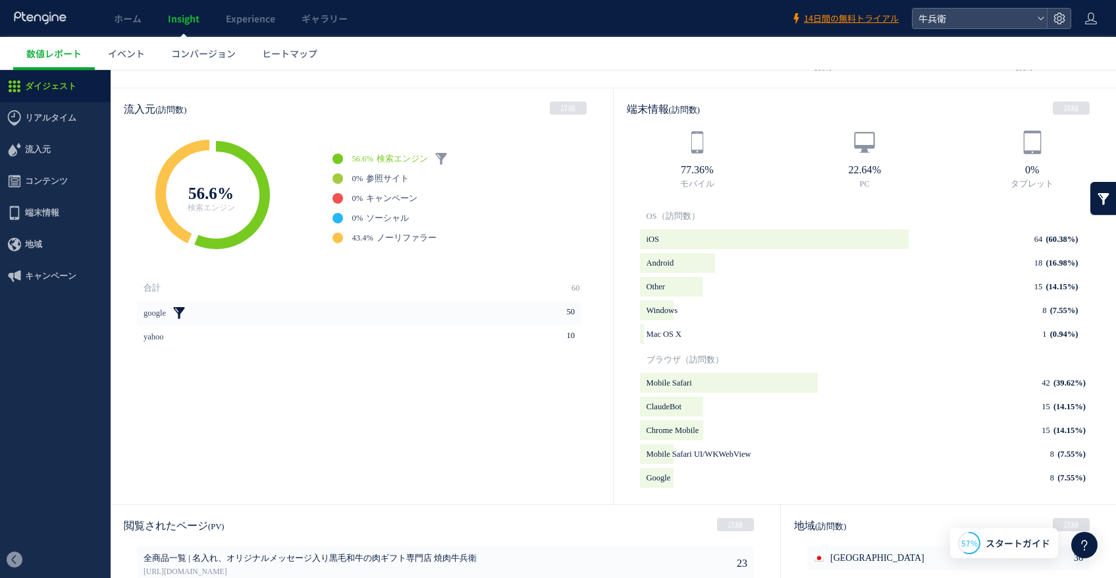
click at [182, 306] on link at bounding box center [179, 312] width 13 height 13
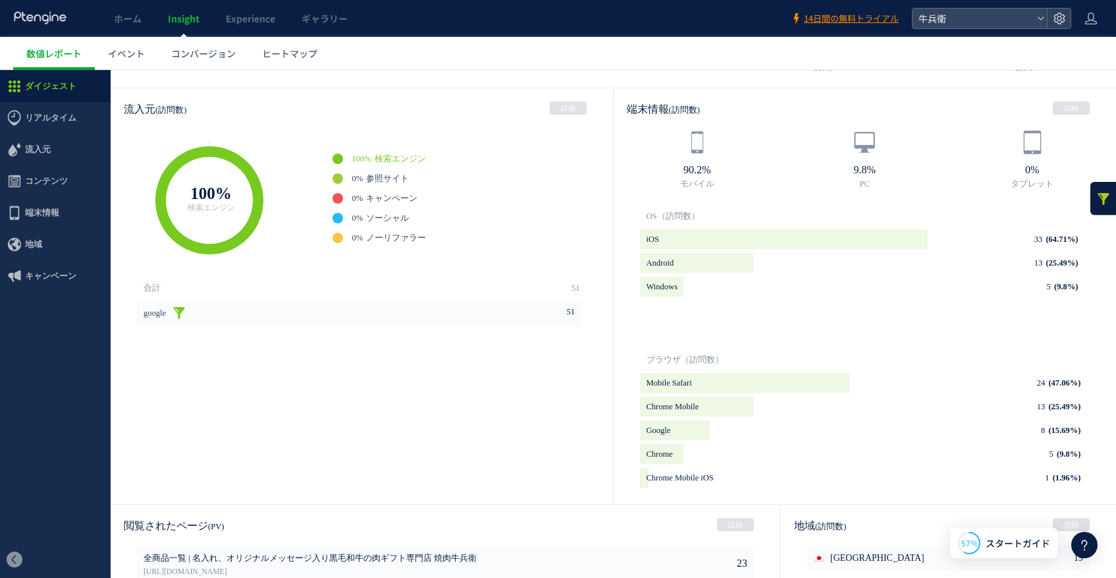
click at [186, 310] on link at bounding box center [179, 312] width 13 height 13
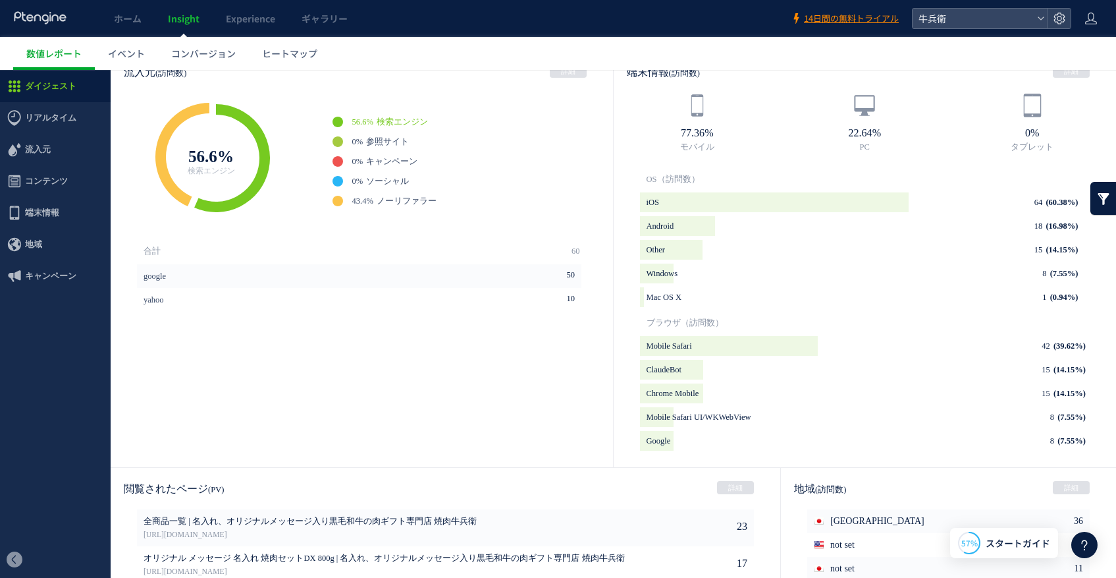
scroll to position [51, 0]
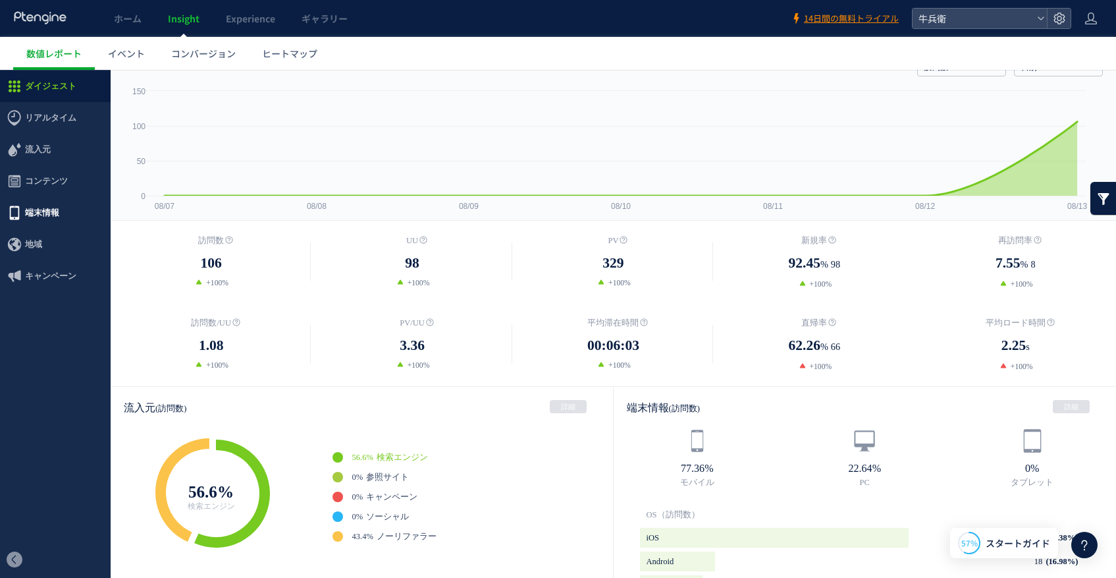
click at [51, 216] on span "端末情報" at bounding box center [42, 213] width 34 height 32
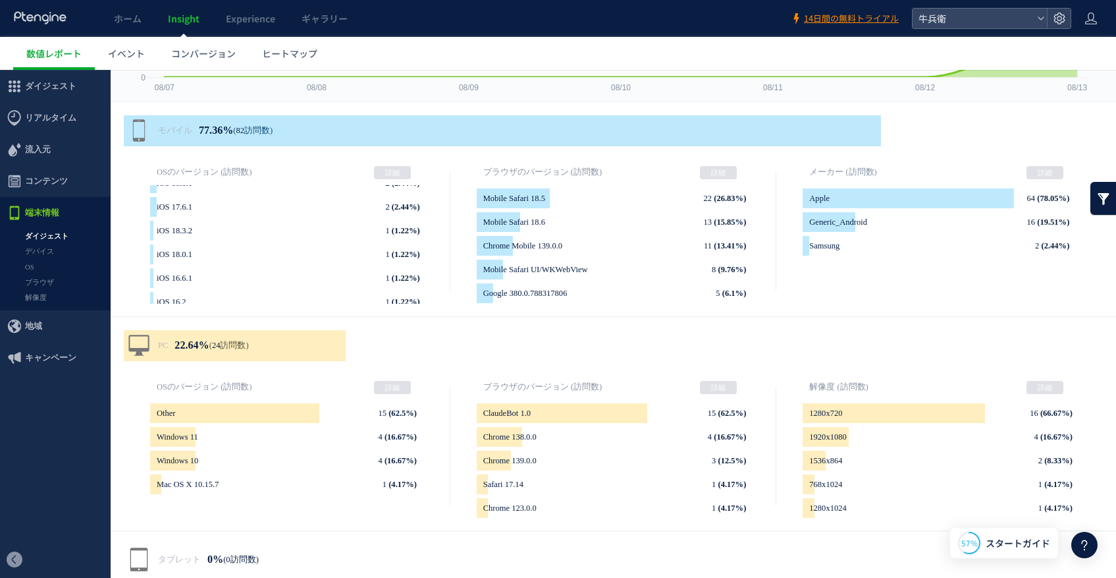
scroll to position [180, 0]
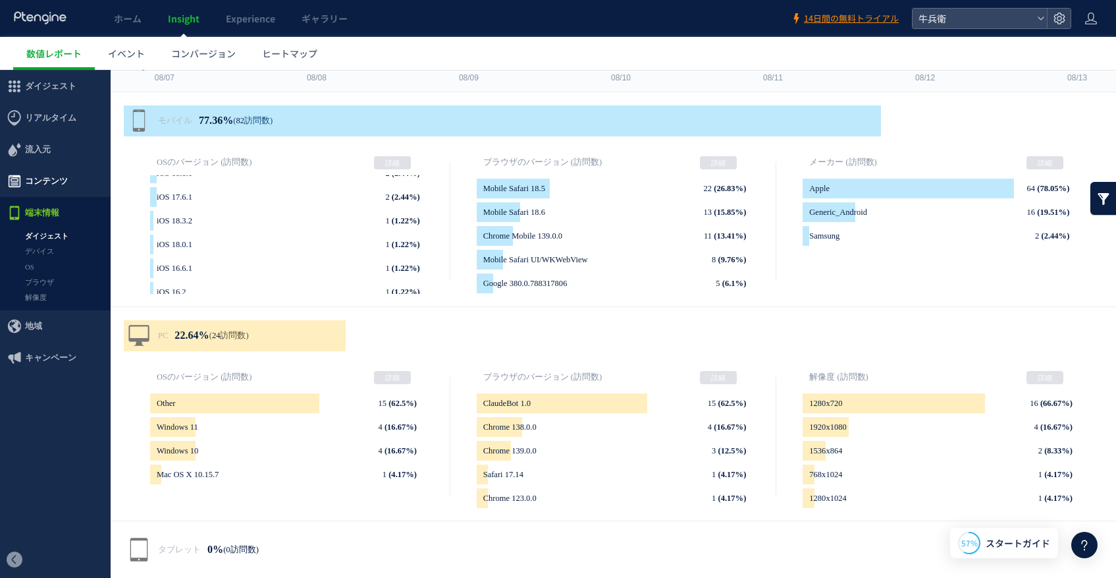
click at [45, 178] on span "コンテンツ" at bounding box center [46, 181] width 43 height 32
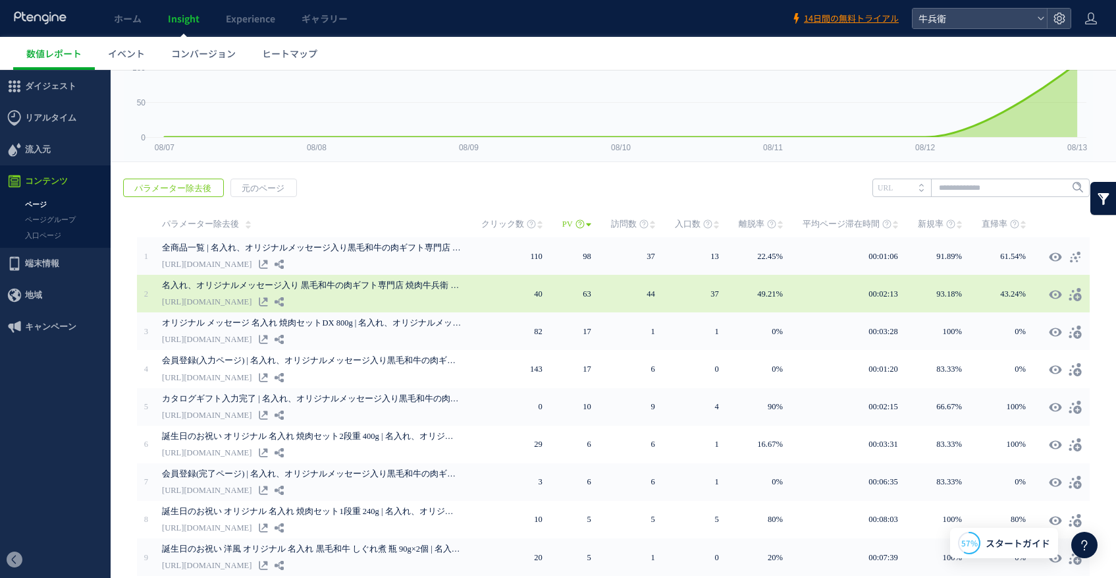
scroll to position [132, 0]
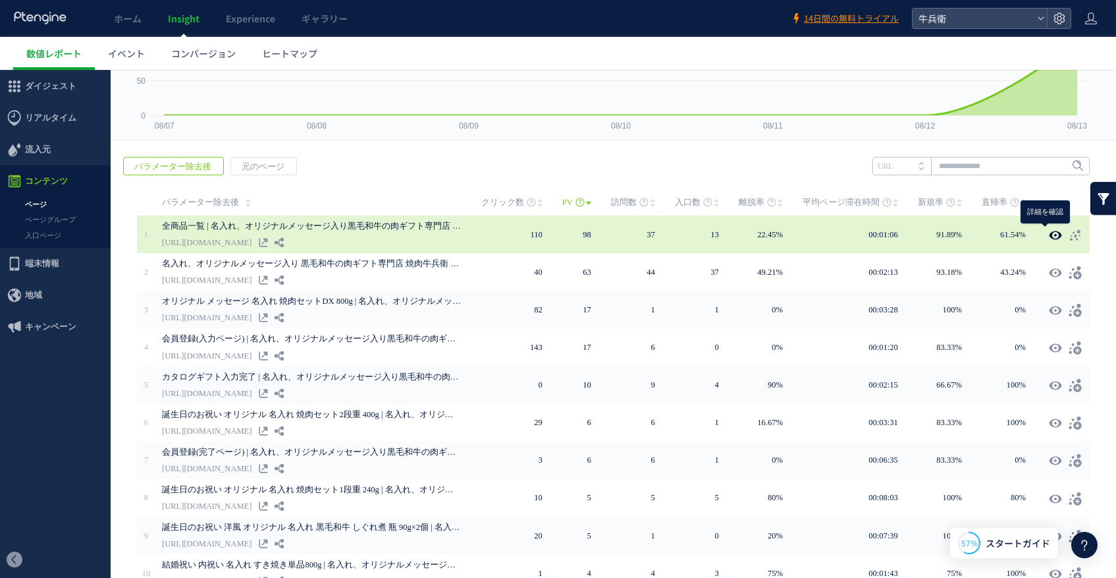
click at [1049, 234] on icon at bounding box center [1055, 235] width 13 height 13
type input "**********"
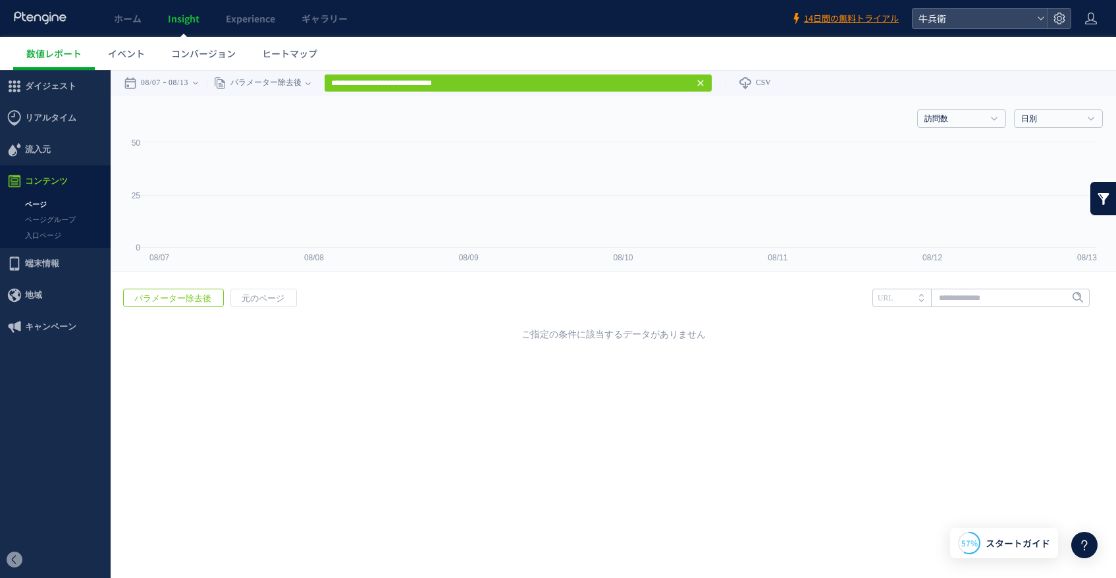
scroll to position [0, 0]
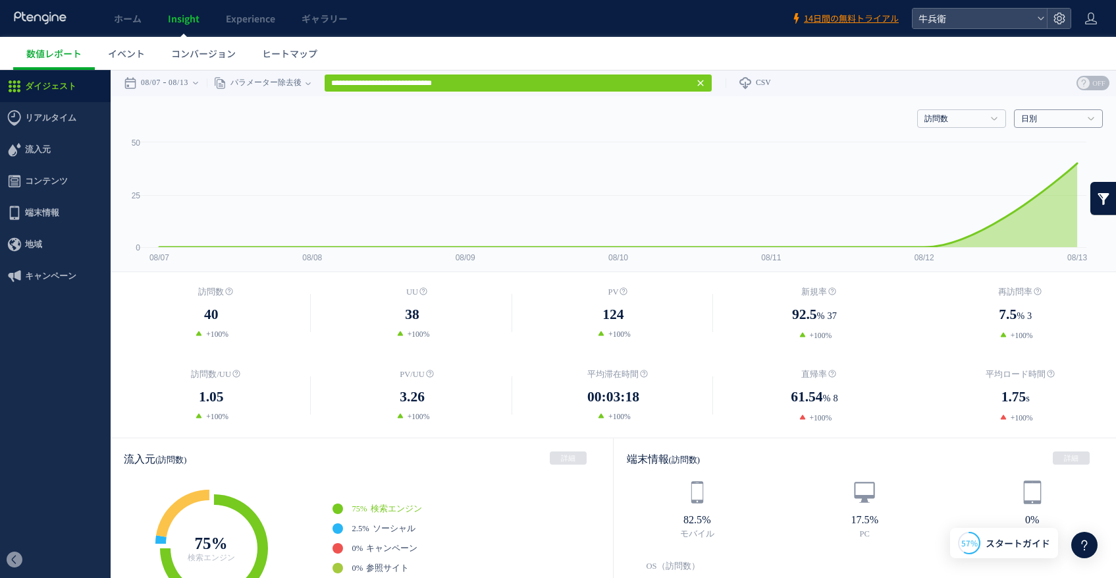
click at [1041, 113] on h4 "日別" at bounding box center [1058, 118] width 89 height 18
click at [706, 82] on icon at bounding box center [700, 83] width 11 height 11
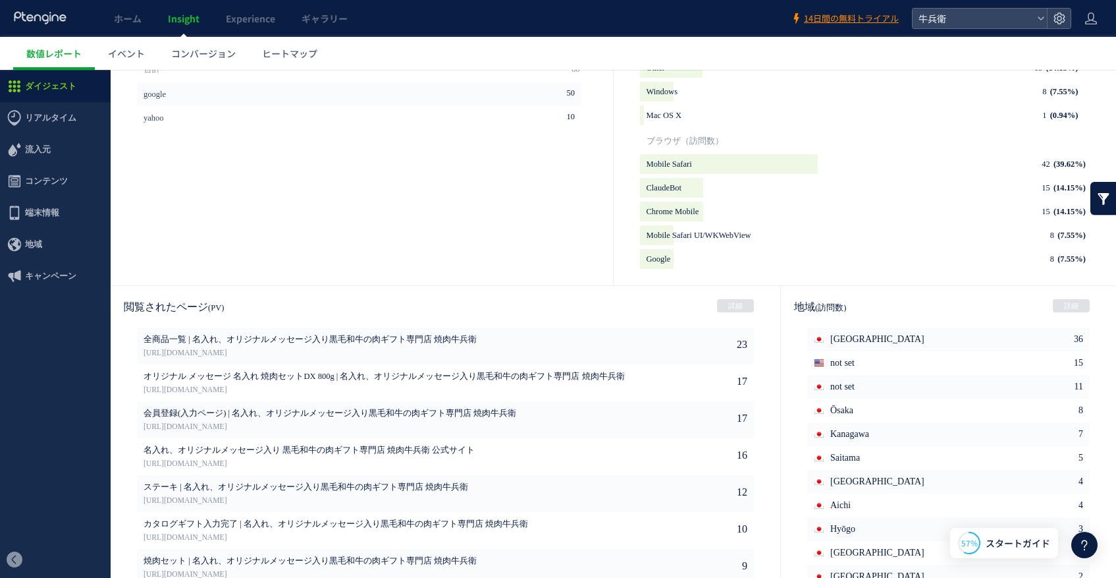
scroll to position [594, 0]
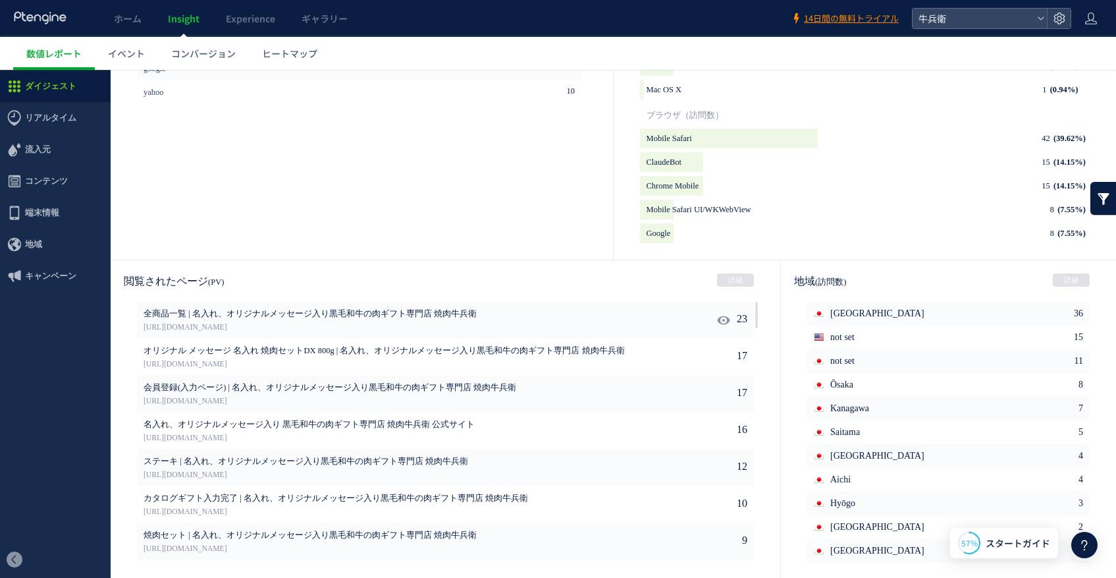
click at [717, 317] on icon at bounding box center [723, 319] width 13 height 13
type input "**********"
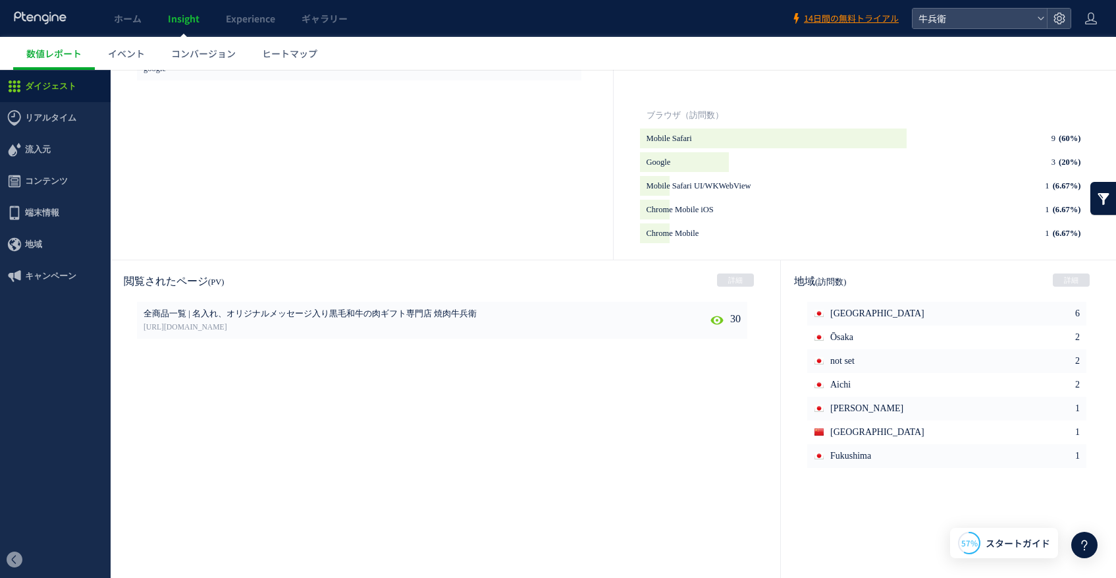
click at [717, 317] on use at bounding box center [717, 320] width 13 height 10
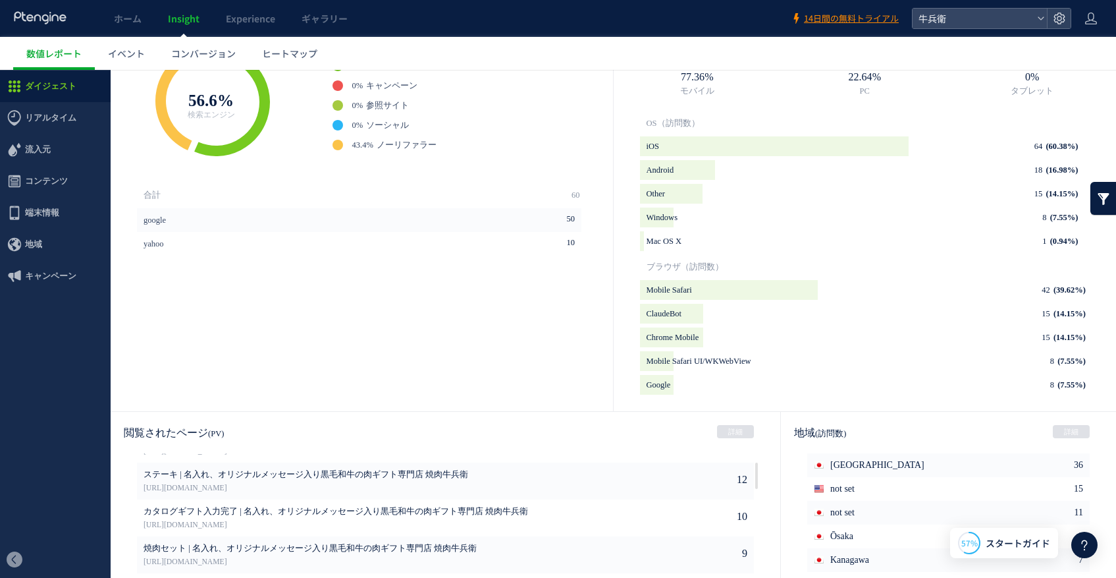
scroll to position [515, 0]
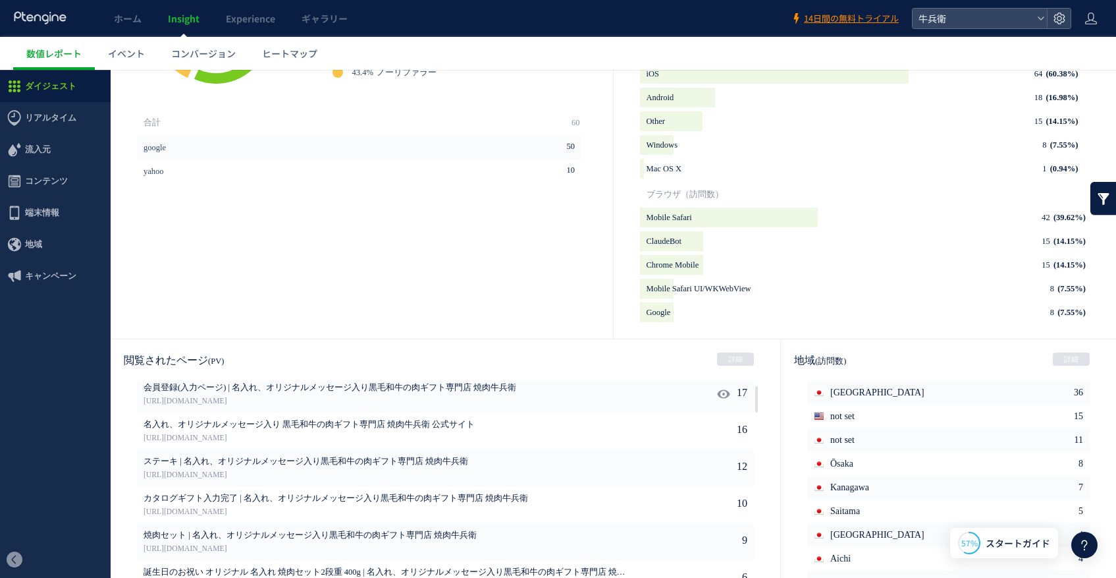
click at [717, 391] on icon at bounding box center [723, 393] width 13 height 13
type input "**********"
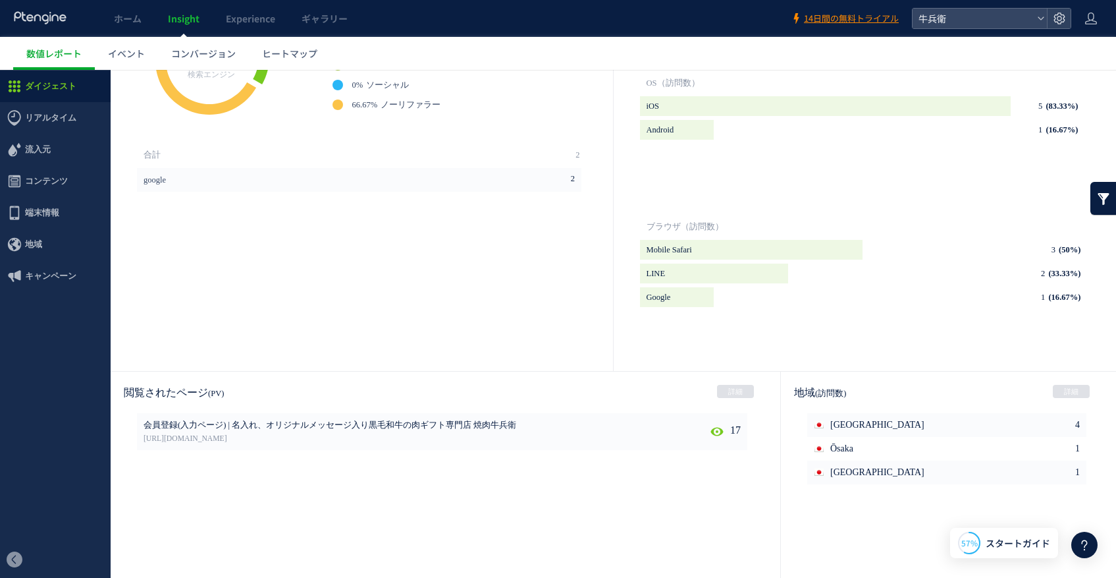
scroll to position [594, 0]
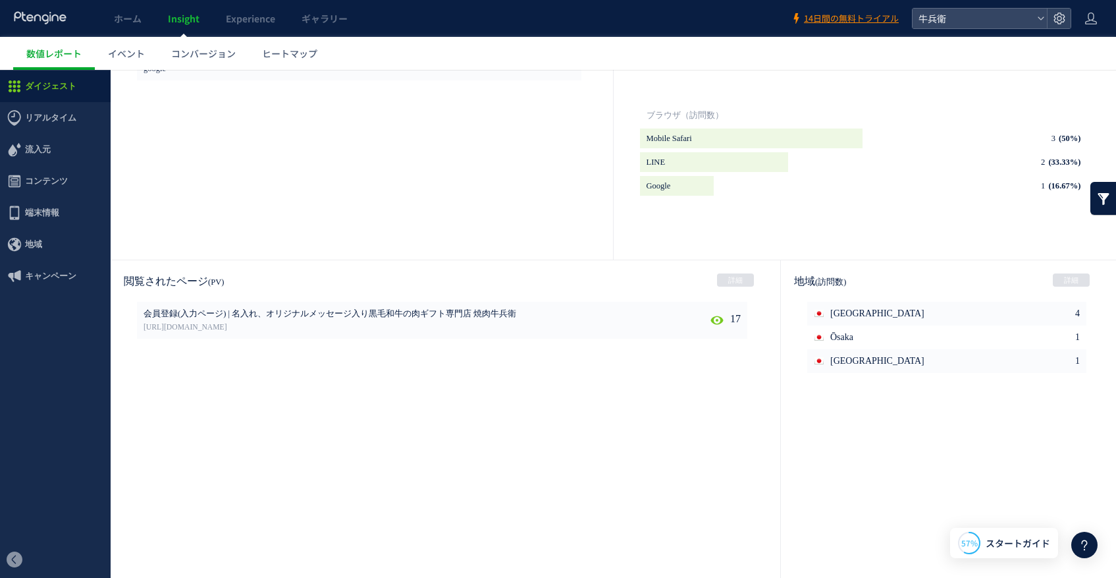
click at [711, 317] on icon at bounding box center [717, 319] width 13 height 13
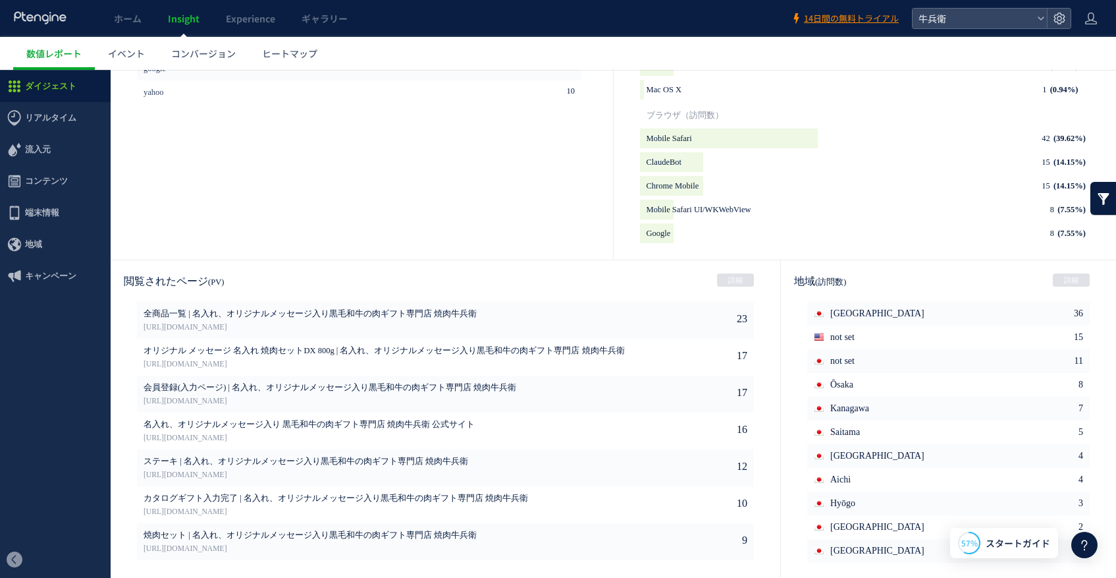
scroll to position [352, 0]
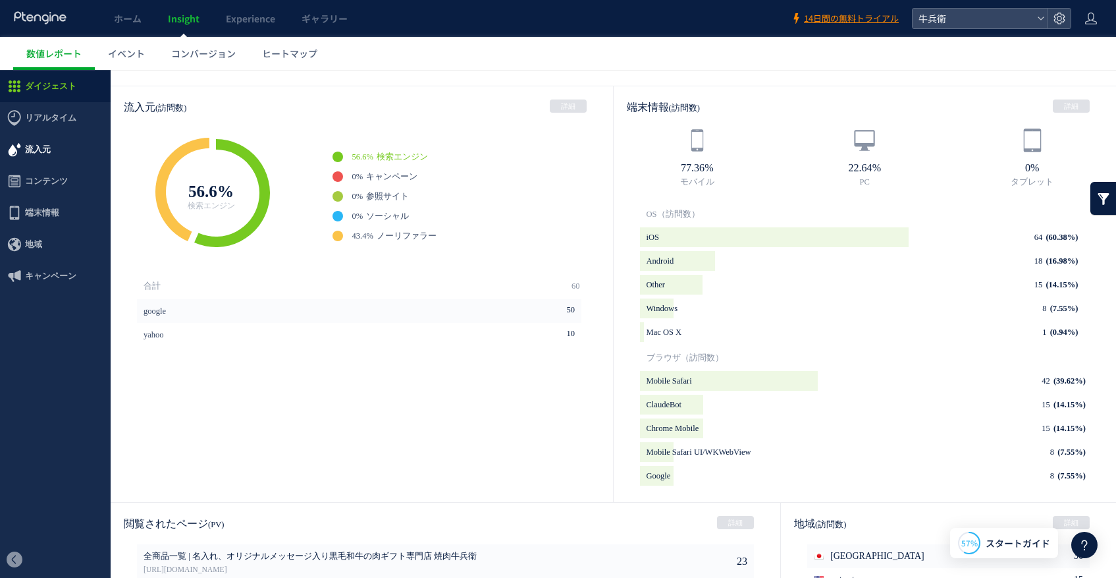
click at [72, 156] on span "流入元" at bounding box center [55, 150] width 111 height 32
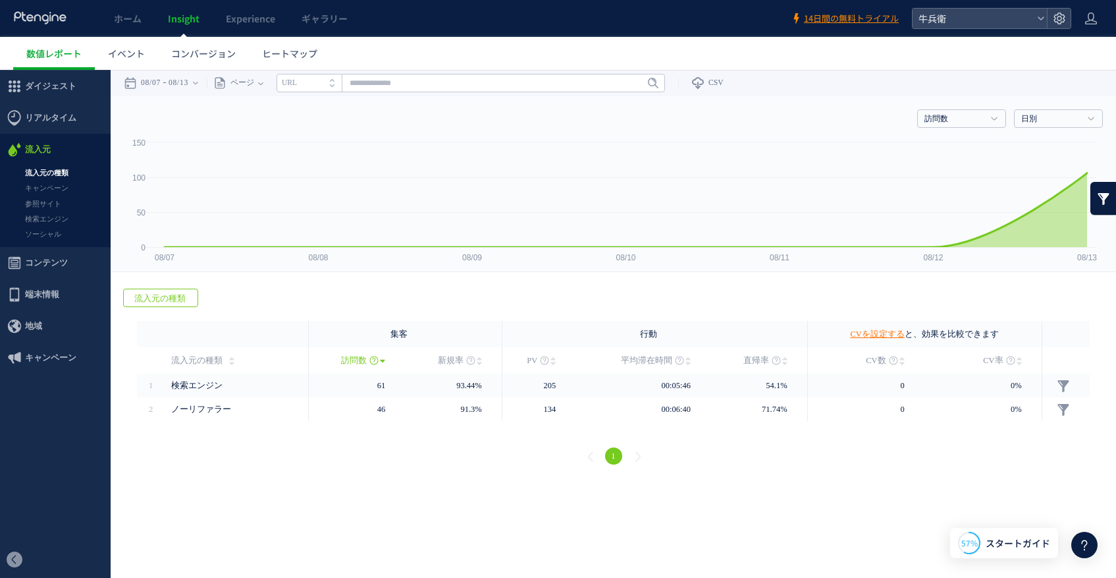
click at [187, 296] on span "流入元の種類" at bounding box center [160, 298] width 72 height 18
click at [45, 185] on link "キャンペーン" at bounding box center [55, 187] width 111 height 15
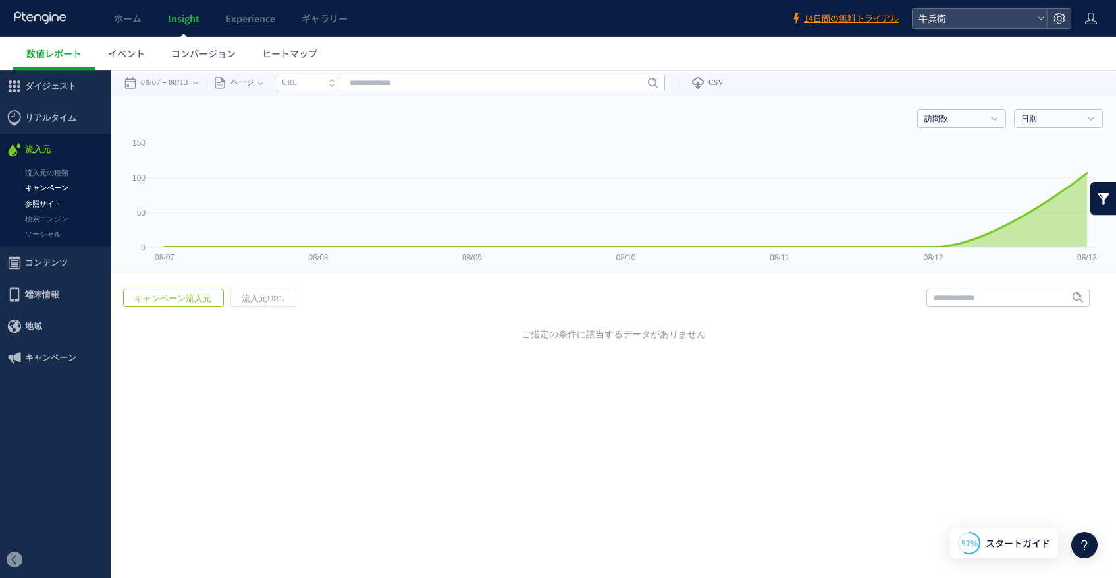
click at [47, 203] on link "参照サイト" at bounding box center [55, 203] width 111 height 15
click at [225, 300] on span "流入元URL" at bounding box center [219, 298] width 63 height 18
click at [72, 261] on span "コンテンツ" at bounding box center [55, 263] width 111 height 32
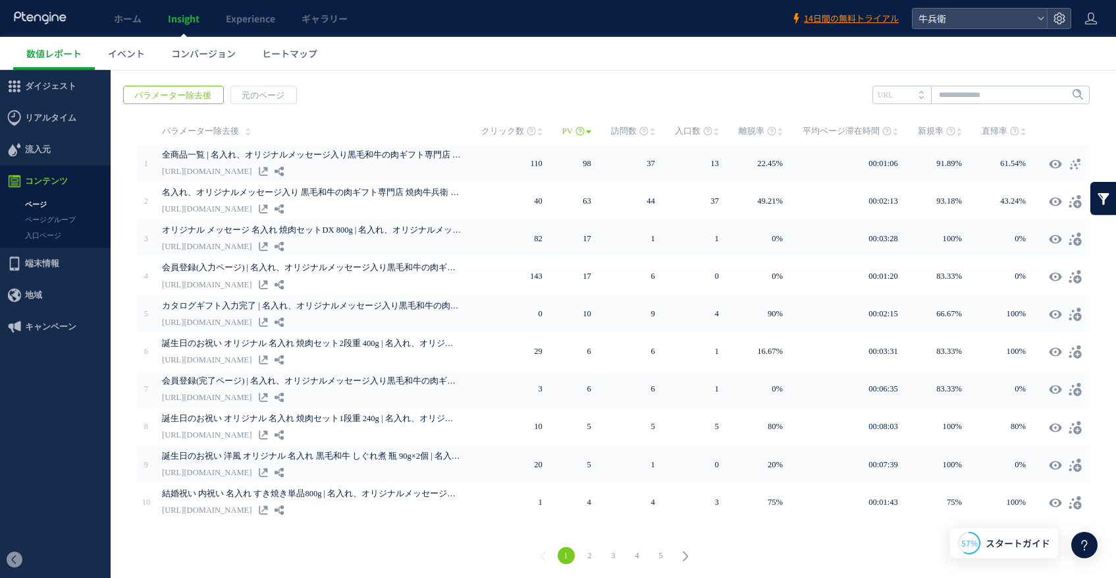
scroll to position [205, 0]
click at [587, 549] on link "2" at bounding box center [590, 553] width 17 height 17
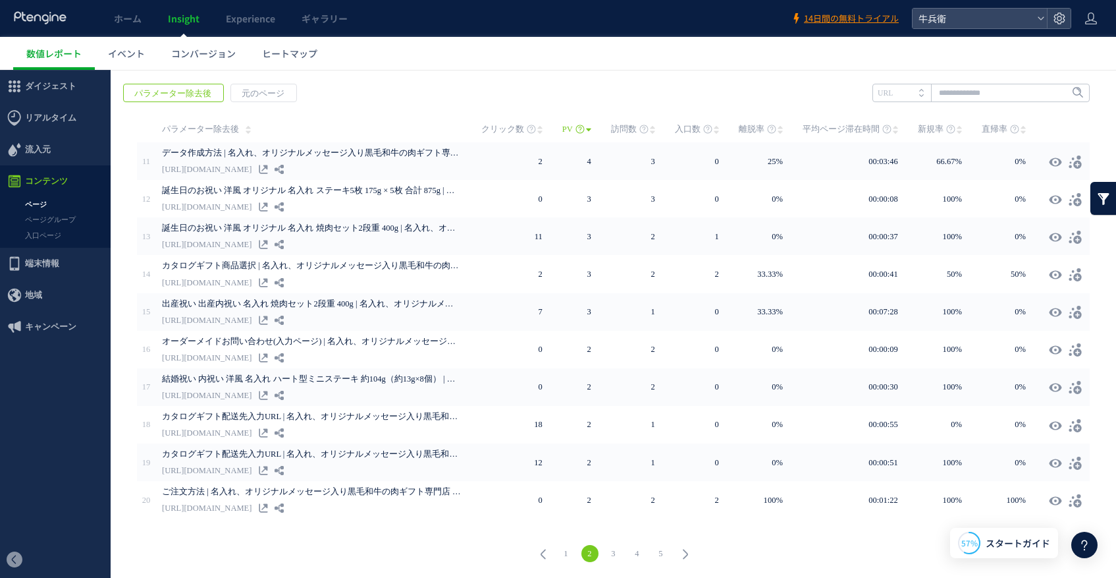
click at [566, 552] on link "1" at bounding box center [566, 553] width 17 height 17
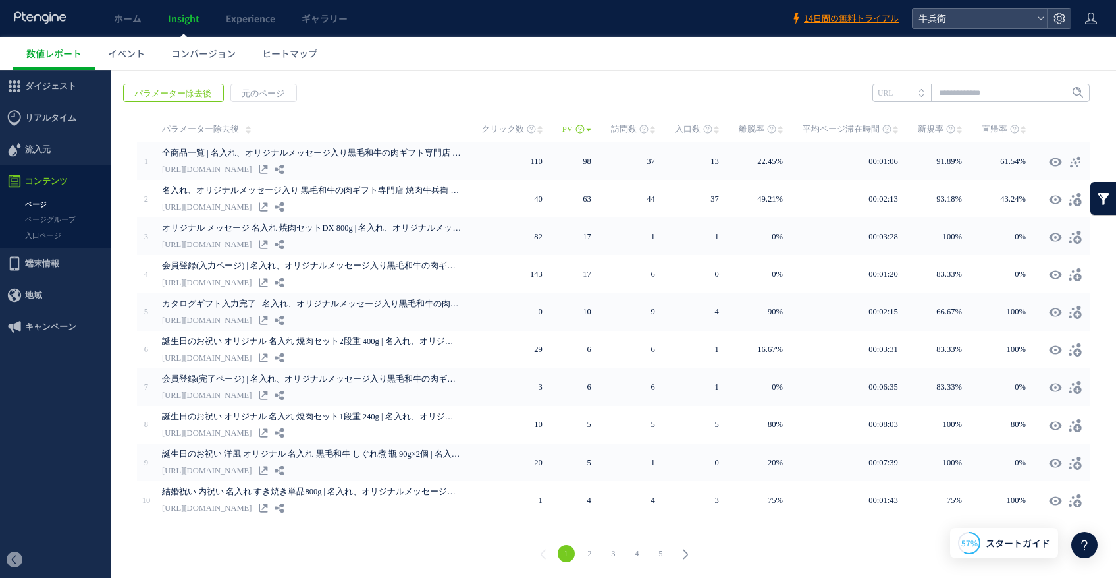
click at [582, 555] on link "2" at bounding box center [590, 553] width 17 height 17
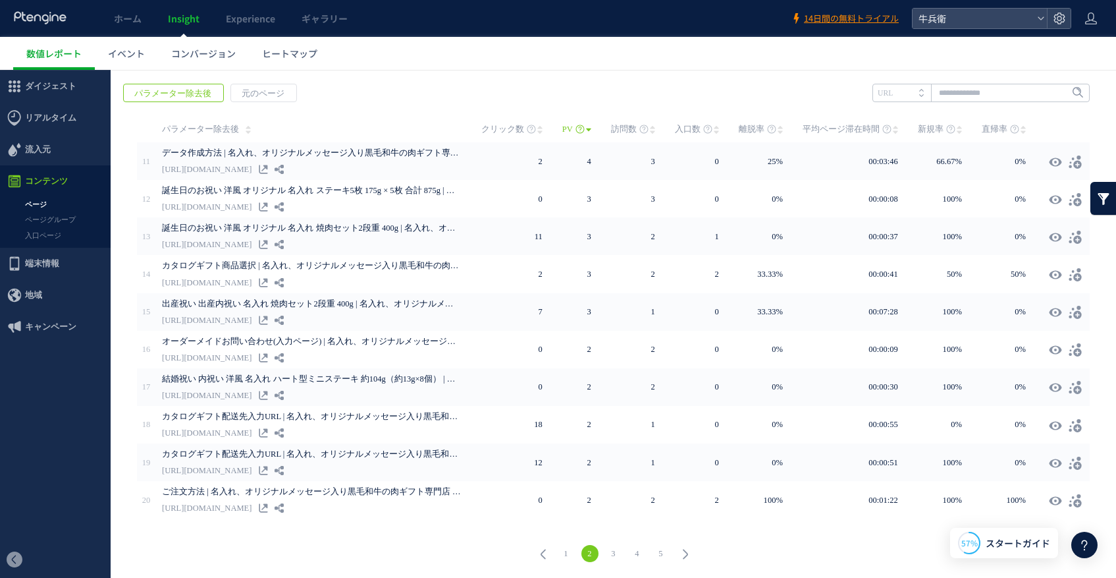
click at [609, 551] on link "3" at bounding box center [613, 553] width 17 height 17
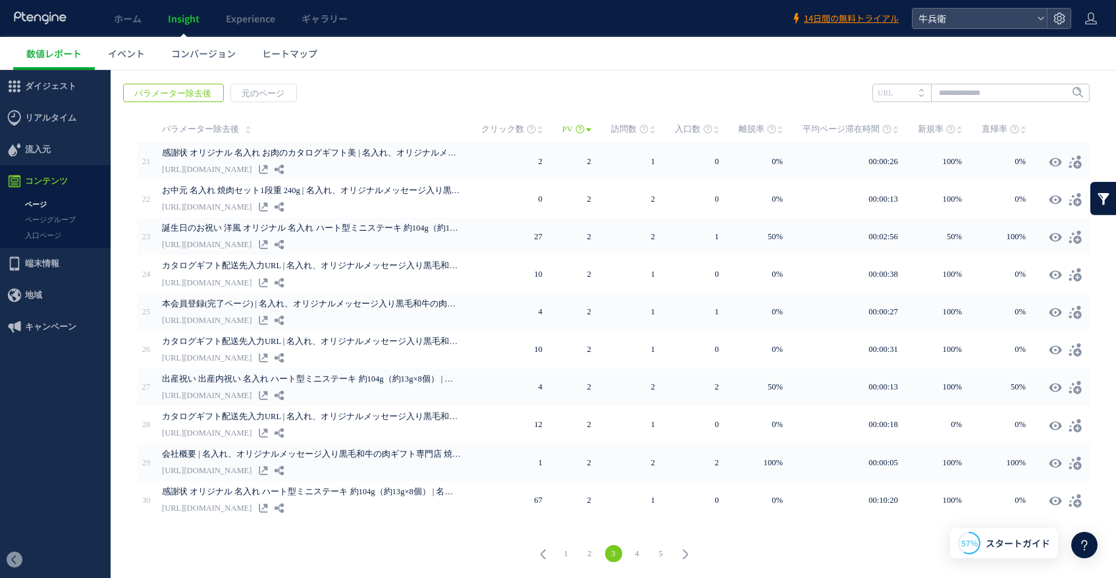
click at [632, 551] on link "4" at bounding box center [637, 553] width 17 height 17
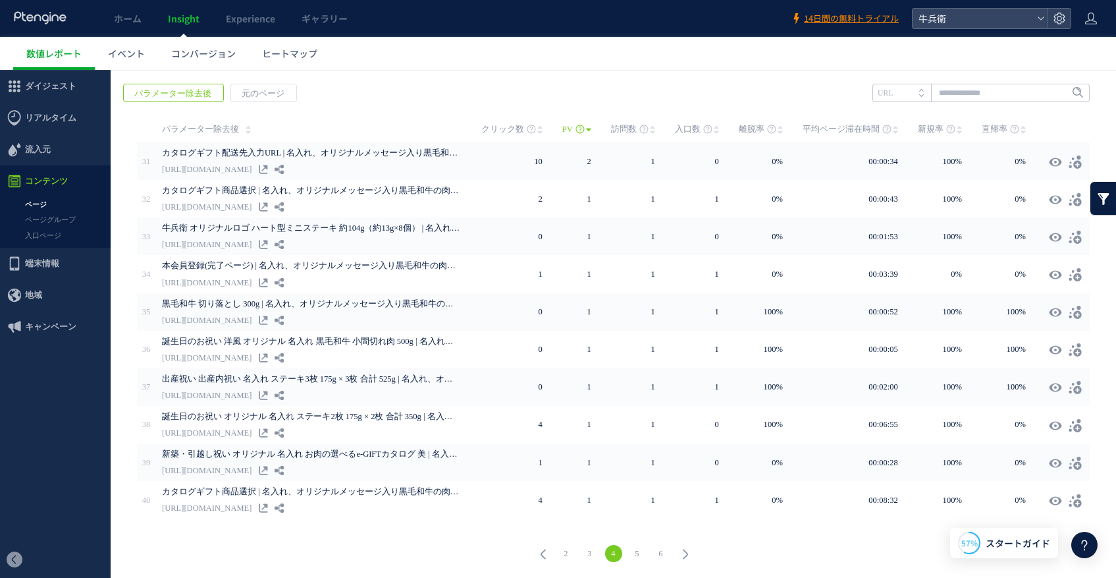
click at [661, 547] on link "6" at bounding box center [661, 553] width 17 height 17
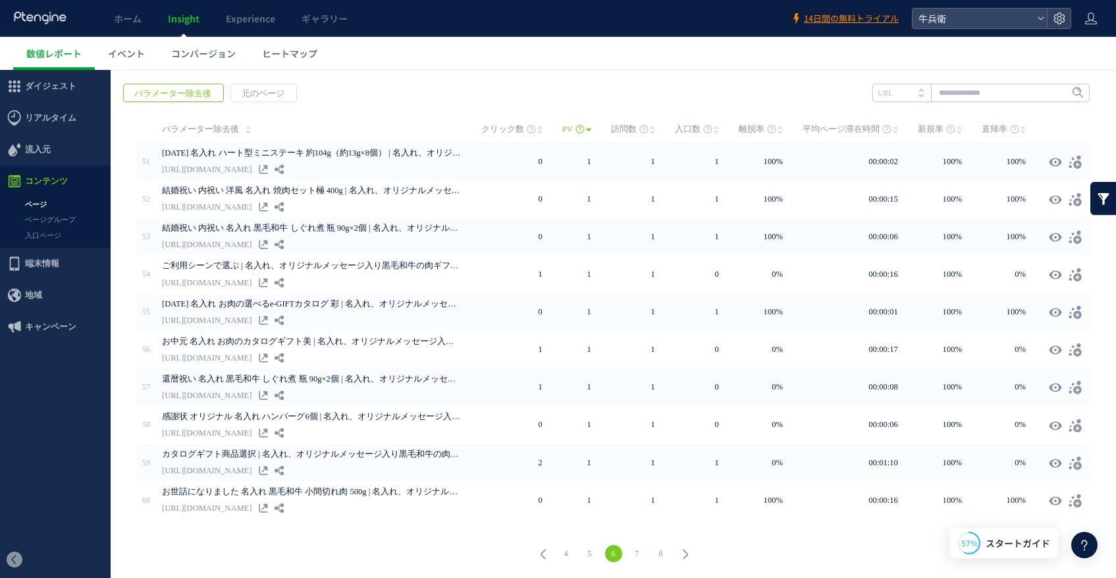
click at [629, 552] on link "7" at bounding box center [637, 553] width 17 height 17
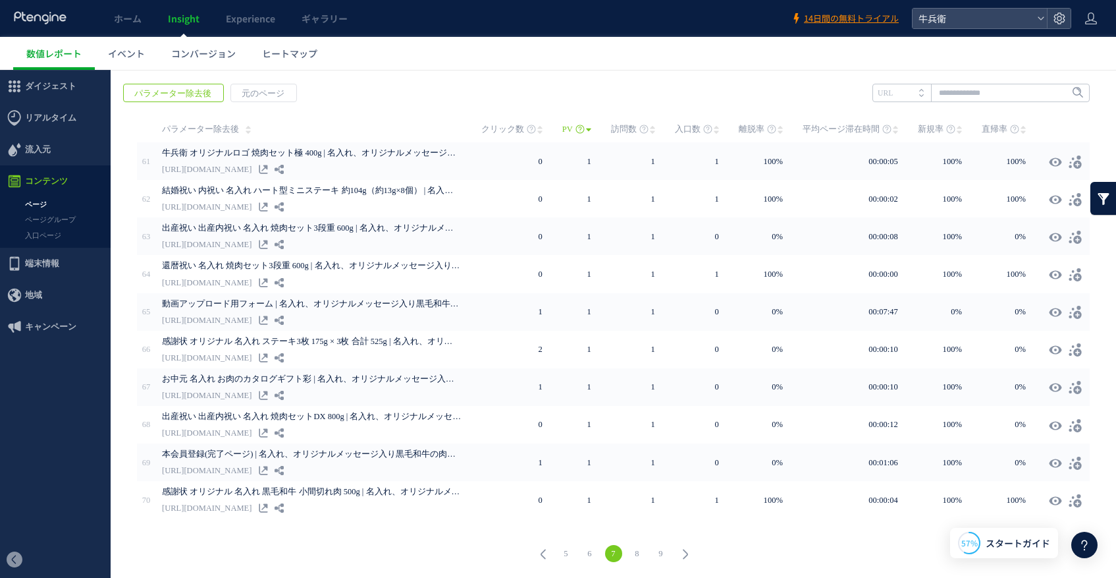
click at [561, 551] on link "5" at bounding box center [566, 553] width 17 height 17
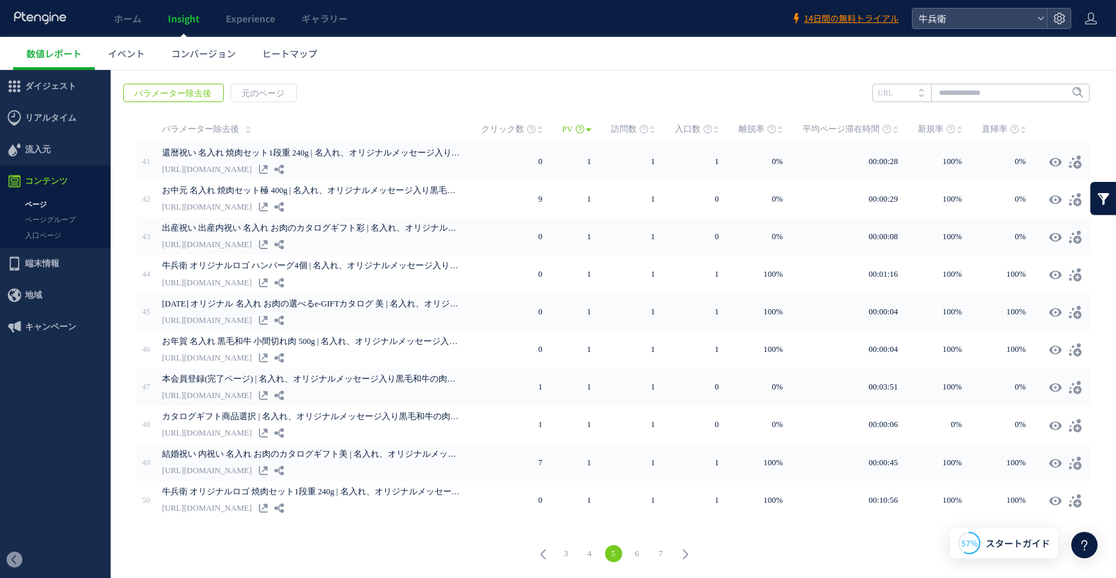
click at [542, 552] on icon at bounding box center [543, 554] width 18 height 18
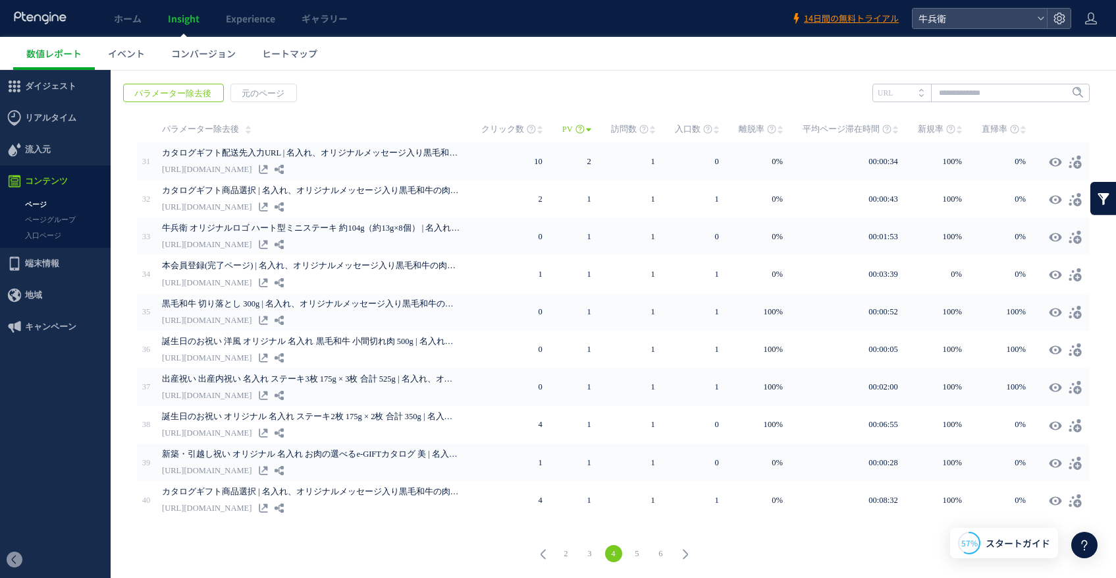
click at [542, 552] on icon at bounding box center [543, 554] width 18 height 18
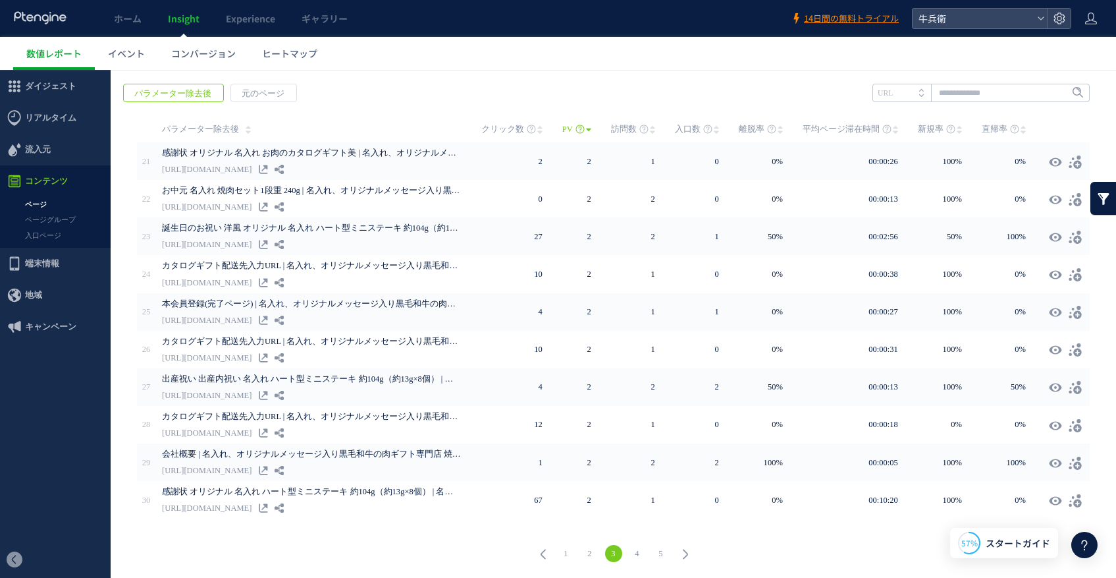
click at [542, 552] on icon at bounding box center [543, 554] width 18 height 18
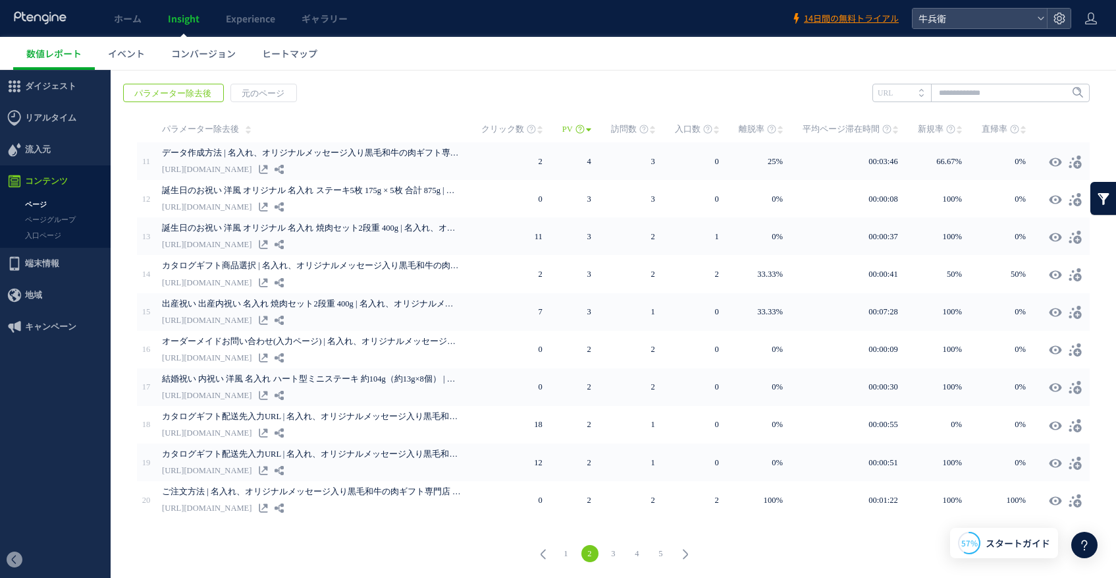
click at [560, 553] on link "1" at bounding box center [566, 553] width 17 height 17
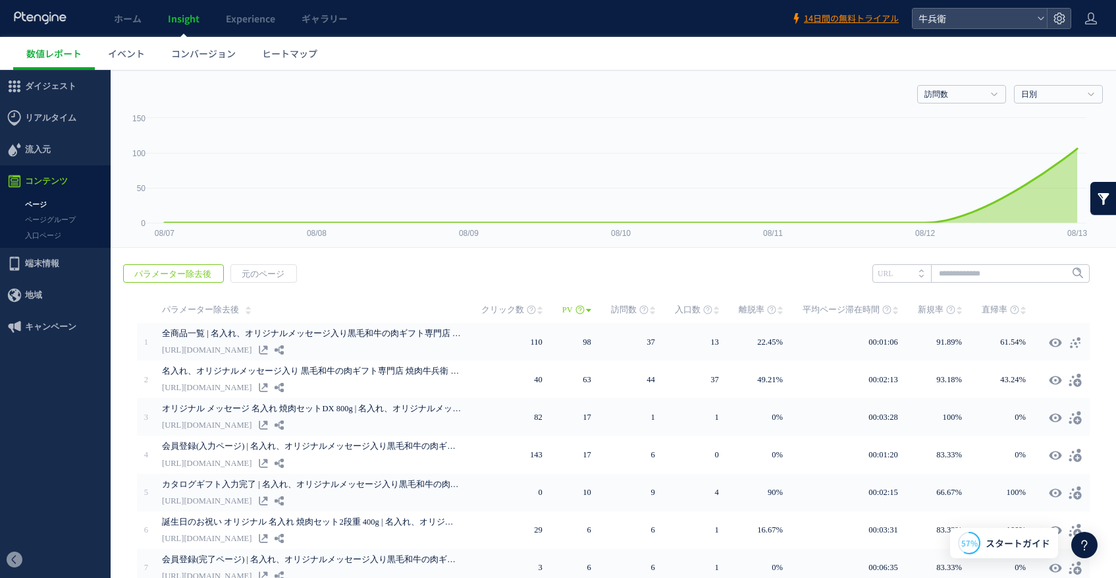
scroll to position [0, 0]
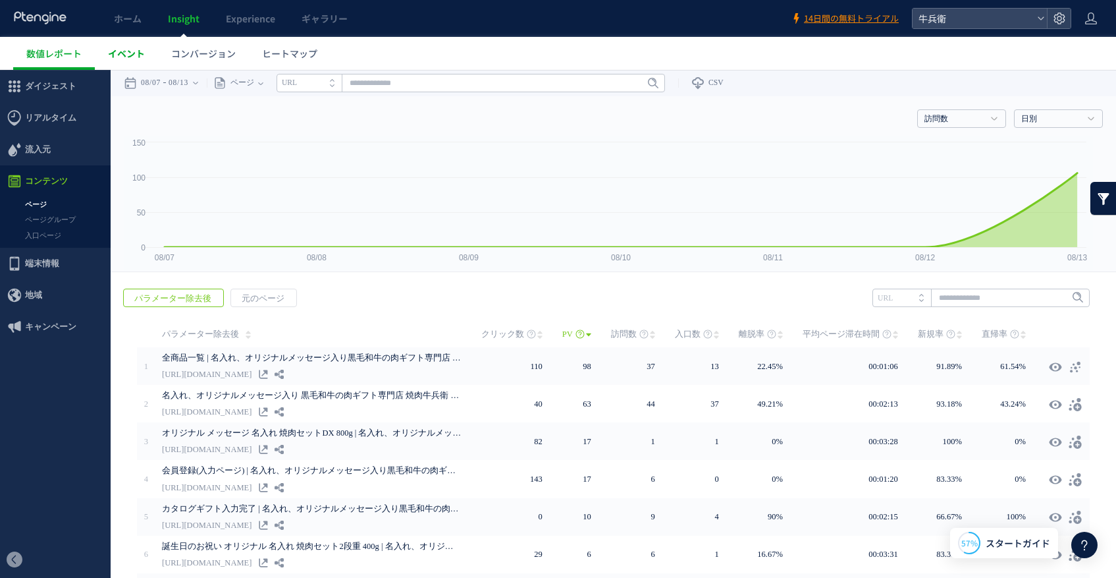
click at [131, 51] on span "イベント" at bounding box center [126, 53] width 37 height 13
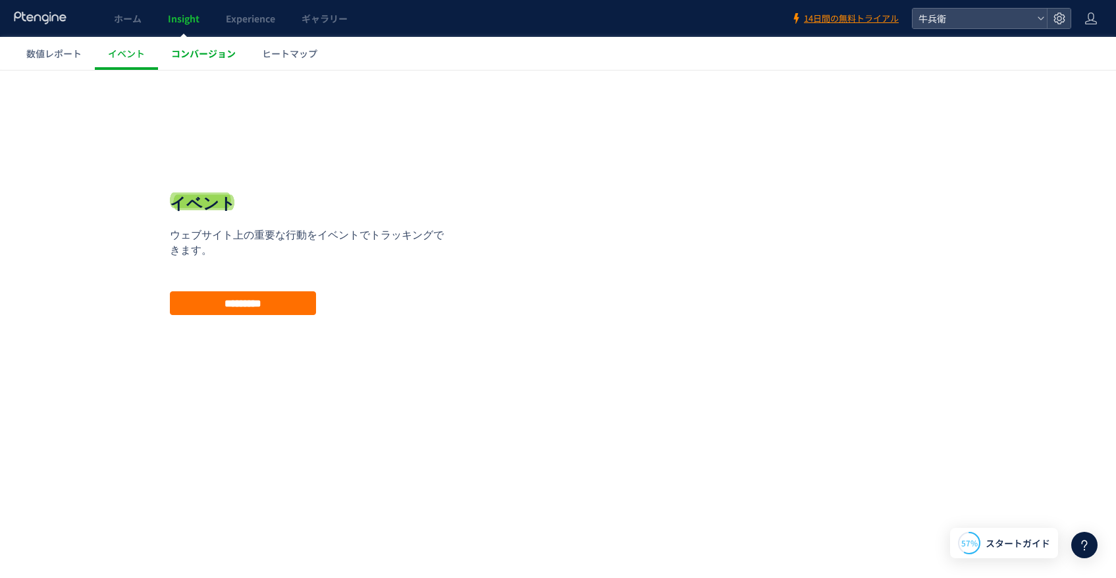
click at [167, 47] on link "コンバージョン" at bounding box center [203, 53] width 91 height 33
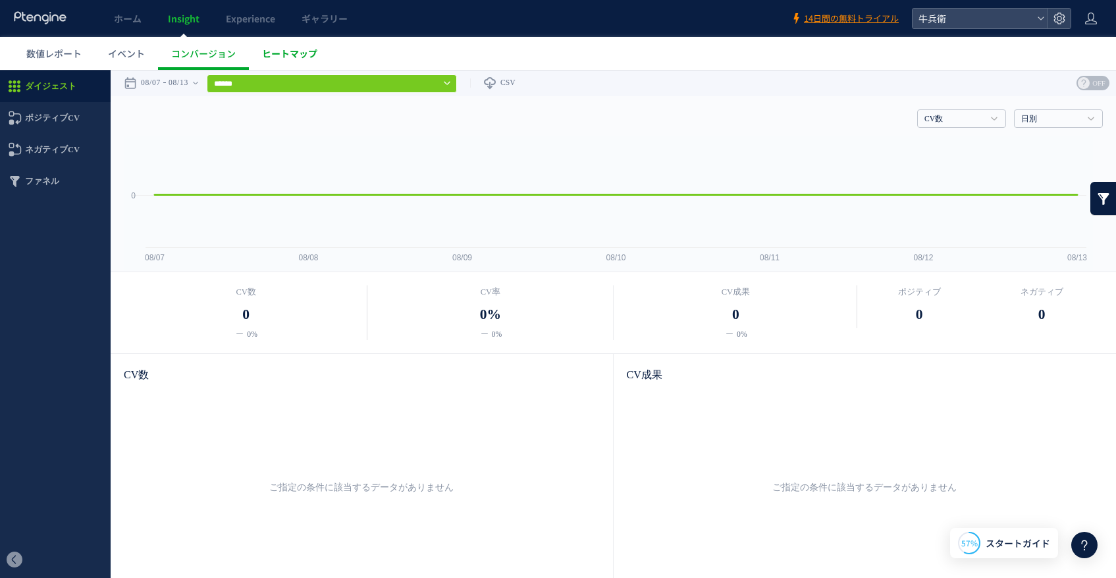
click at [287, 47] on span "ヒートマップ" at bounding box center [289, 53] width 55 height 13
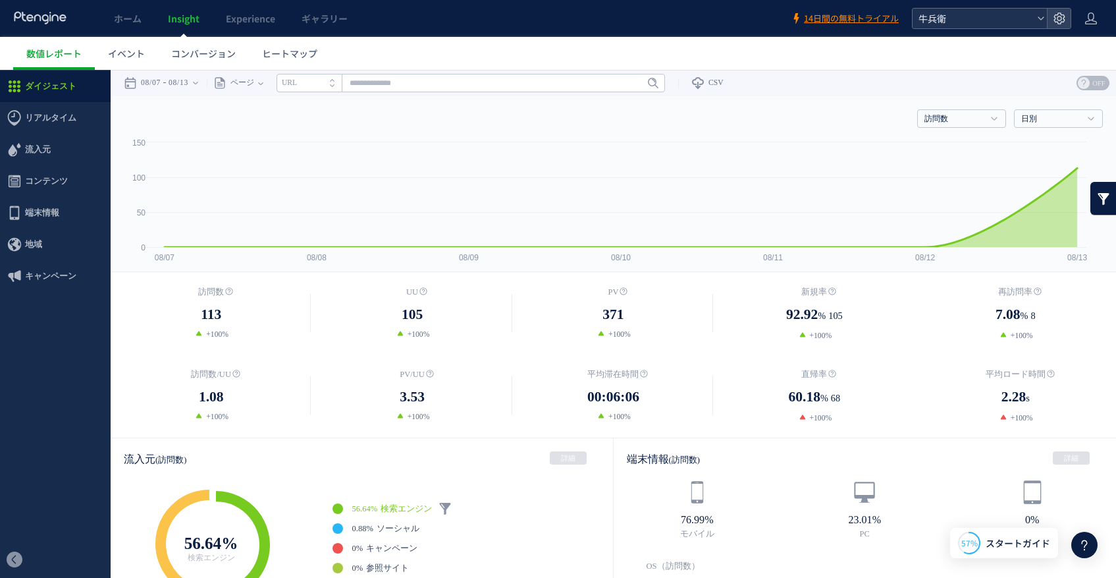
click at [991, 22] on span "牛兵衛" at bounding box center [973, 19] width 117 height 20
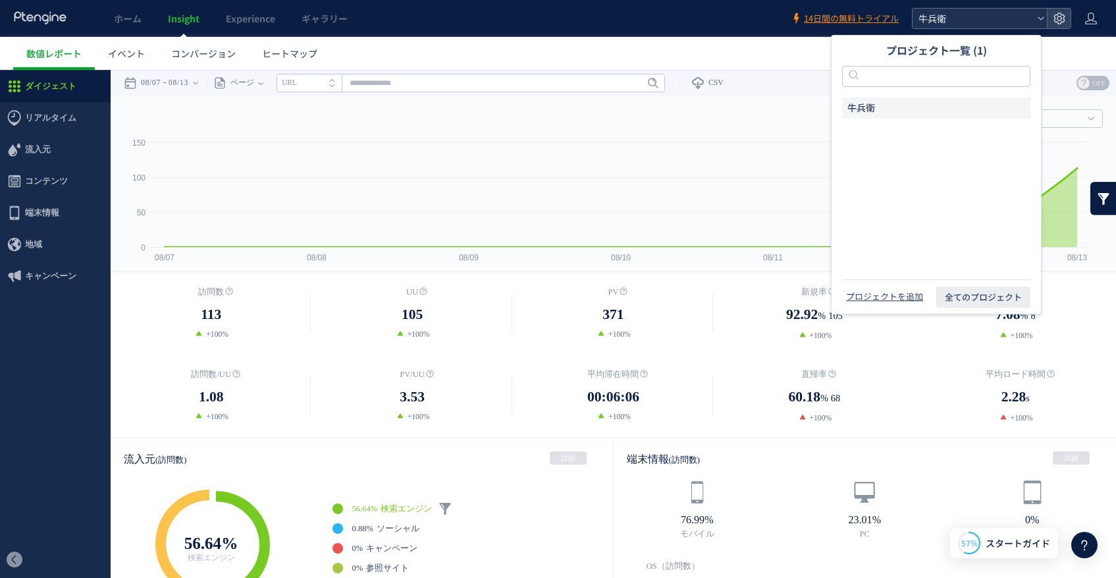
click at [991, 22] on span "牛兵衛" at bounding box center [973, 19] width 117 height 20
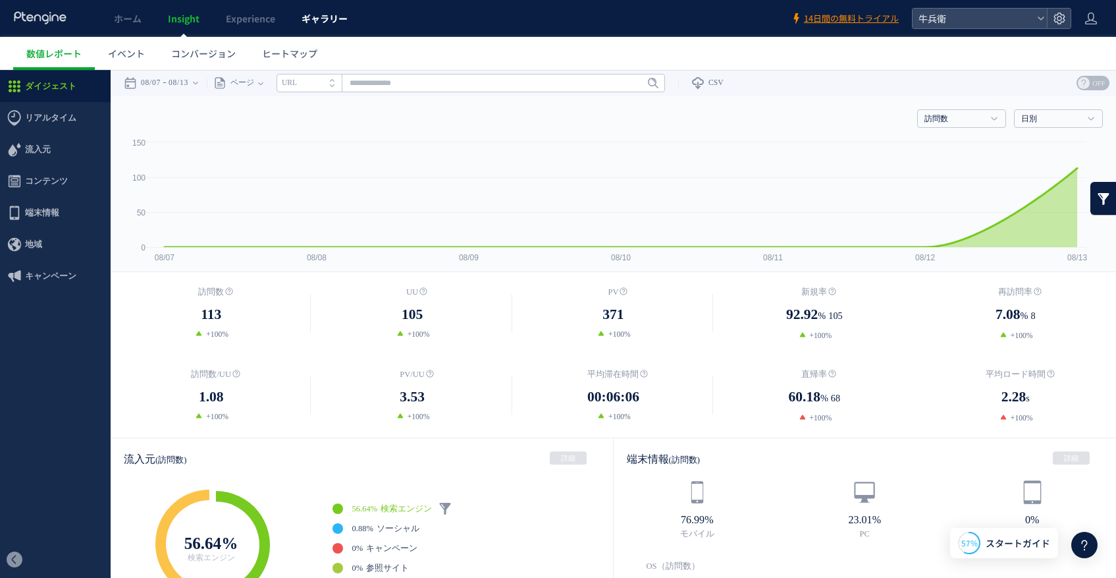
click at [321, 22] on span "ギャラリー" at bounding box center [325, 18] width 46 height 13
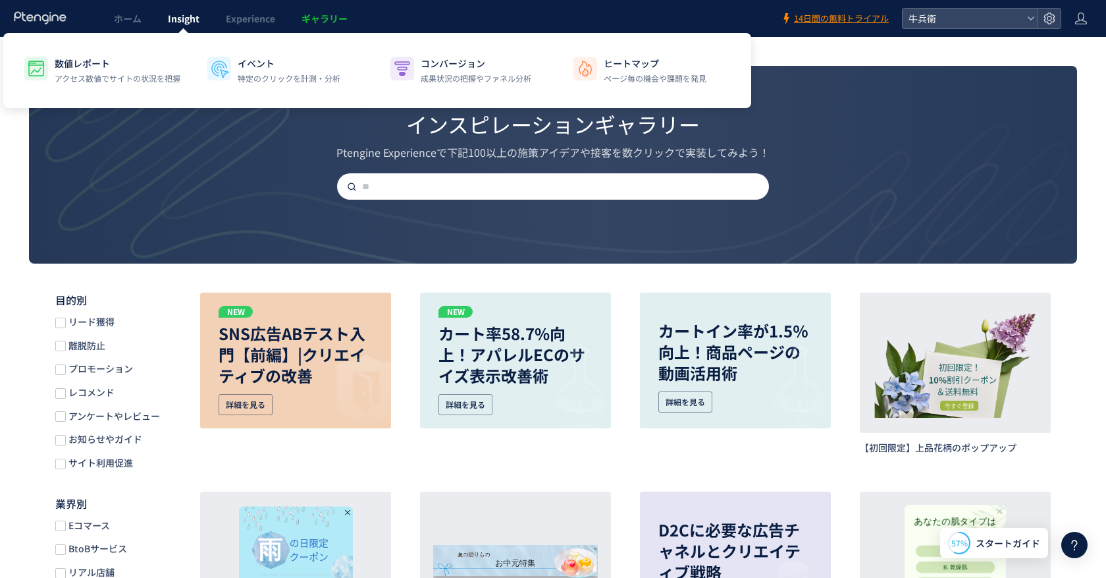
click at [177, 18] on span "Insight" at bounding box center [184, 18] width 32 height 13
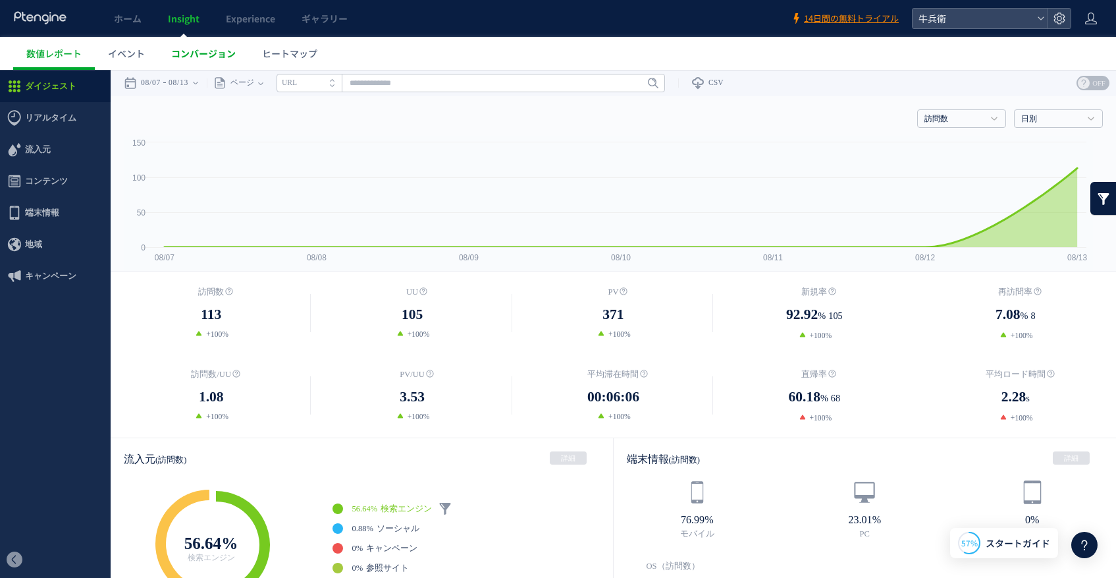
click at [202, 47] on span "コンバージョン" at bounding box center [203, 53] width 65 height 13
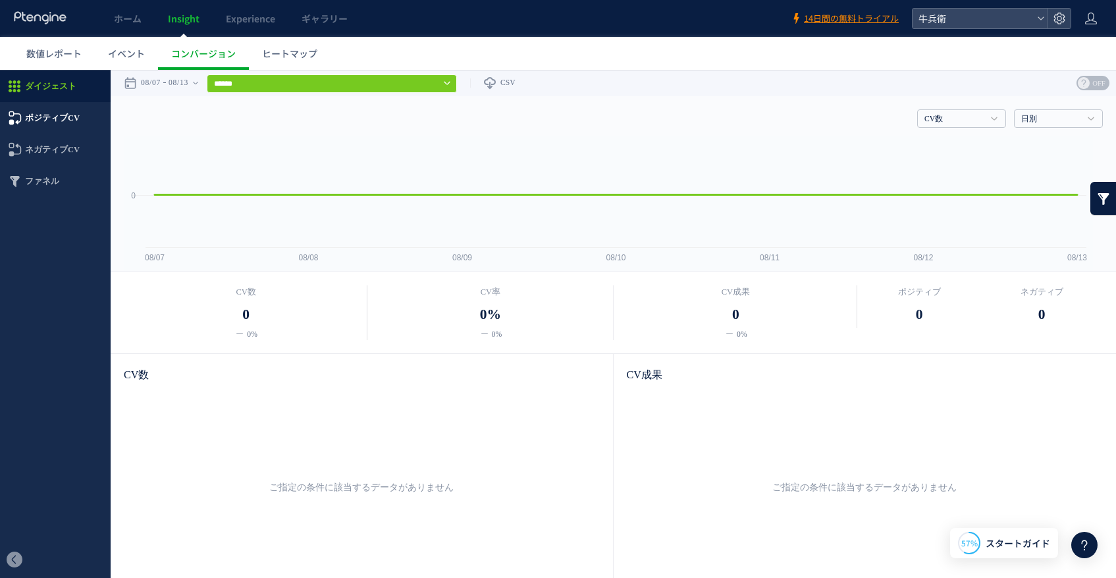
click at [39, 117] on span "ポジティブCV" at bounding box center [52, 118] width 55 height 32
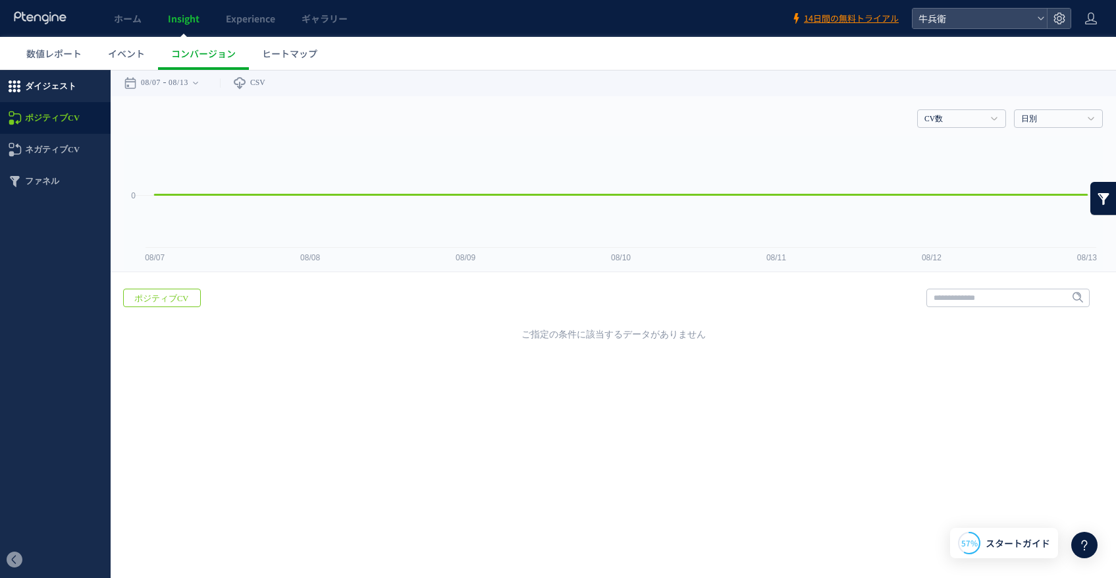
click at [52, 97] on span "ダイジェスト" at bounding box center [50, 86] width 51 height 32
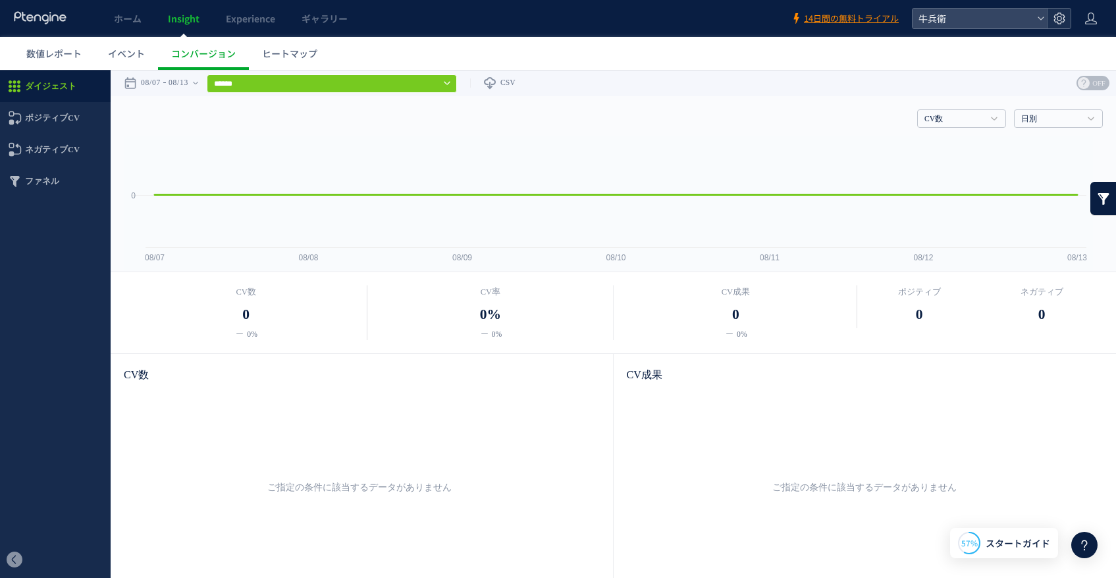
click at [1062, 17] on icon at bounding box center [1059, 18] width 13 height 13
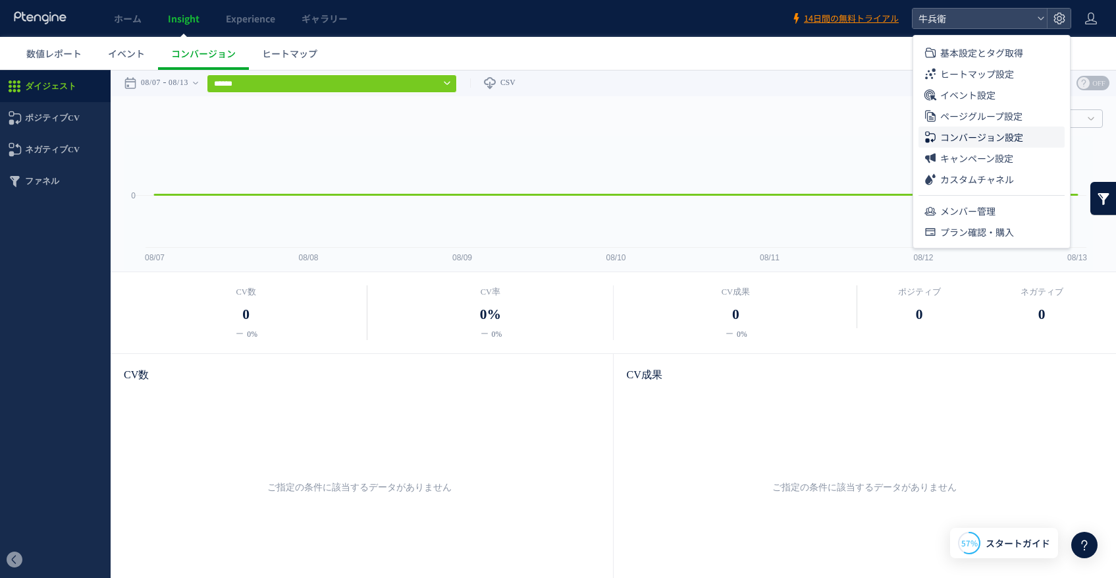
click at [1010, 134] on span "コンバージョン設定" at bounding box center [981, 136] width 83 height 21
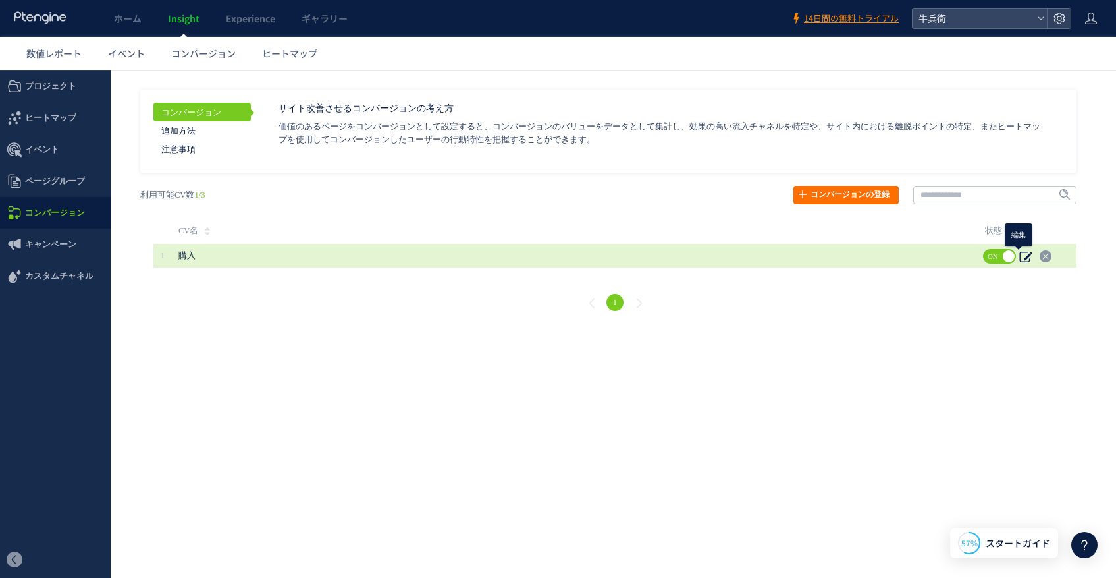
click at [1029, 256] on icon at bounding box center [1026, 256] width 13 height 13
type input "**"
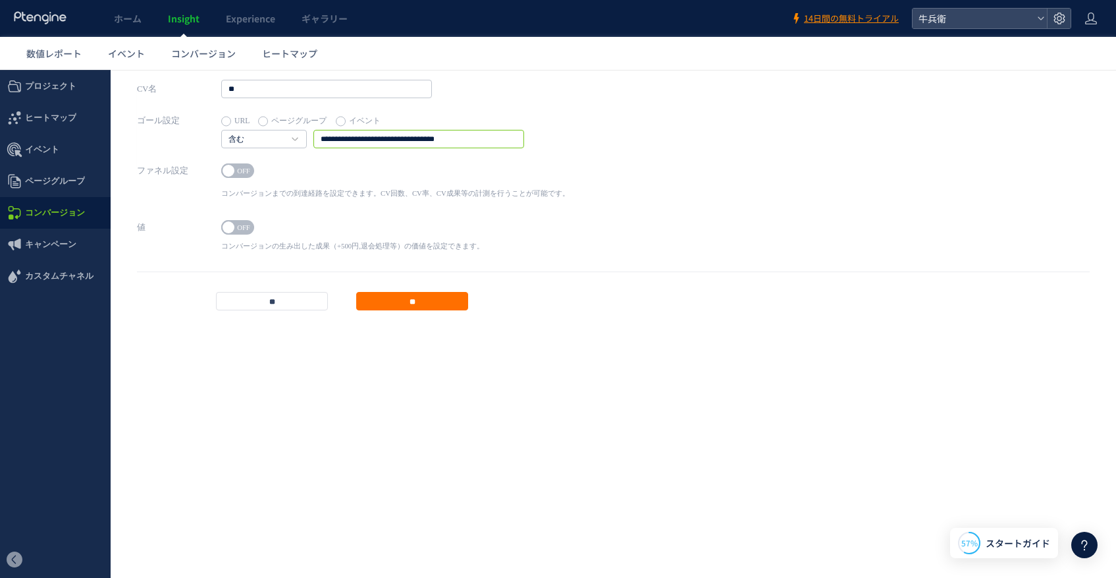
click at [471, 137] on input "**********" at bounding box center [418, 139] width 211 height 18
click at [329, 118] on span "URL ページグループ イベント" at bounding box center [372, 120] width 303 height 18
click at [345, 117] on label "イベント" at bounding box center [358, 121] width 45 height 18
click at [375, 131] on input "text" at bounding box center [418, 139] width 211 height 18
click at [74, 155] on span "イベント" at bounding box center [55, 150] width 111 height 32
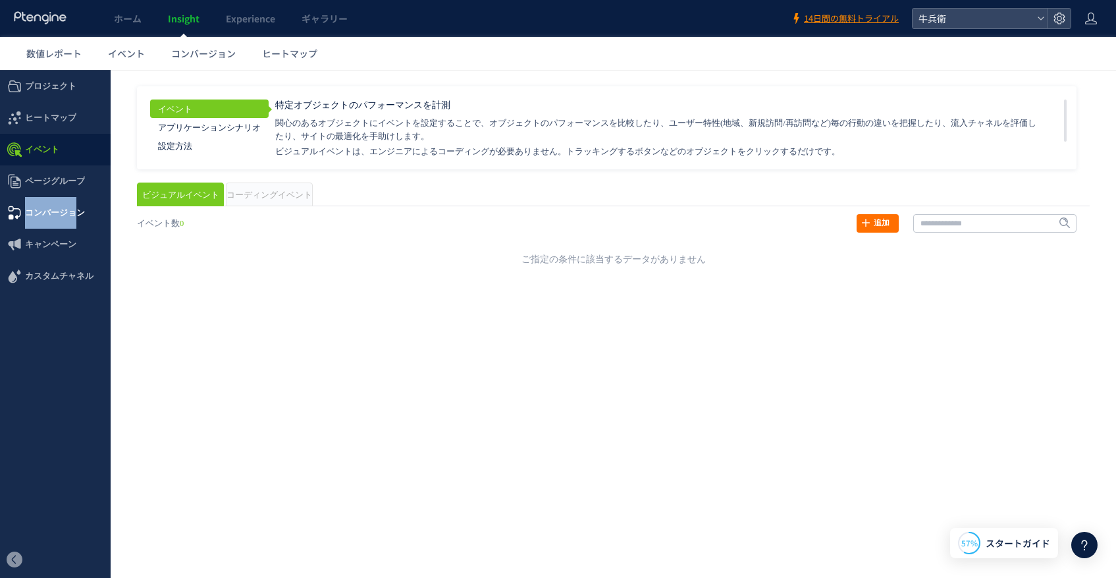
click at [73, 199] on ul "プロジェクト ドメイン設定 基本タグ レポート通知 IP除外 UA除外 URLの統一" at bounding box center [55, 305] width 111 height 471
click at [72, 216] on span "コンバージョン" at bounding box center [55, 213] width 60 height 32
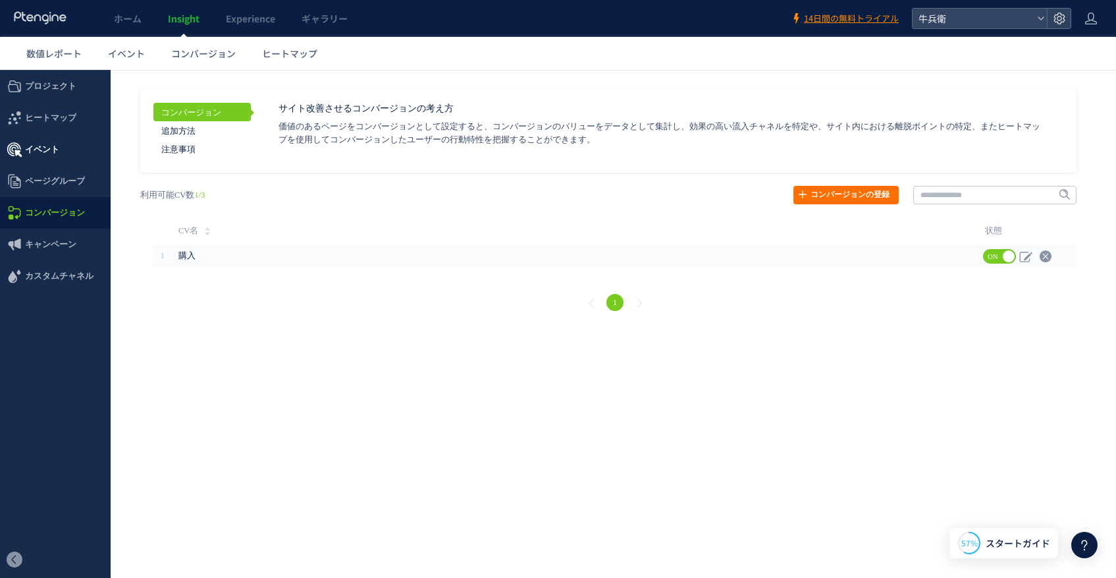
click at [50, 163] on span "イベント" at bounding box center [42, 150] width 34 height 32
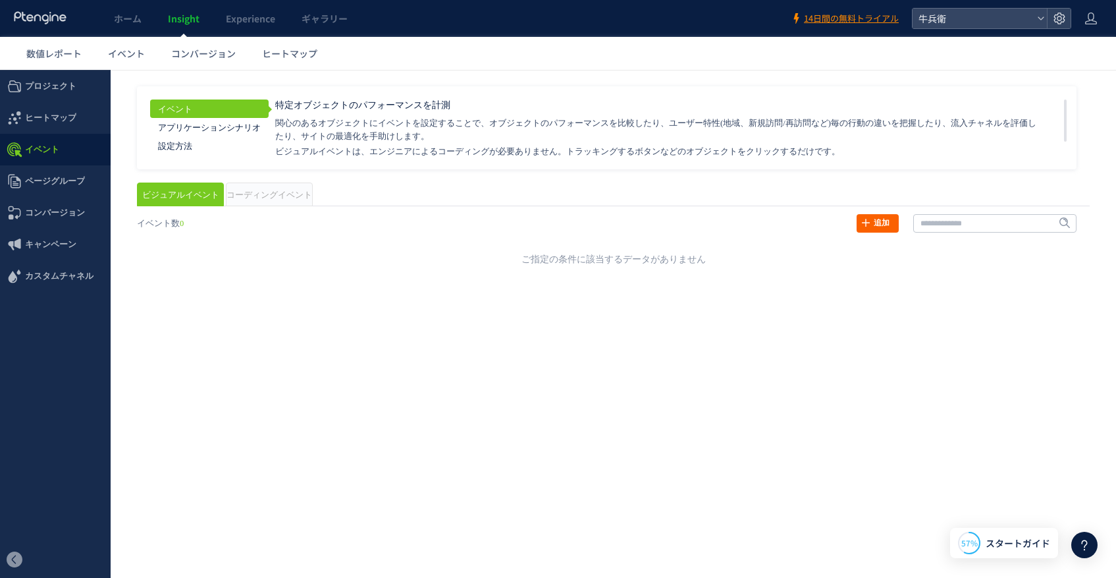
click at [865, 229] on link "追加" at bounding box center [878, 223] width 42 height 18
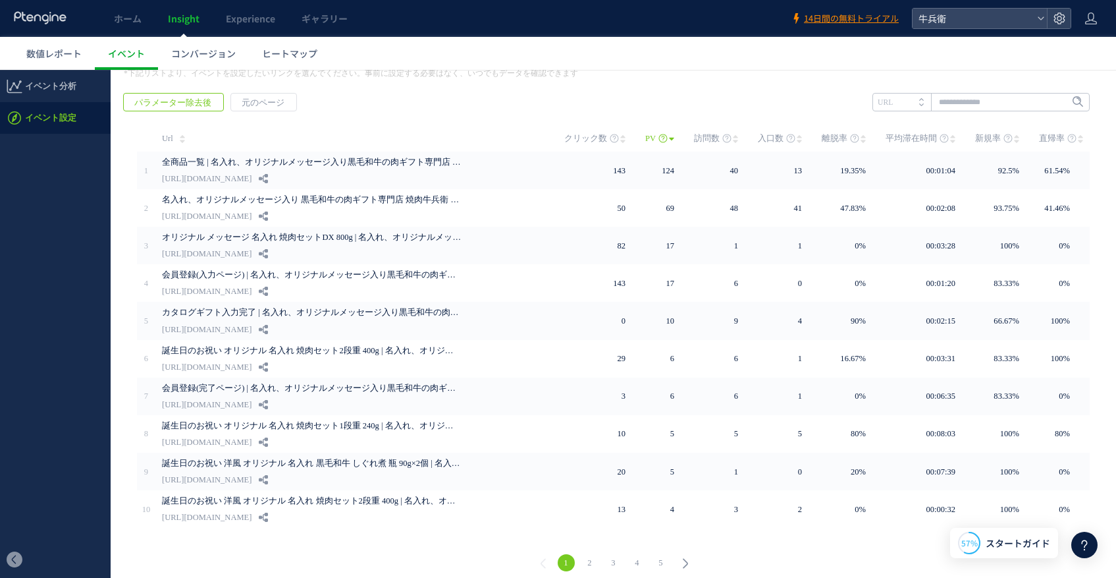
scroll to position [305, 0]
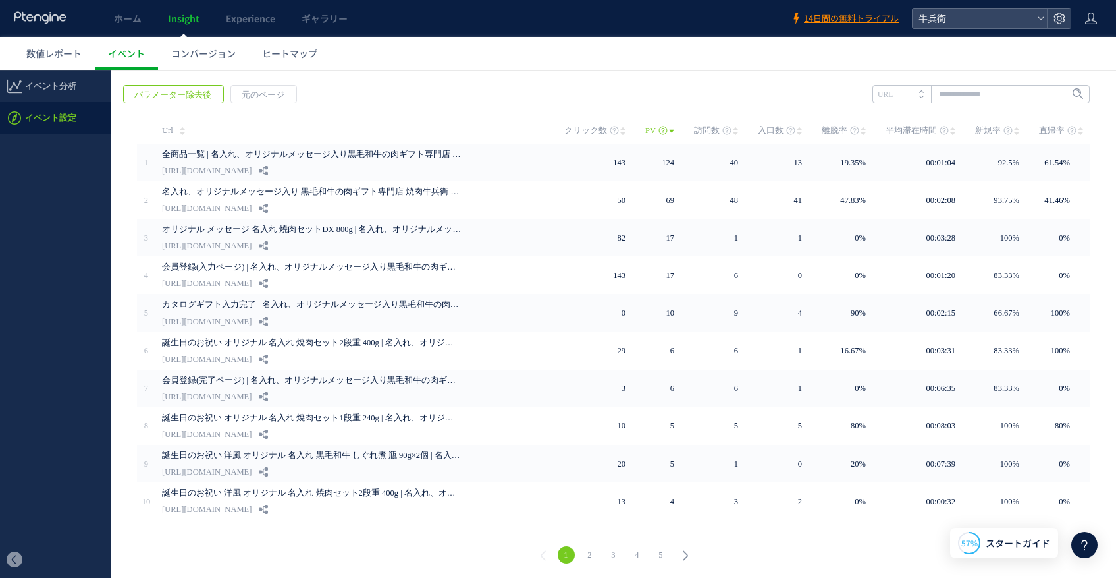
click at [583, 550] on link "2" at bounding box center [590, 554] width 17 height 17
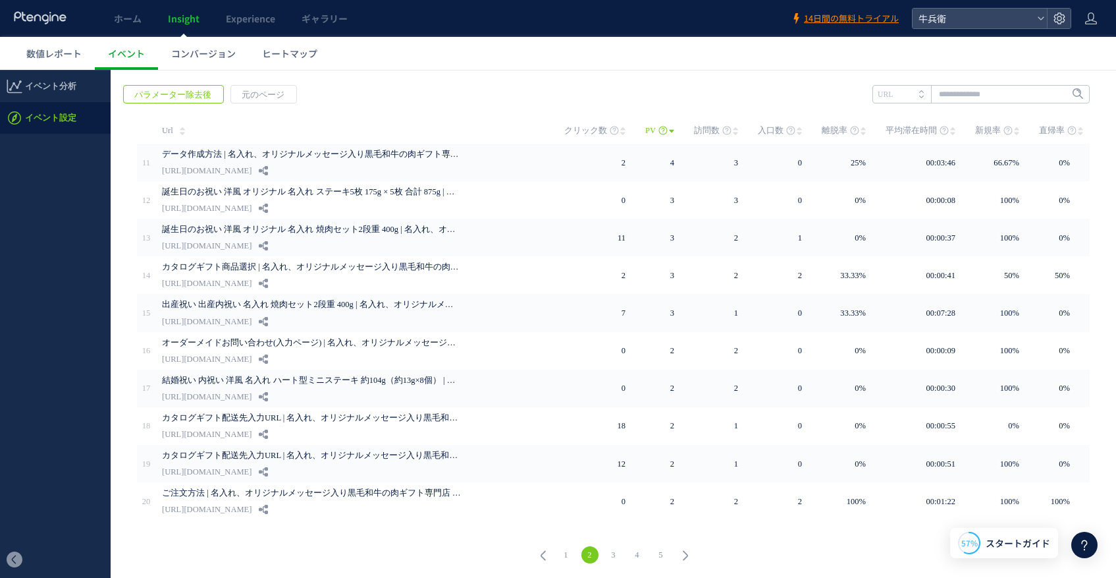
click at [611, 555] on link "3" at bounding box center [613, 554] width 17 height 17
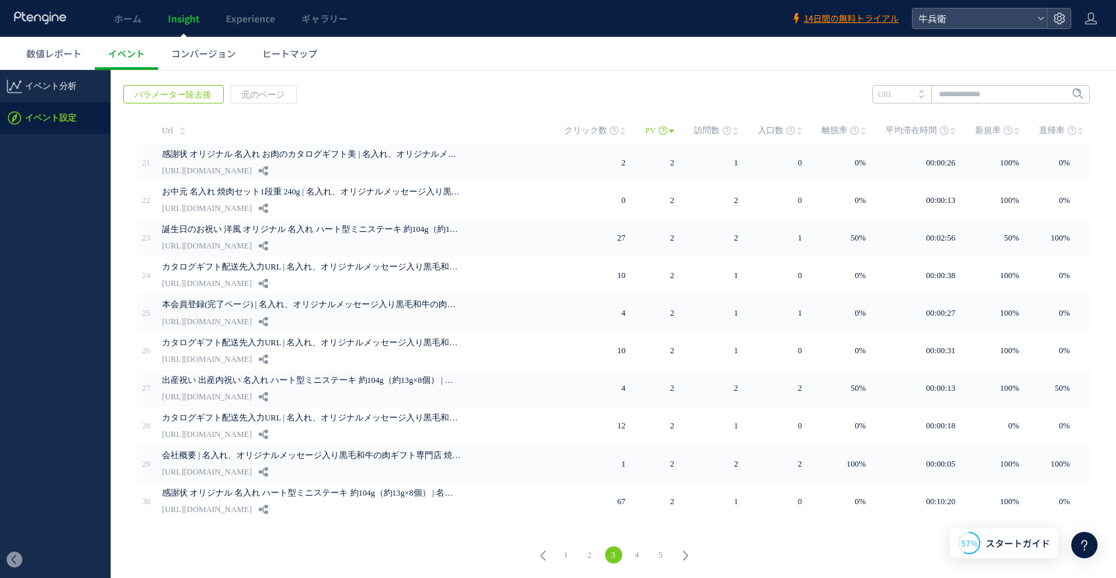
click at [632, 549] on link "4" at bounding box center [637, 554] width 17 height 17
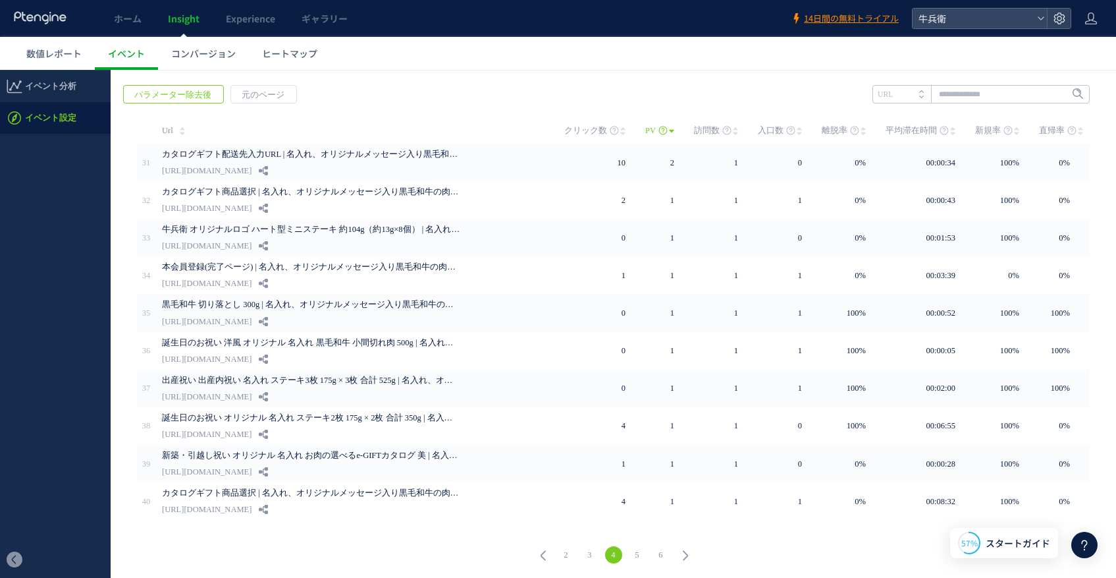
click at [653, 549] on link "6" at bounding box center [661, 554] width 17 height 17
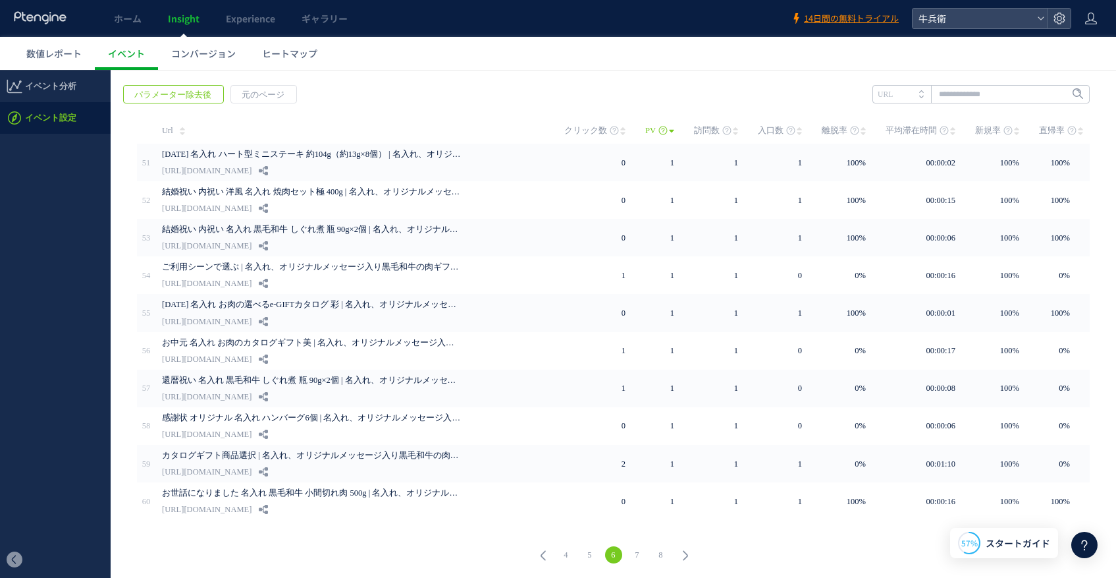
click at [620, 556] on li "6" at bounding box center [614, 554] width 24 height 17
click at [640, 554] on link "7" at bounding box center [637, 554] width 17 height 17
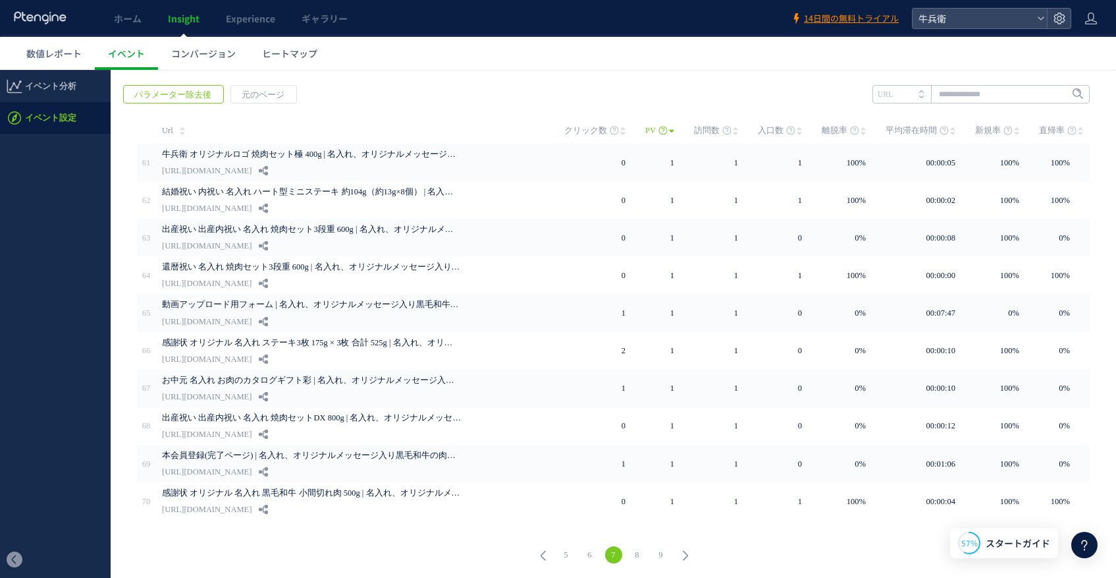
click at [661, 554] on link "9" at bounding box center [661, 554] width 17 height 17
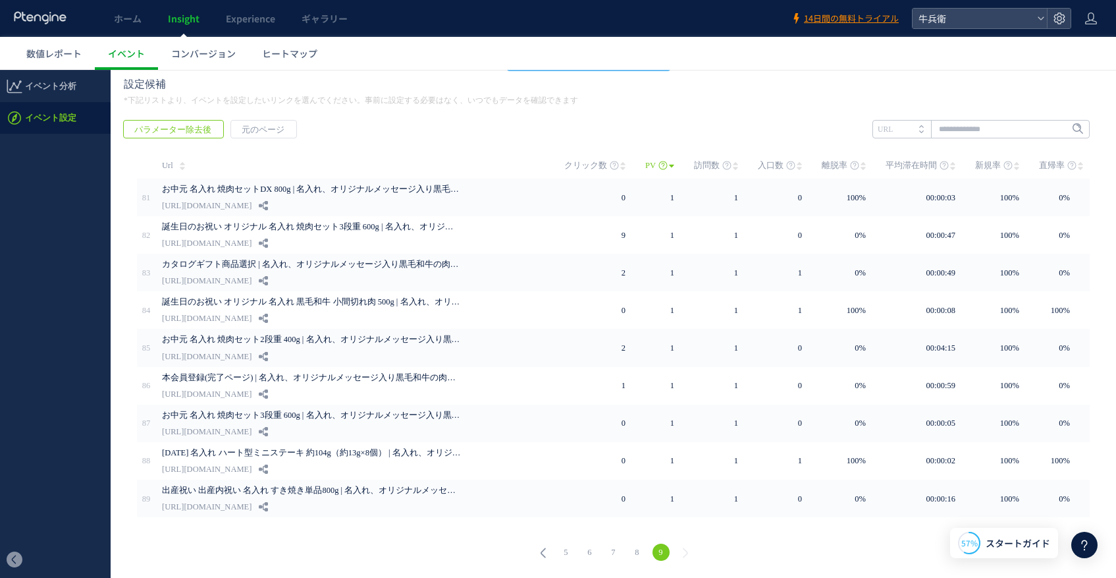
scroll to position [267, 0]
click at [613, 553] on link "7" at bounding box center [613, 554] width 17 height 17
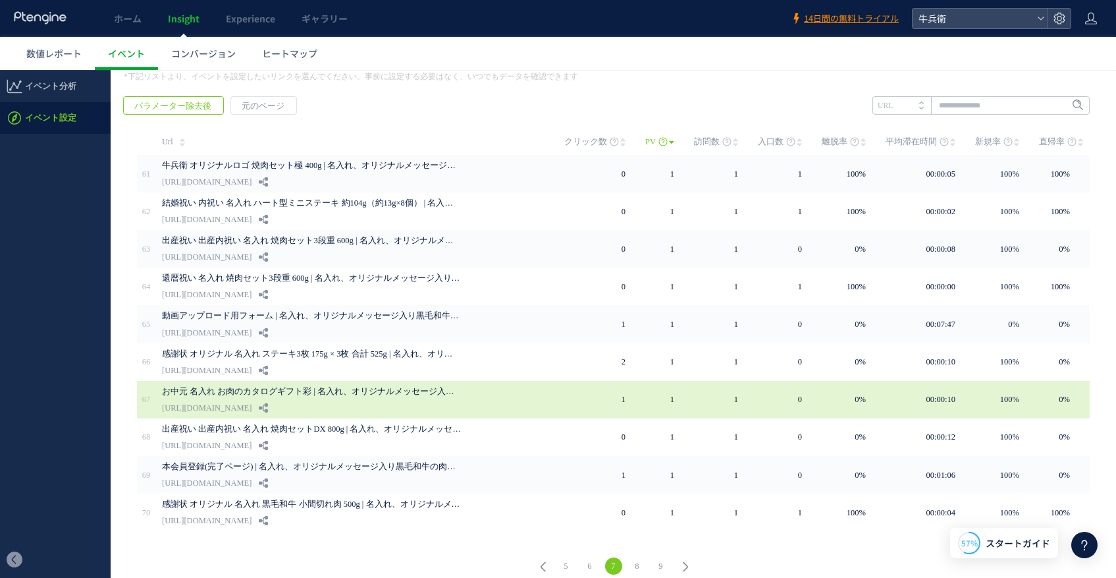
scroll to position [305, 0]
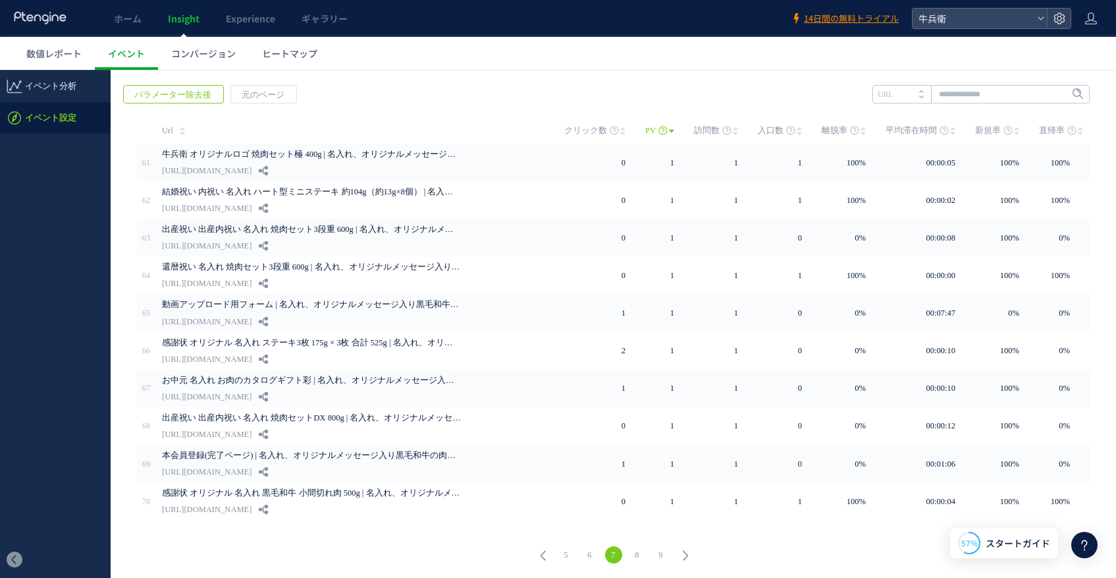
click at [558, 550] on link "5" at bounding box center [566, 554] width 17 height 17
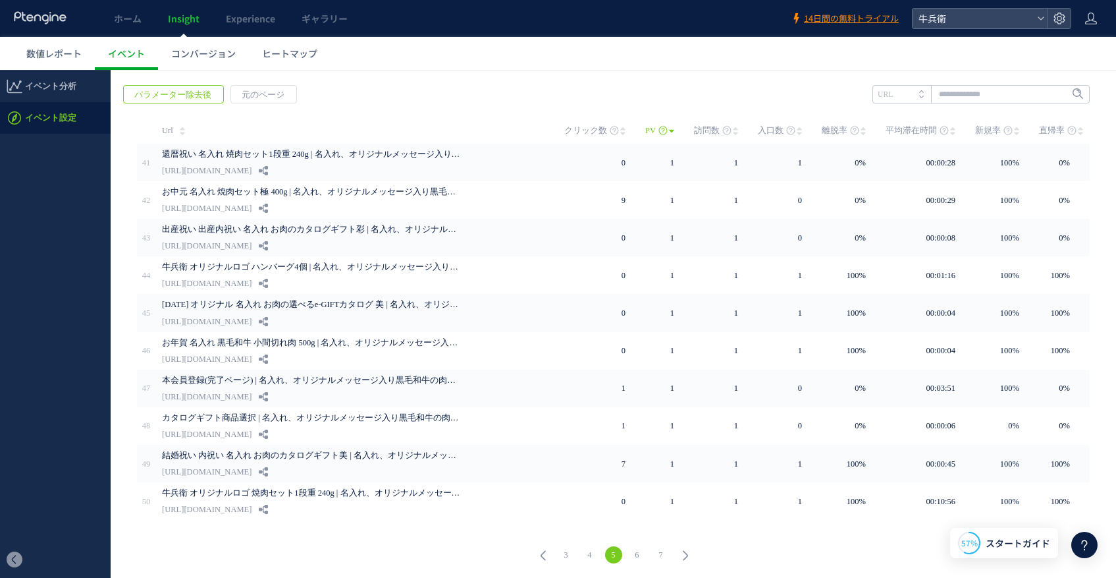
click at [537, 555] on icon at bounding box center [543, 555] width 18 height 18
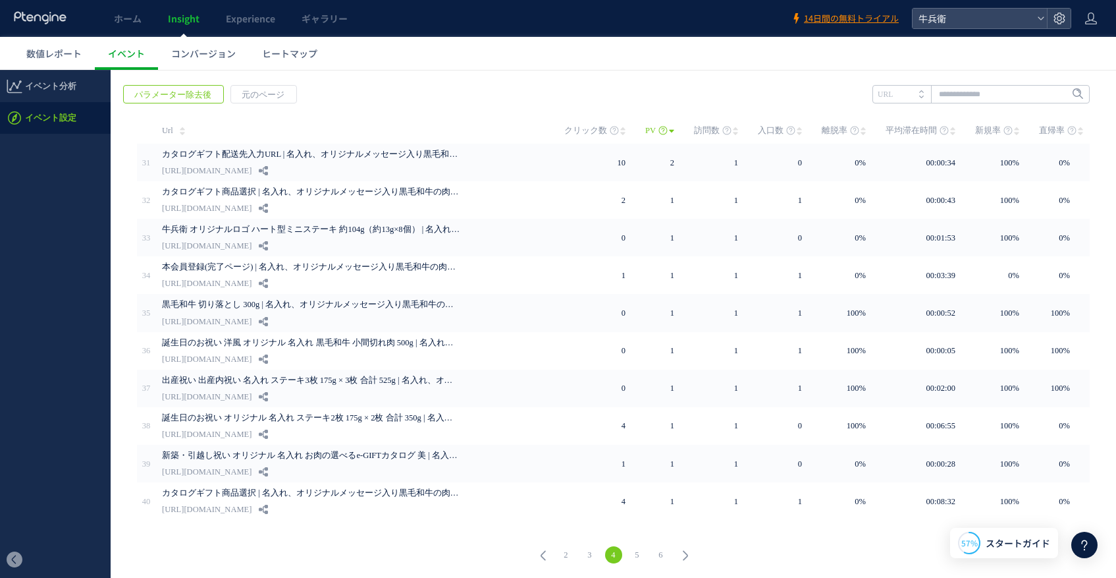
click at [543, 553] on icon at bounding box center [543, 555] width 18 height 18
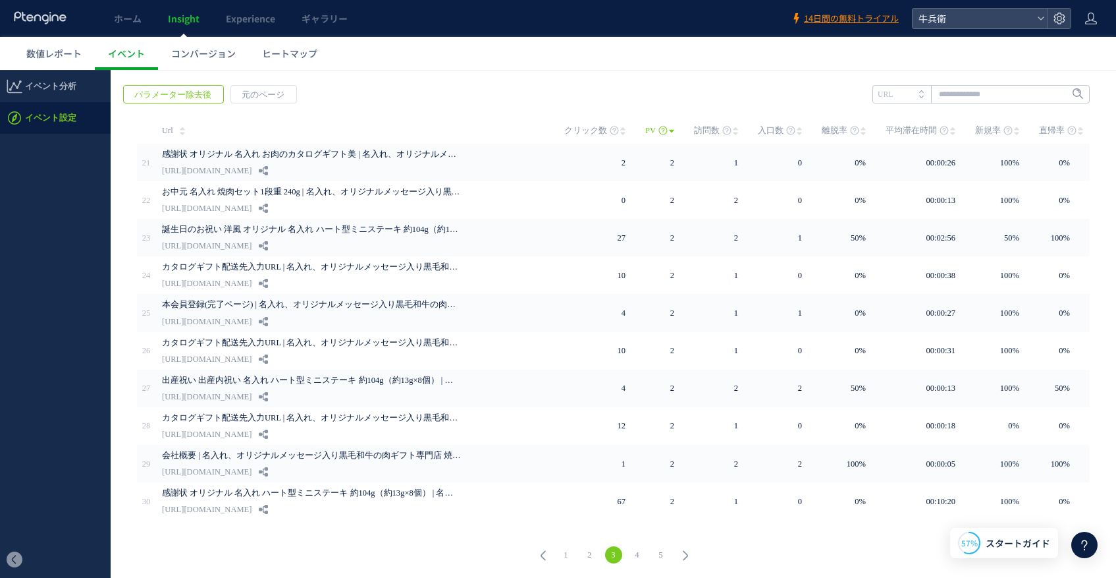
click at [558, 554] on link "1" at bounding box center [566, 554] width 17 height 17
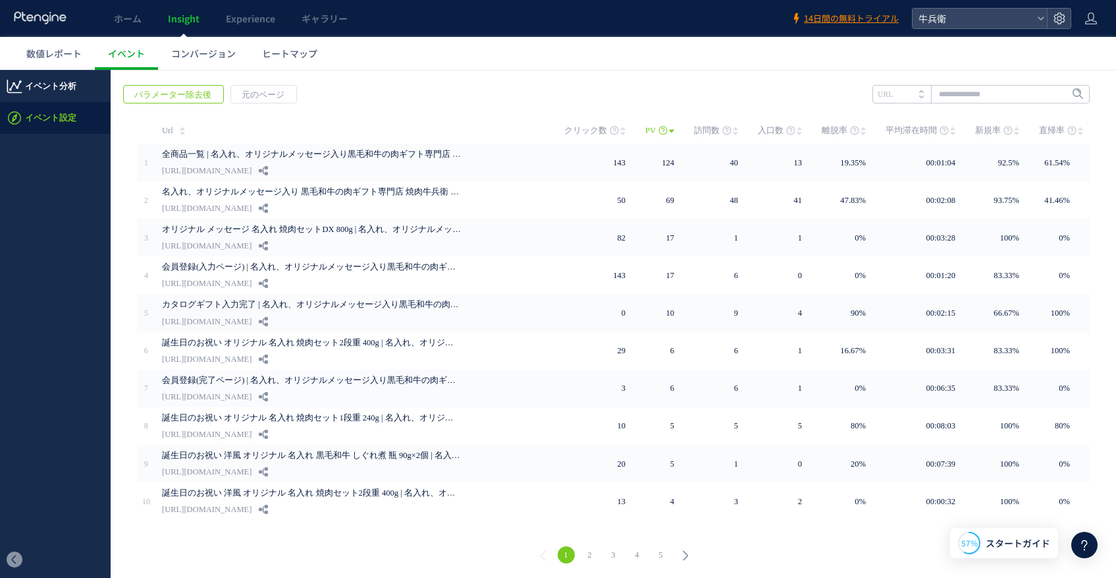
click at [79, 90] on span "イベント分析" at bounding box center [55, 86] width 111 height 32
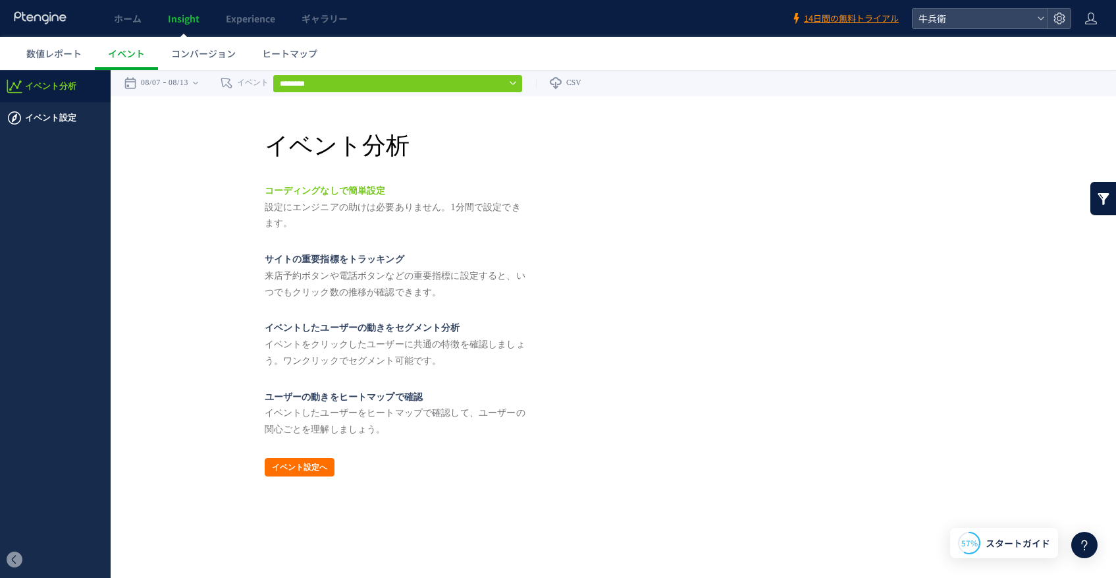
click at [51, 122] on span "イベント設定" at bounding box center [50, 118] width 51 height 32
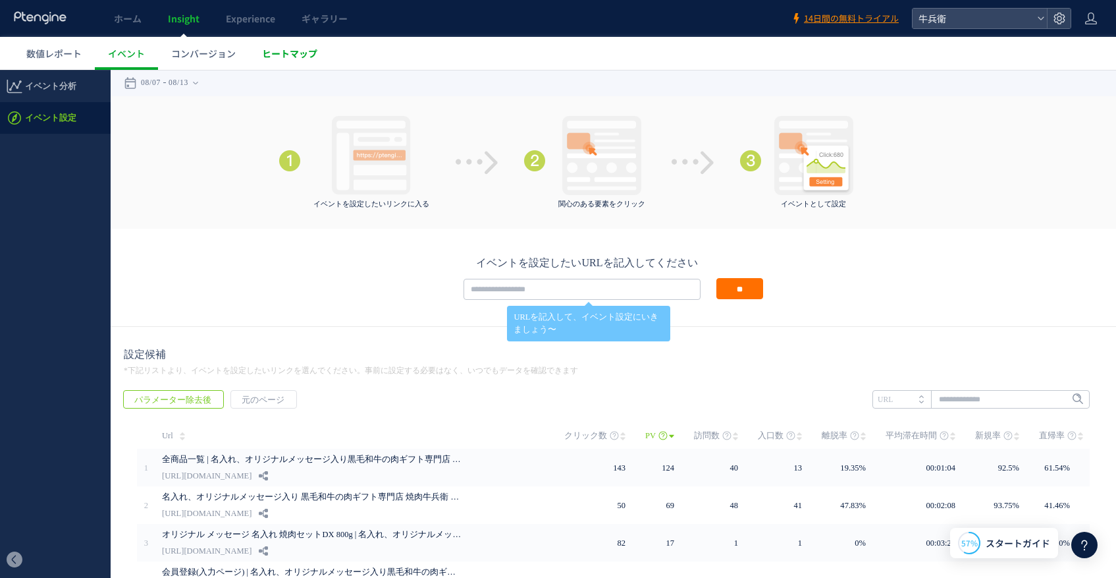
click at [310, 59] on span "ヒートマップ" at bounding box center [289, 53] width 55 height 13
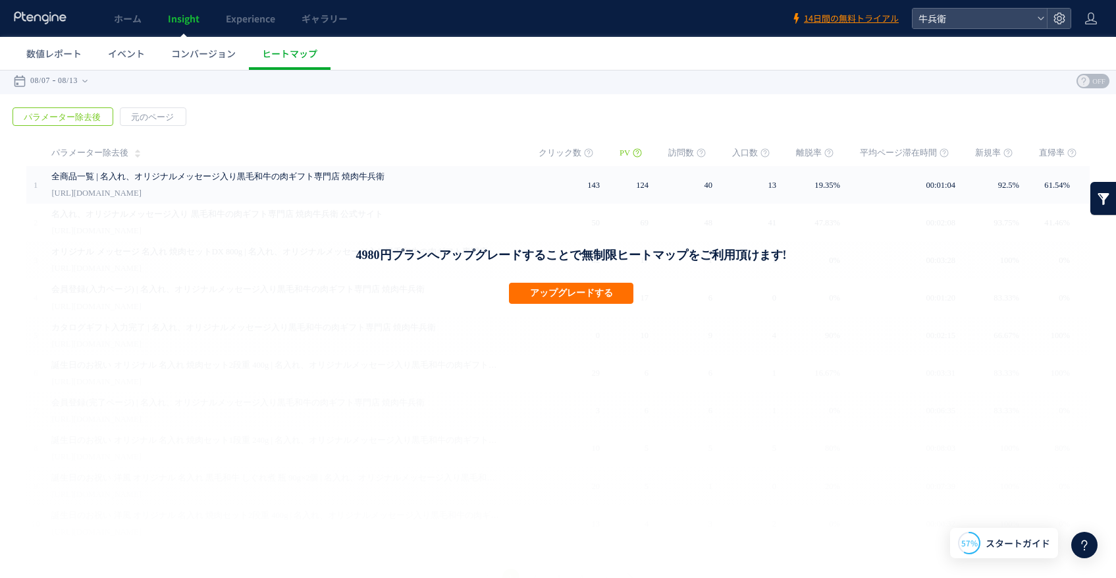
scroll to position [3, 0]
click at [595, 286] on button "アップグレードする" at bounding box center [571, 292] width 124 height 21
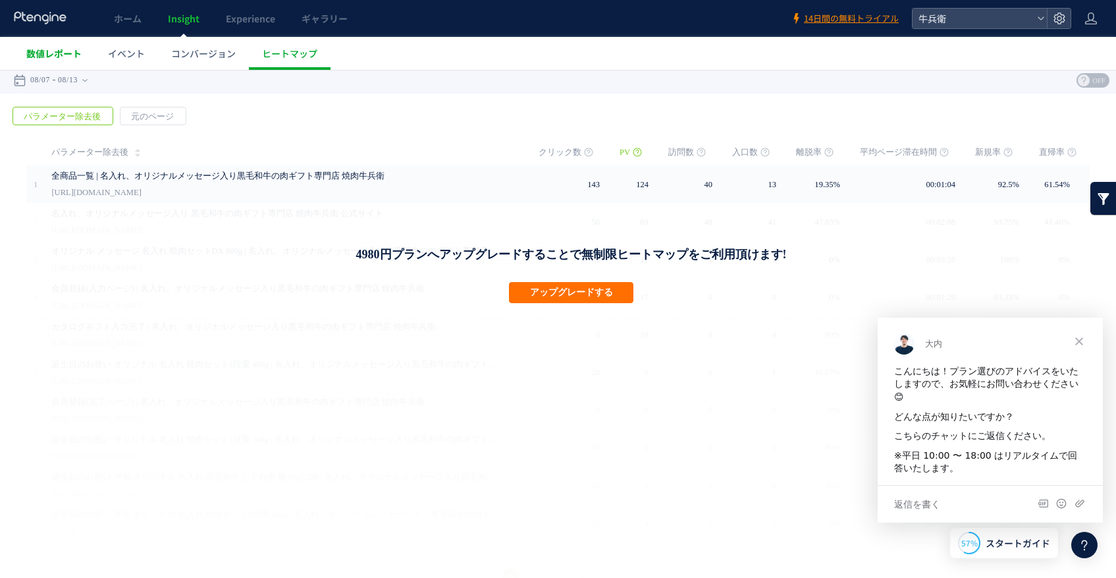
click at [66, 49] on span "数値レポート" at bounding box center [53, 53] width 55 height 13
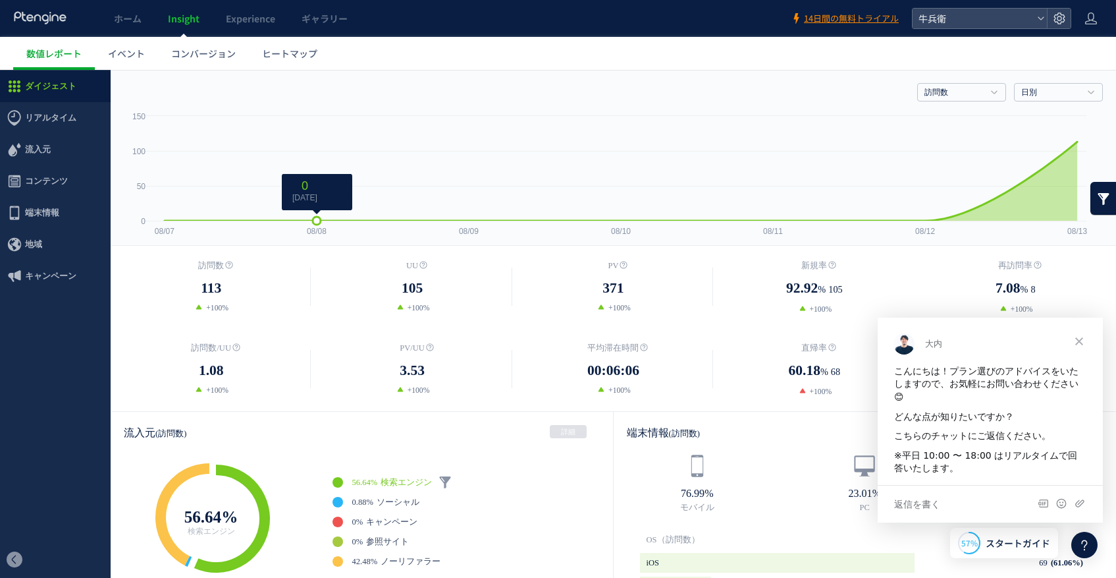
scroll to position [42, 0]
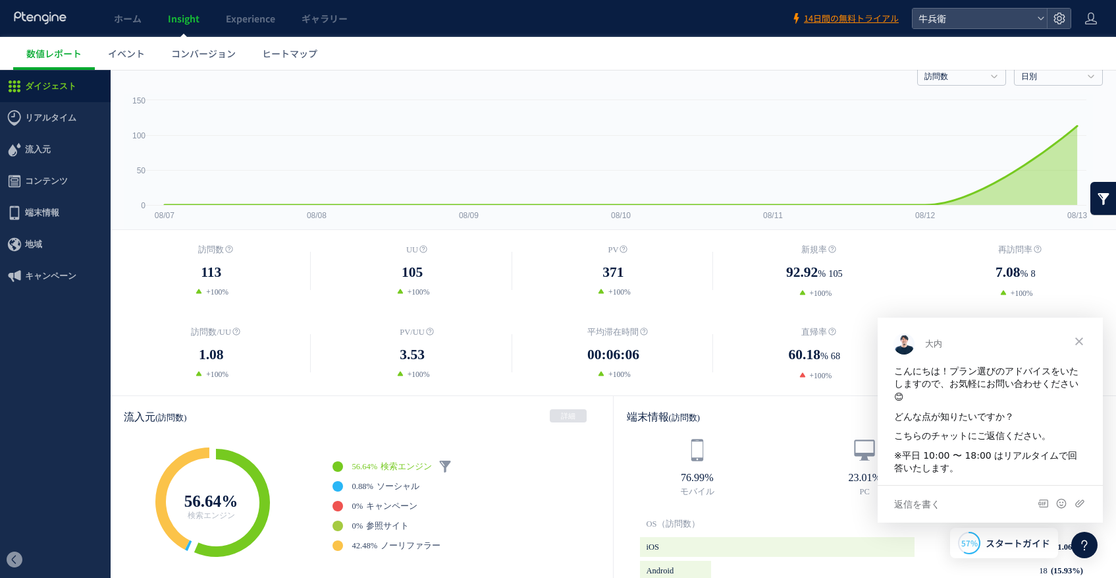
click at [1088, 339] on span "クローズ" at bounding box center [1079, 340] width 47 height 47
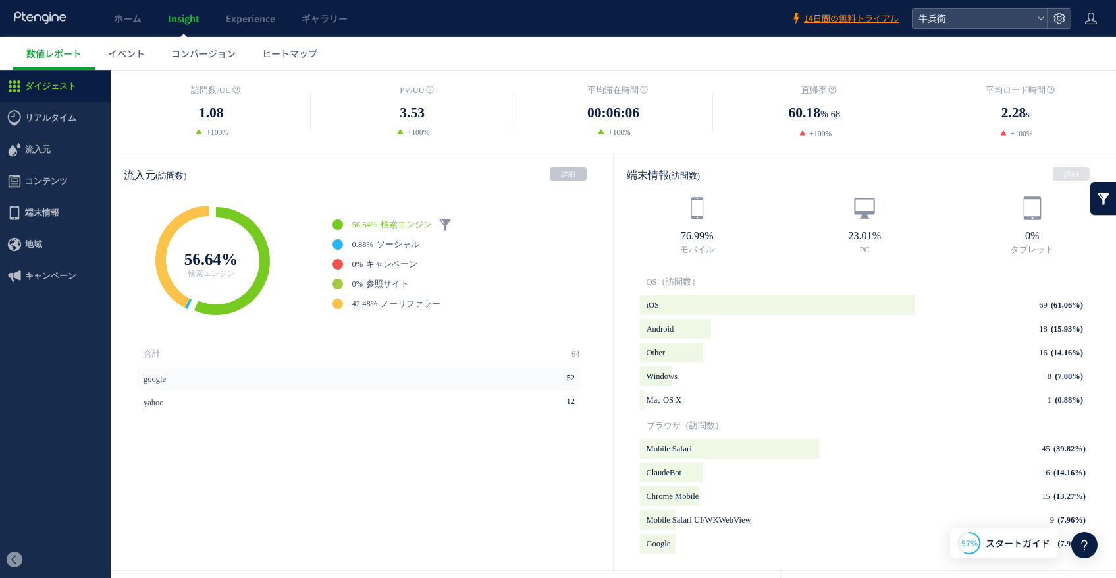
scroll to position [282, 0]
click at [570, 172] on link "詳細" at bounding box center [568, 175] width 37 height 13
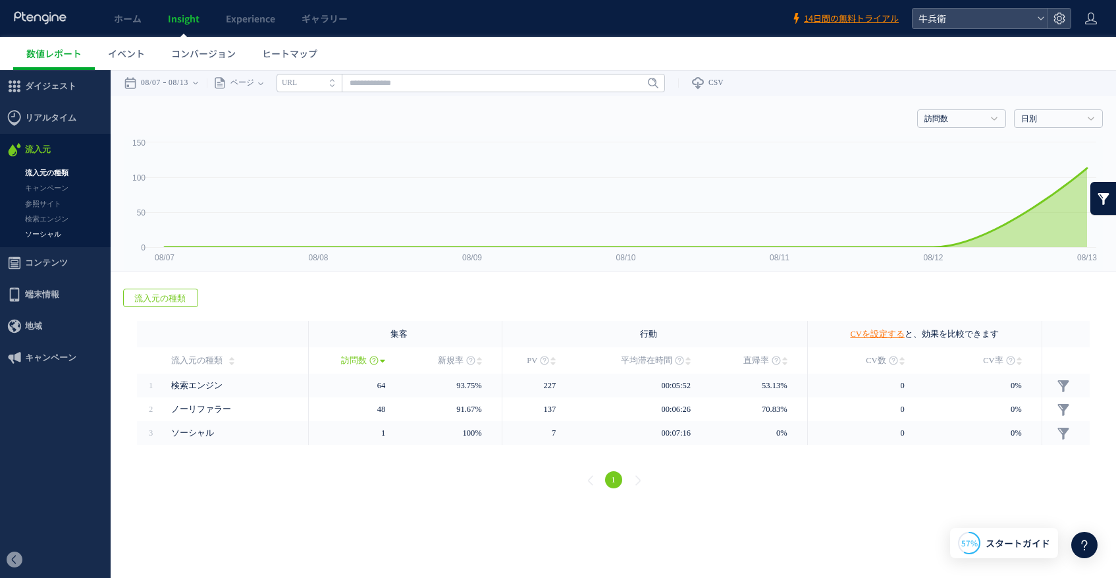
click at [40, 235] on link "ソーシャル" at bounding box center [55, 234] width 111 height 15
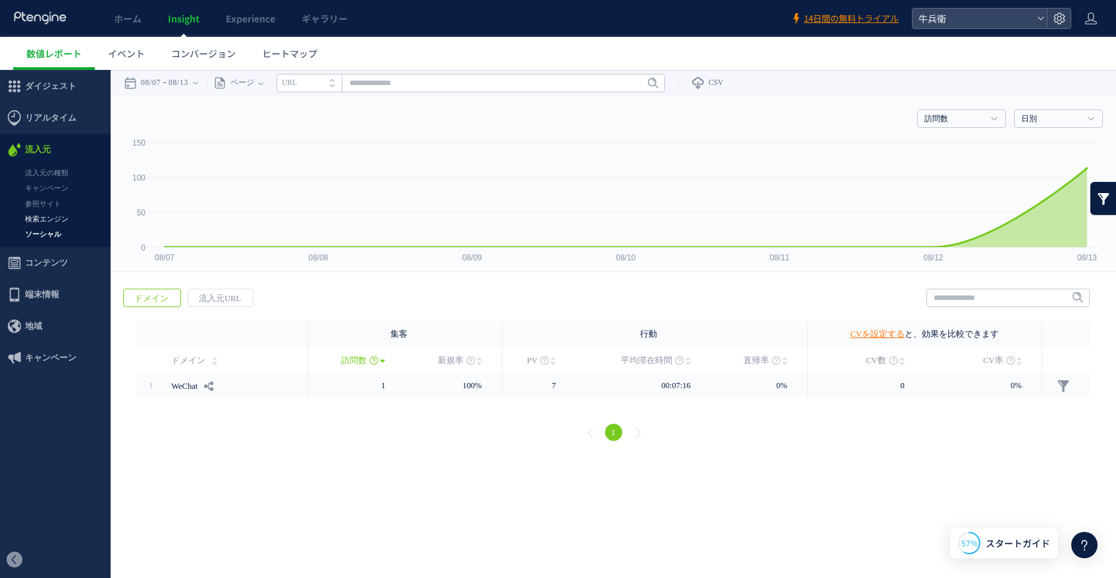
click at [41, 217] on link "検索エンジン" at bounding box center [55, 218] width 111 height 15
click at [53, 209] on link "参照サイト" at bounding box center [55, 203] width 111 height 15
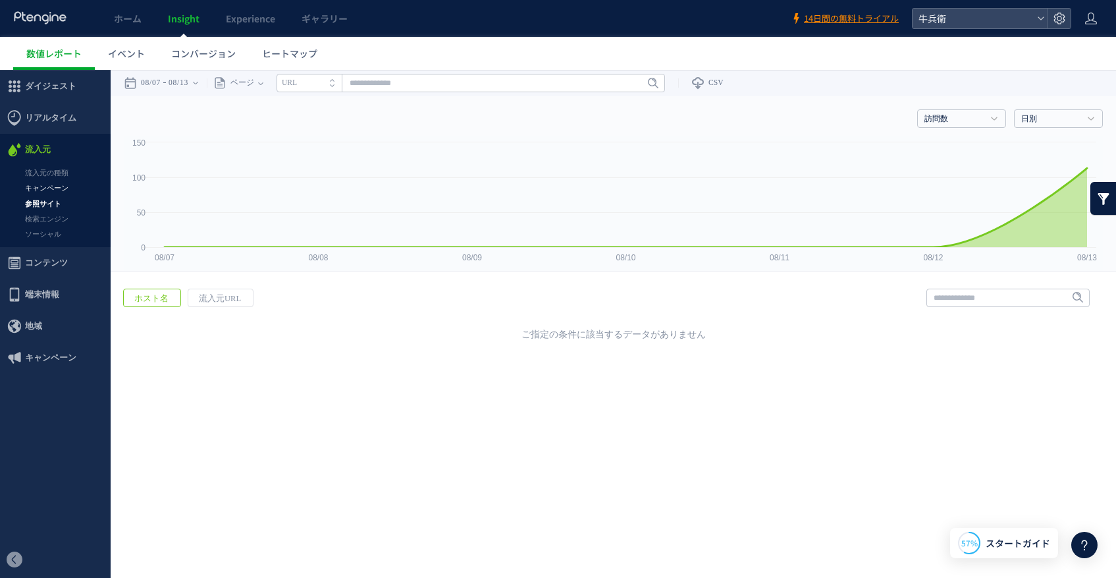
click at [49, 184] on link "キャンペーン" at bounding box center [55, 187] width 111 height 15
click at [59, 165] on span "流入元" at bounding box center [55, 150] width 111 height 32
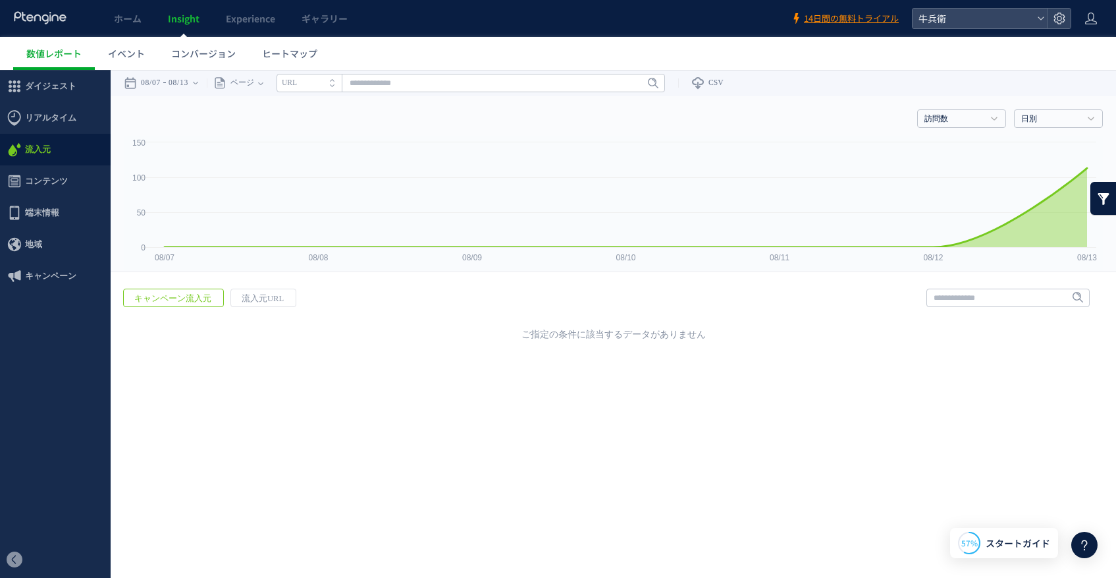
click at [58, 150] on span "流入元" at bounding box center [55, 150] width 111 height 32
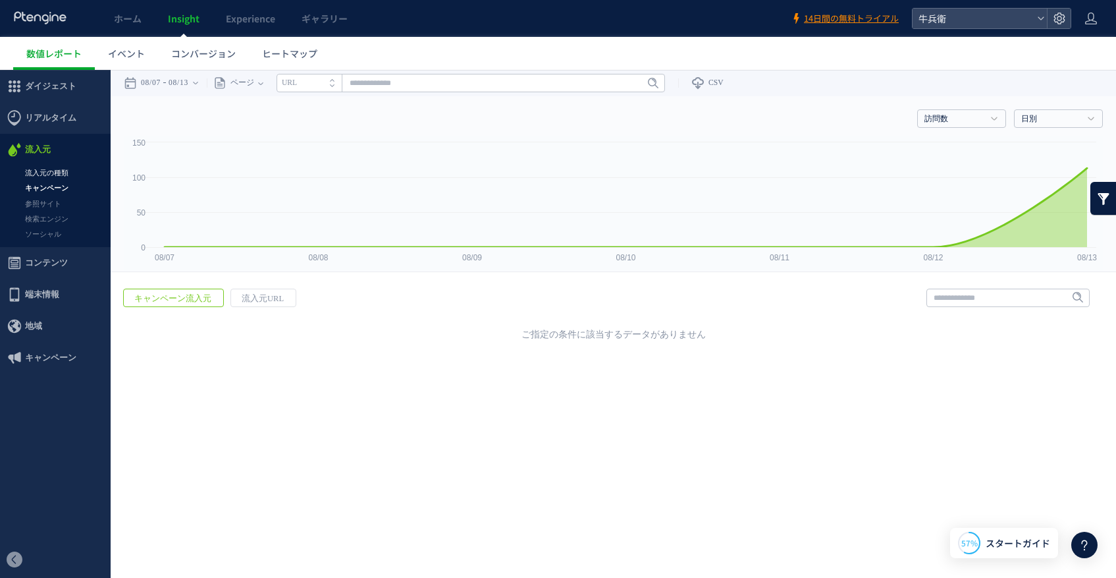
click at [56, 175] on link "流入元の種類" at bounding box center [55, 172] width 111 height 15
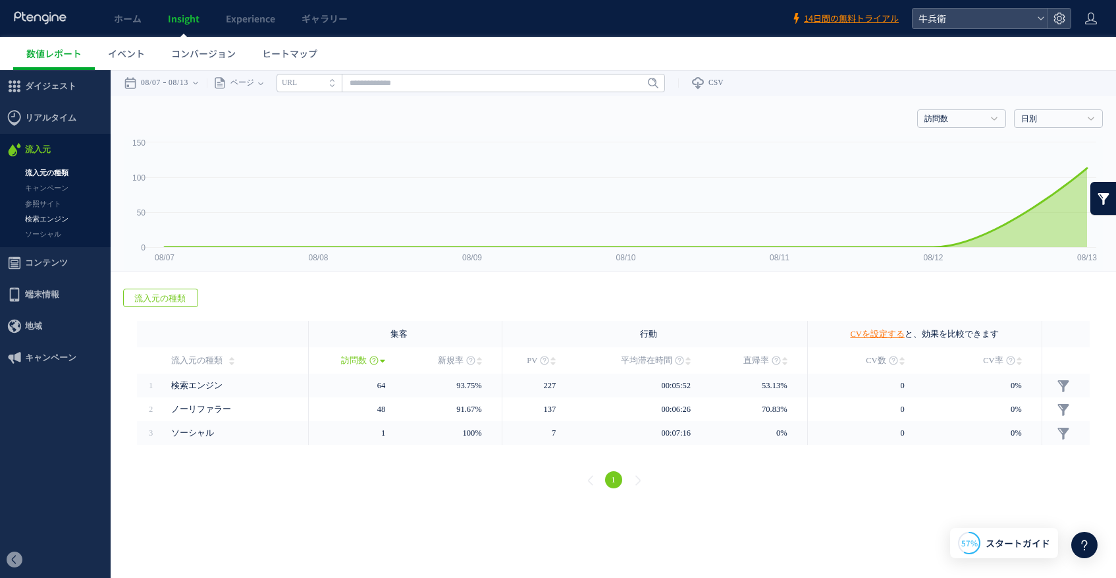
click at [56, 221] on link "検索エンジン" at bounding box center [55, 218] width 111 height 15
click at [40, 225] on link "検索エンジン" at bounding box center [55, 218] width 111 height 15
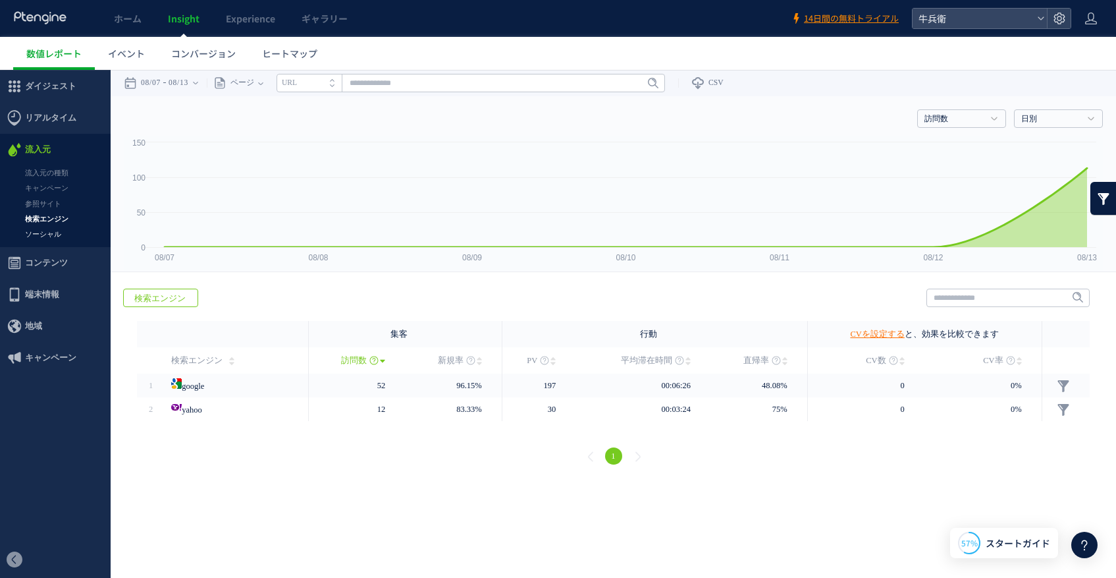
click at [41, 231] on link "ソーシャル" at bounding box center [55, 234] width 111 height 15
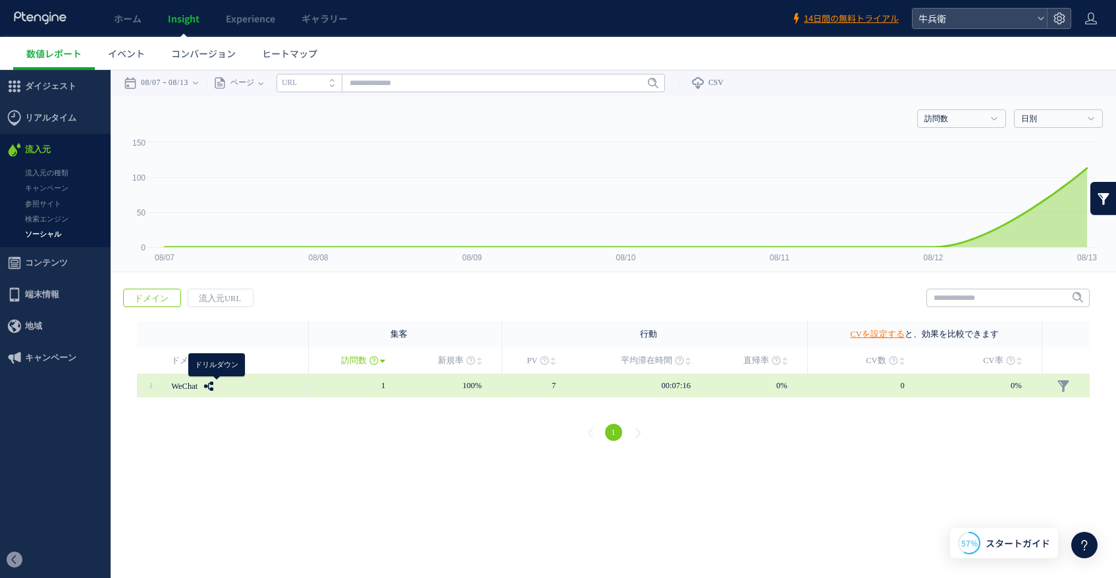
click at [213, 386] on use at bounding box center [208, 385] width 9 height 9
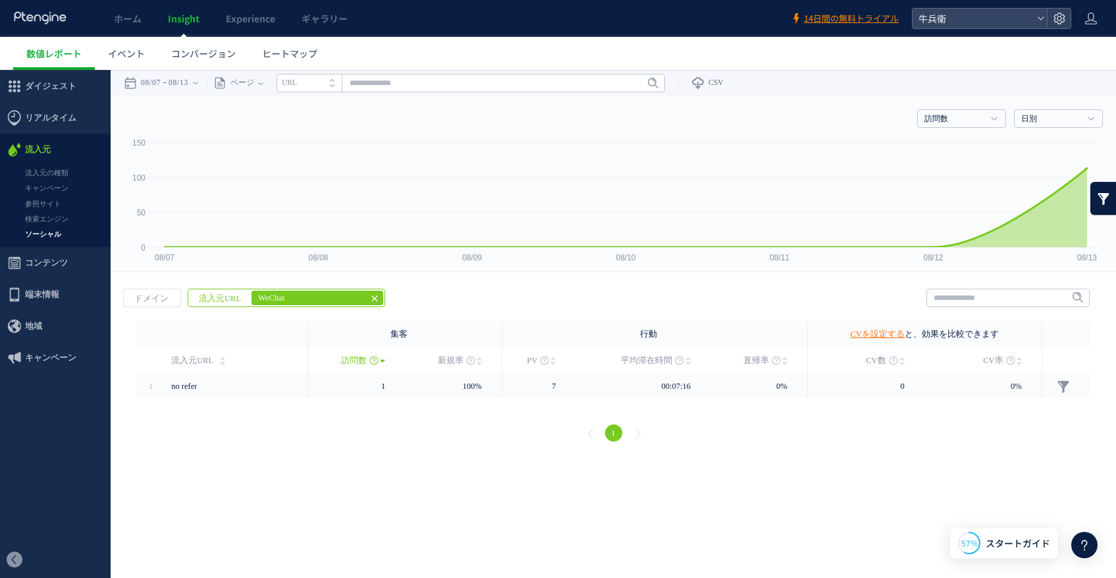
click at [378, 300] on icon at bounding box center [374, 298] width 11 height 11
click at [80, 269] on span "コンテンツ" at bounding box center [55, 263] width 111 height 32
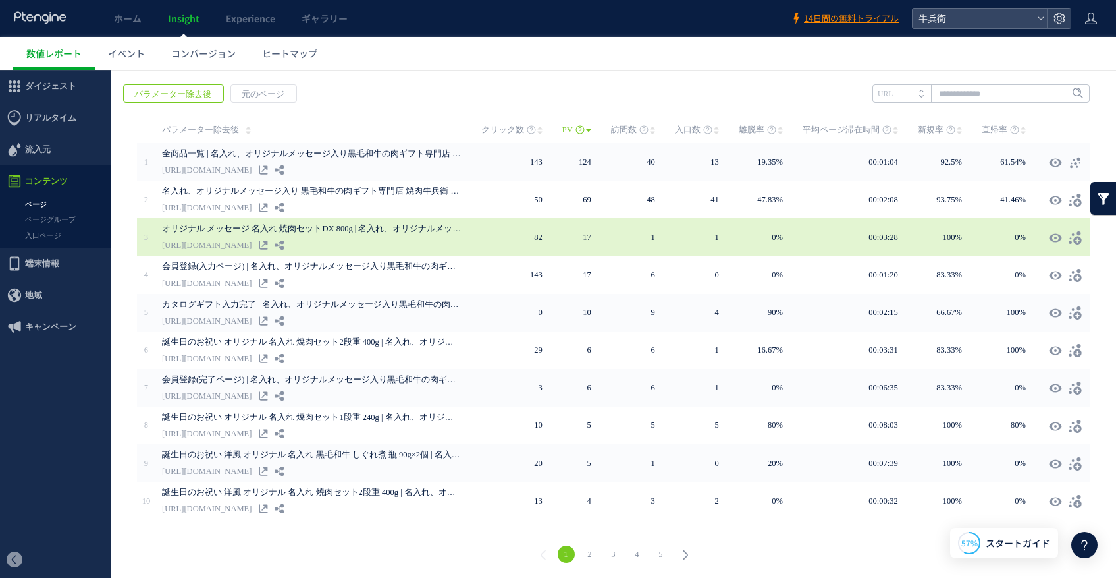
scroll to position [205, 0]
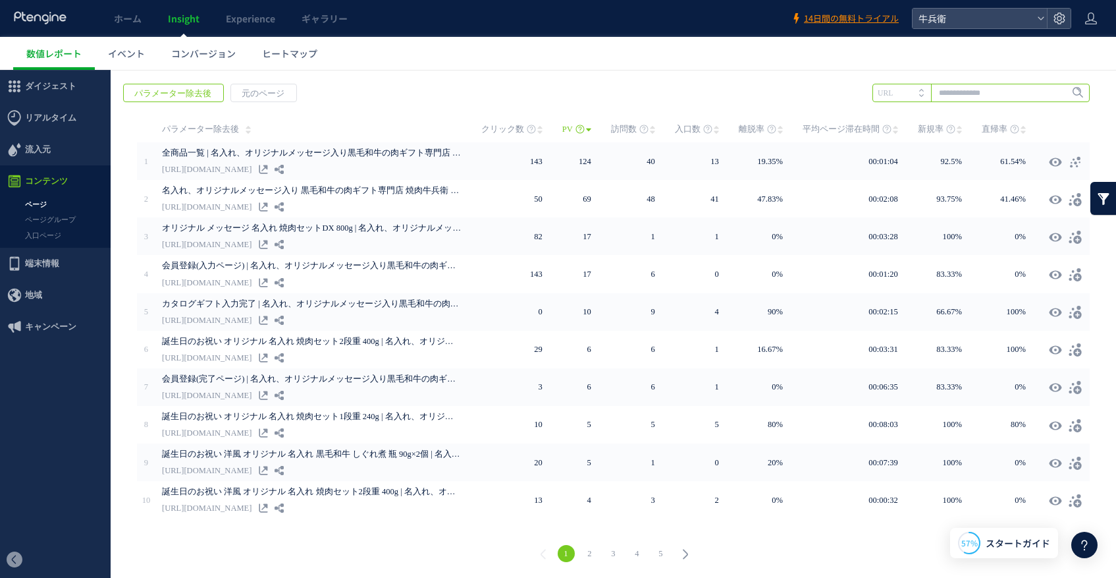
click at [948, 86] on input "text" at bounding box center [981, 93] width 217 height 18
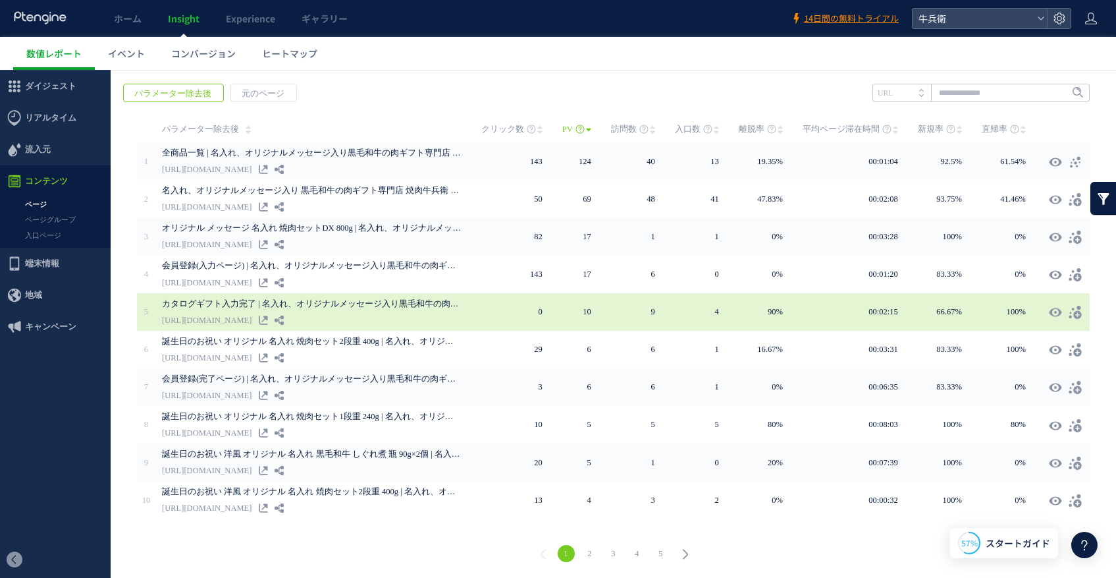
drag, startPoint x: 323, startPoint y: 319, endPoint x: 283, endPoint y: 324, distance: 40.4
click at [252, 324] on link "[URL][DOMAIN_NAME]" at bounding box center [207, 320] width 90 height 16
click at [252, 321] on link "[URL][DOMAIN_NAME]" at bounding box center [207, 320] width 90 height 16
drag, startPoint x: 290, startPoint y: 322, endPoint x: 330, endPoint y: 325, distance: 40.3
click at [330, 325] on div "カタログギフト入力完了 | 名入れ、オリジナルメッセージ入り黒毛和牛の肉ギフト専門店 焼肉牛兵衛 [URL][DOMAIN_NAME]" at bounding box center [321, 312] width 319 height 38
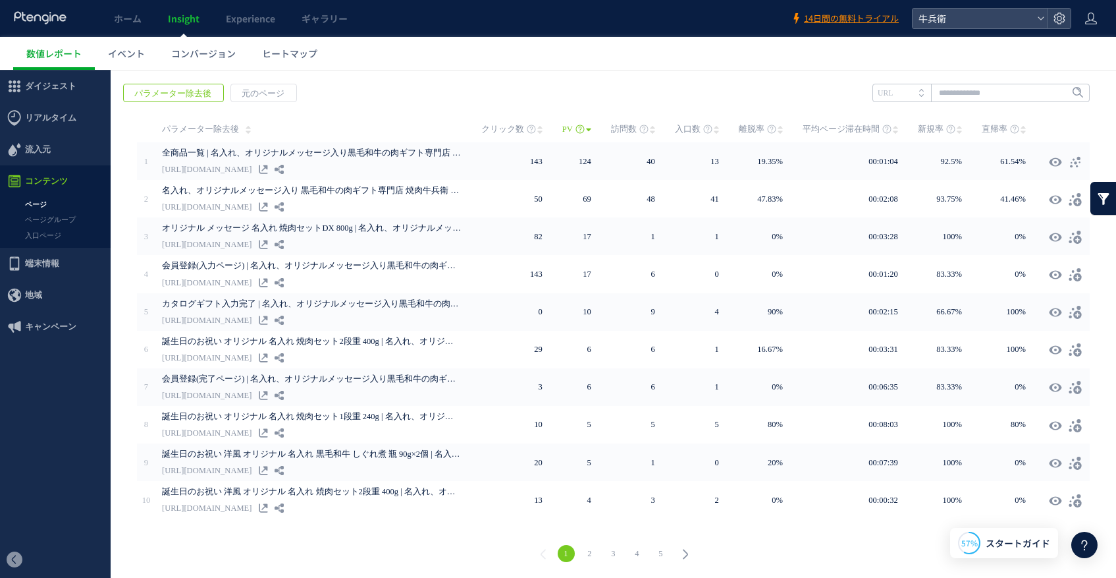
copy div "complete"
click at [996, 88] on input "text" at bounding box center [981, 93] width 217 height 18
paste input "********"
type input "********"
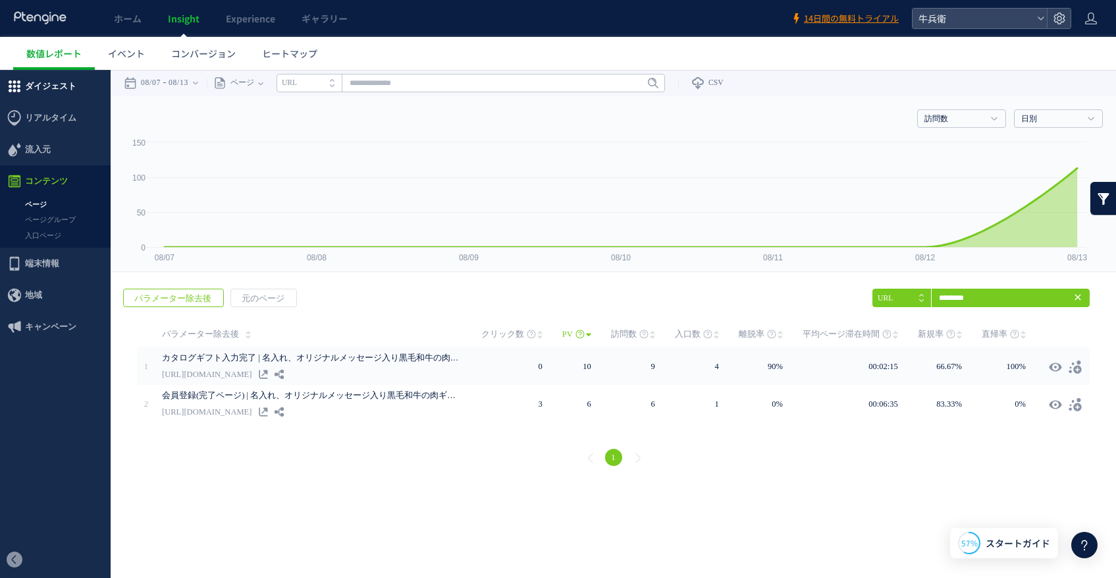
click at [54, 85] on span "ダイジェスト" at bounding box center [50, 86] width 51 height 32
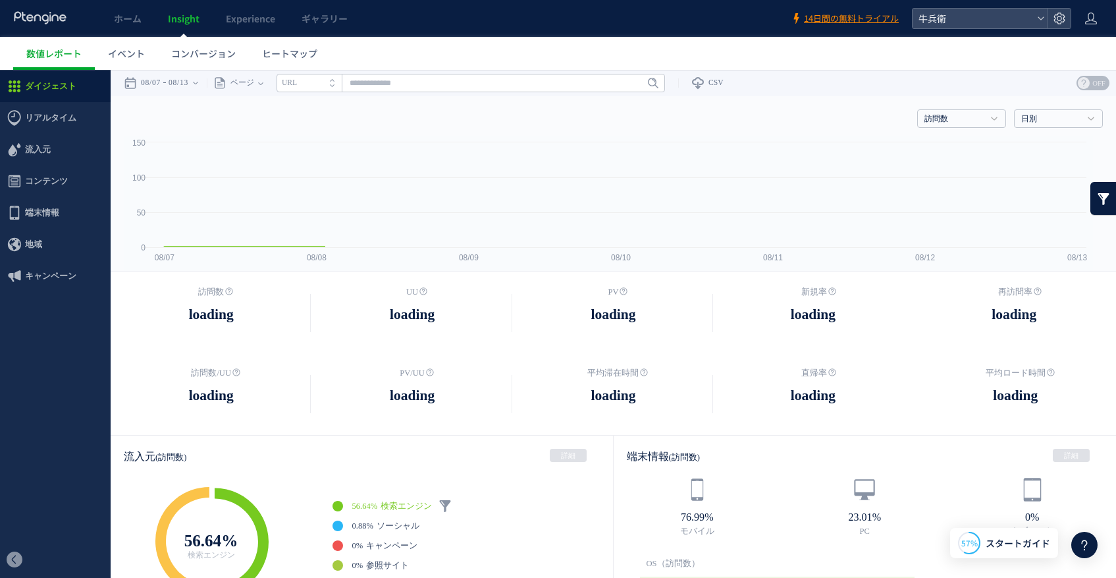
click at [52, 45] on div at bounding box center [558, 289] width 1116 height 578
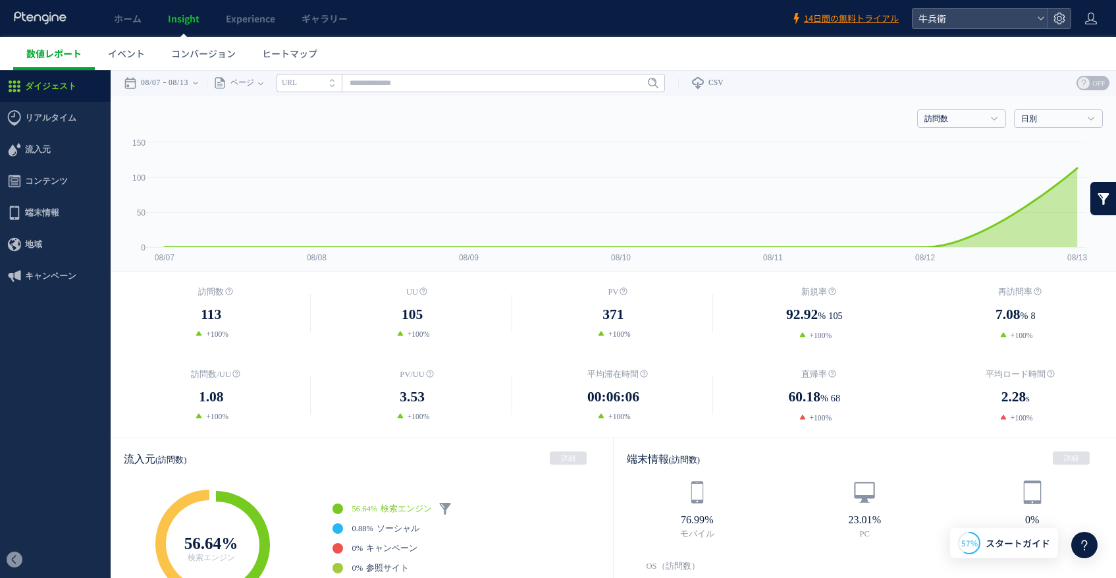
click at [53, 55] on span "数値レポート" at bounding box center [53, 53] width 55 height 13
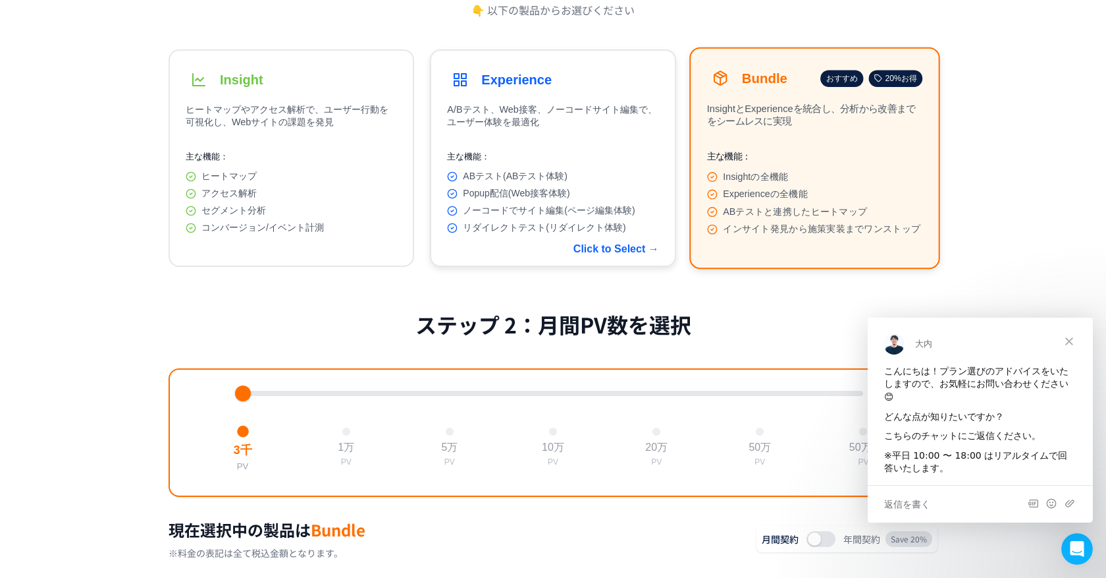
scroll to position [92, 0]
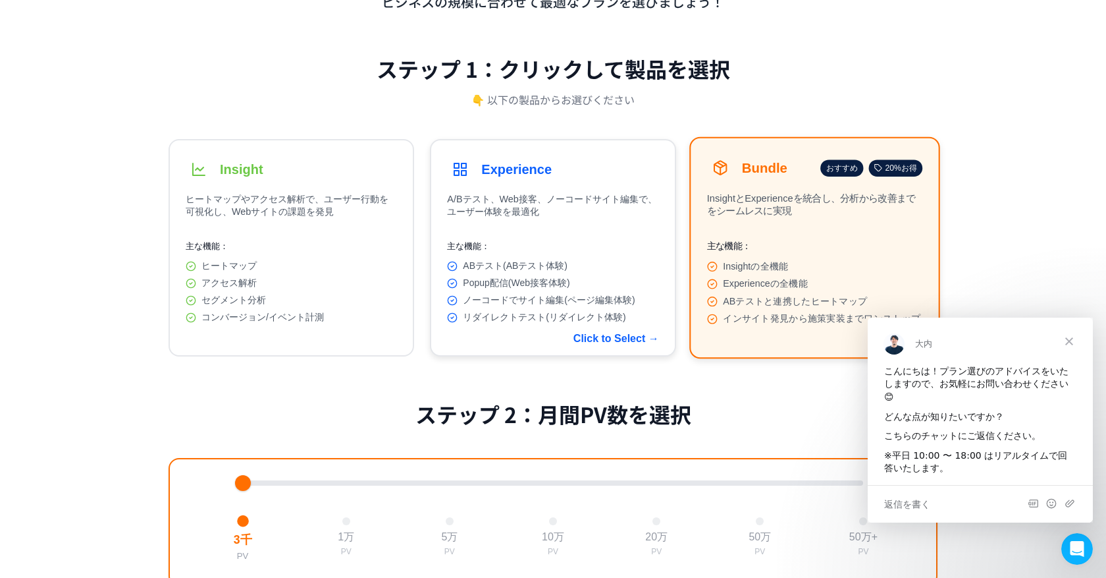
click at [574, 275] on div "ABテスト(ABテスト体験) Popup配信(Web接客体験) ノーコードでサイト編集(ページ編集体験) リダイレクトテスト(リダイレクト体験)" at bounding box center [552, 291] width 211 height 63
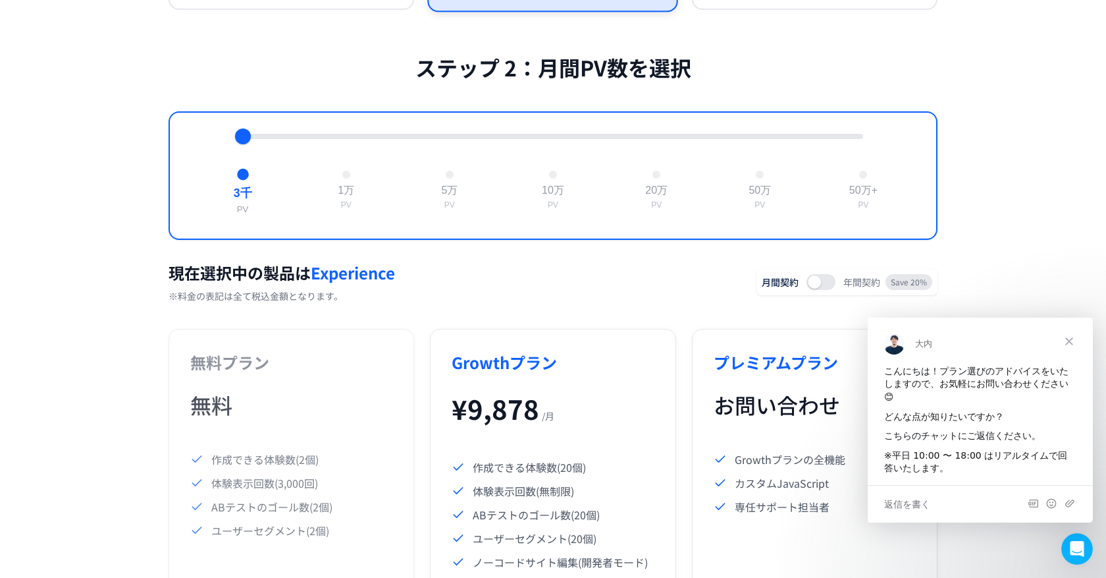
scroll to position [436, 0]
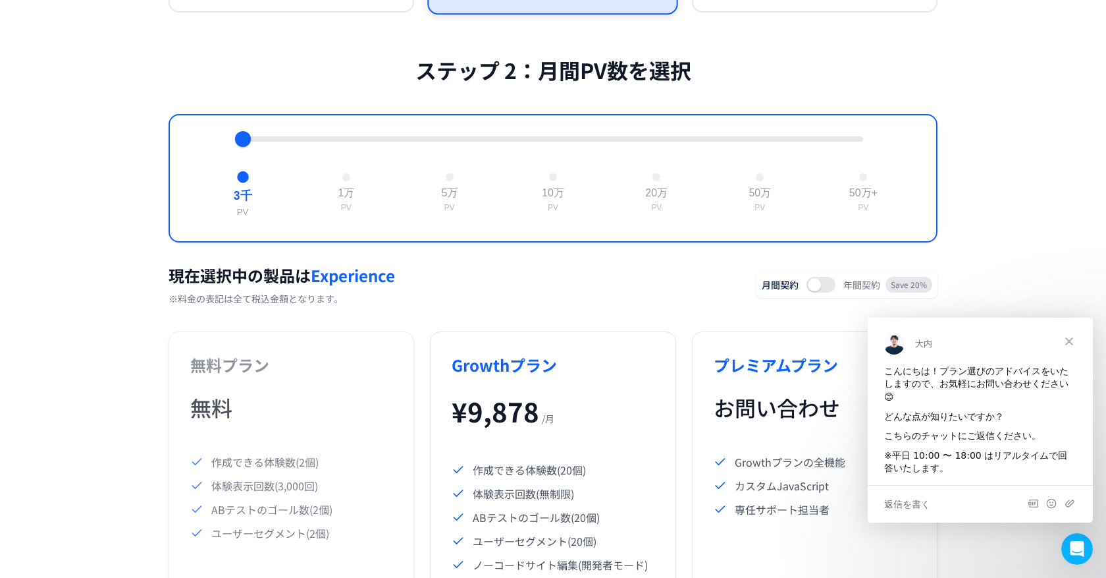
click at [364, 159] on div "3千 PV 1万 PV 5万 PV 10万 PV 20万 PV 50万 PV 50万+ PV" at bounding box center [553, 178] width 769 height 128
click at [352, 190] on button "1万 PV" at bounding box center [346, 193] width 28 height 52
click at [1068, 332] on span "クローズ" at bounding box center [1069, 340] width 47 height 47
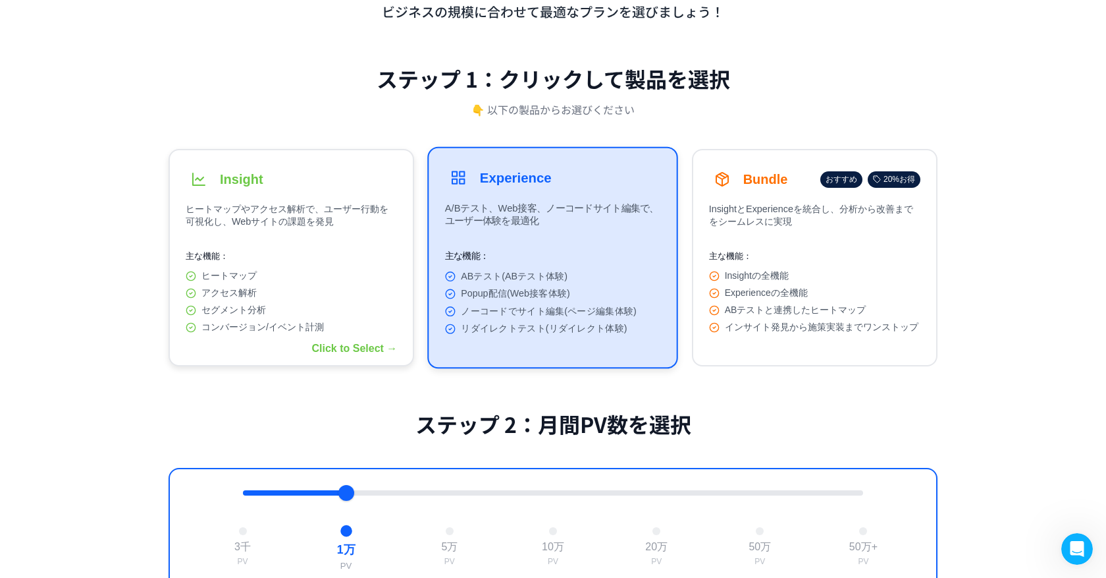
scroll to position [82, 0]
click at [279, 307] on div "ヒートマップ アクセス解析 セグメント分析 コンバージョン/イベント計測" at bounding box center [291, 301] width 211 height 63
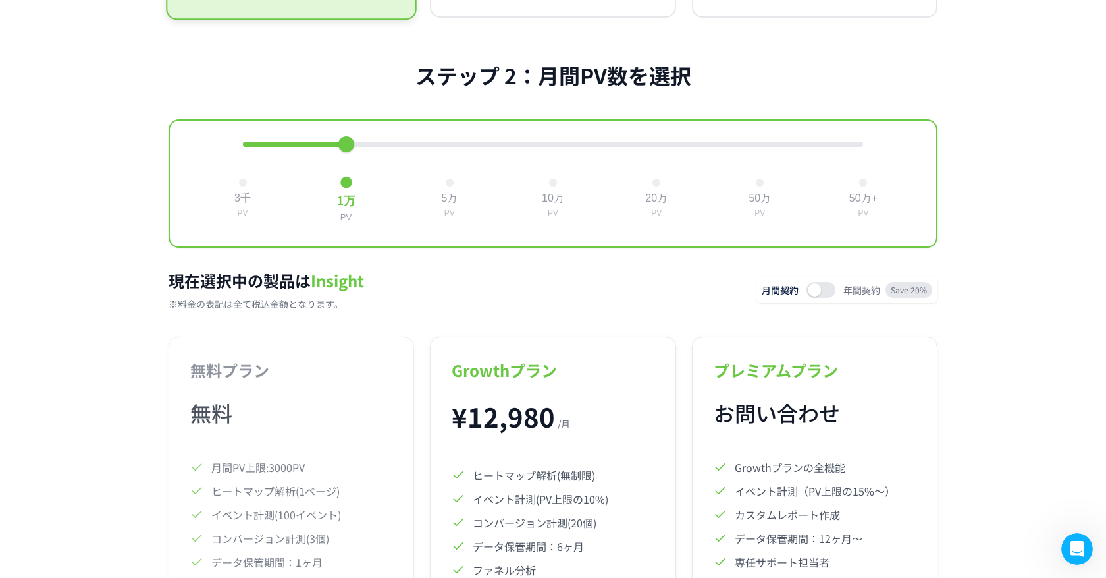
scroll to position [431, 0]
click at [249, 162] on div "3千 PV 1万 PV 5万 PV 10万 PV 20万 PV 50万 PV 50万+ PV" at bounding box center [553, 183] width 769 height 128
click at [239, 204] on div "3千" at bounding box center [242, 199] width 17 height 14
click at [342, 206] on div "1万" at bounding box center [346, 199] width 17 height 14
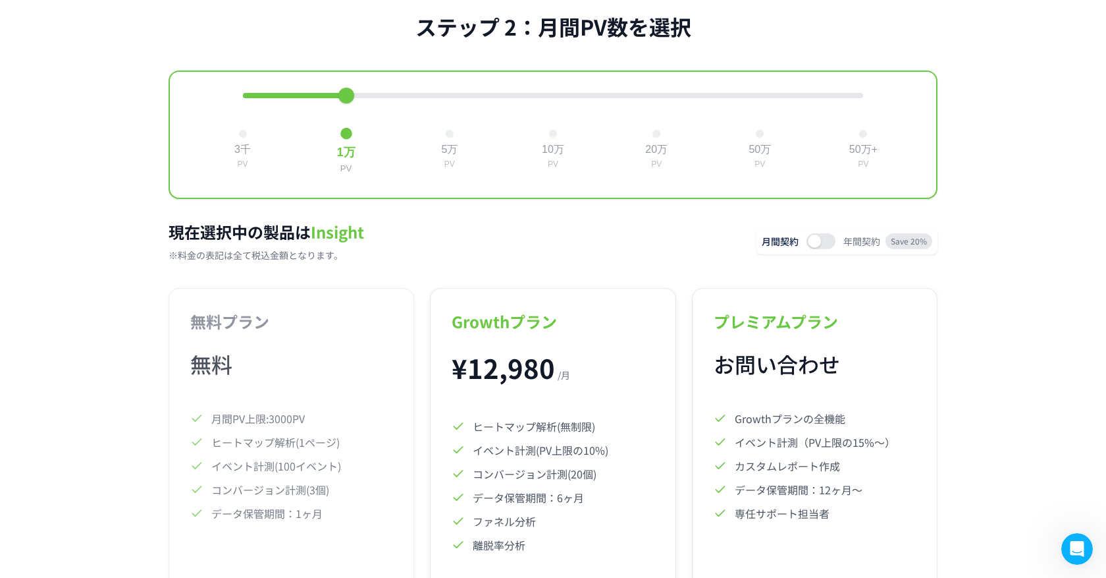
scroll to position [478, 0]
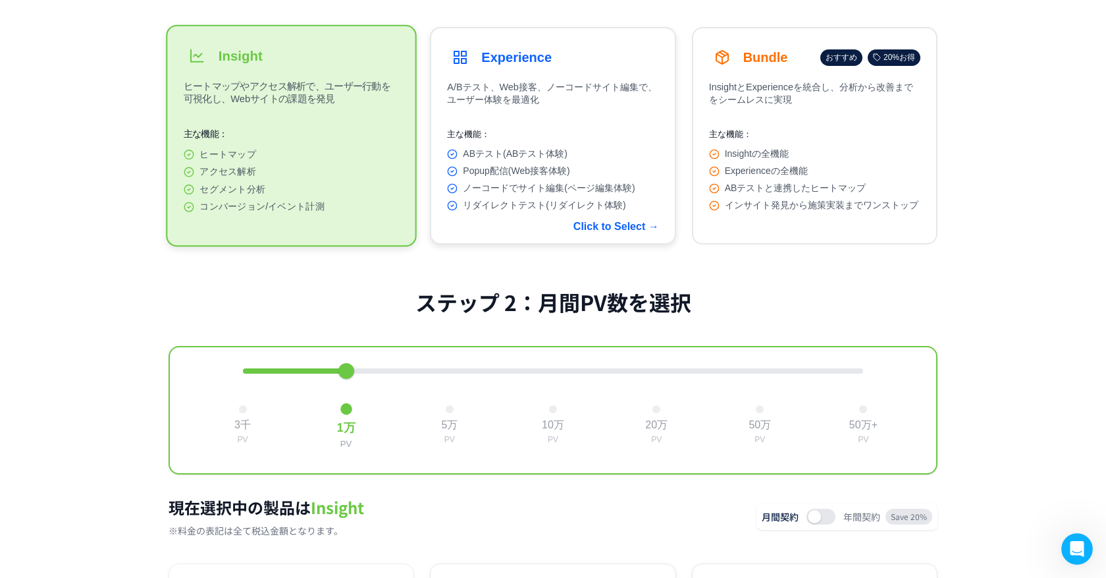
click at [605, 186] on div "ABテスト(ABテスト体験) Popup配信(Web接客体験) ノーコードでサイト編集(ページ編集体験) リダイレクトテスト(リダイレクト体験)" at bounding box center [552, 179] width 211 height 63
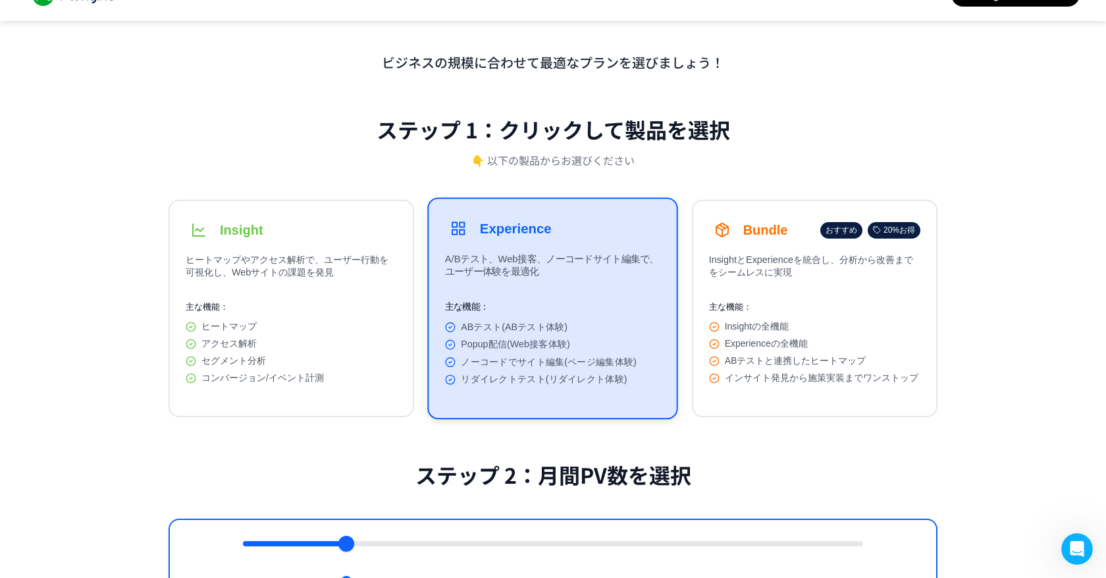
scroll to position [0, 0]
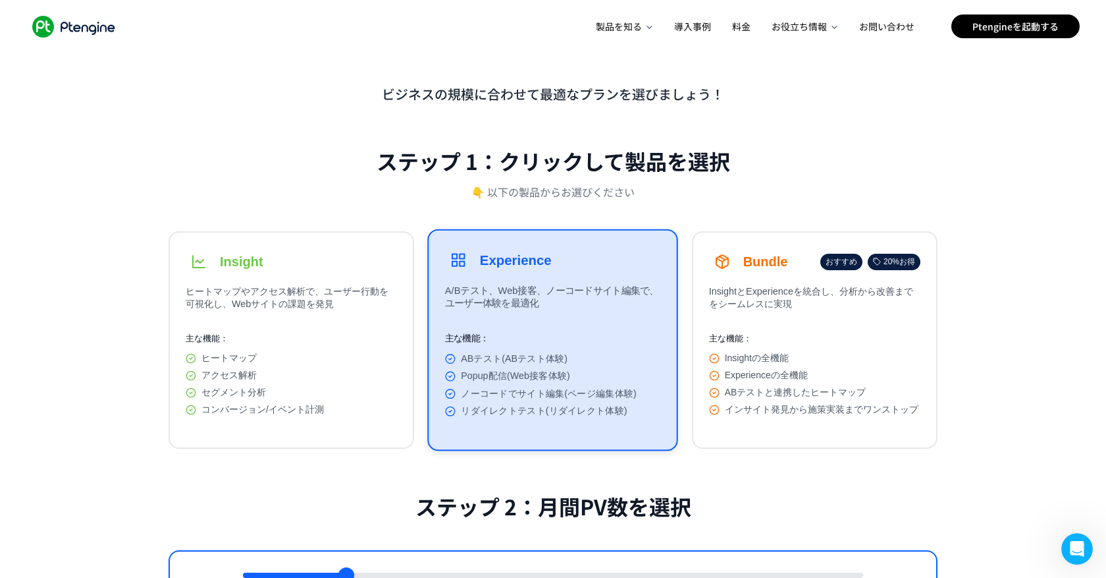
click at [549, 196] on div "ステップ 1：クリックして製品を選択 👇 以下の製品からお選びください" at bounding box center [553, 178] width 769 height 65
click at [548, 185] on p "👇 以下の製品からお選びください" at bounding box center [553, 191] width 163 height 16
click at [751, 30] on span "料金" at bounding box center [741, 26] width 18 height 13
